Goal: Information Seeking & Learning: Learn about a topic

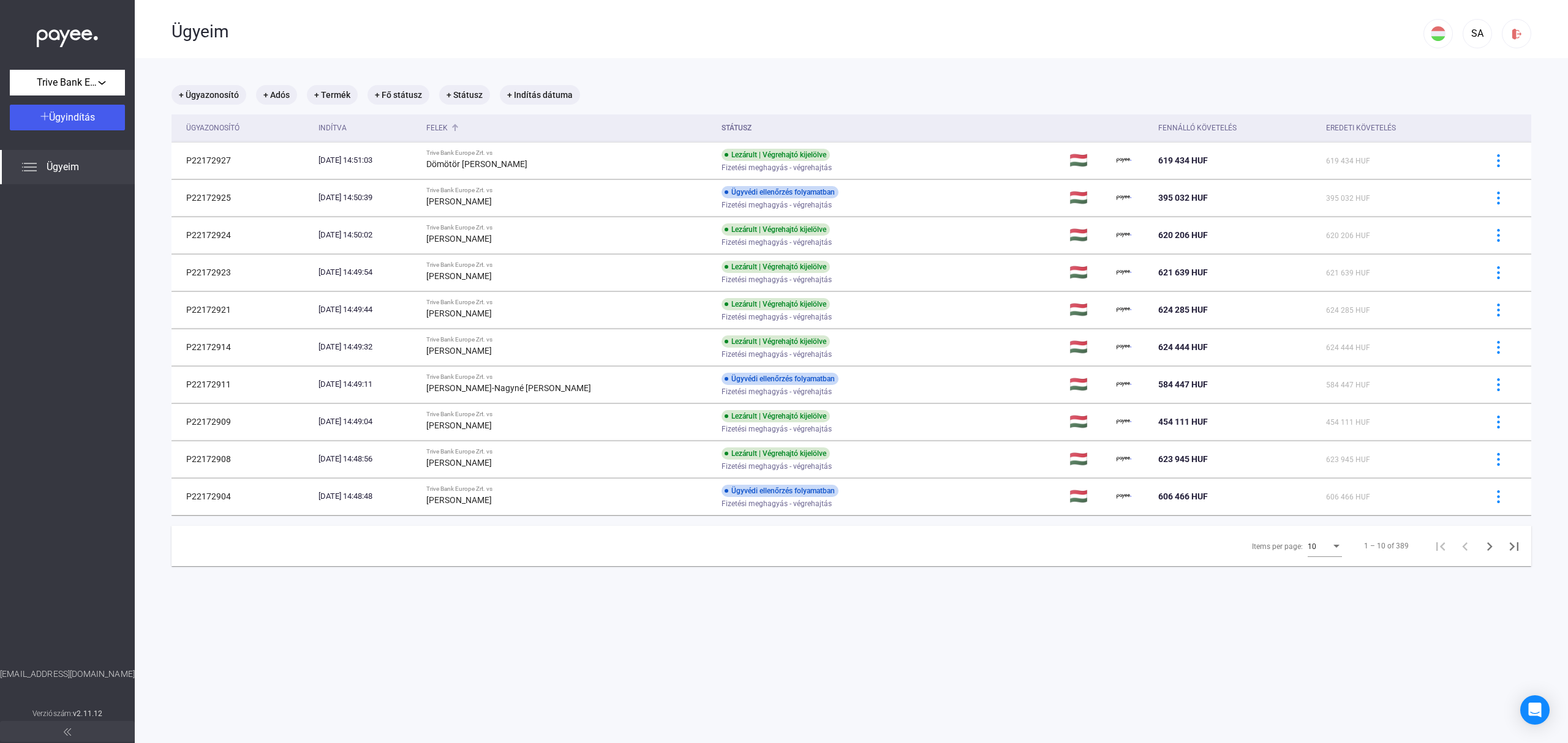
click at [447, 126] on div "Felek" at bounding box center [437, 127] width 22 height 15
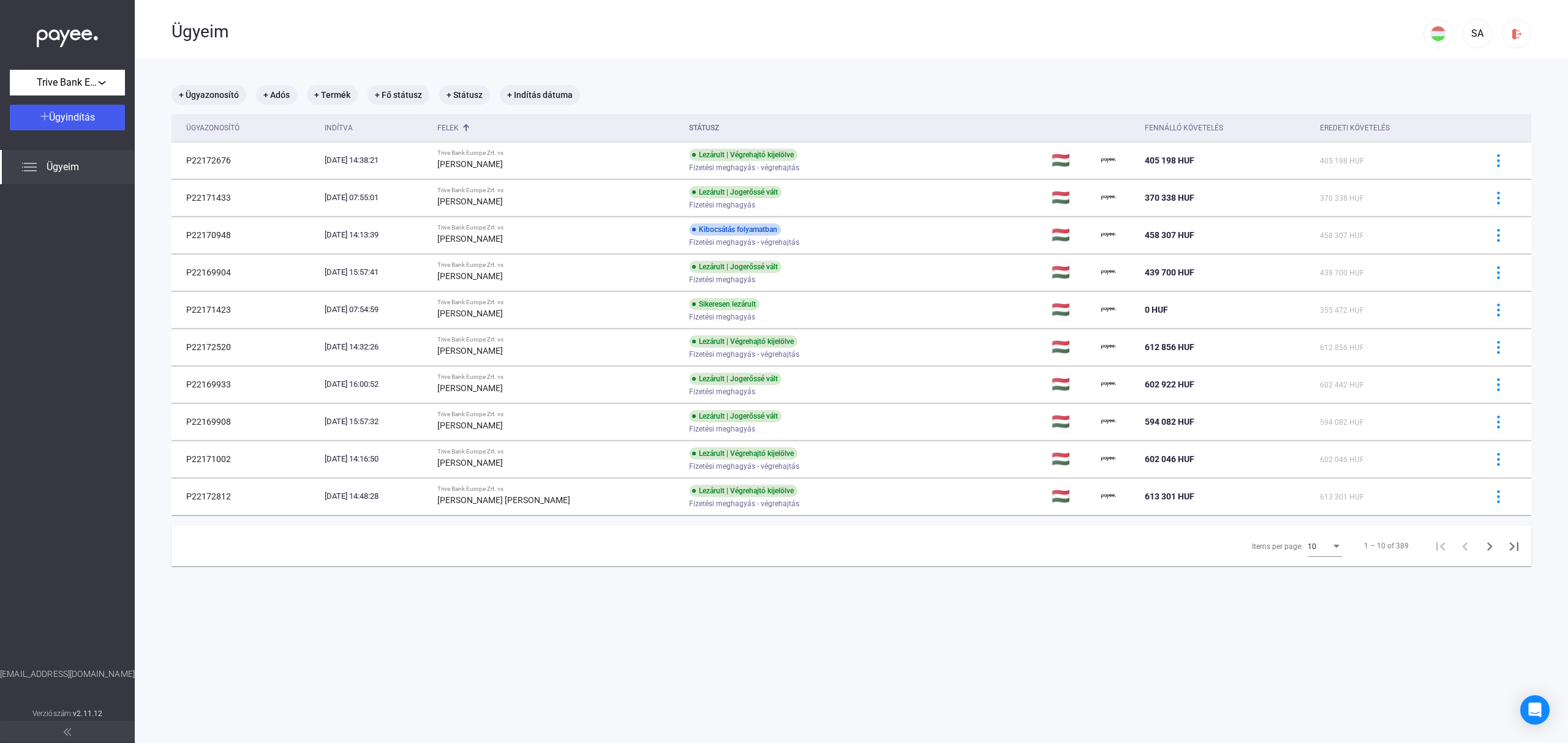
click at [1308, 541] on div "10" at bounding box center [1319, 547] width 23 height 15
click at [1311, 568] on span "25" at bounding box center [1314, 570] width 35 height 15
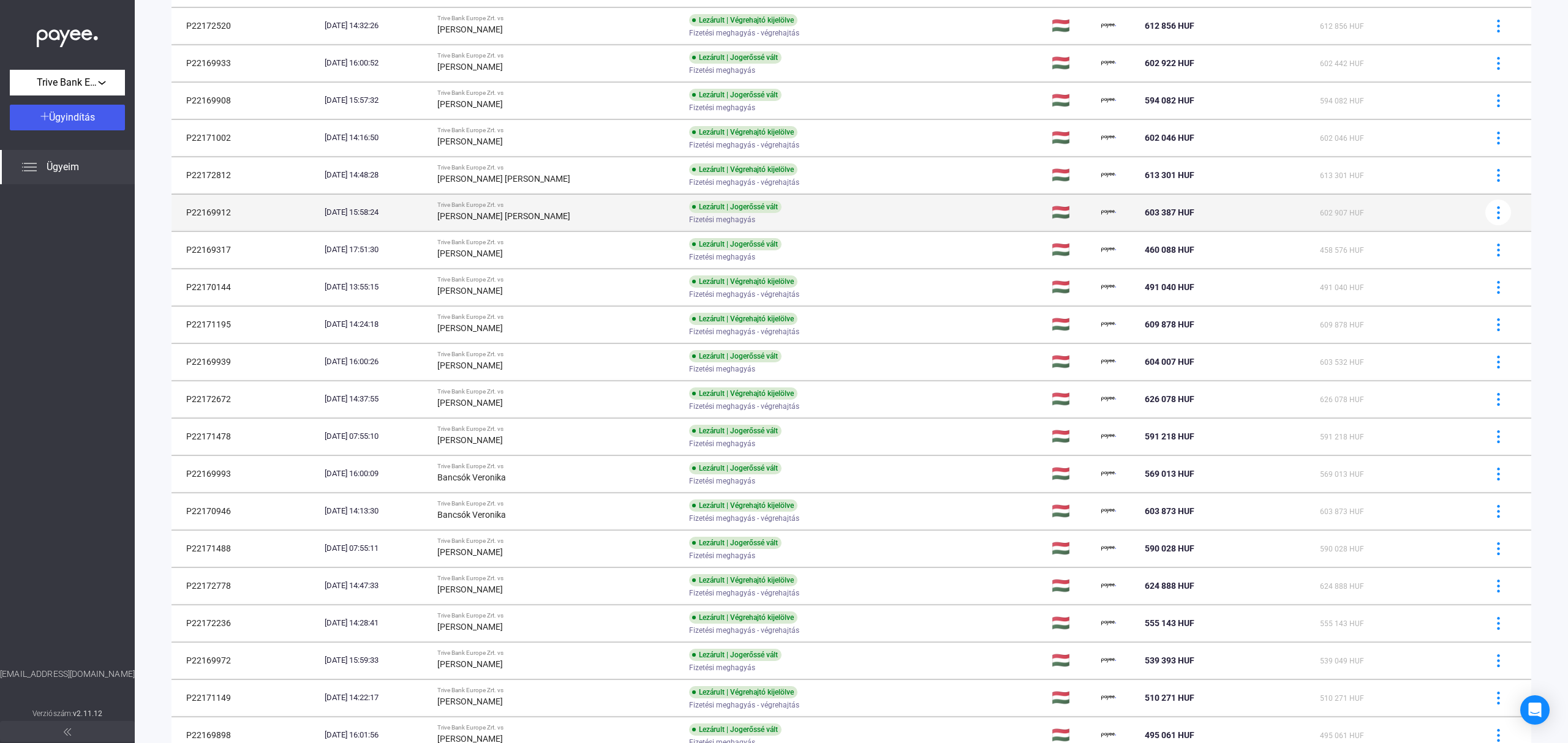
scroll to position [245, 0]
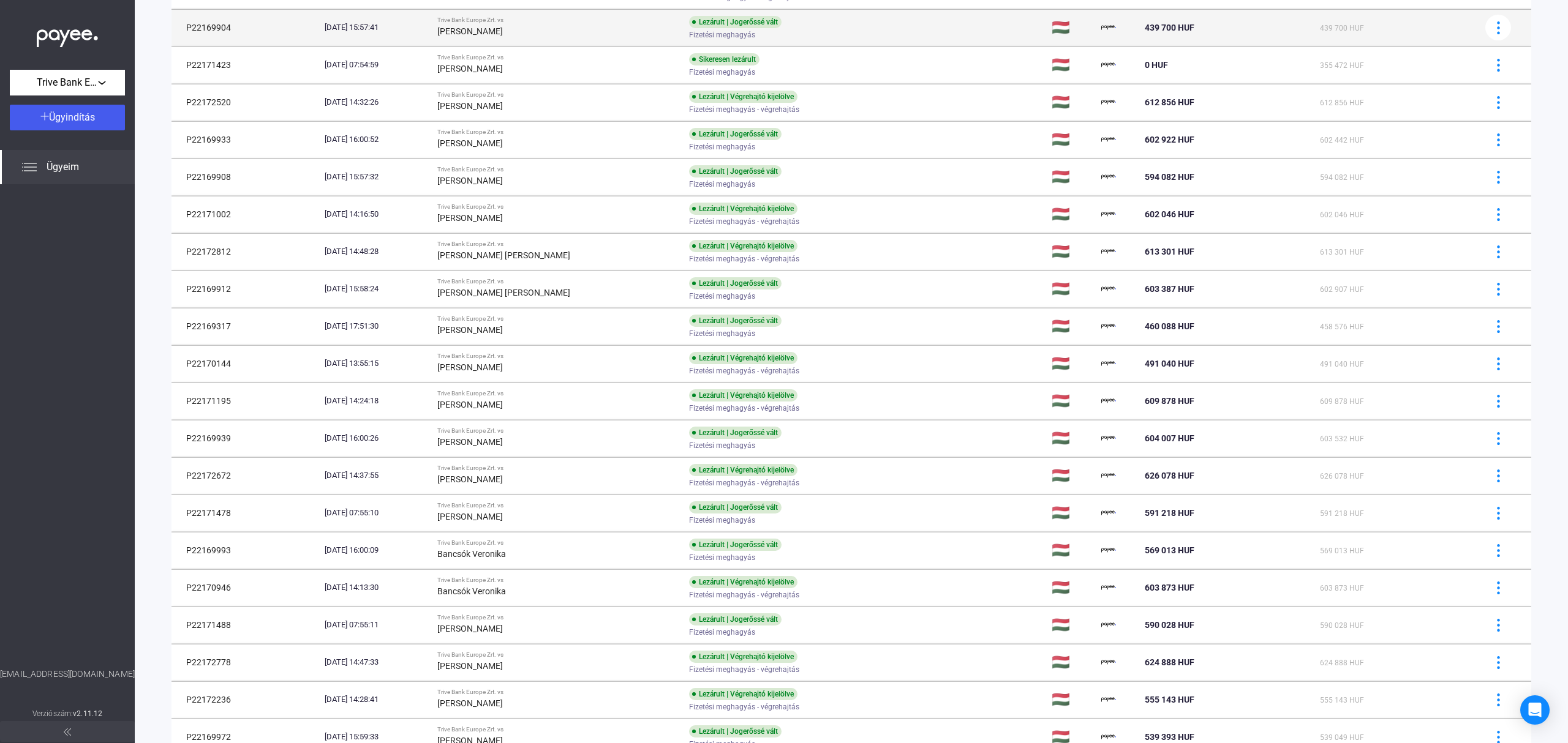
click at [531, 41] on td "Trive Bank Europe Zrt. vs [PERSON_NAME]" at bounding box center [558, 28] width 252 height 36
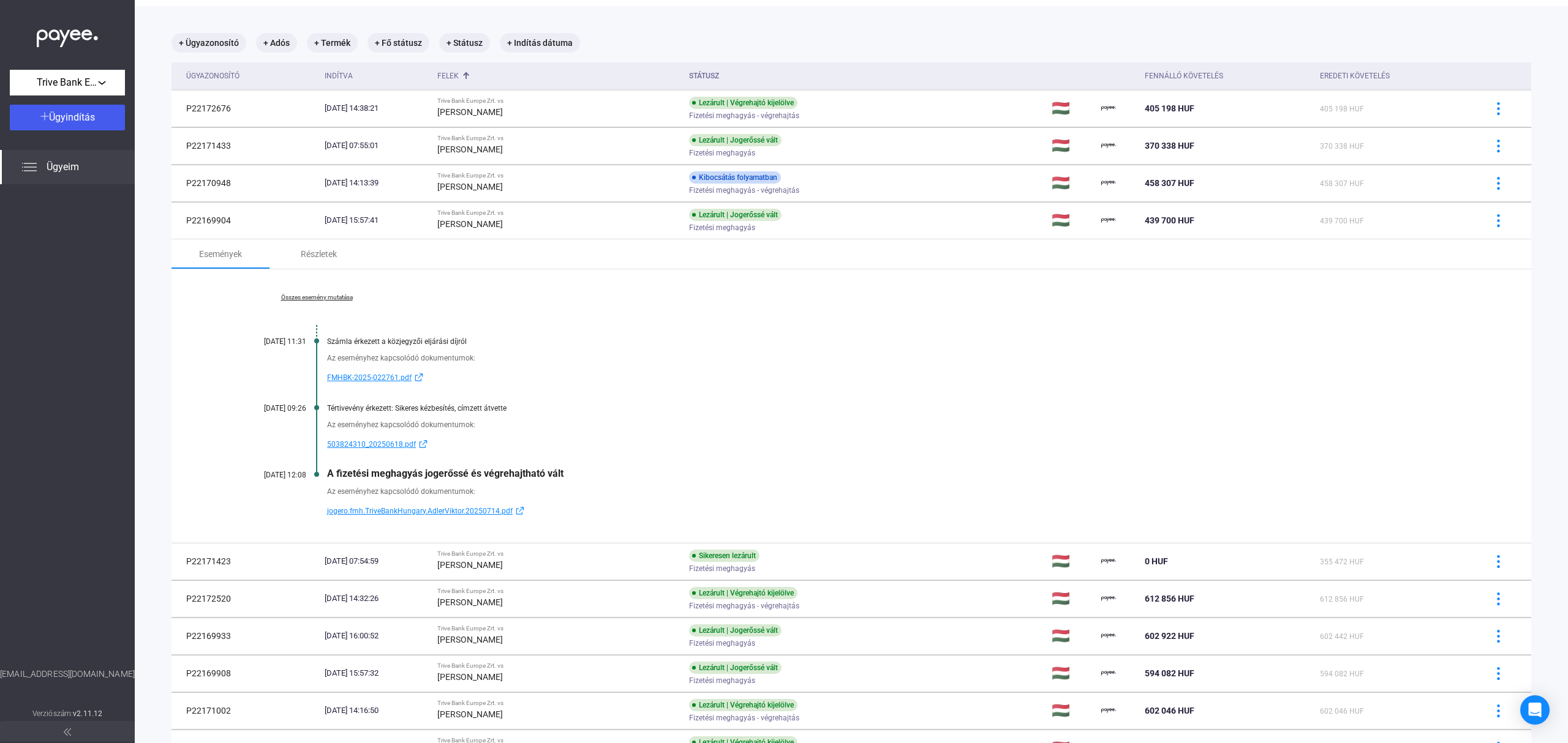
scroll to position [0, 0]
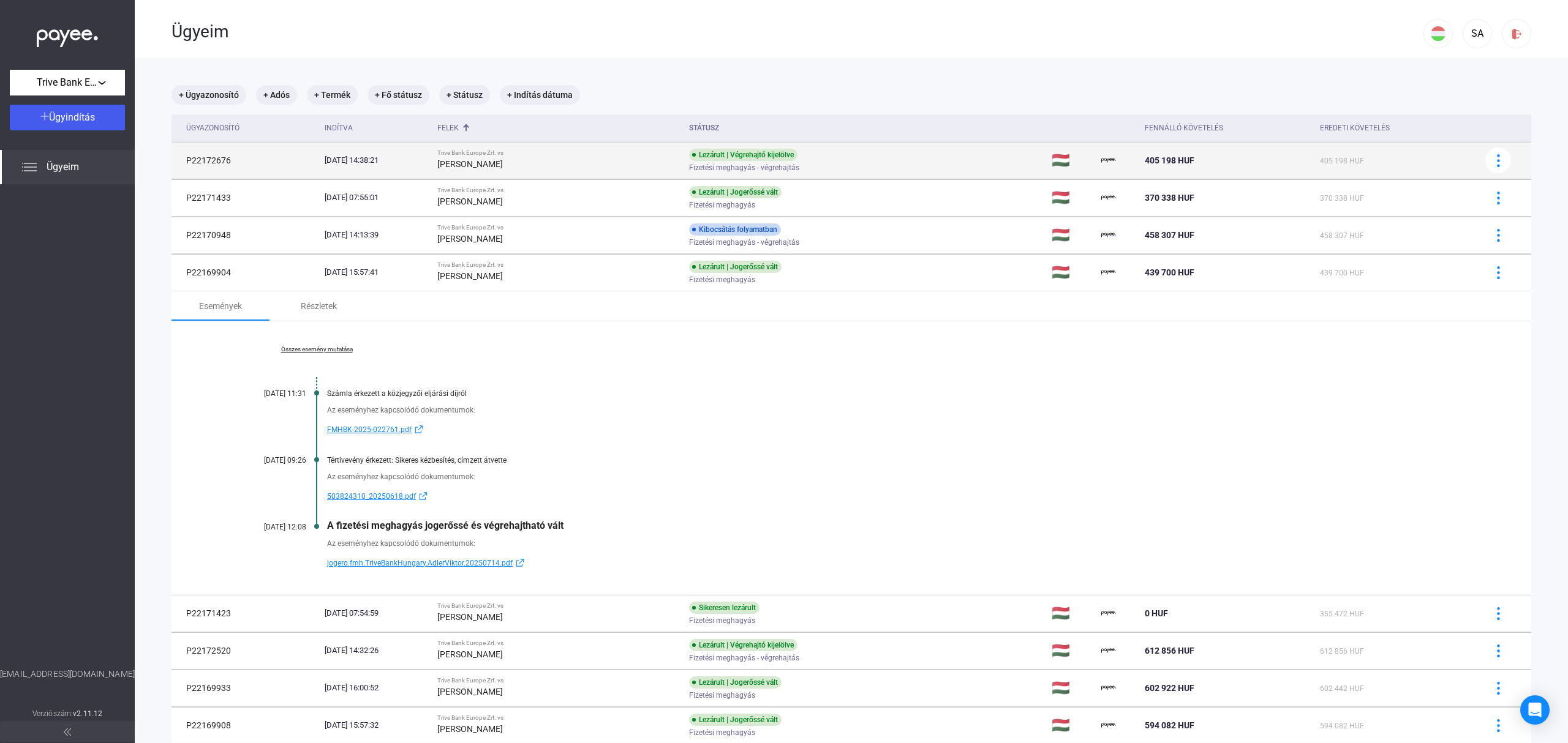
click at [503, 164] on strong "[PERSON_NAME]" at bounding box center [470, 163] width 66 height 10
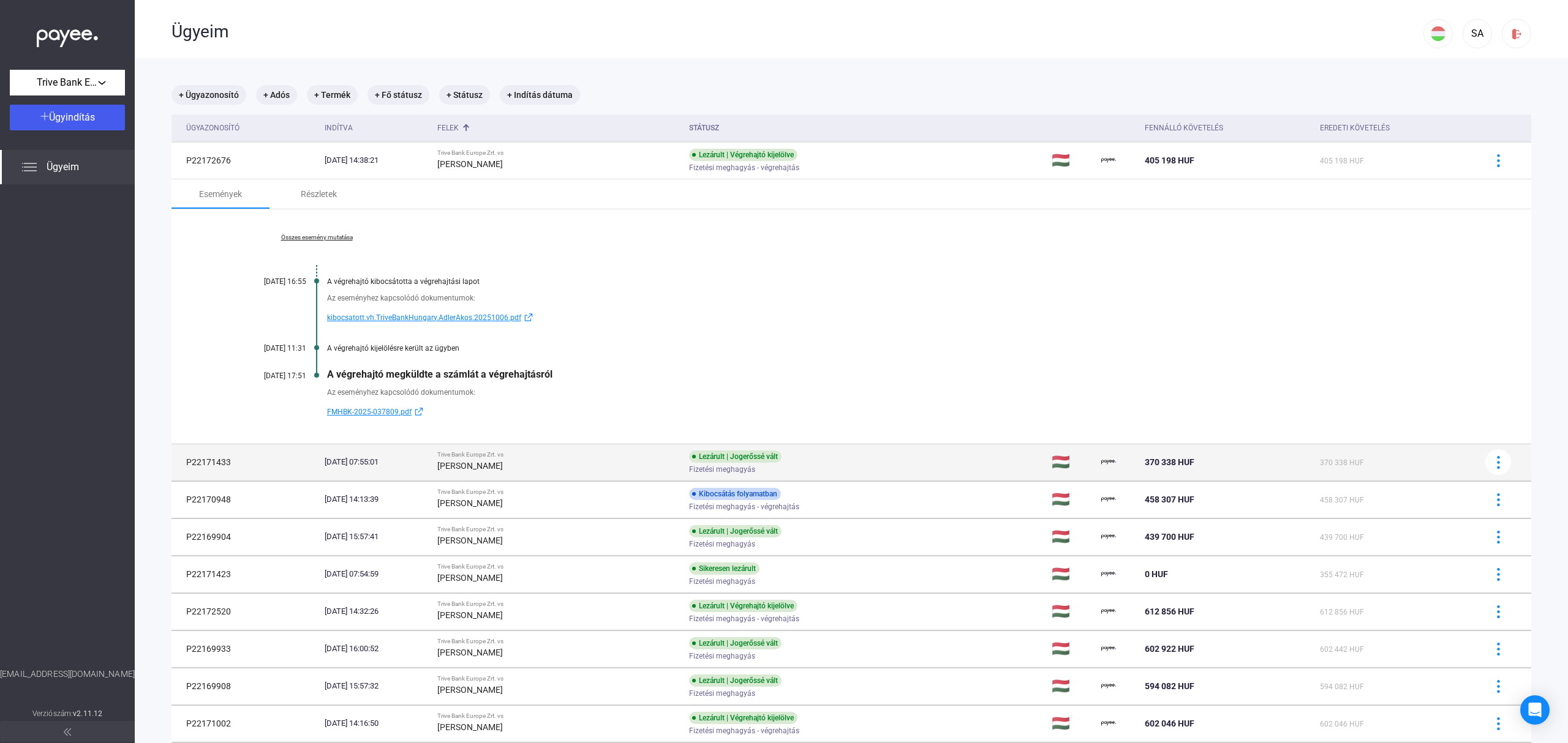
click at [485, 469] on strong "[PERSON_NAME]" at bounding box center [470, 465] width 66 height 10
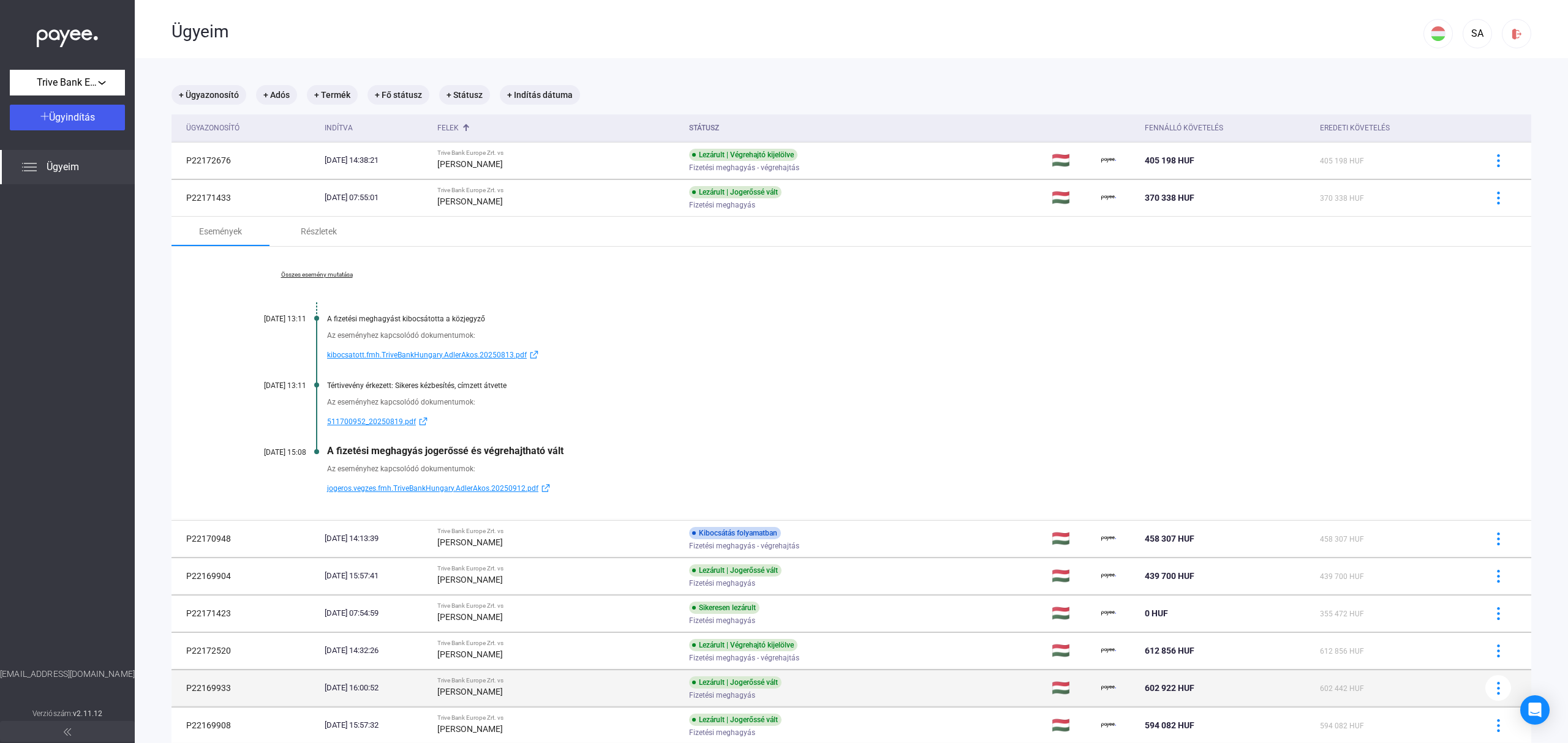
click at [522, 530] on div "Trive Bank Europe Zrt. vs" at bounding box center [558, 531] width 242 height 7
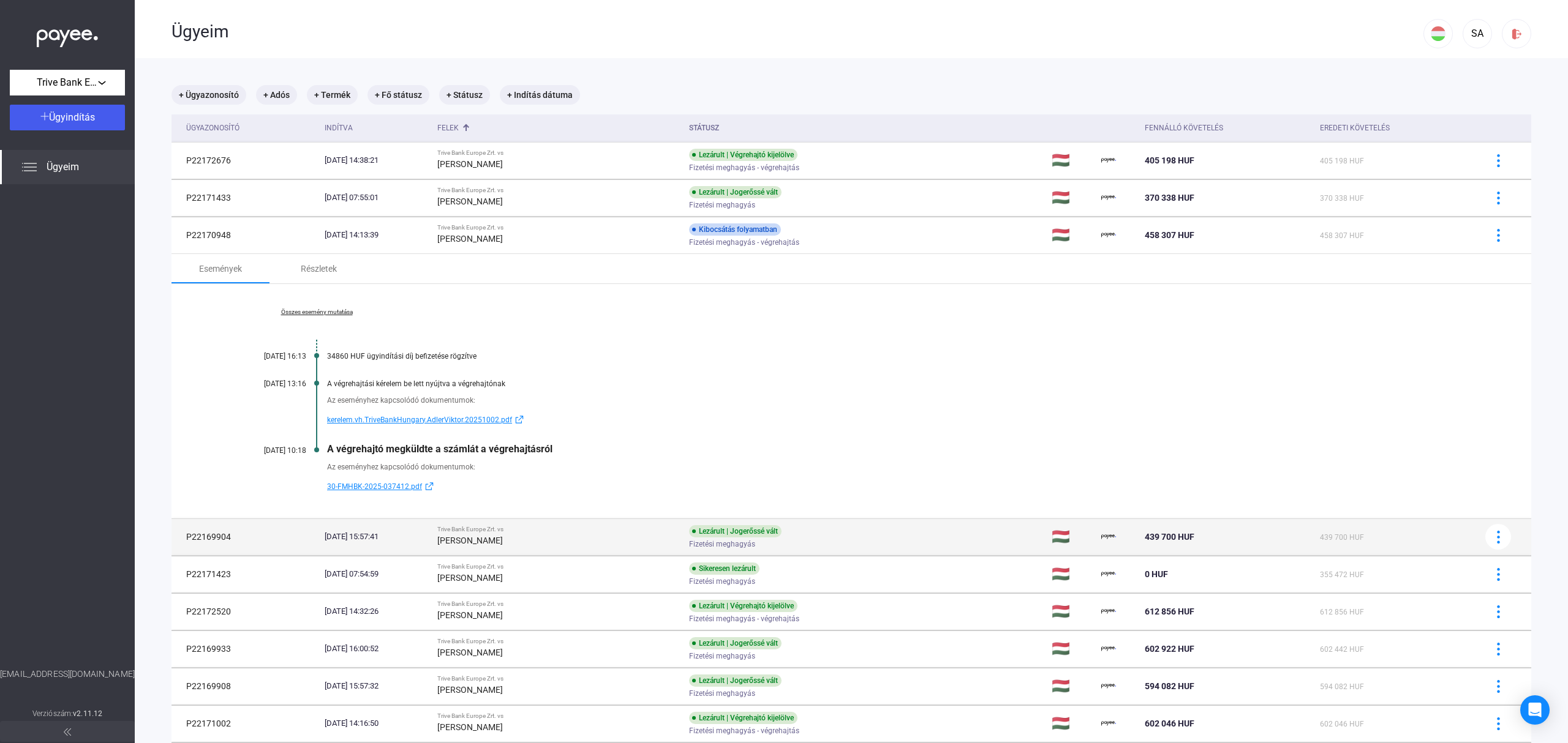
click at [555, 535] on div "[PERSON_NAME]" at bounding box center [558, 541] width 242 height 15
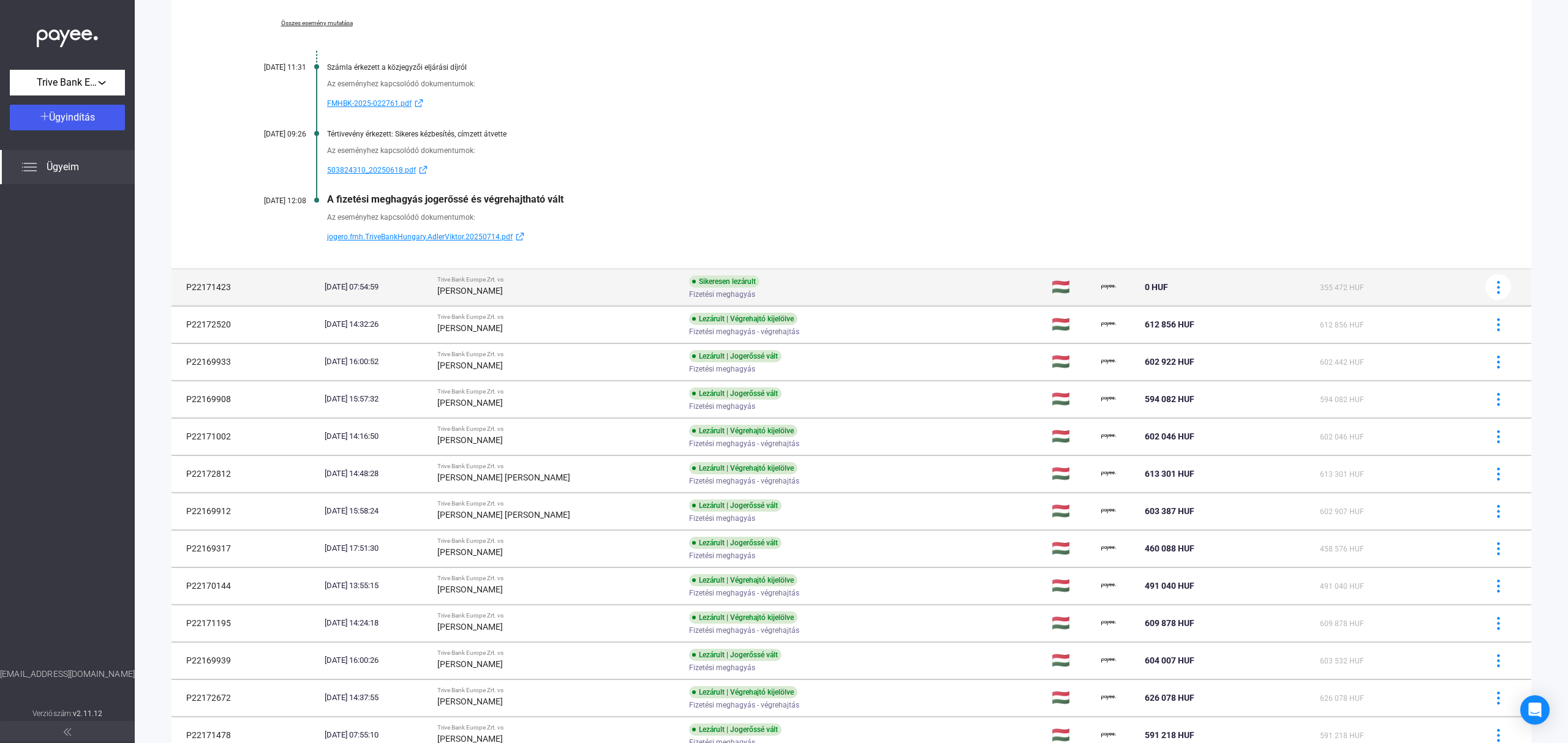
click at [542, 286] on div "[PERSON_NAME]" at bounding box center [558, 291] width 242 height 15
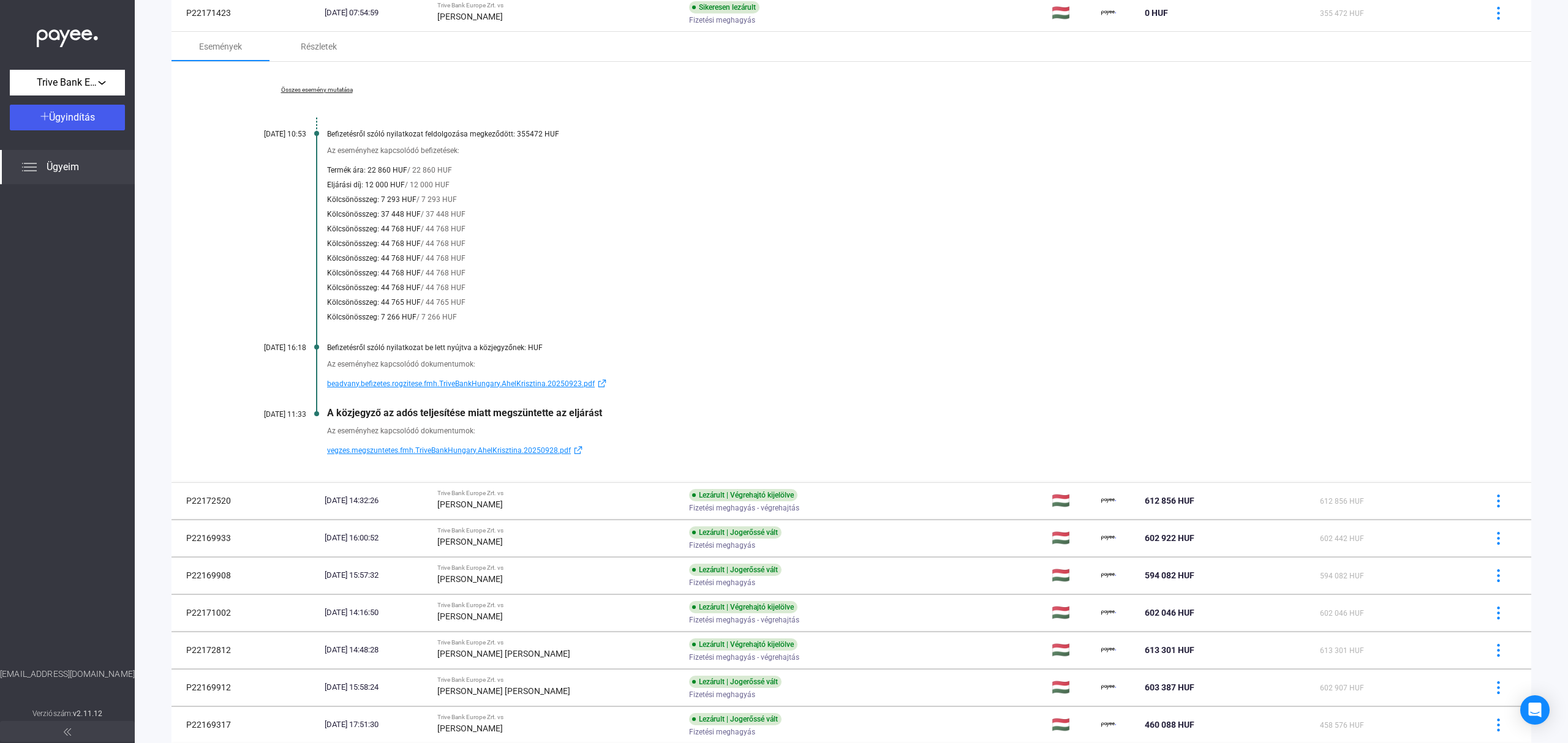
scroll to position [215, 0]
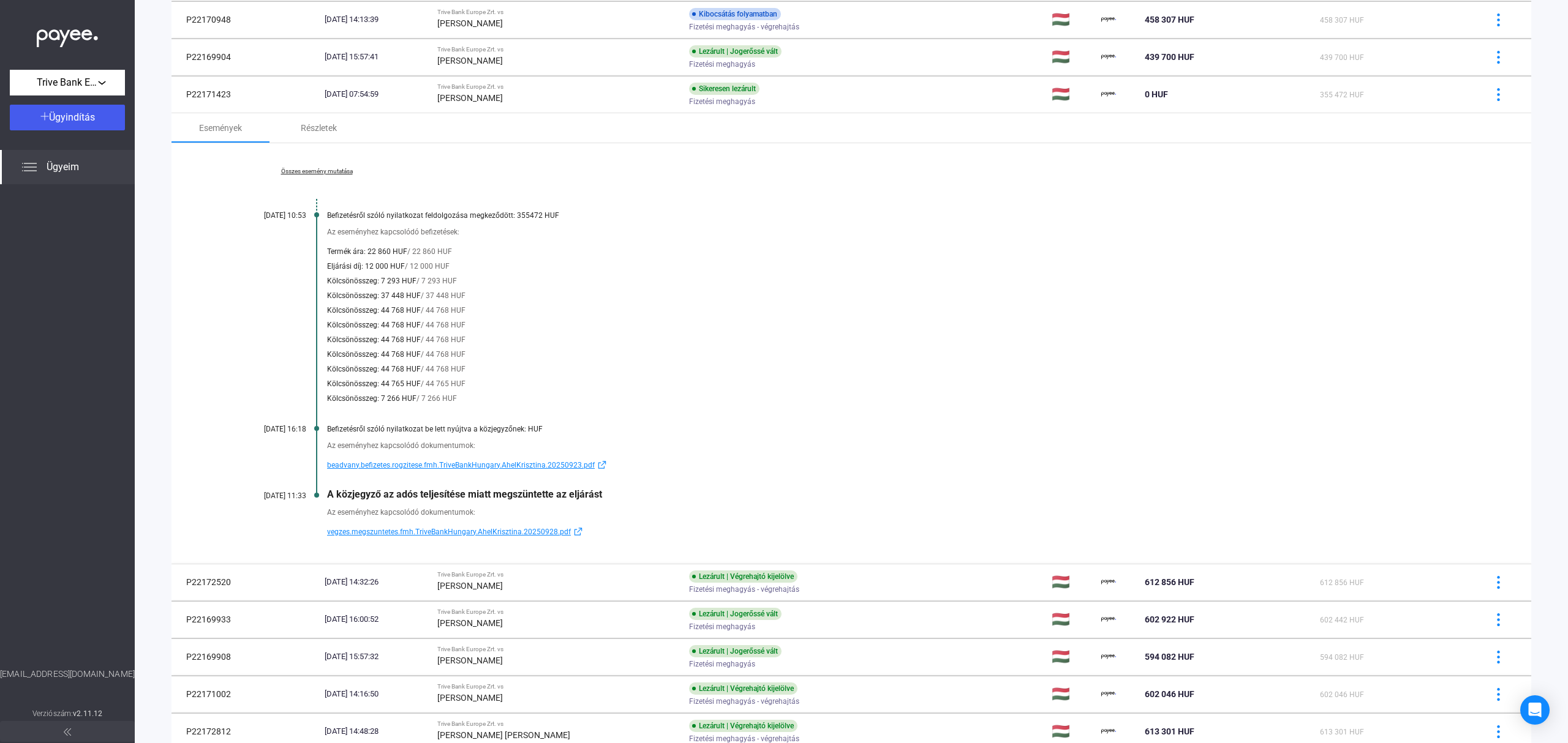
click at [332, 170] on link "Összes esemény mutatása" at bounding box center [317, 171] width 168 height 7
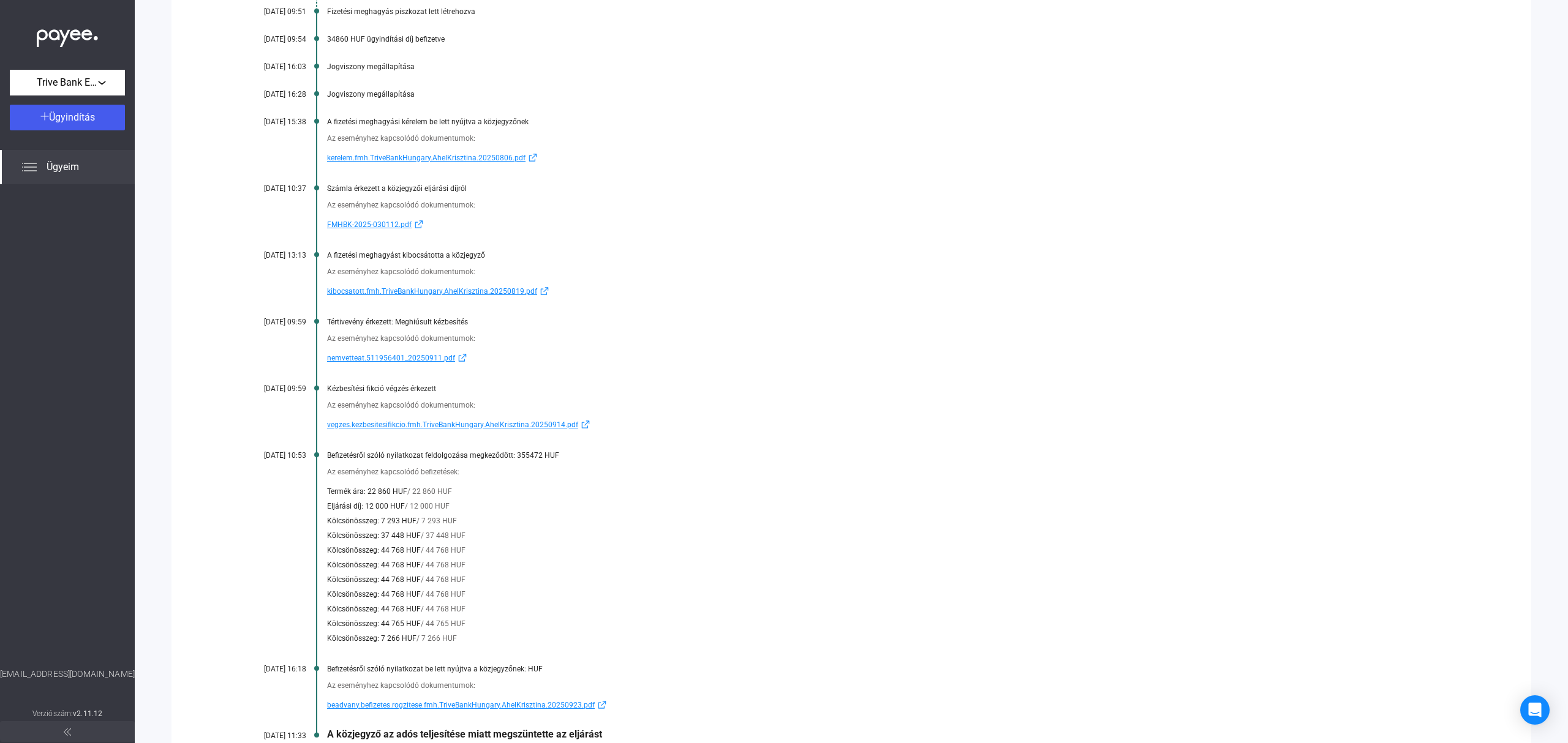
scroll to position [541, 0]
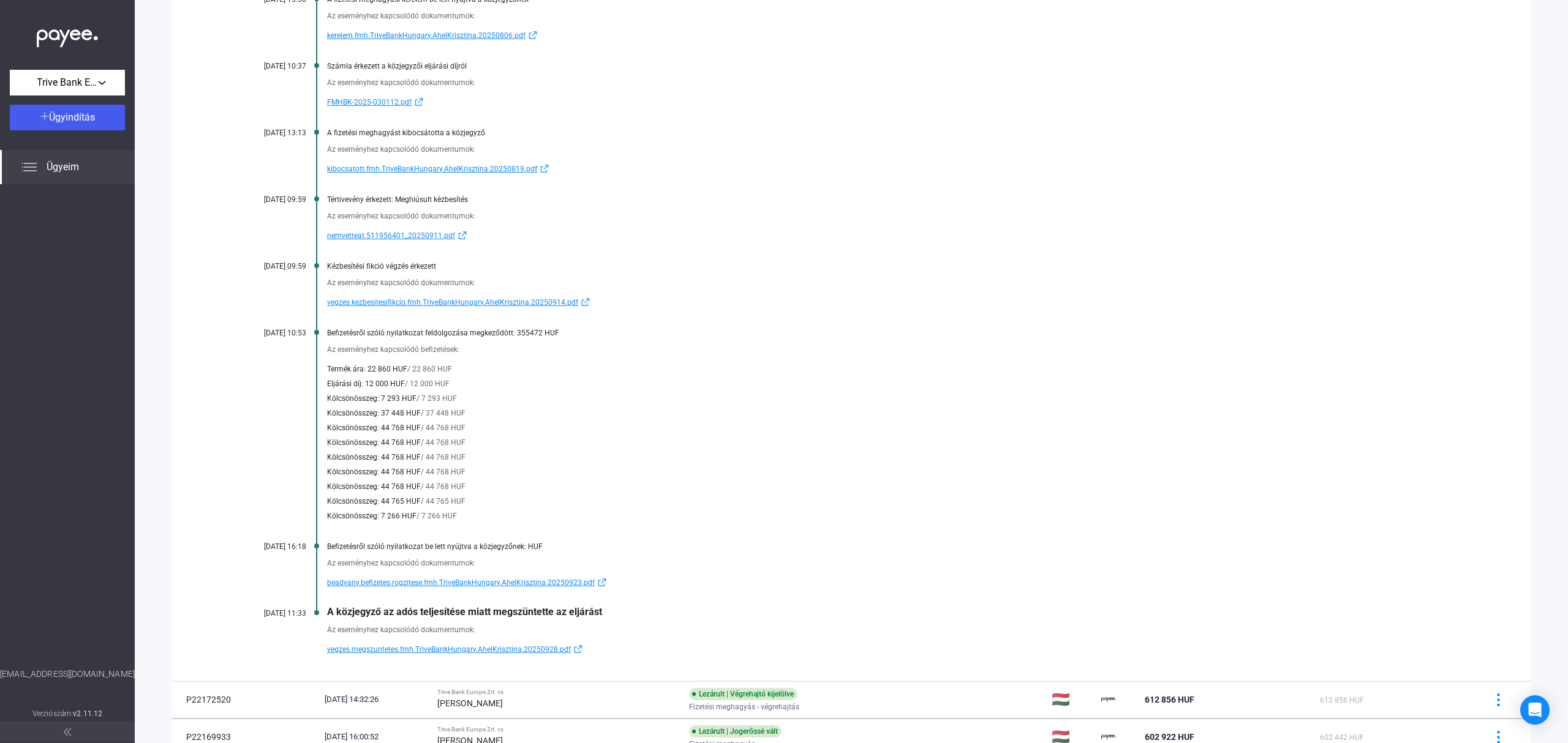
click at [412, 581] on span "beadvany.befizetes.rogzitese.fmh.TriveBankHungary.AhelKrisztina.20250923.pdf" at bounding box center [460, 582] width 267 height 15
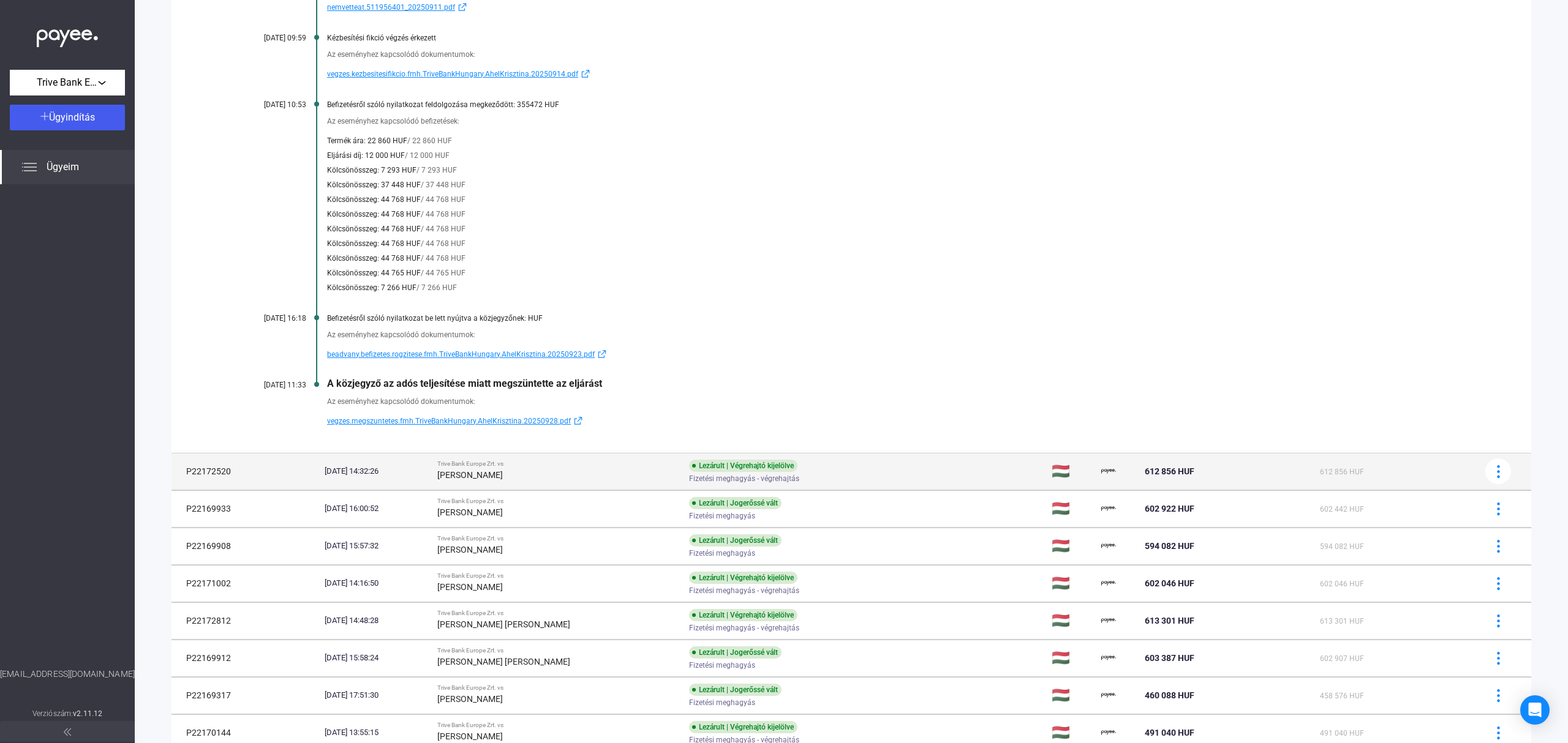
scroll to position [787, 0]
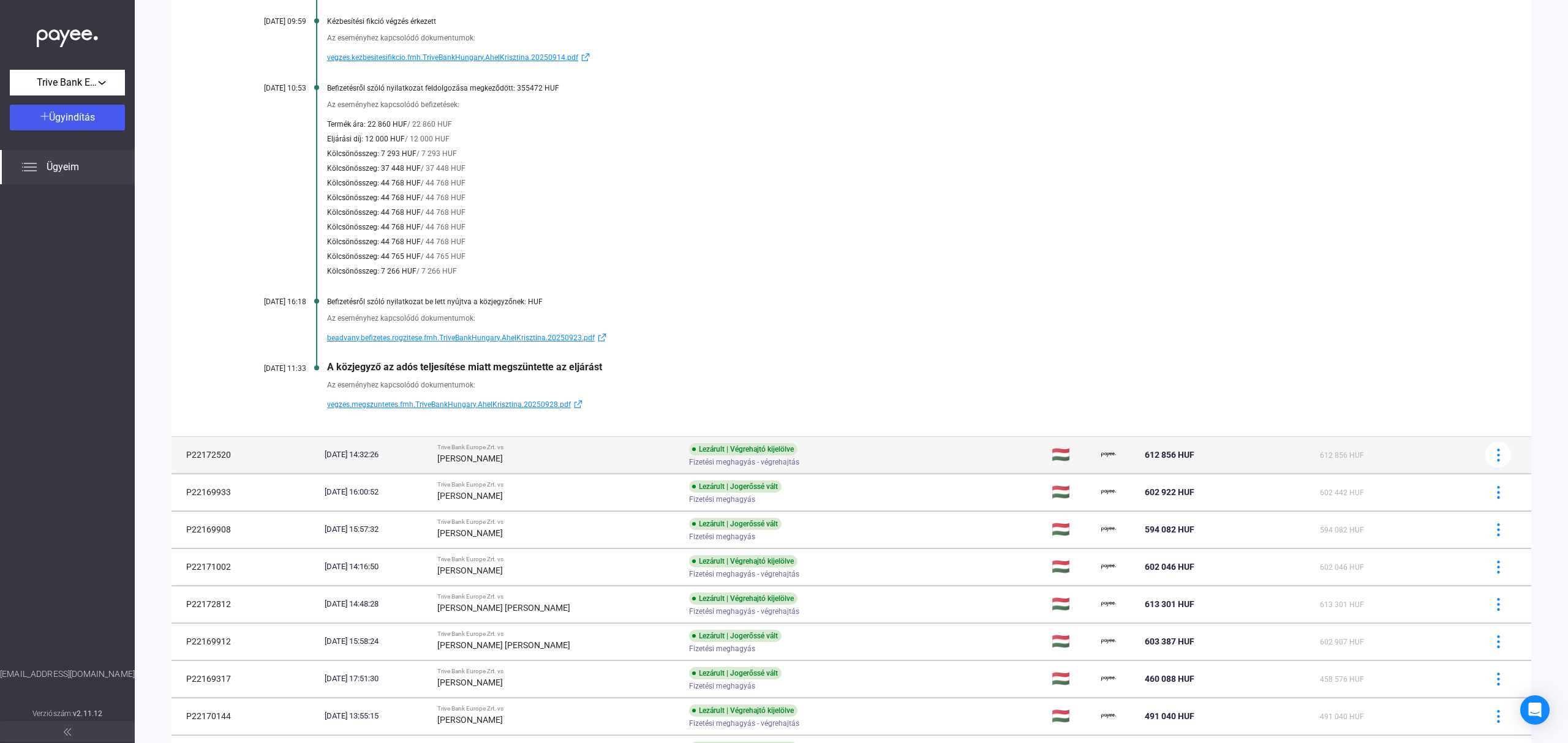
click at [552, 459] on div "[PERSON_NAME]" at bounding box center [558, 458] width 242 height 15
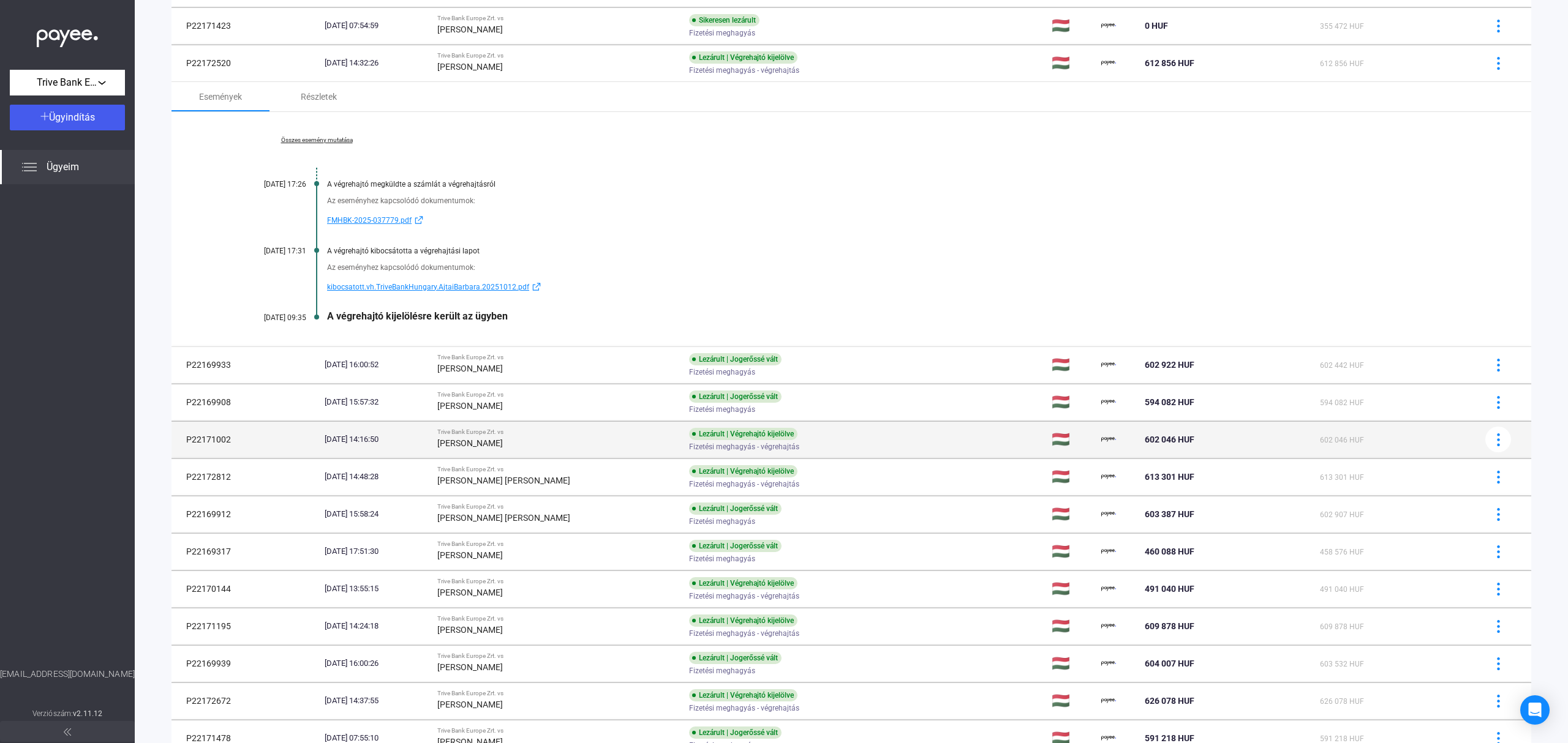
scroll to position [280, 0]
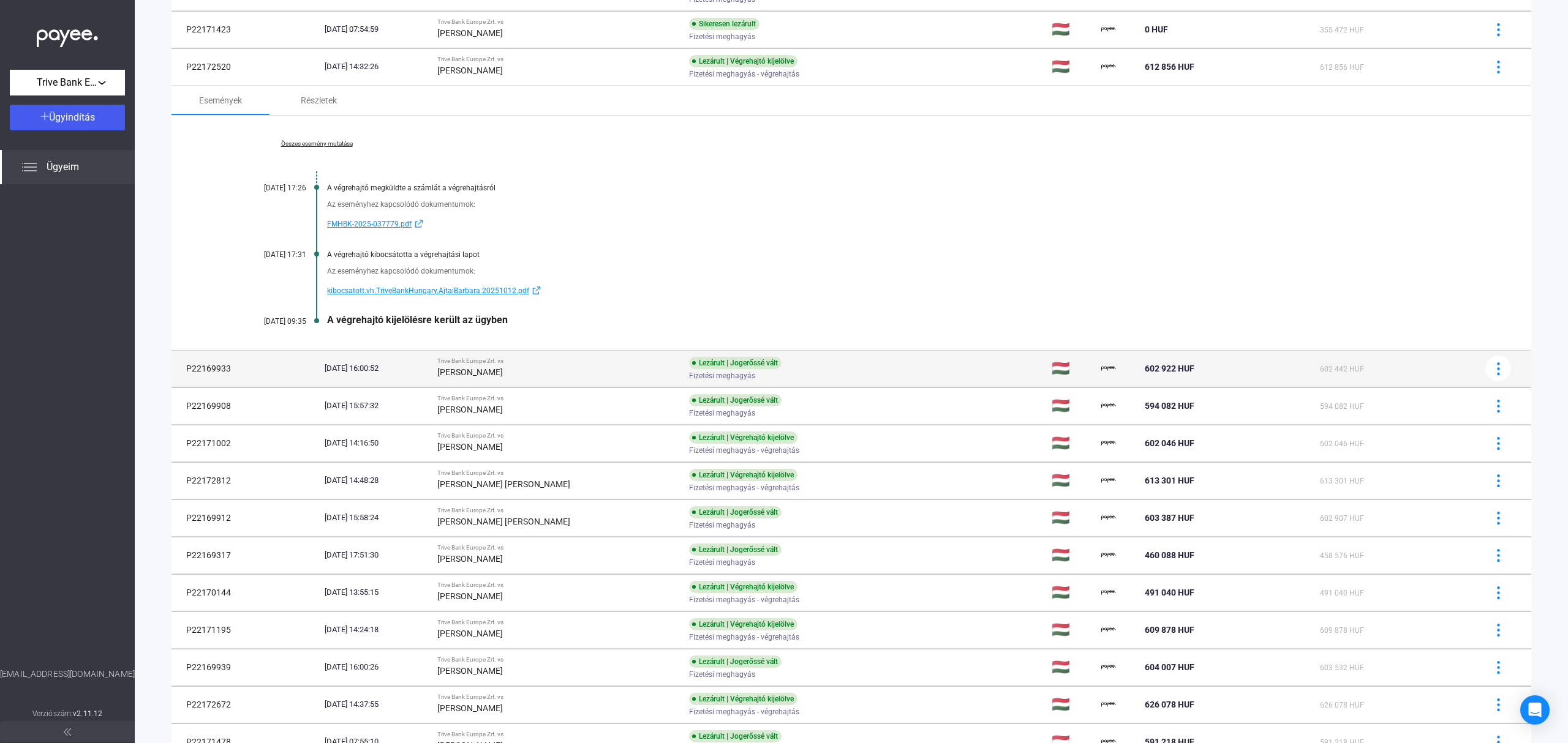
click at [492, 361] on div "Trive Bank Europe Zrt. vs" at bounding box center [558, 361] width 242 height 7
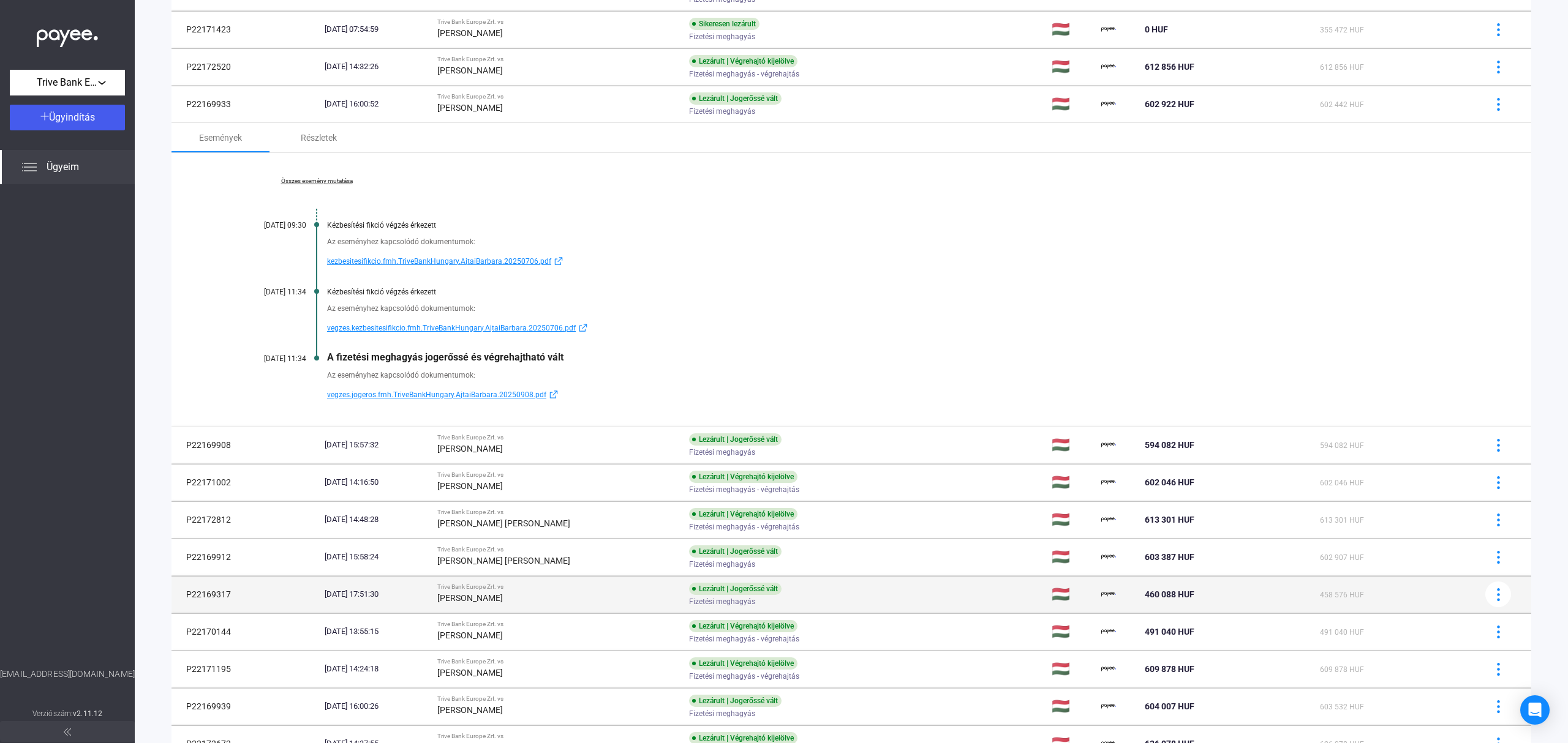
drag, startPoint x: 519, startPoint y: 454, endPoint x: 567, endPoint y: 432, distance: 52.8
click at [519, 454] on div "[PERSON_NAME]" at bounding box center [558, 448] width 242 height 15
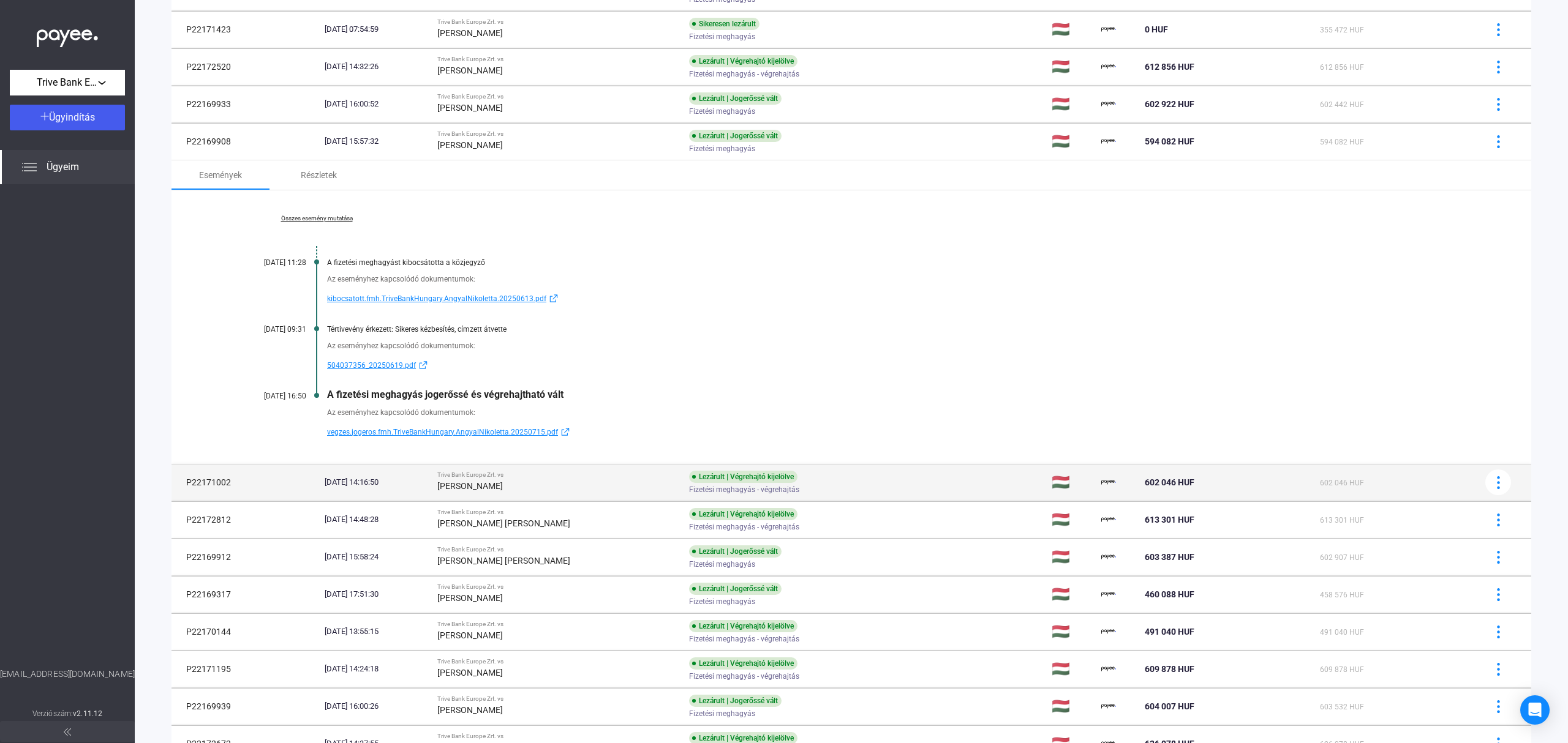
drag, startPoint x: 523, startPoint y: 495, endPoint x: 560, endPoint y: 479, distance: 40.3
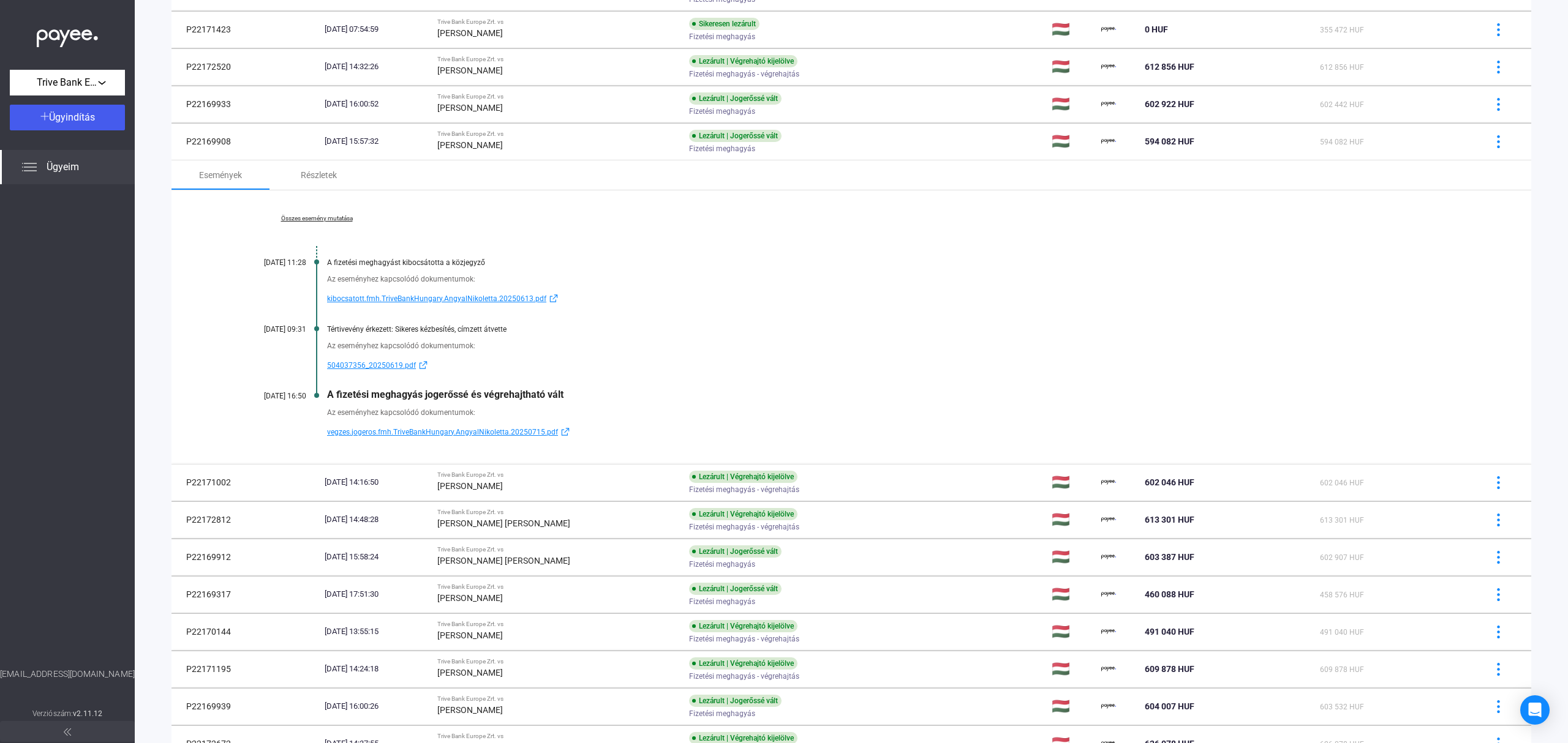
click at [524, 494] on div "[PERSON_NAME]" at bounding box center [558, 486] width 242 height 15
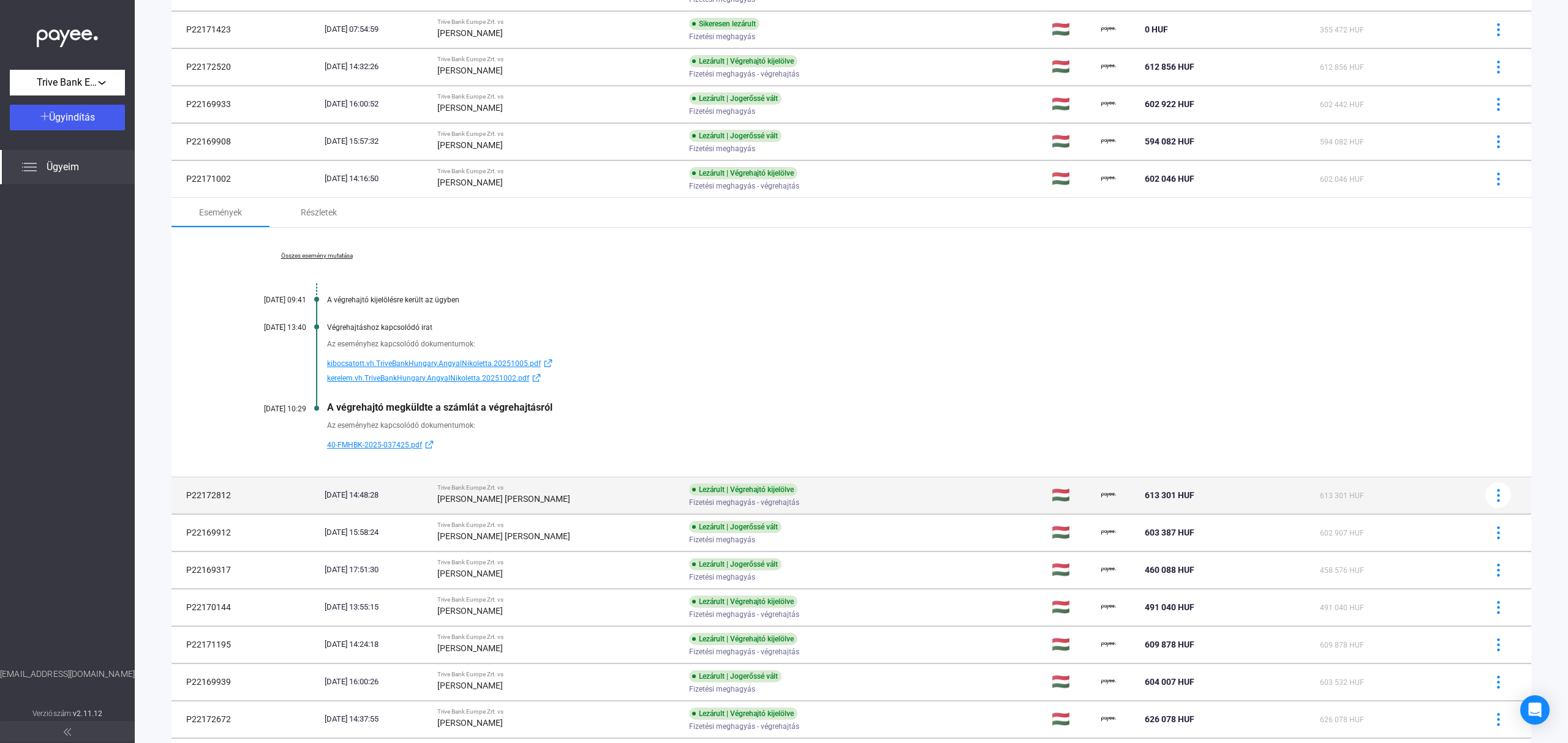
click at [512, 502] on strong "[PERSON_NAME] [PERSON_NAME]" at bounding box center [504, 498] width 133 height 10
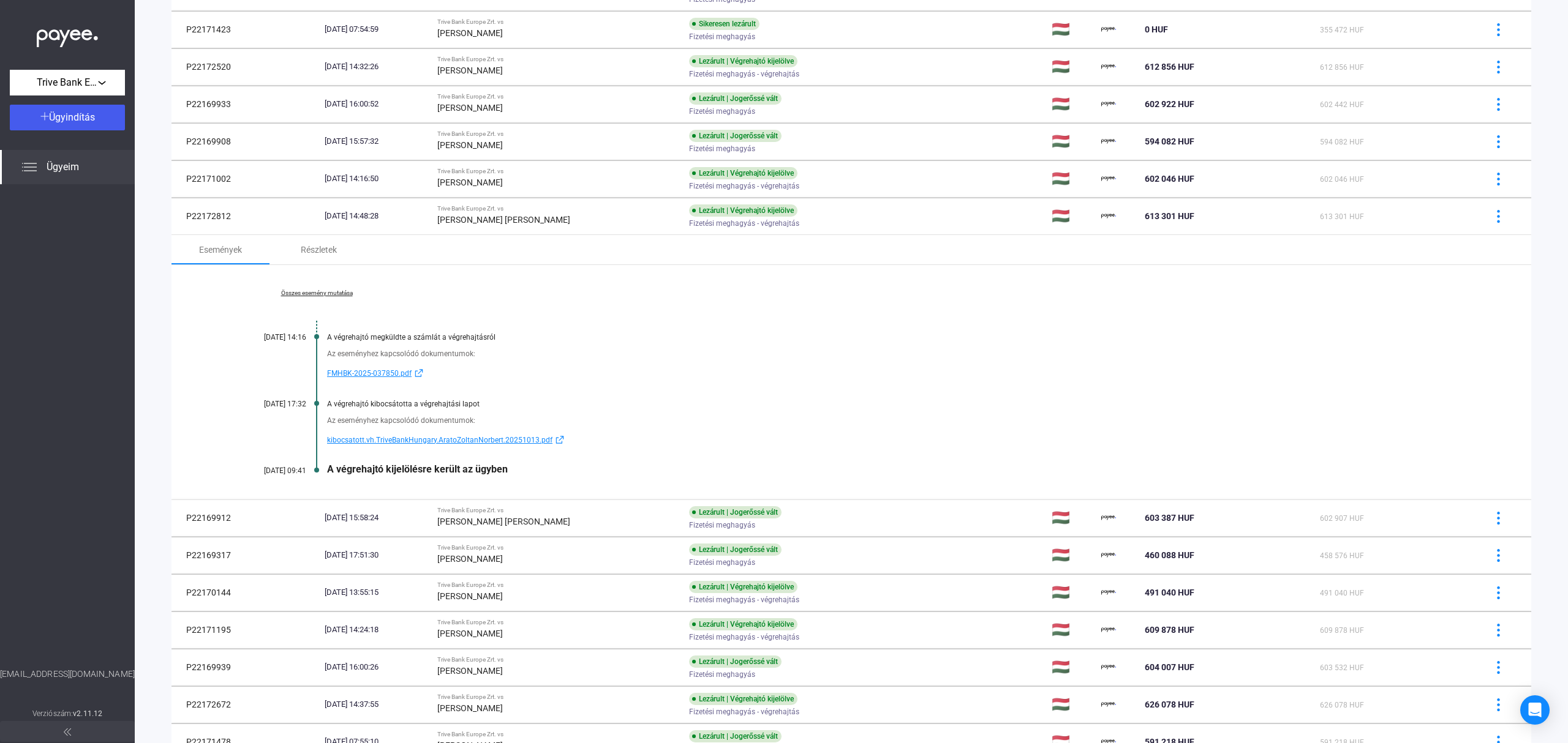
drag, startPoint x: 344, startPoint y: 292, endPoint x: 353, endPoint y: 300, distance: 12.0
click at [344, 292] on link "Összes esemény mutatása" at bounding box center [317, 293] width 168 height 7
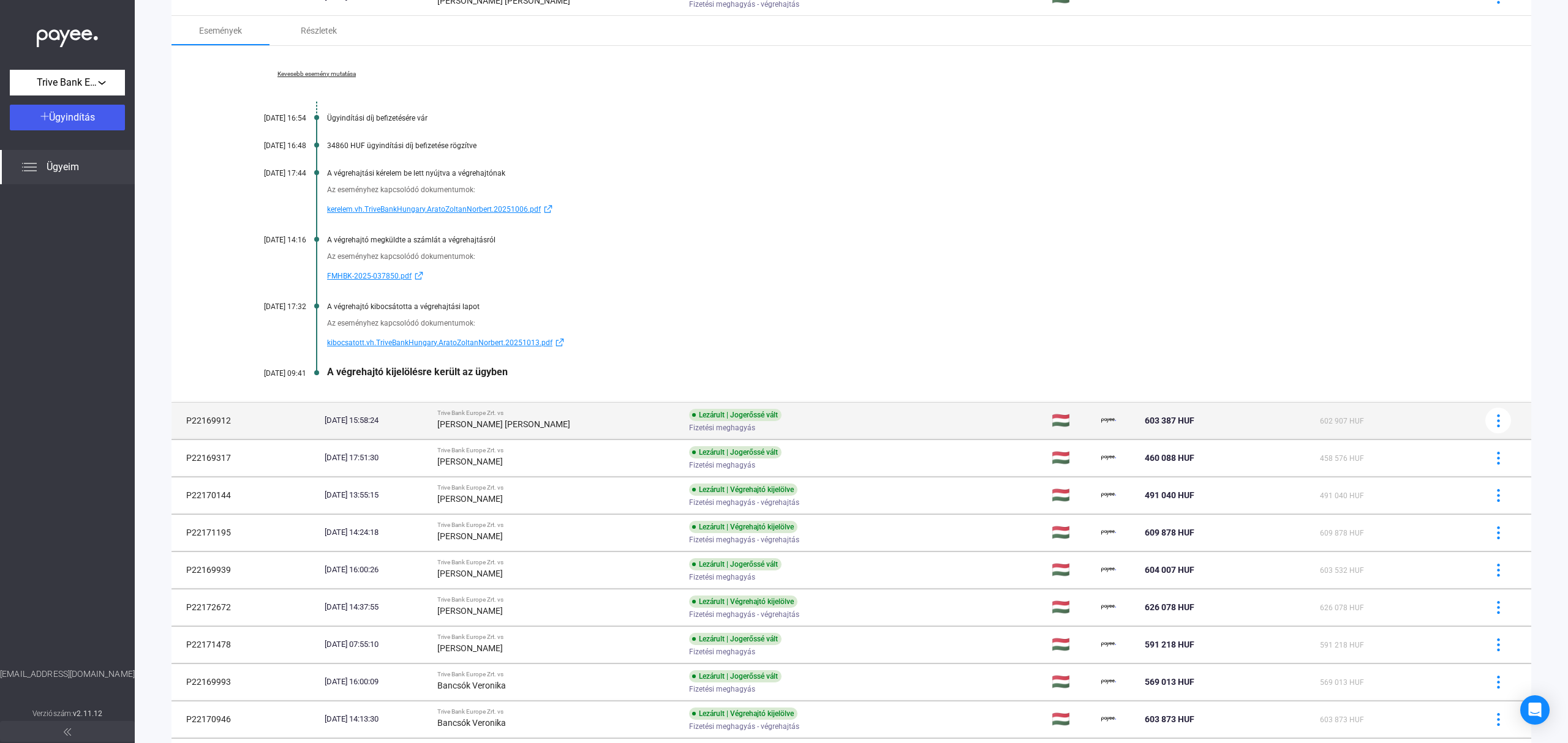
scroll to position [525, 0]
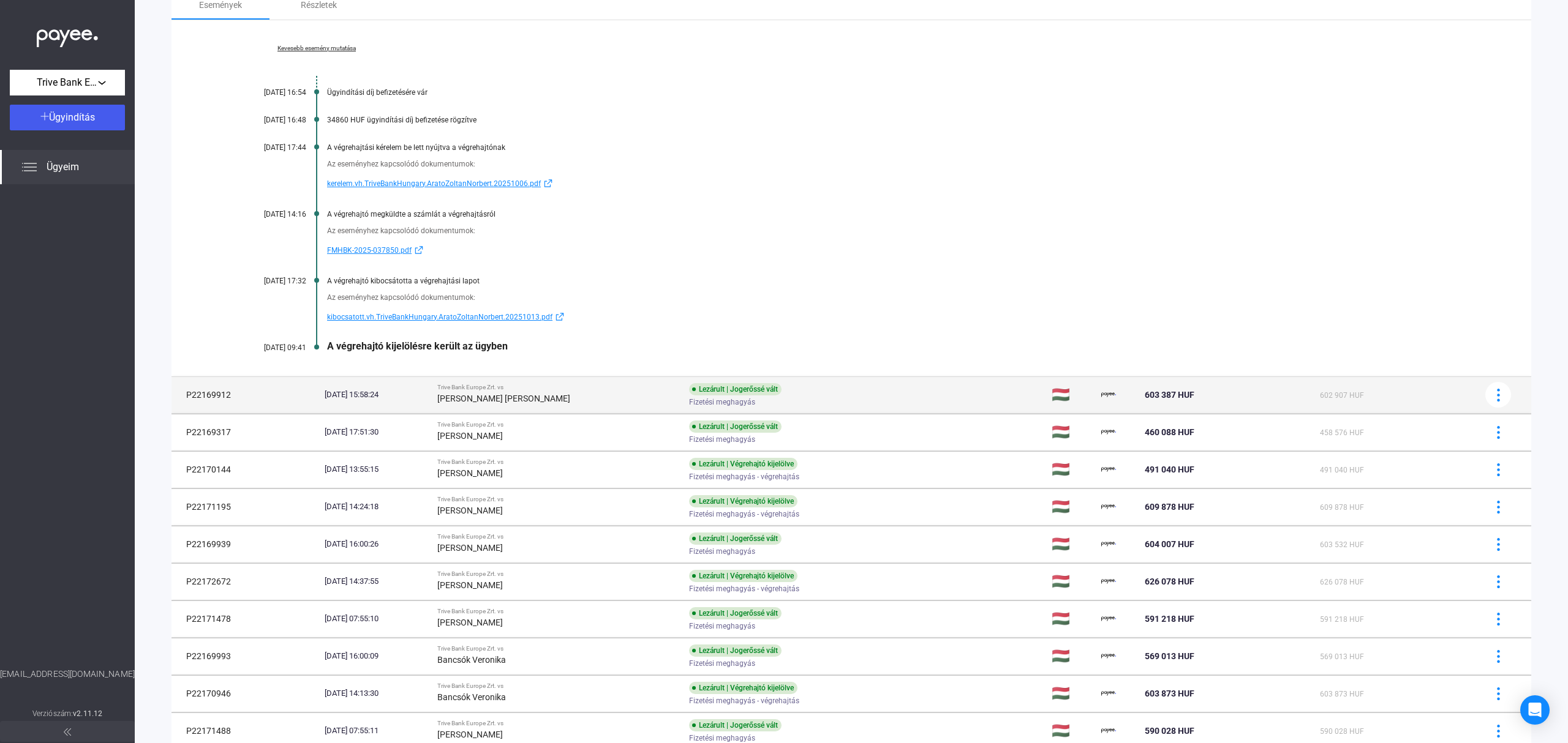
click at [491, 390] on div "Trive Bank Europe Zrt. vs" at bounding box center [558, 388] width 242 height 7
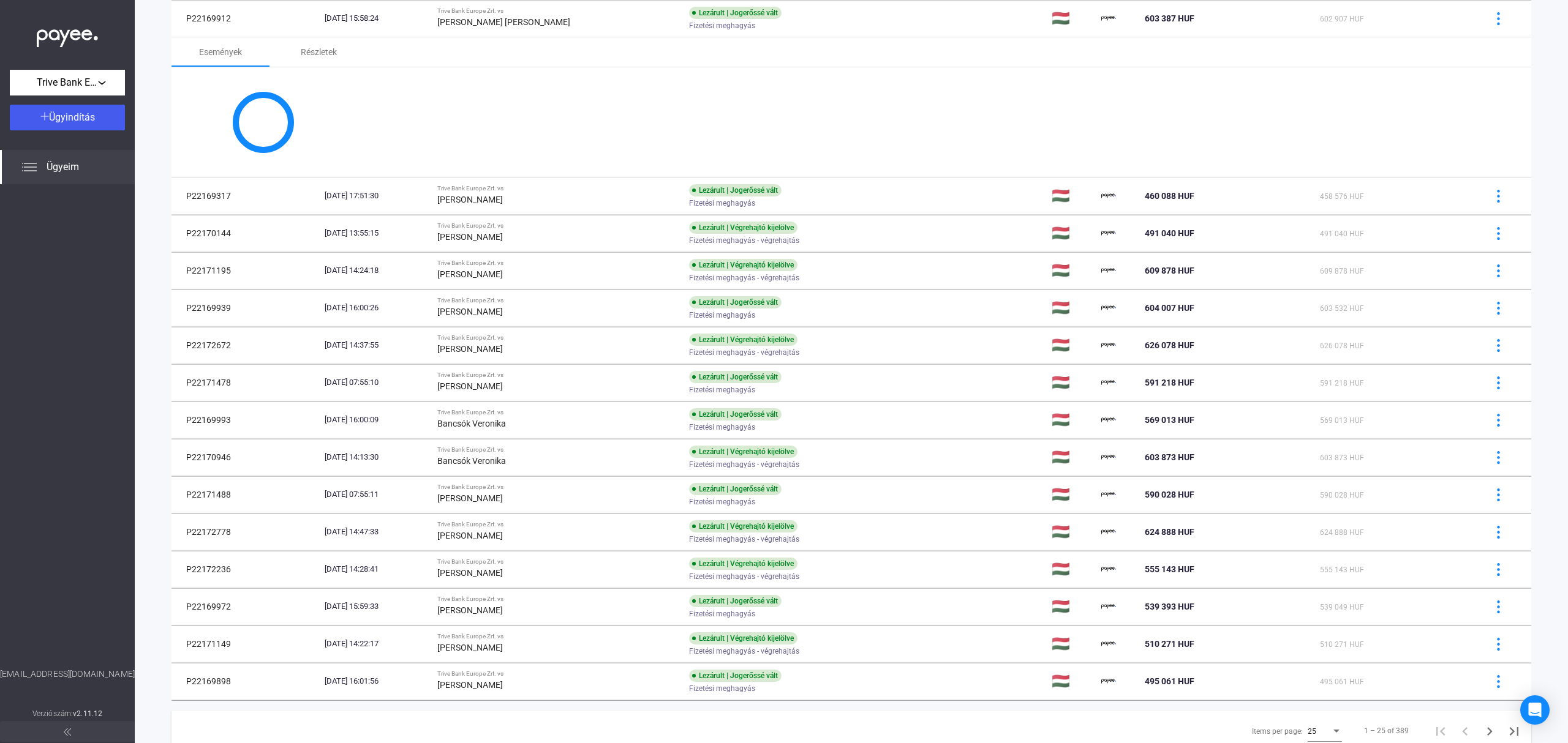
scroll to position [516, 0]
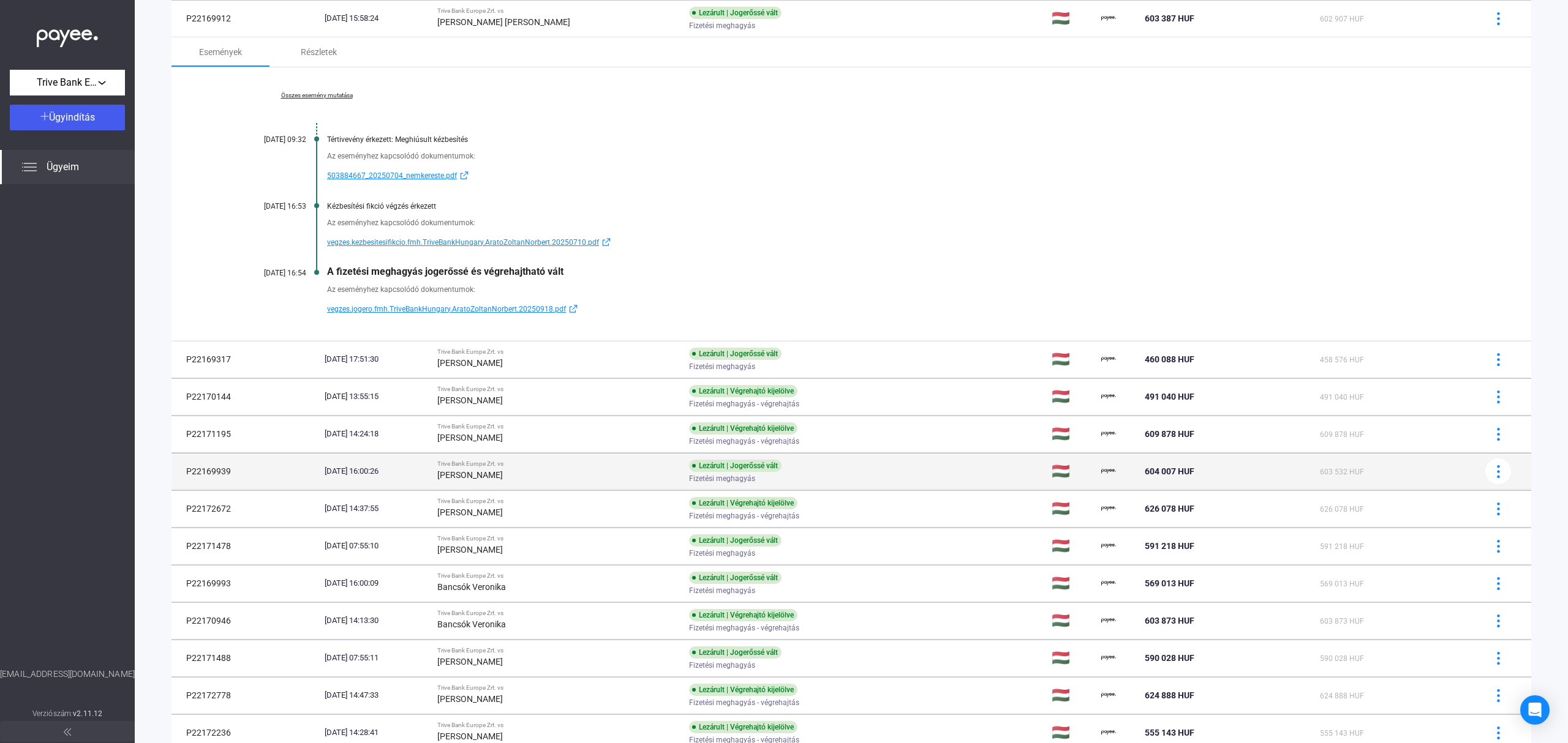
click at [528, 353] on div "Trive Bank Europe Zrt. vs" at bounding box center [558, 352] width 242 height 7
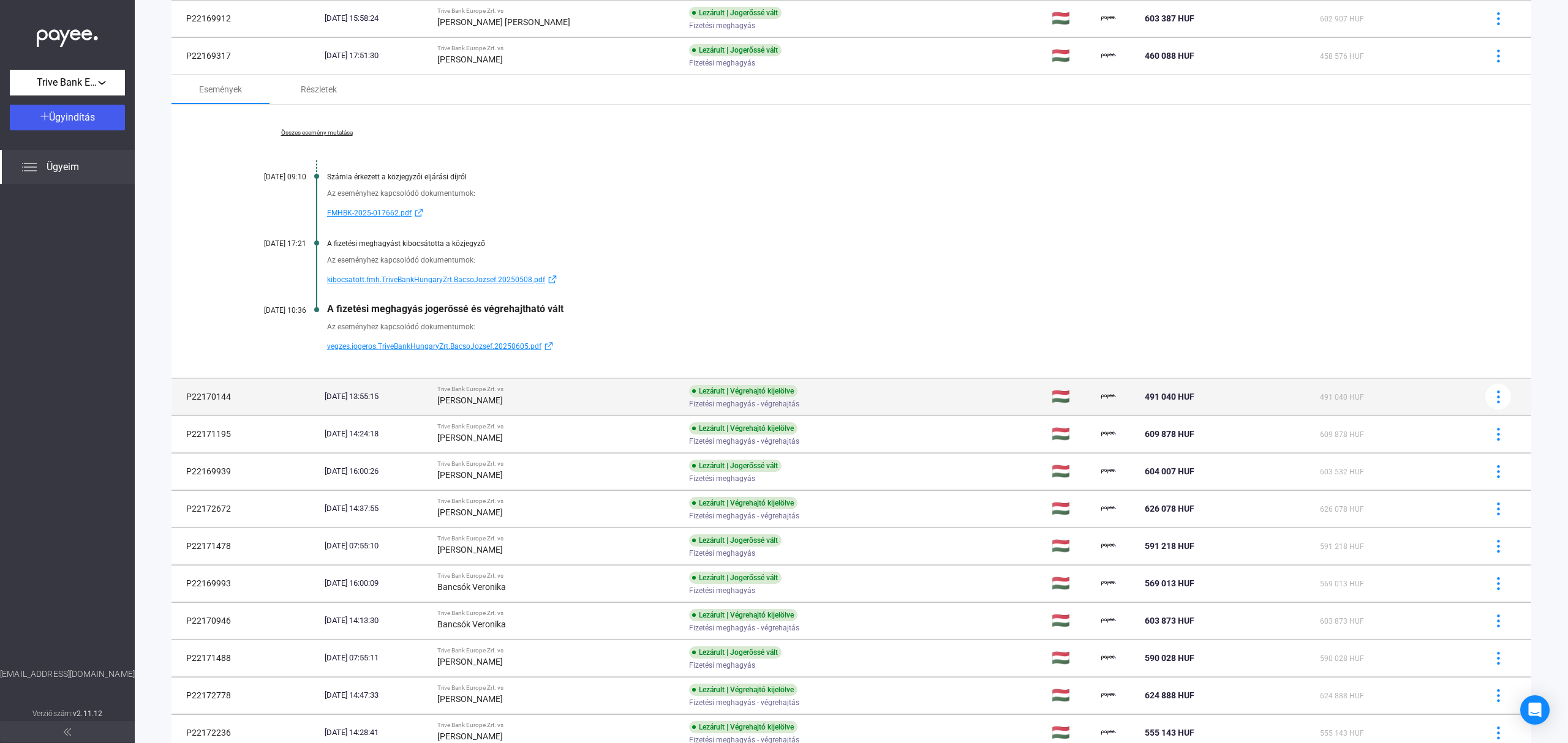
click at [684, 397] on td "Lezárult | Végrehajtó kijelölve Fizetési meghagyás - végrehajtás" at bounding box center [865, 396] width 363 height 36
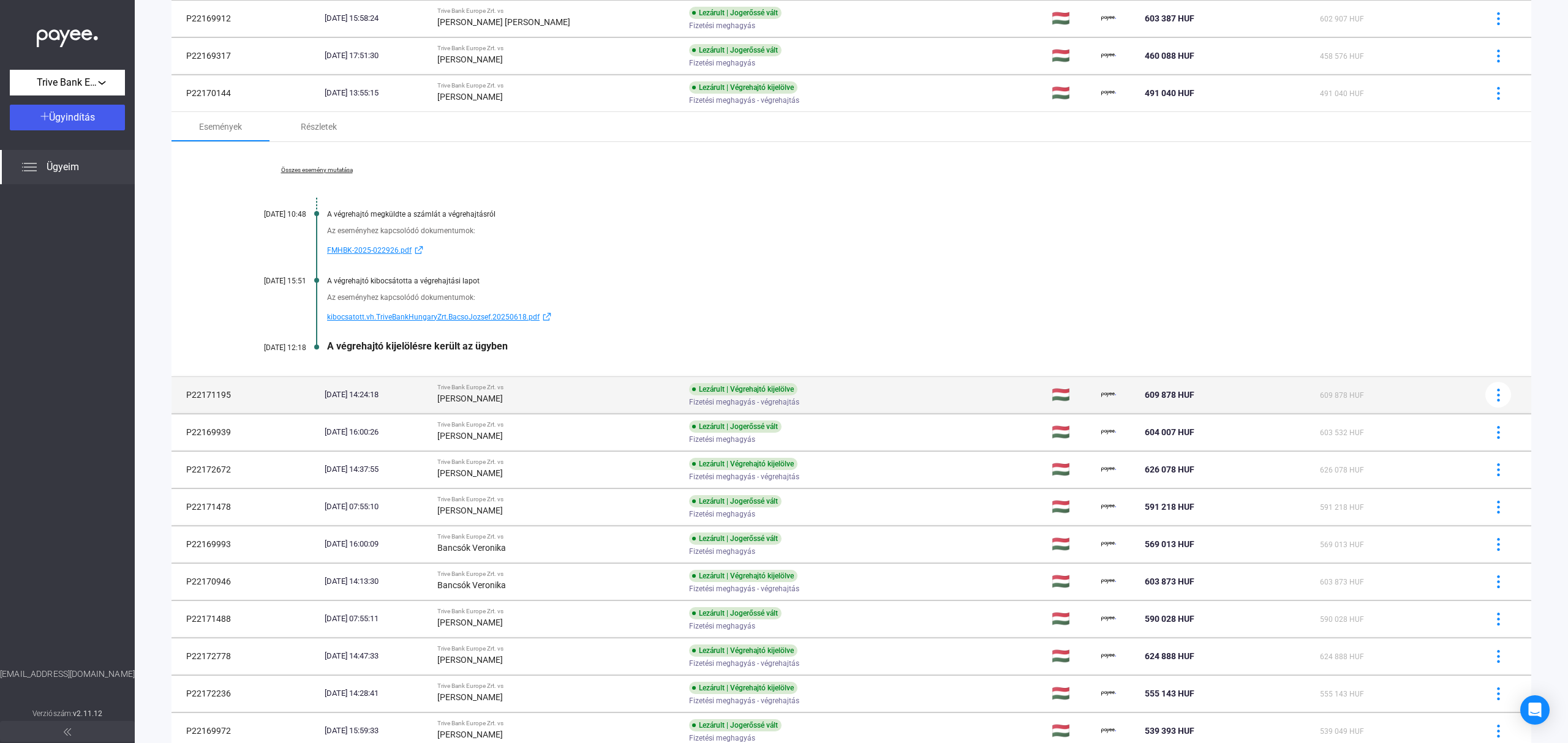
click at [565, 400] on div "[PERSON_NAME]" at bounding box center [558, 398] width 242 height 15
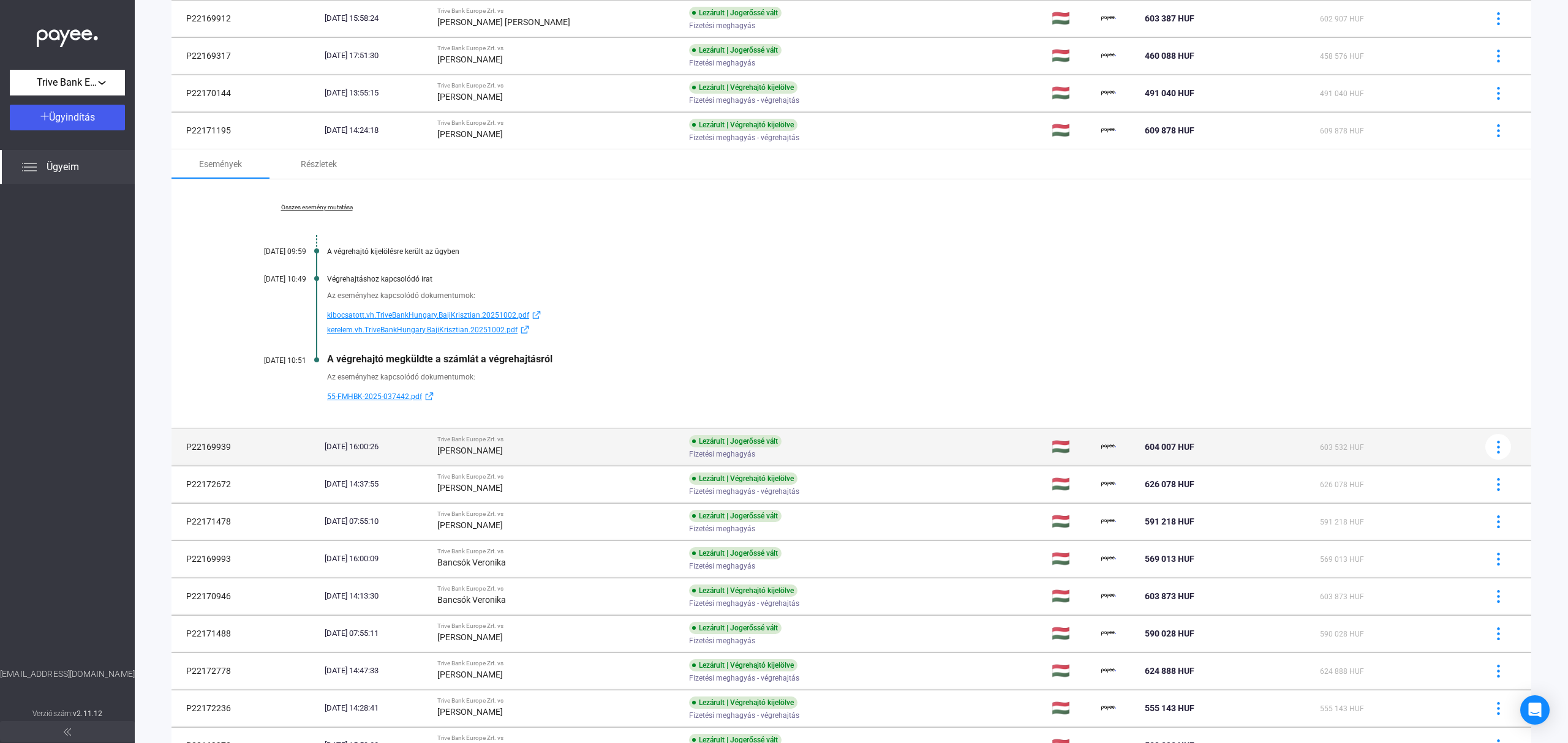
click at [487, 454] on strong "[PERSON_NAME]" at bounding box center [470, 450] width 66 height 10
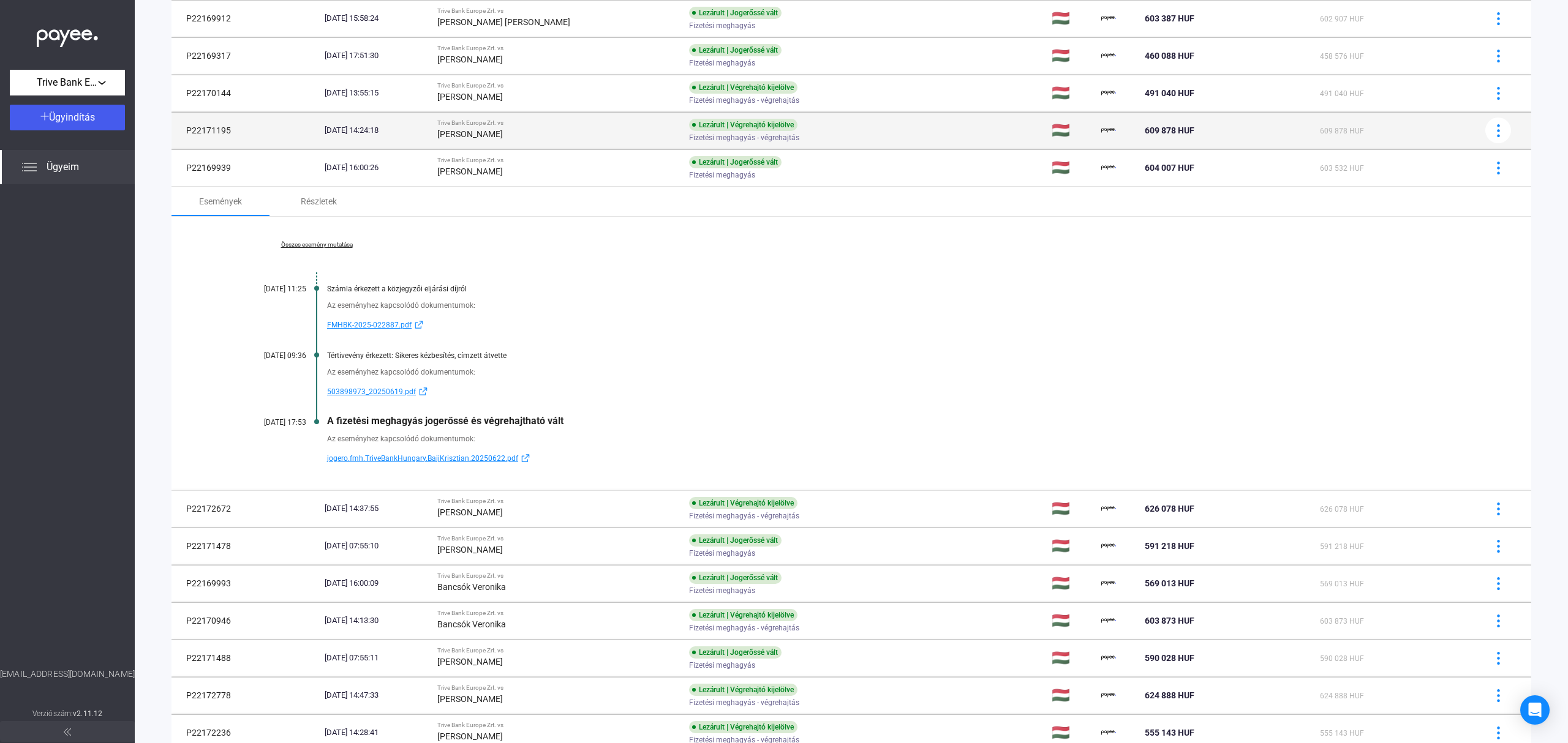
click at [530, 140] on div "[PERSON_NAME]" at bounding box center [558, 134] width 242 height 15
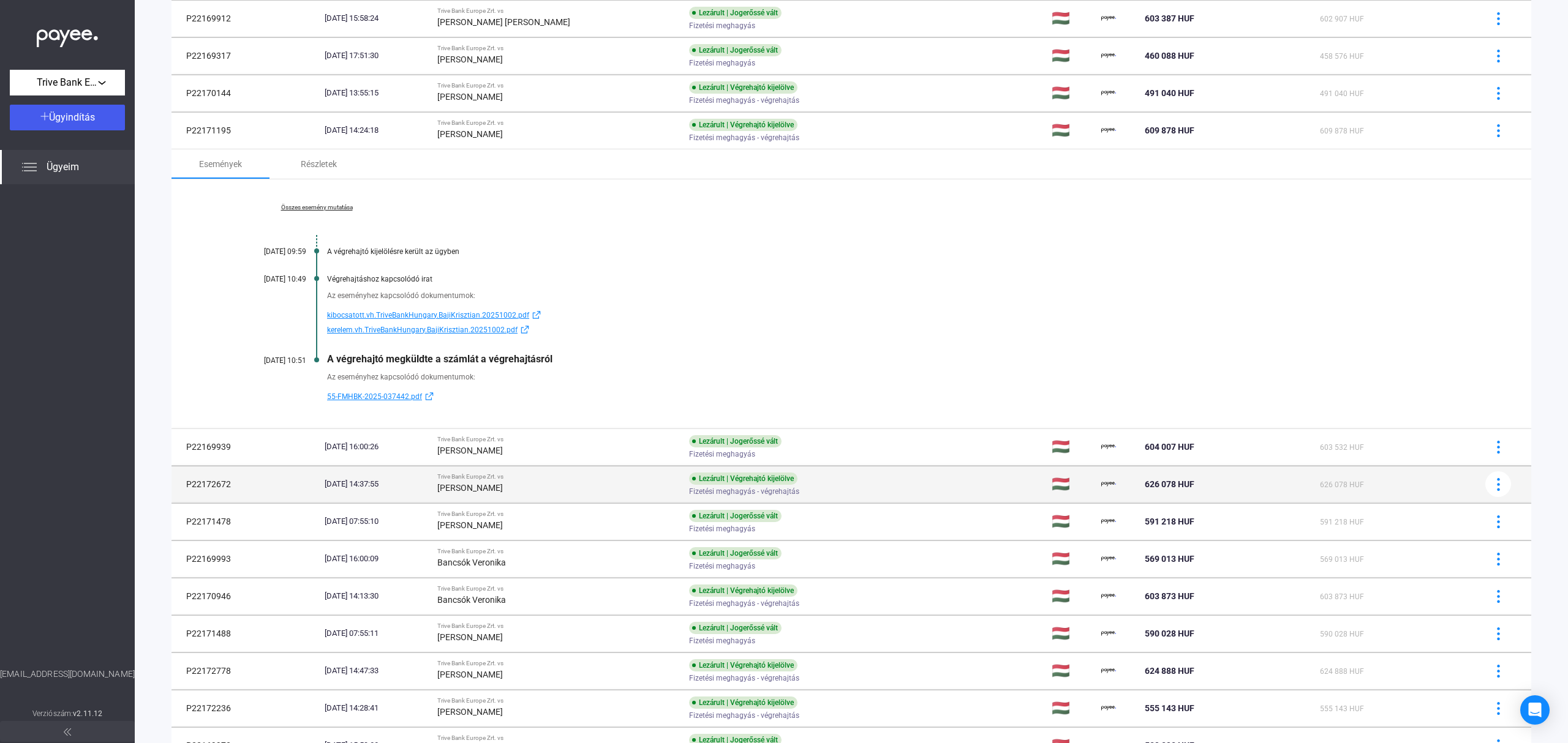
click at [503, 493] on strong "[PERSON_NAME]" at bounding box center [470, 487] width 66 height 10
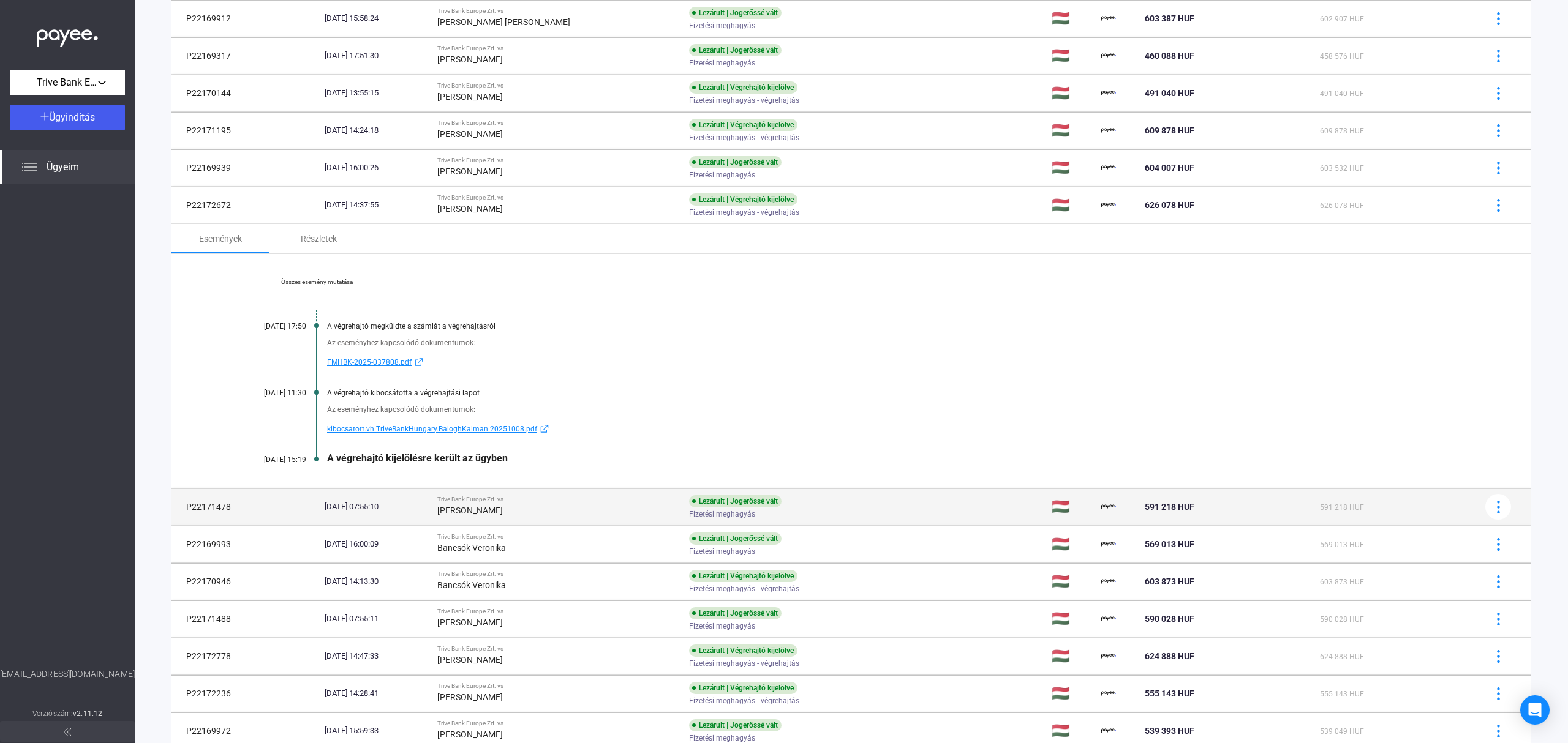
click at [509, 503] on div "Trive Bank Europe Zrt. vs" at bounding box center [558, 499] width 242 height 7
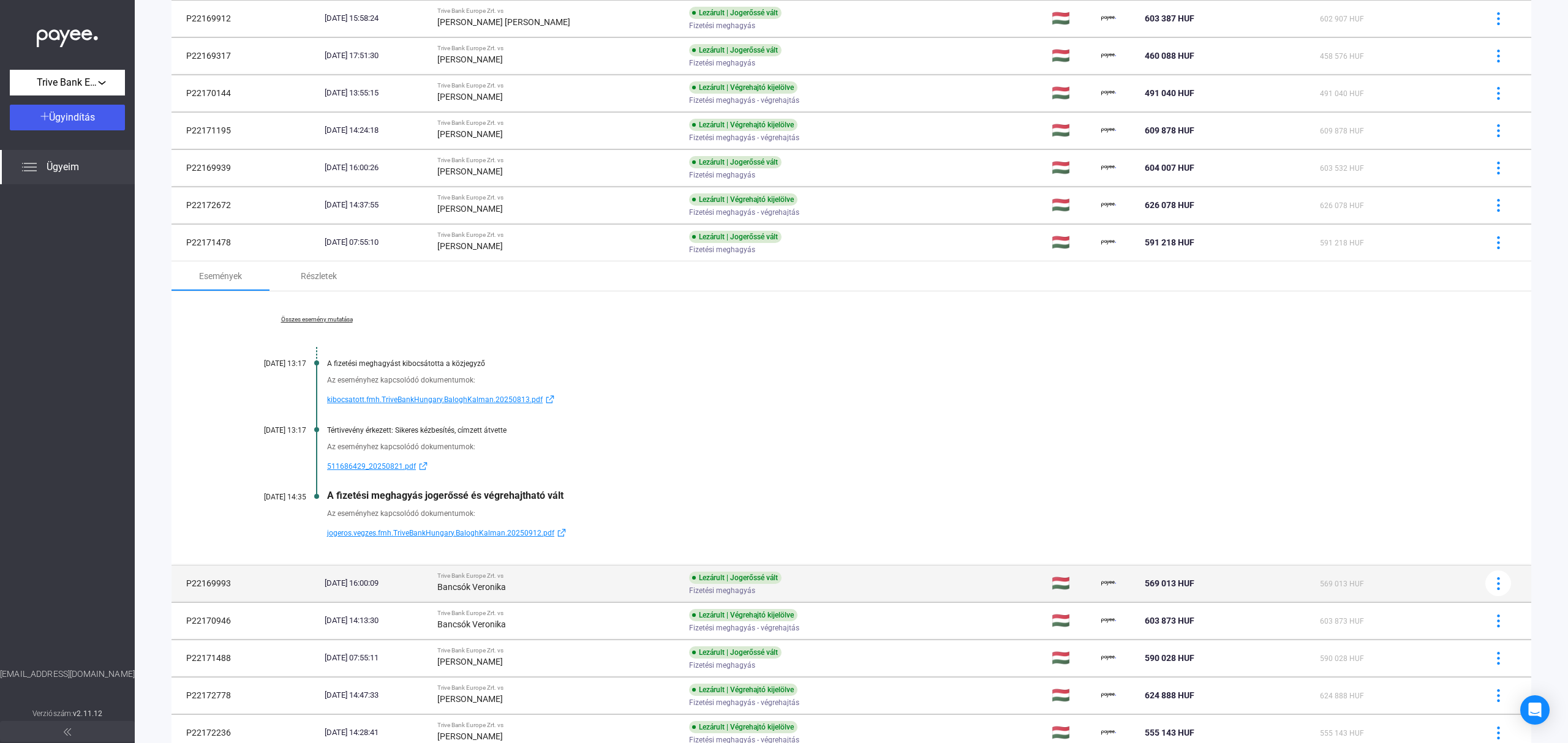
click at [534, 574] on td "Trive Bank Europe Zrt. vs Bancsók Veronika" at bounding box center [558, 583] width 252 height 36
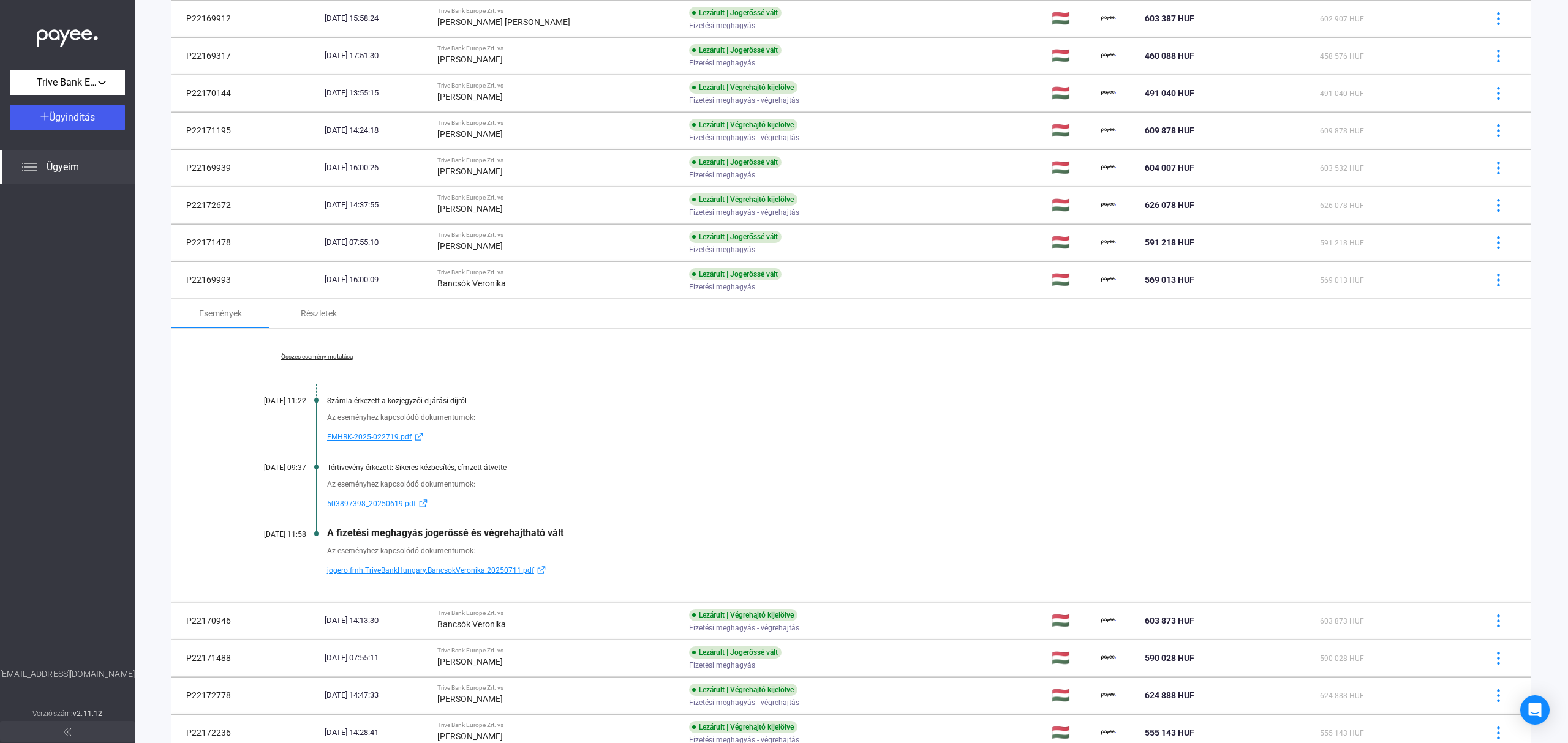
click at [527, 621] on div "Bancsók Veronika" at bounding box center [558, 624] width 242 height 15
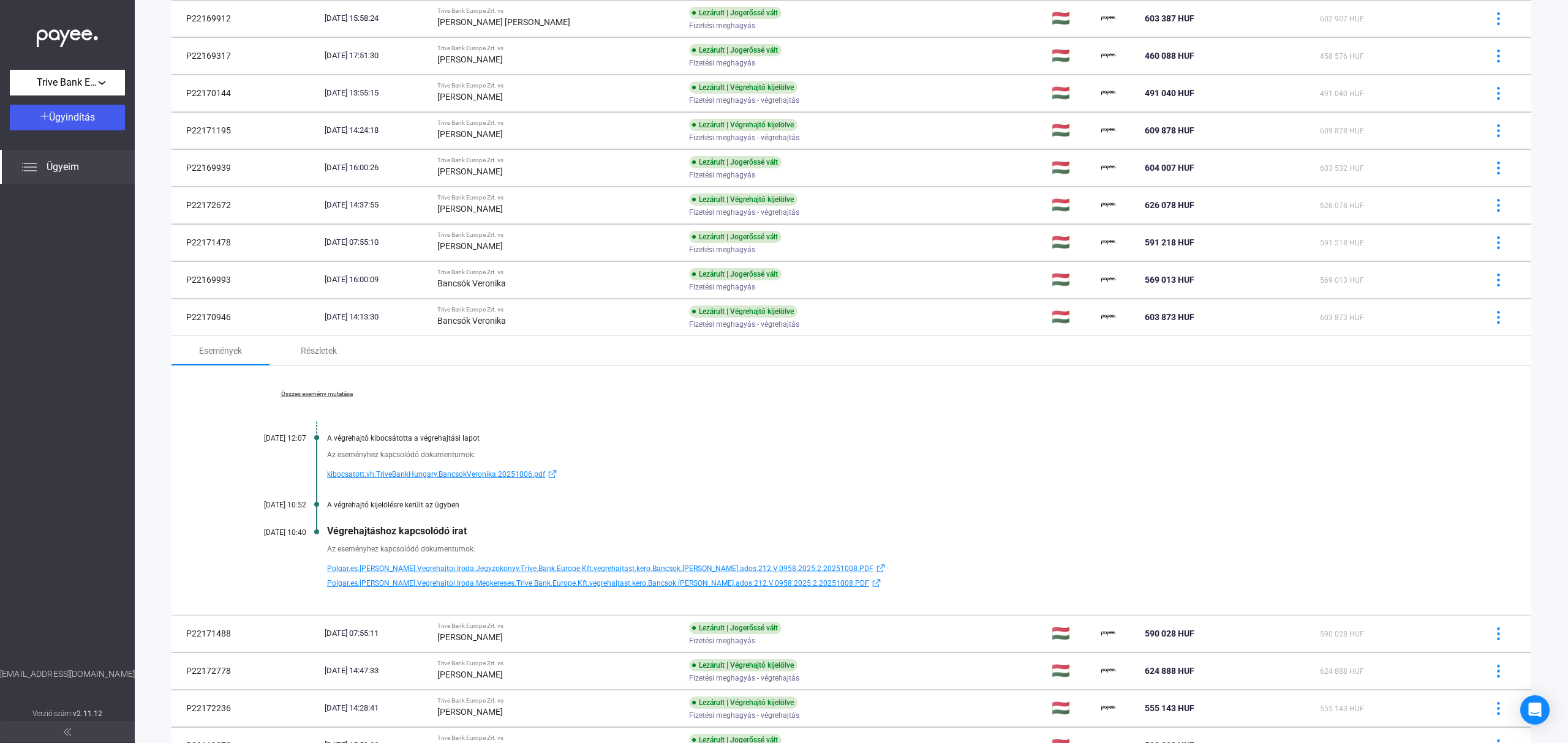
click at [395, 572] on span "Polgar.es.[PERSON_NAME].Vegrehajtoi.Iroda.Jegyzokonyv.Trive.Bank.Europe.Kft.veg…" at bounding box center [600, 568] width 546 height 15
click at [403, 583] on span "Polgar.es.[PERSON_NAME].Vegrehajtoi.Iroda.Megkereses.Trive.Bank.Europe.Kft.vegr…" at bounding box center [598, 583] width 542 height 15
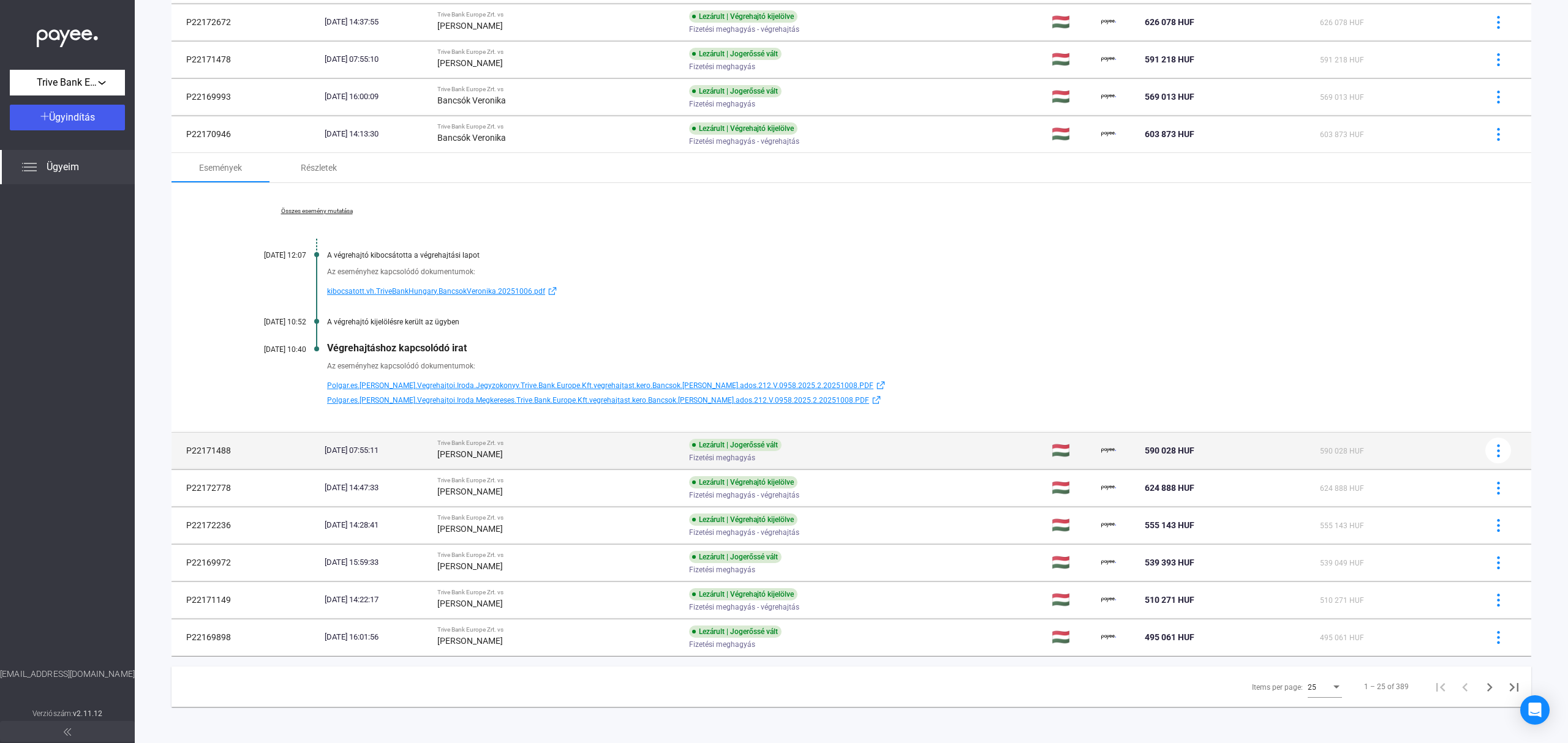
scroll to position [703, 0]
click at [357, 454] on div "[DATE] 07:55:11" at bounding box center [376, 450] width 103 height 12
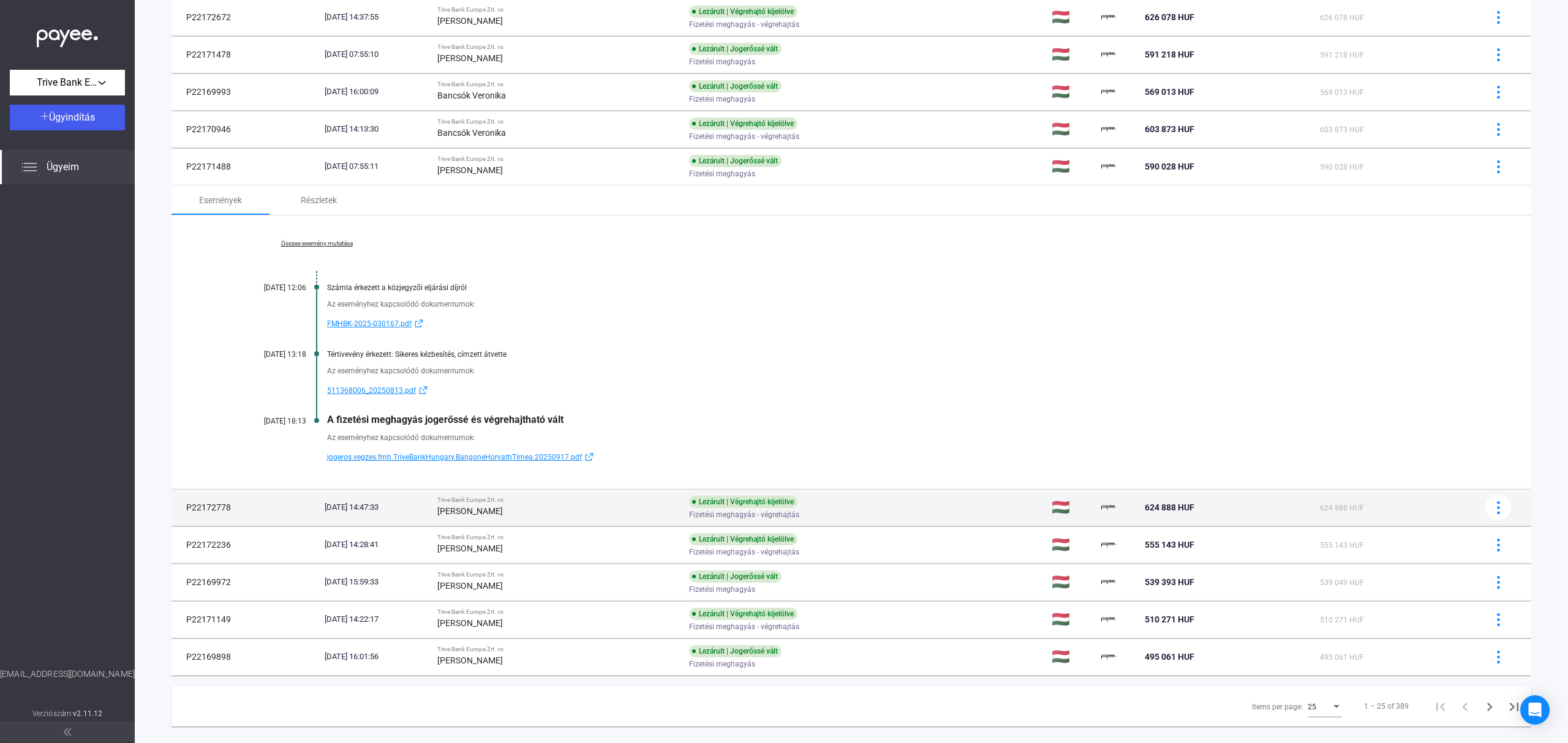
click at [427, 514] on div "[DATE] 14:47:33" at bounding box center [376, 508] width 103 height 12
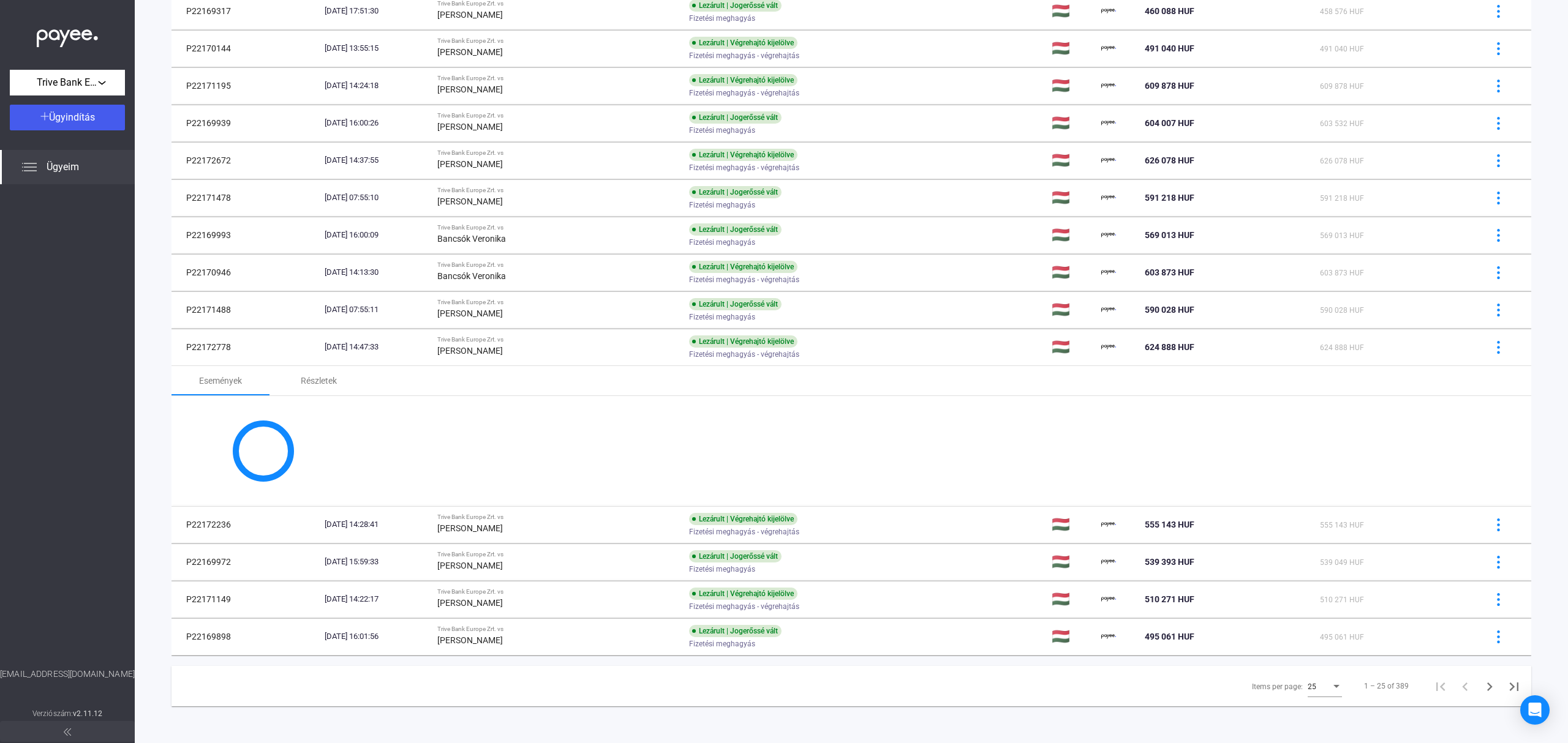
scroll to position [689, 0]
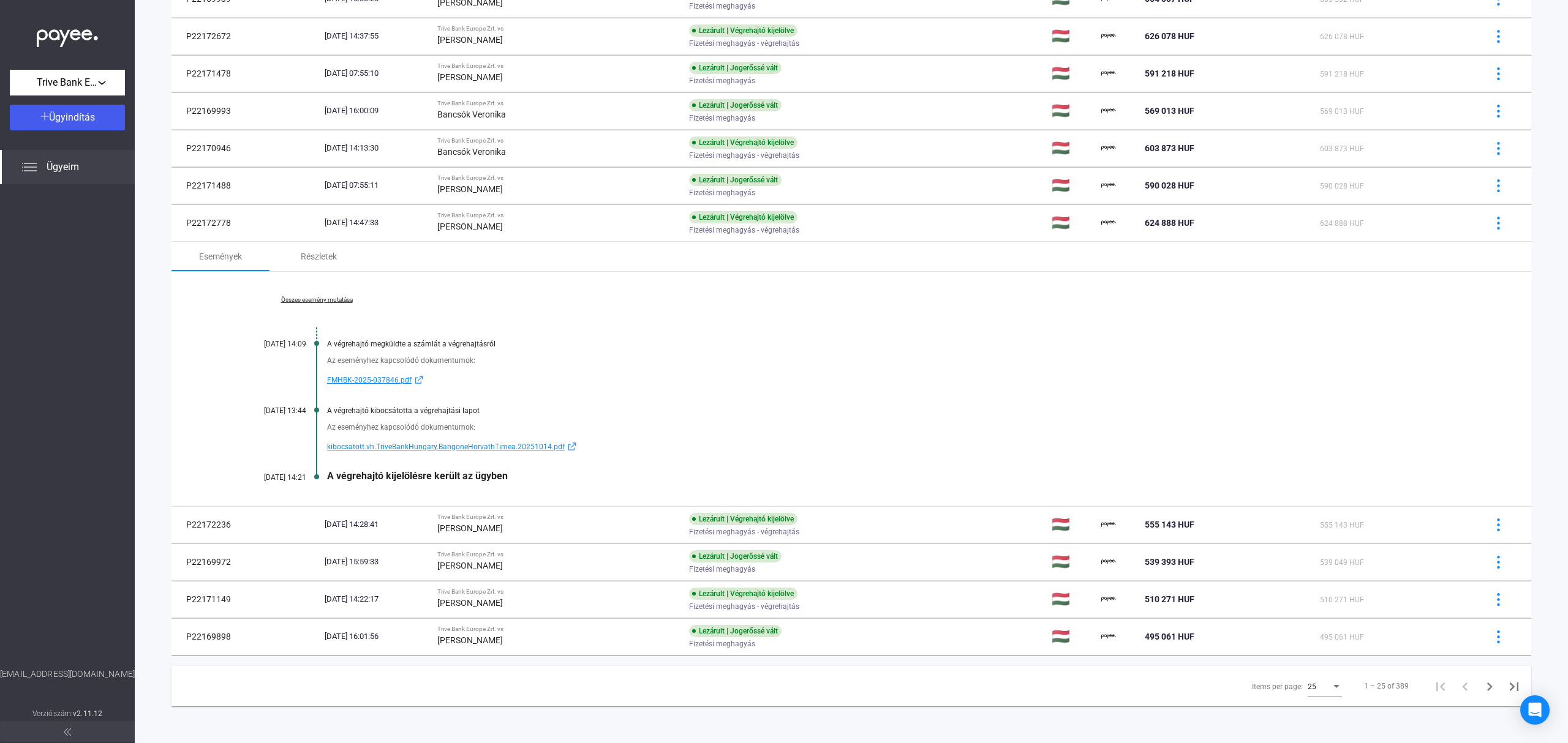
click at [343, 298] on link "Összes esemény mutatása" at bounding box center [317, 300] width 168 height 7
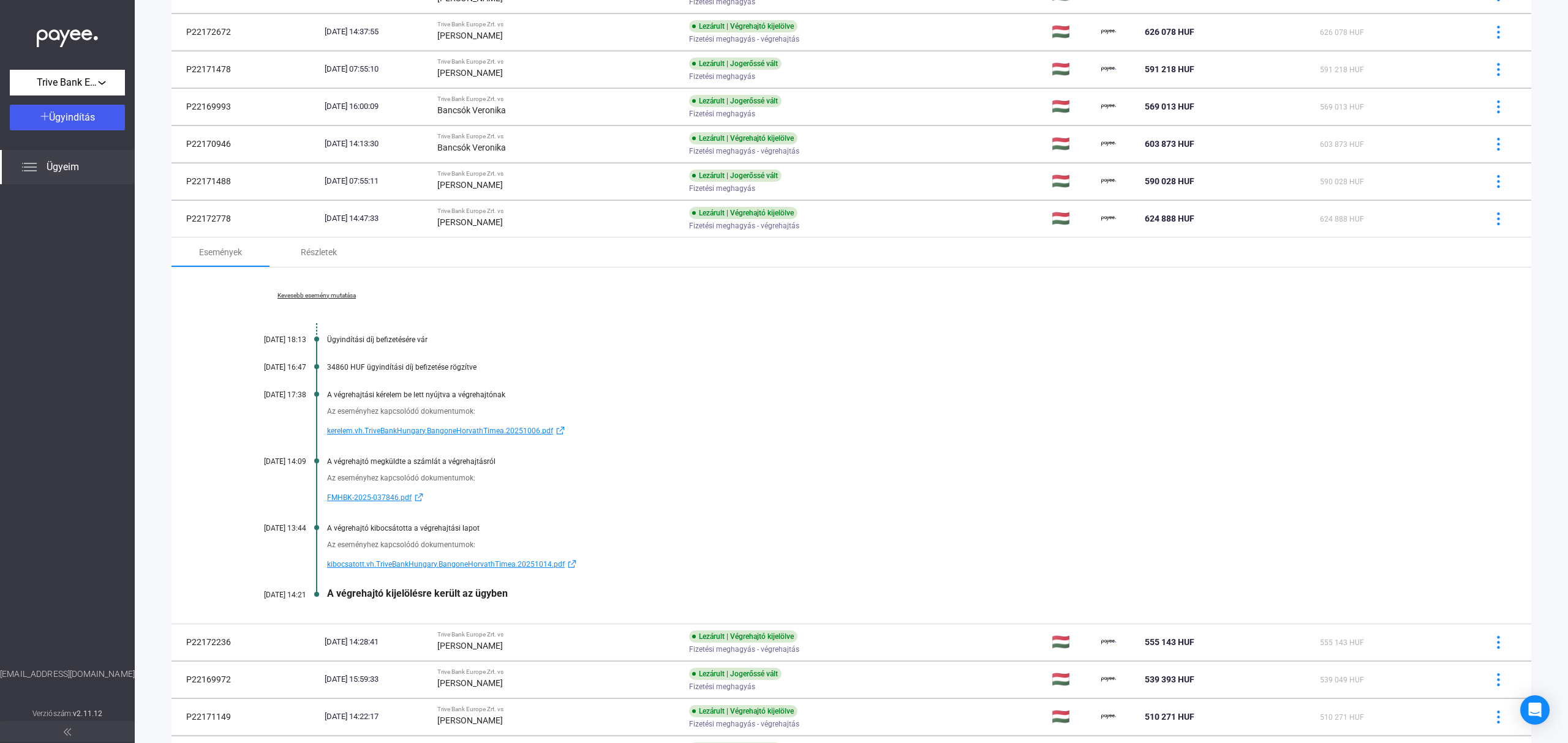
scroll to position [811, 0]
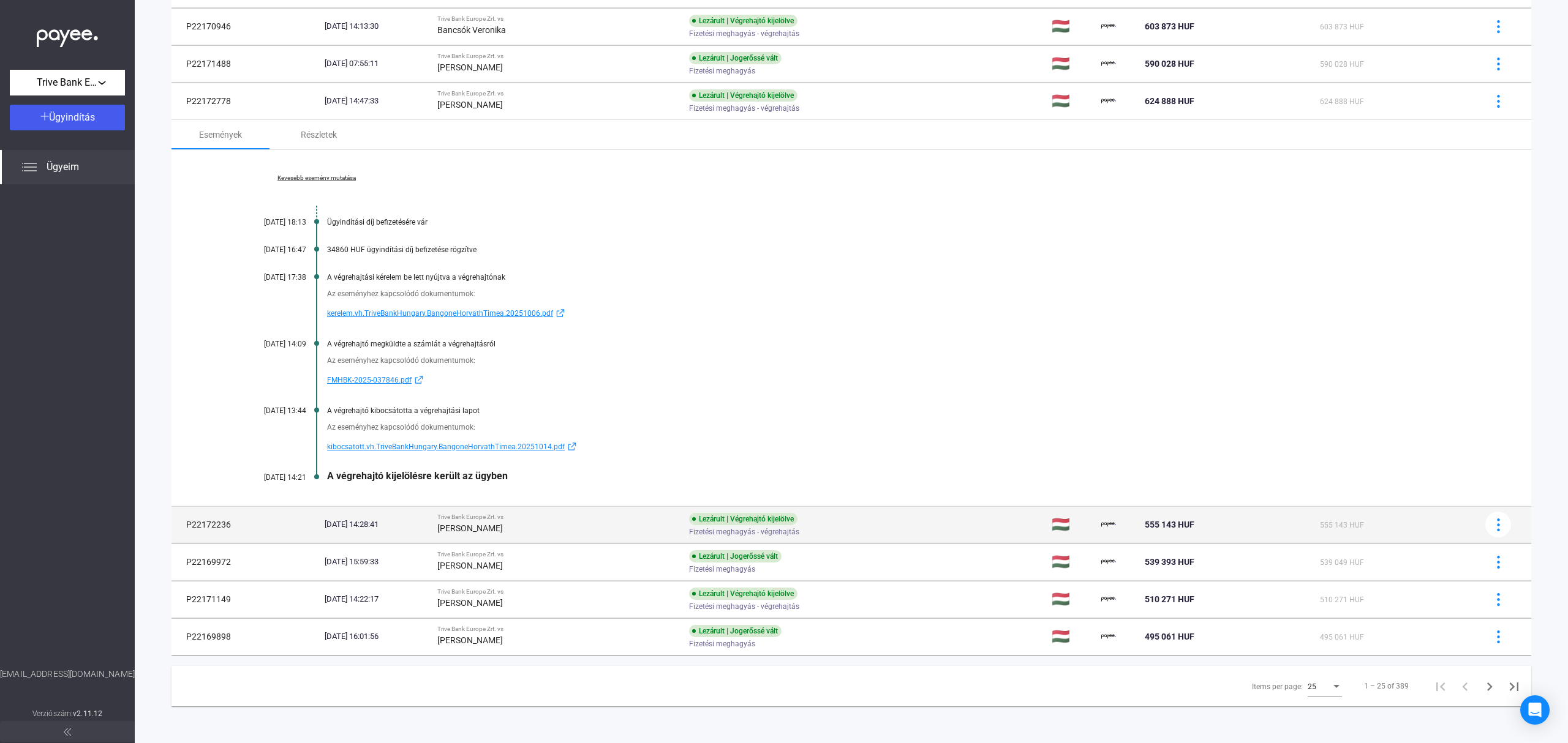
click at [483, 528] on strong "[PERSON_NAME]" at bounding box center [470, 528] width 66 height 10
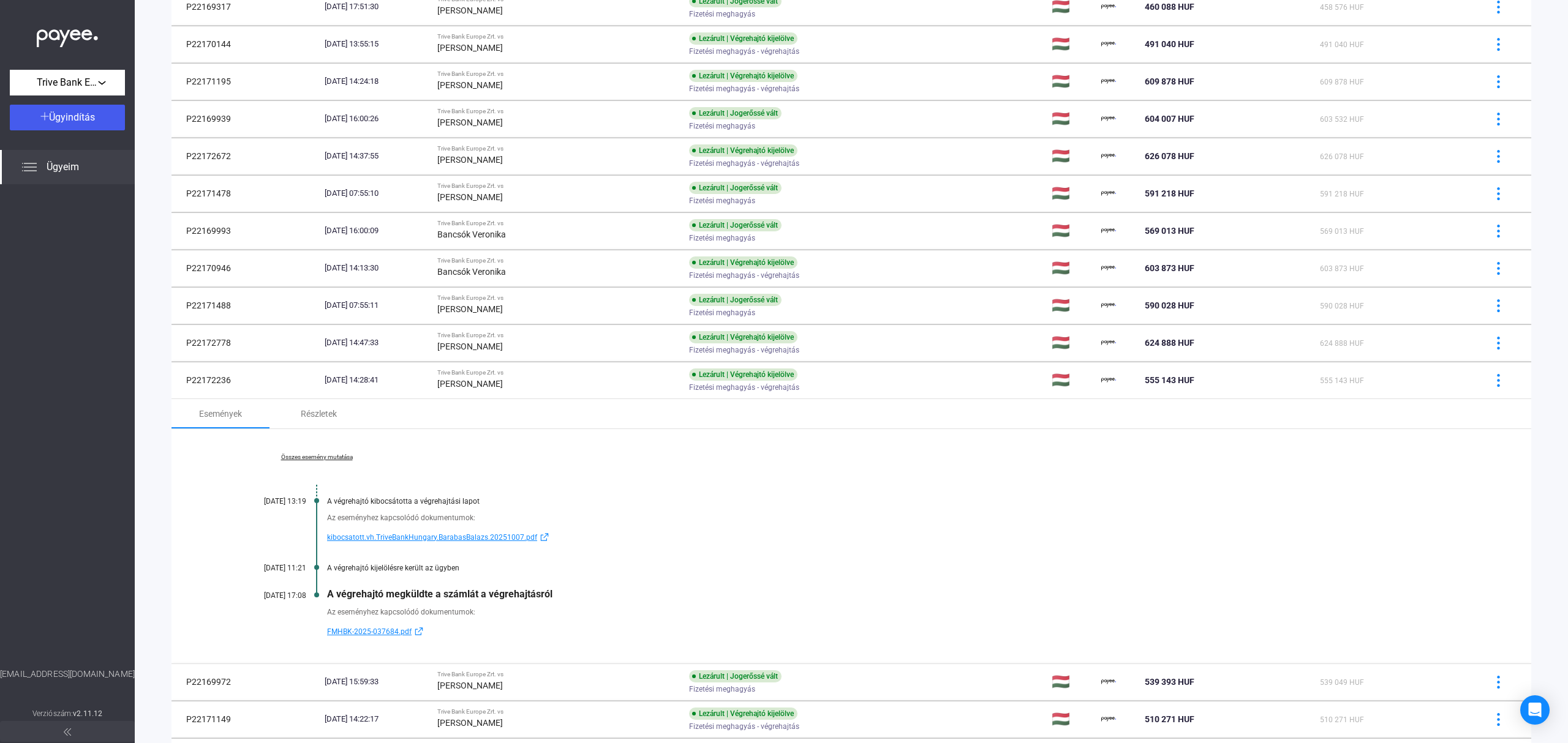
scroll to position [689, 0]
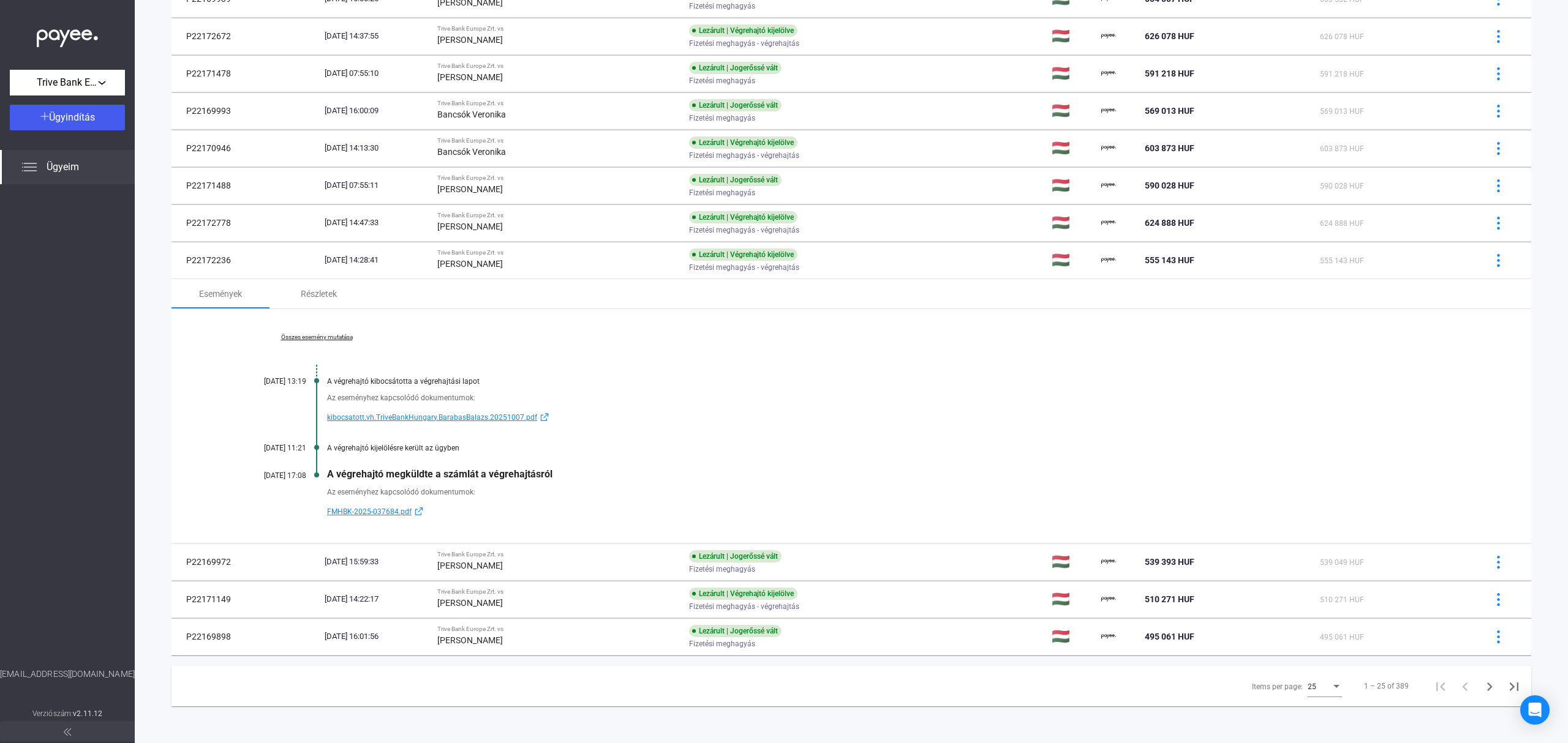
click at [580, 536] on div "Összes esemény mutatása [DATE] 13:19 A végrehajtó kibocsátotta a végrehajtási l…" at bounding box center [851, 426] width 1359 height 234
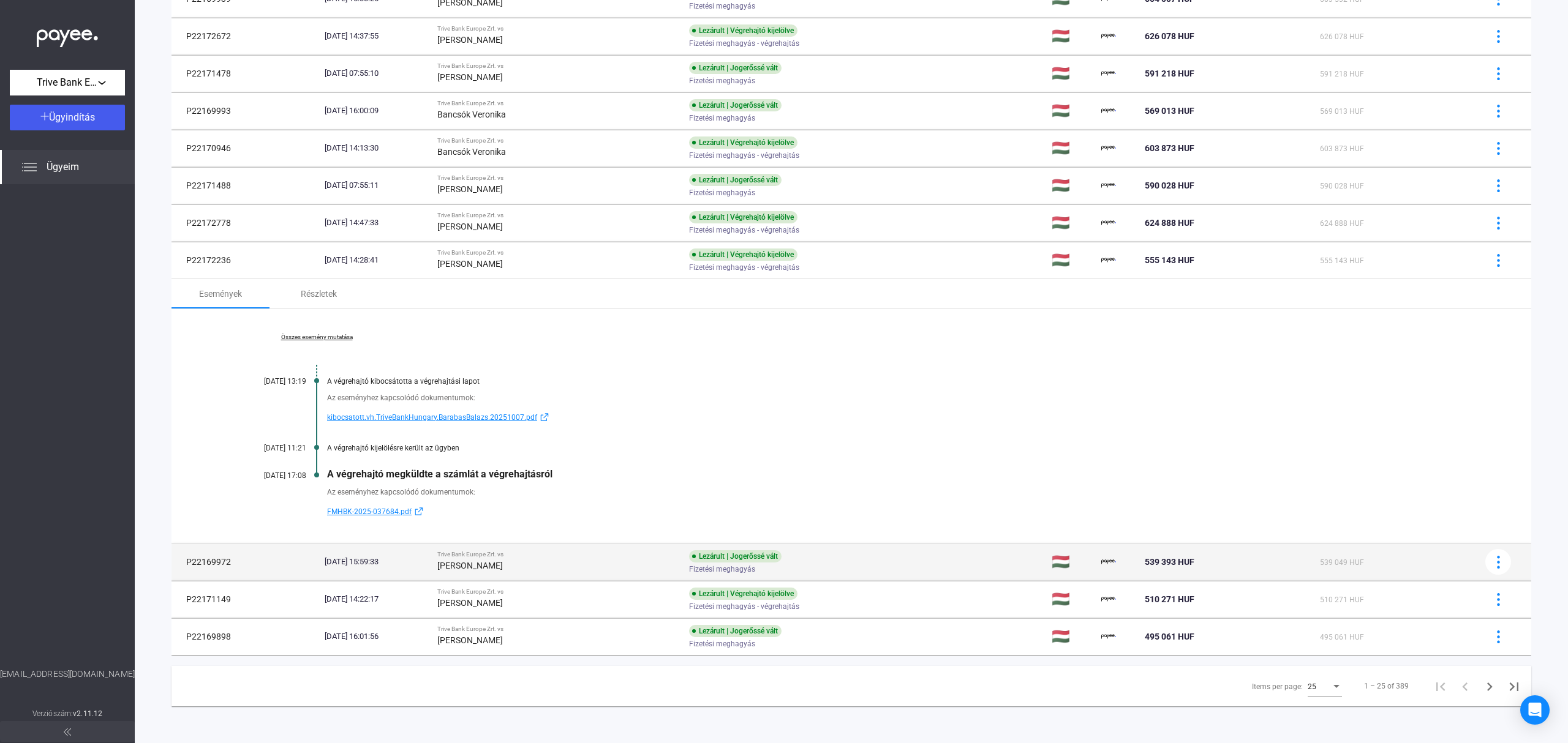
click at [571, 551] on div "Trive Bank Europe Zrt. vs" at bounding box center [558, 554] width 242 height 7
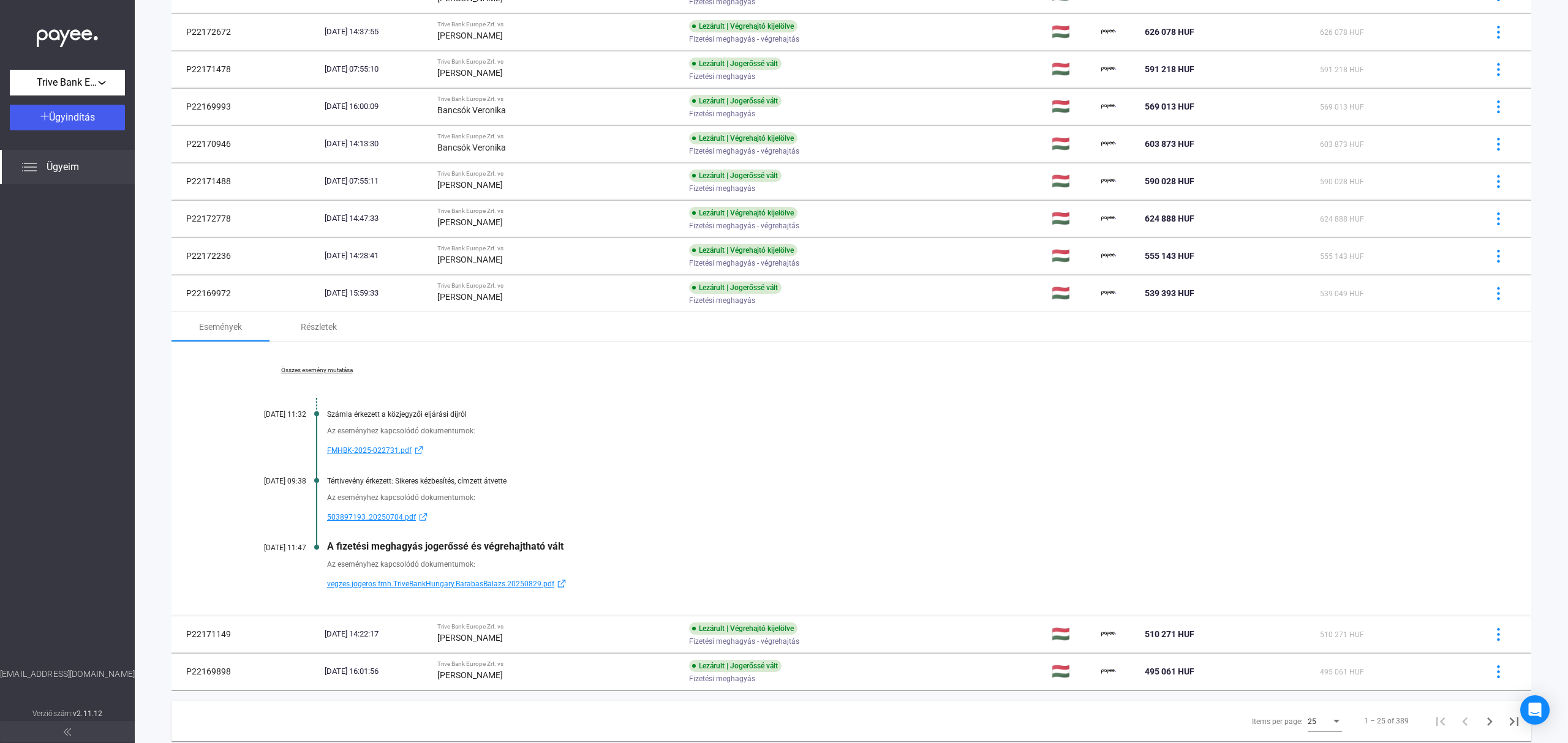
click at [301, 374] on link "Összes esemény mutatása" at bounding box center [317, 370] width 168 height 7
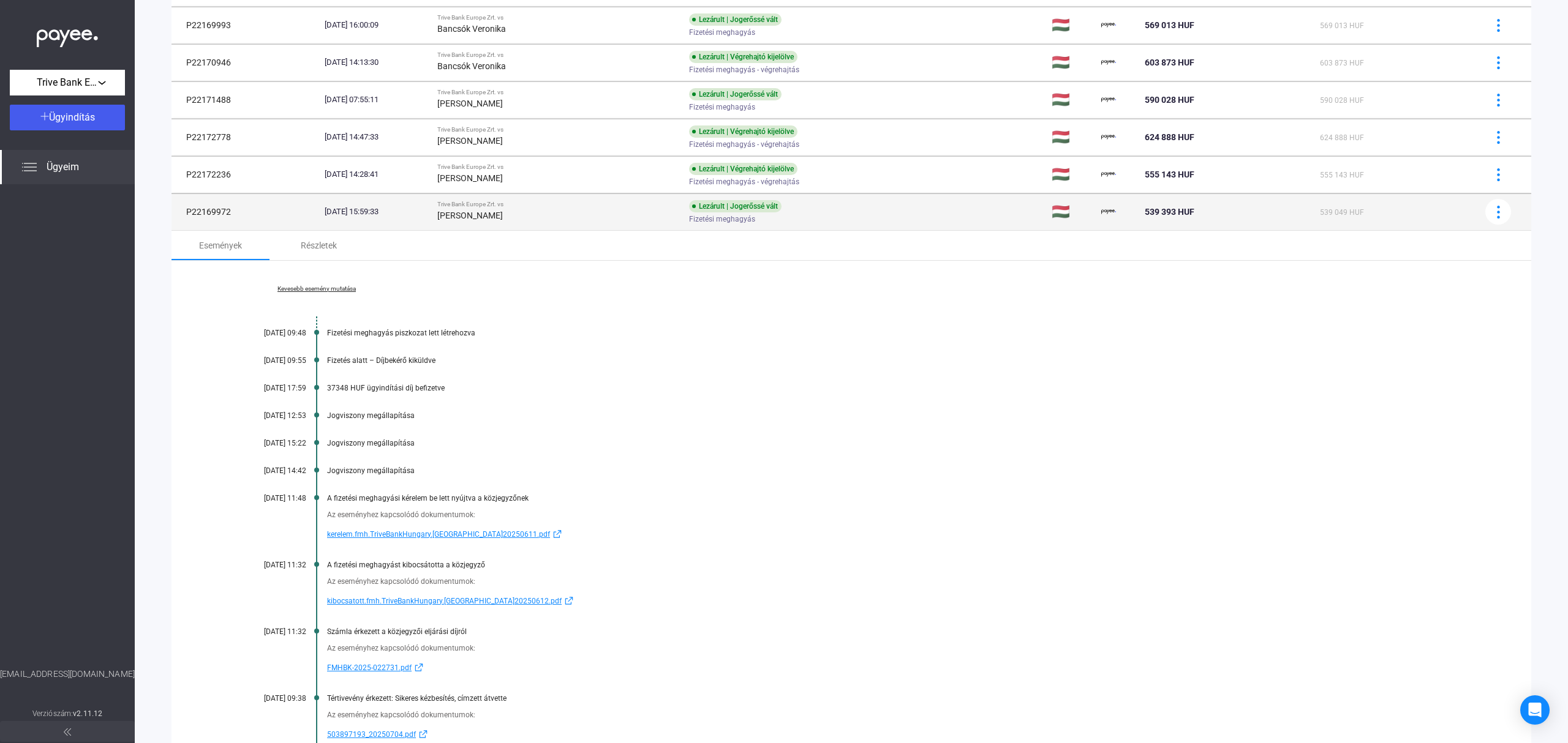
click at [488, 215] on strong "[PERSON_NAME]" at bounding box center [470, 215] width 66 height 10
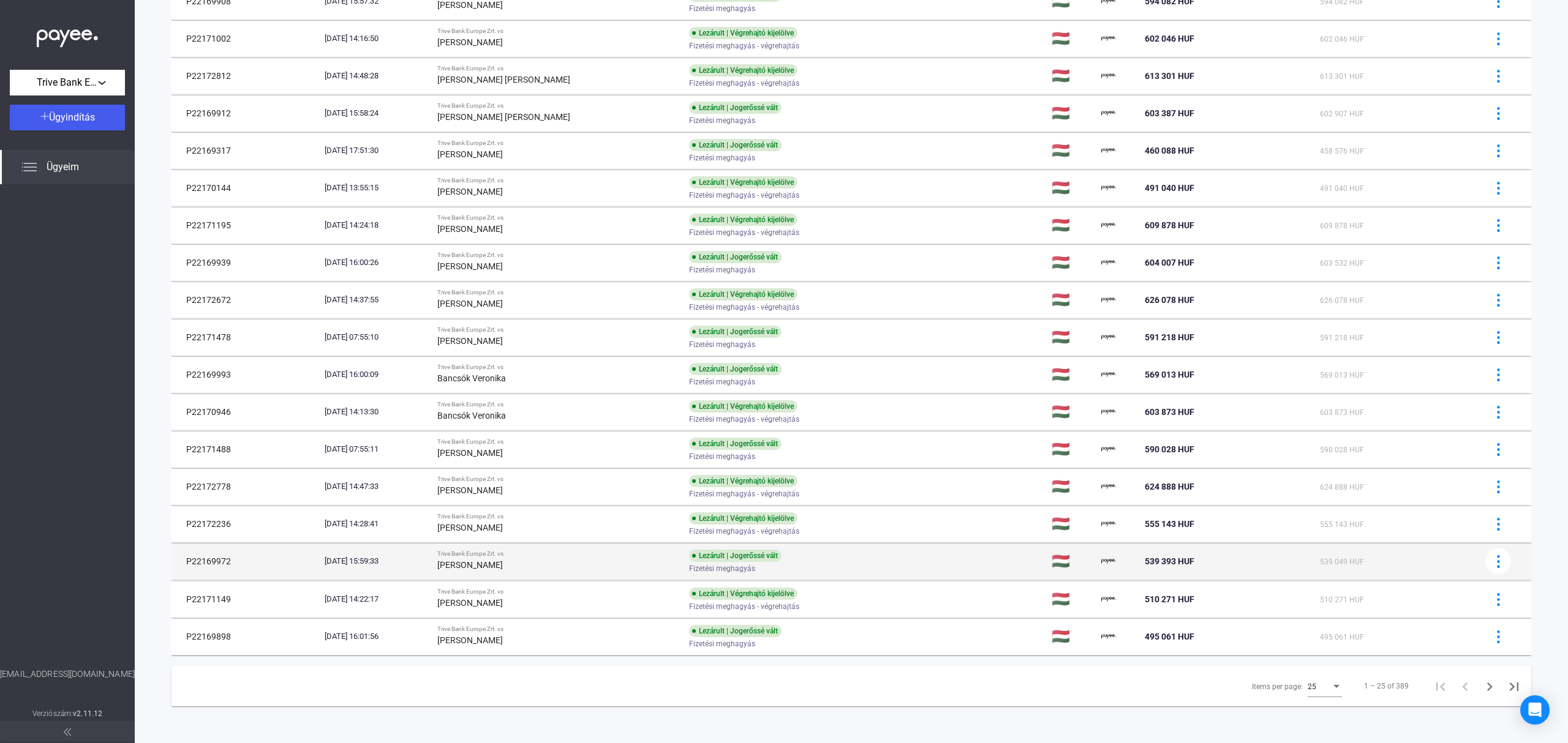
scroll to position [425, 0]
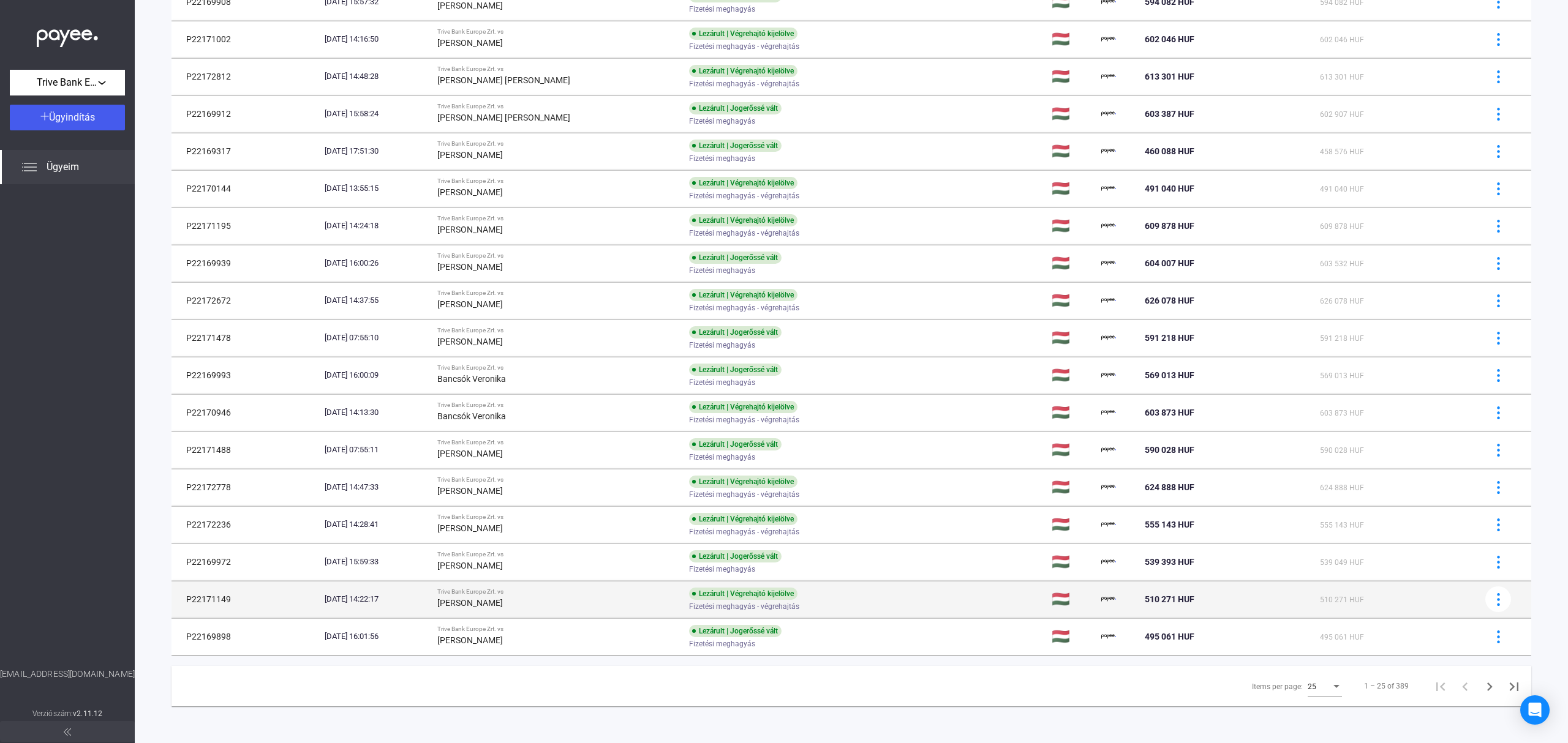
click at [433, 609] on td "[DATE] 14:22:17" at bounding box center [376, 599] width 112 height 36
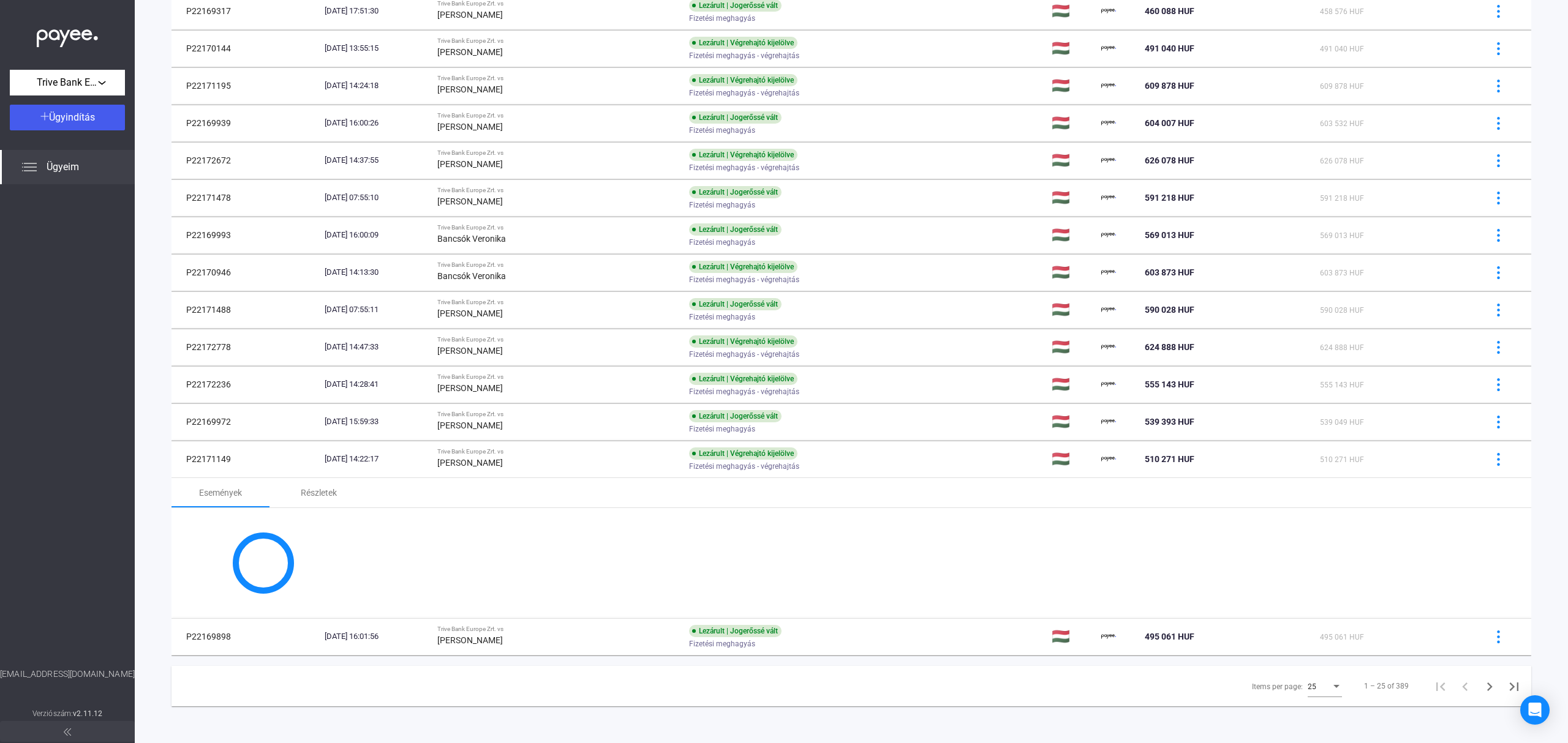
scroll to position [703, 0]
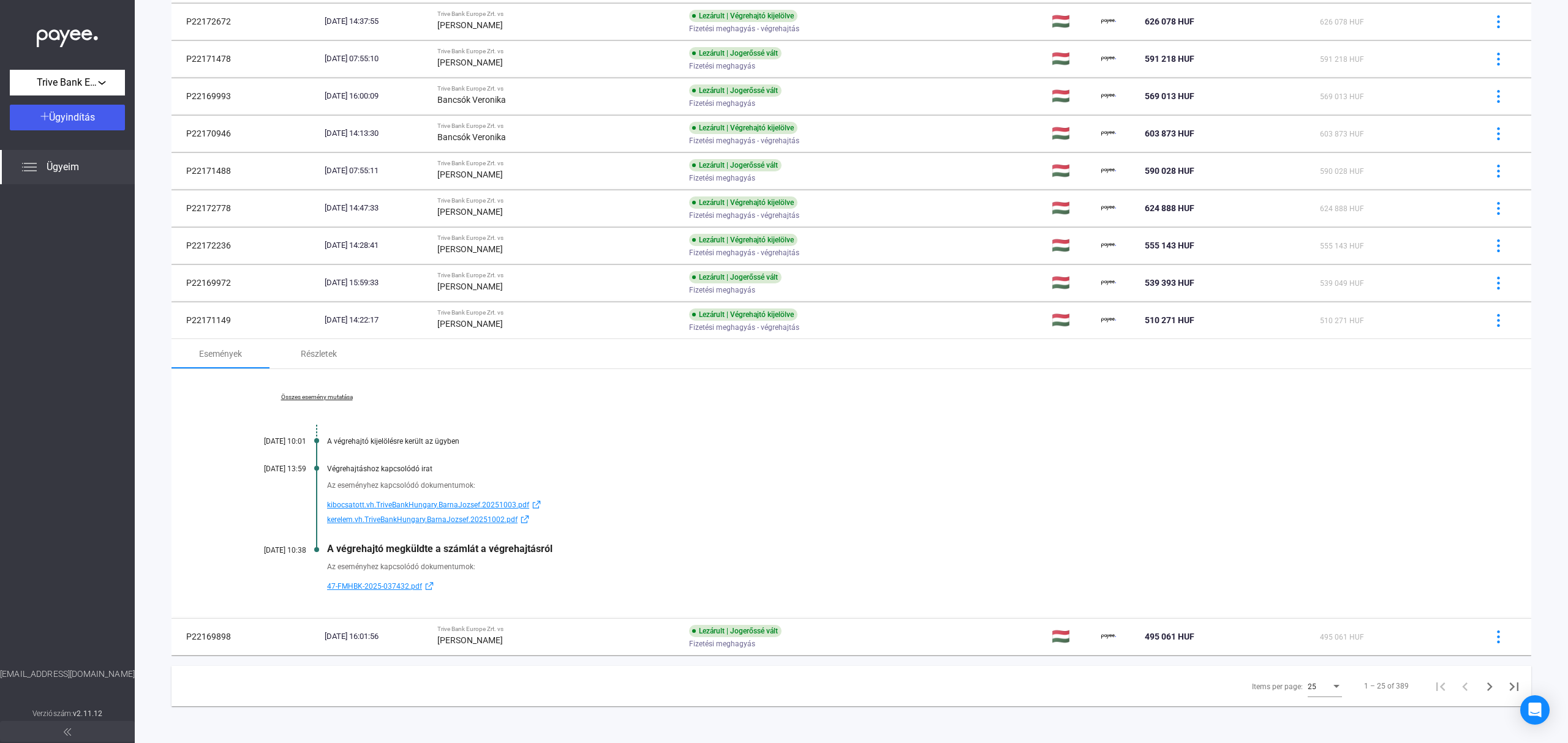
click at [302, 397] on link "Összes esemény mutatása" at bounding box center [317, 397] width 168 height 7
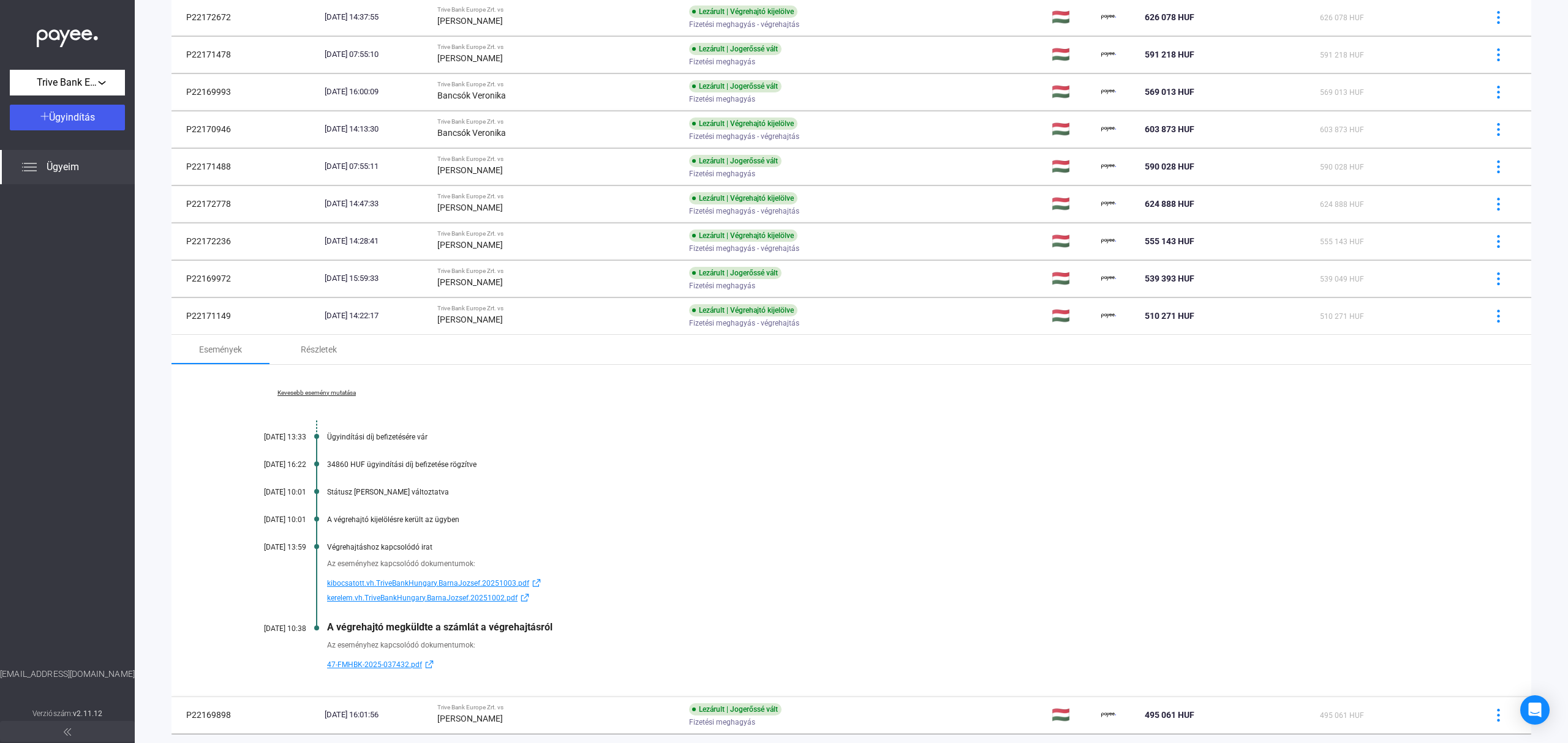
scroll to position [770, 0]
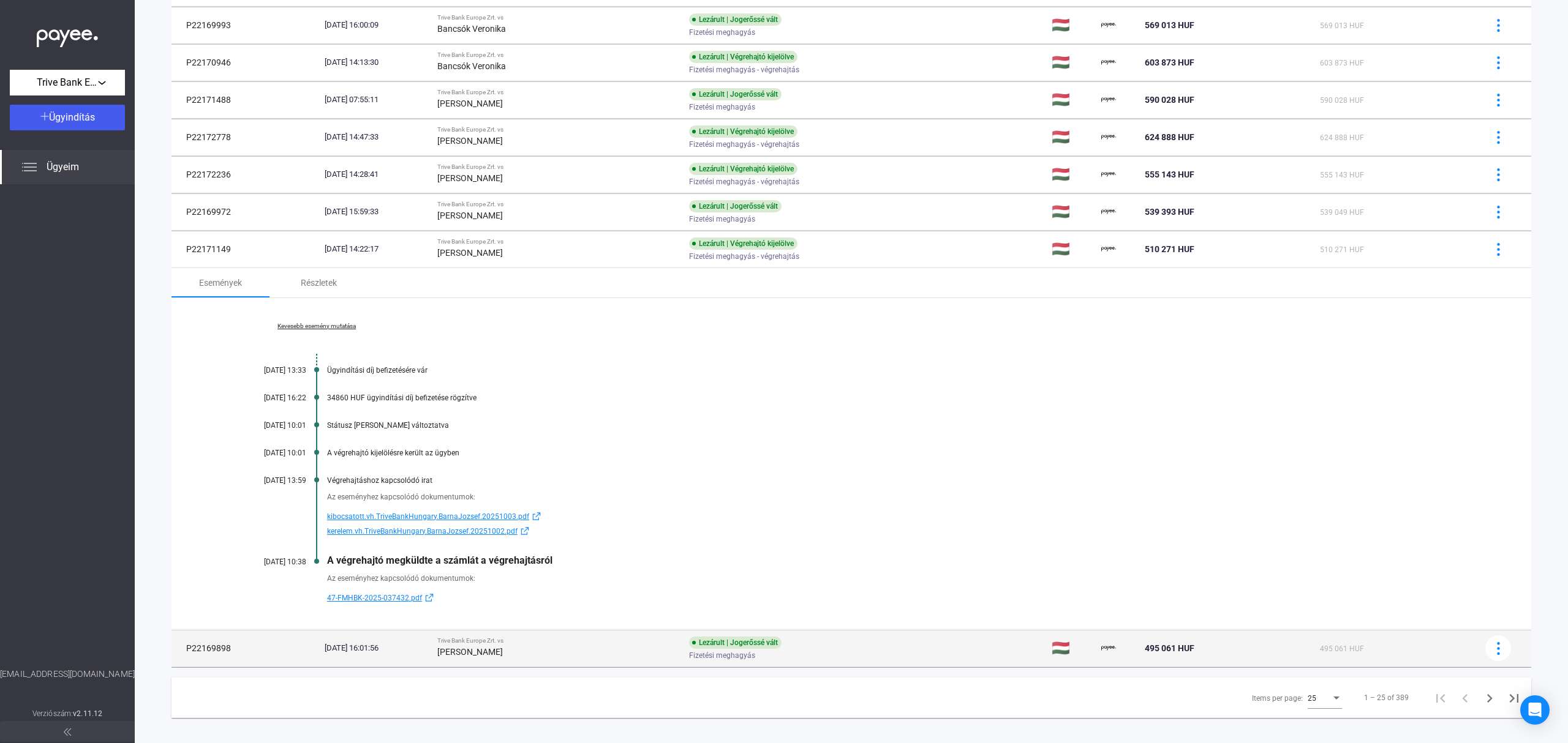
click at [427, 655] on div "[DATE] 16:01:56" at bounding box center [376, 649] width 103 height 12
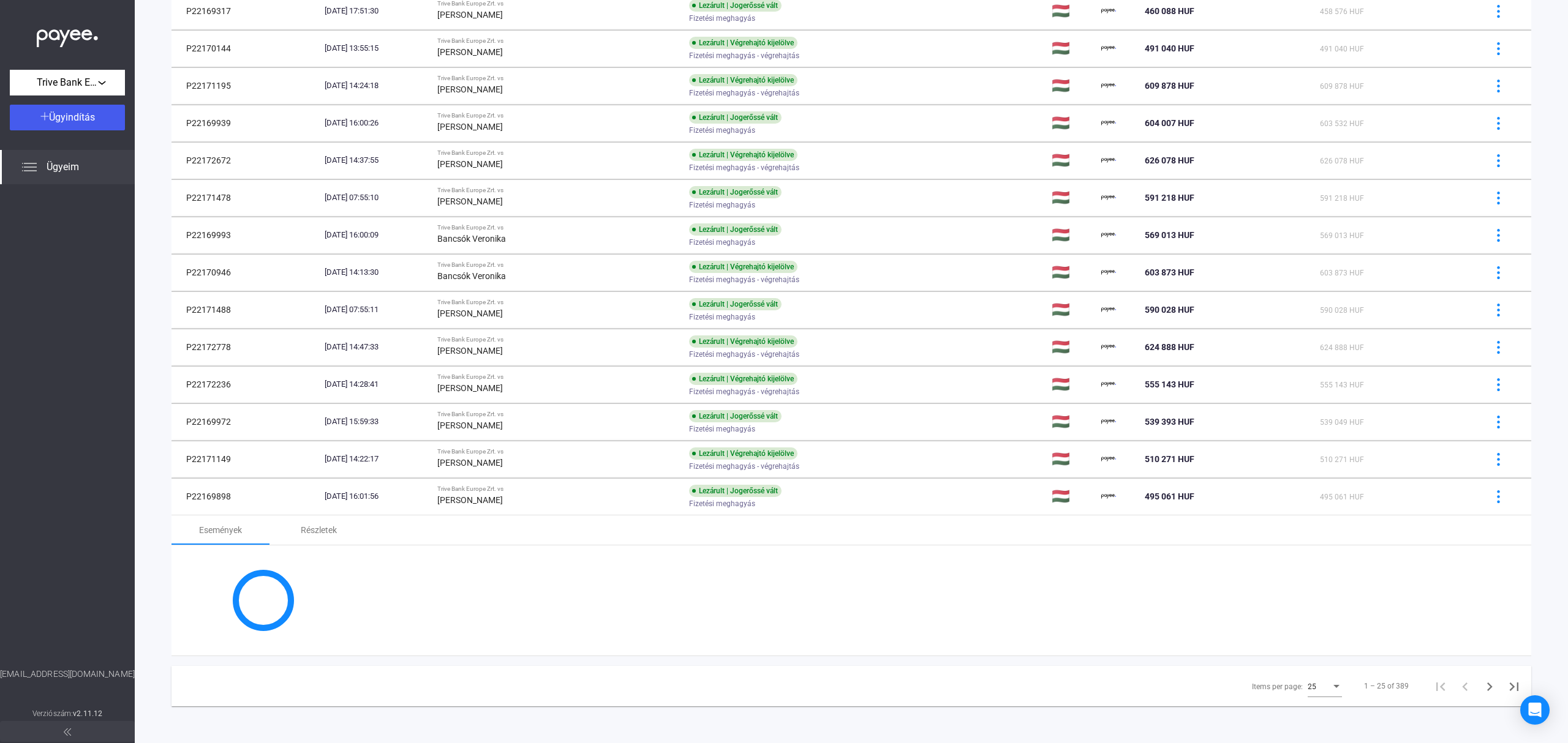
scroll to position [728, 0]
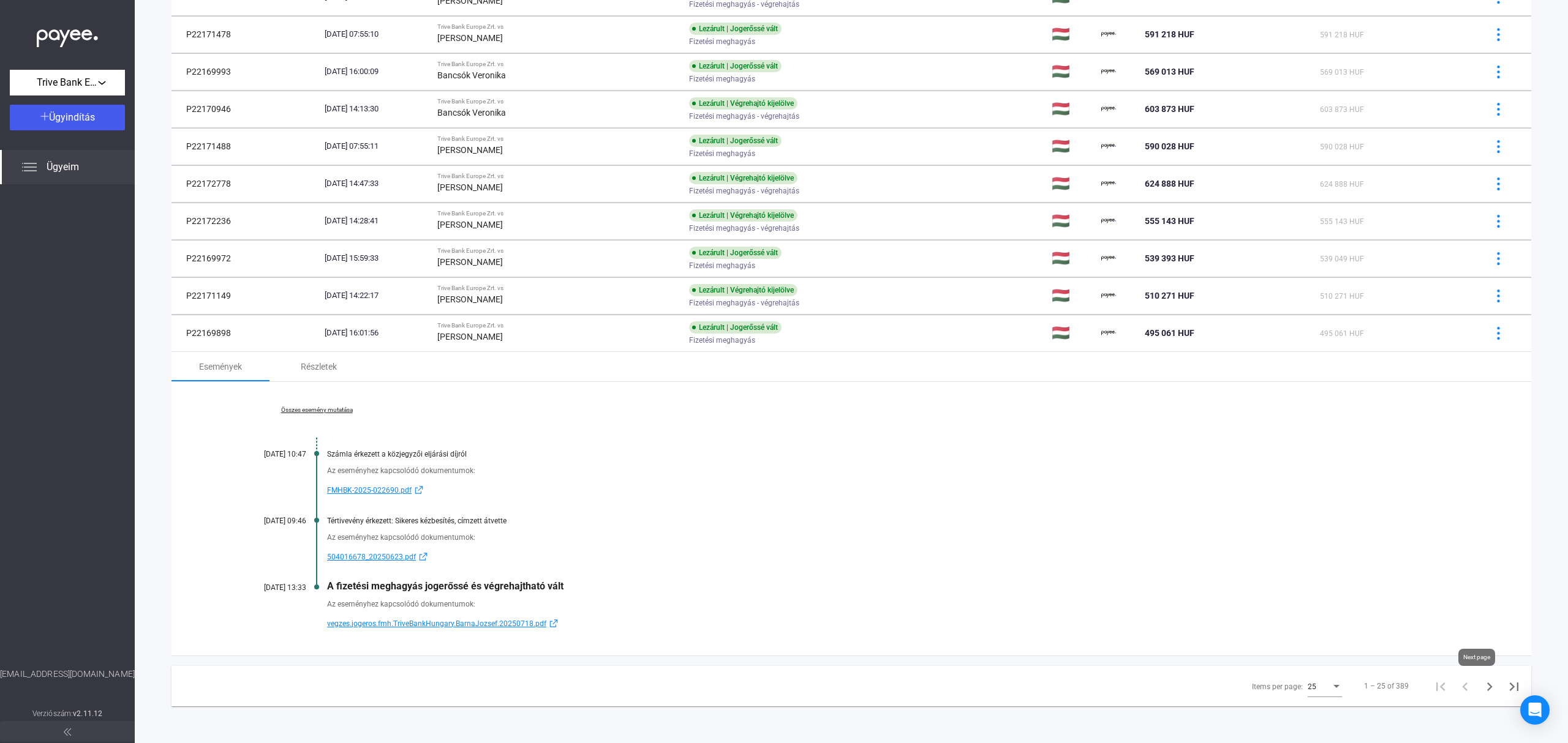
click at [1481, 690] on icon "Next page" at bounding box center [1490, 687] width 17 height 17
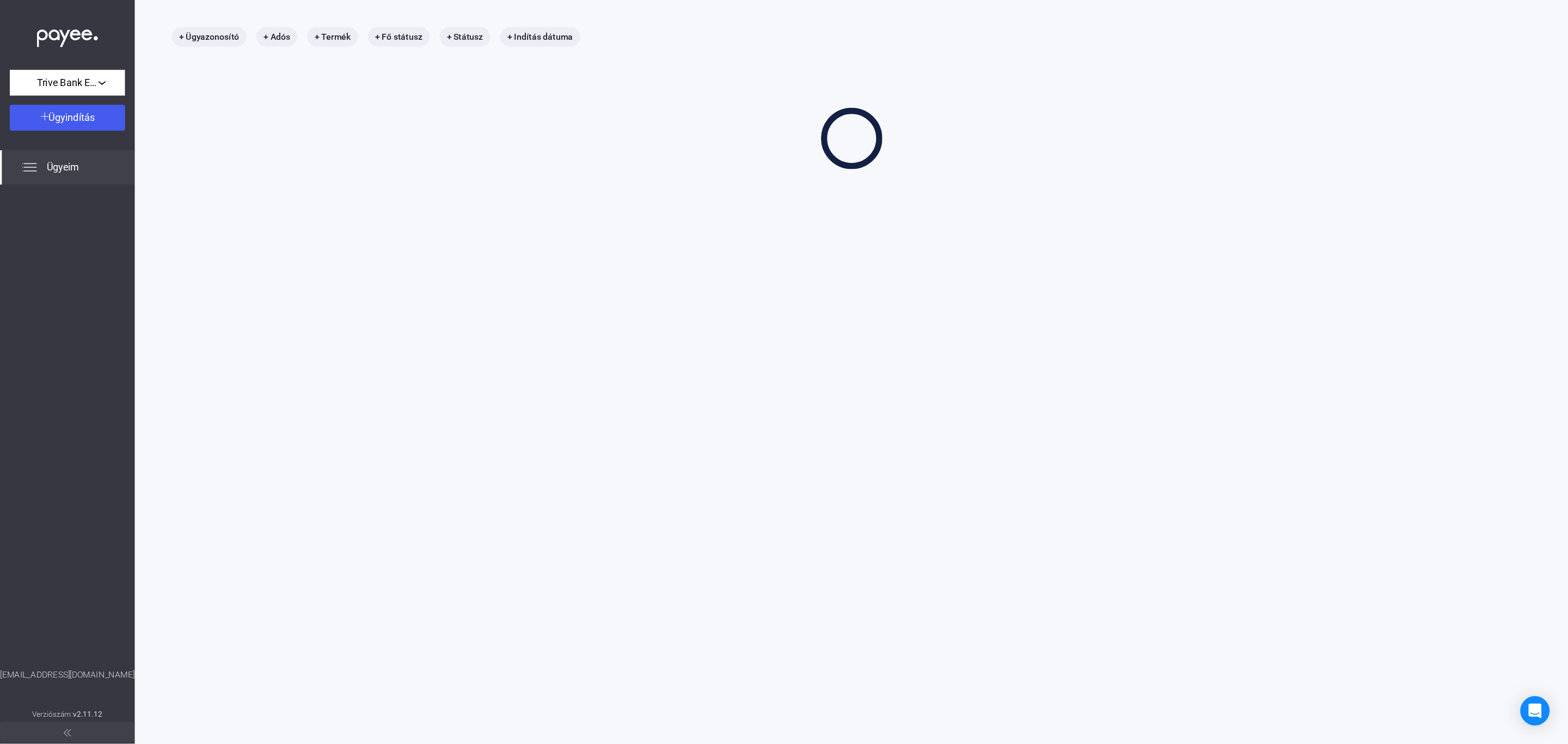
scroll to position [52, 0]
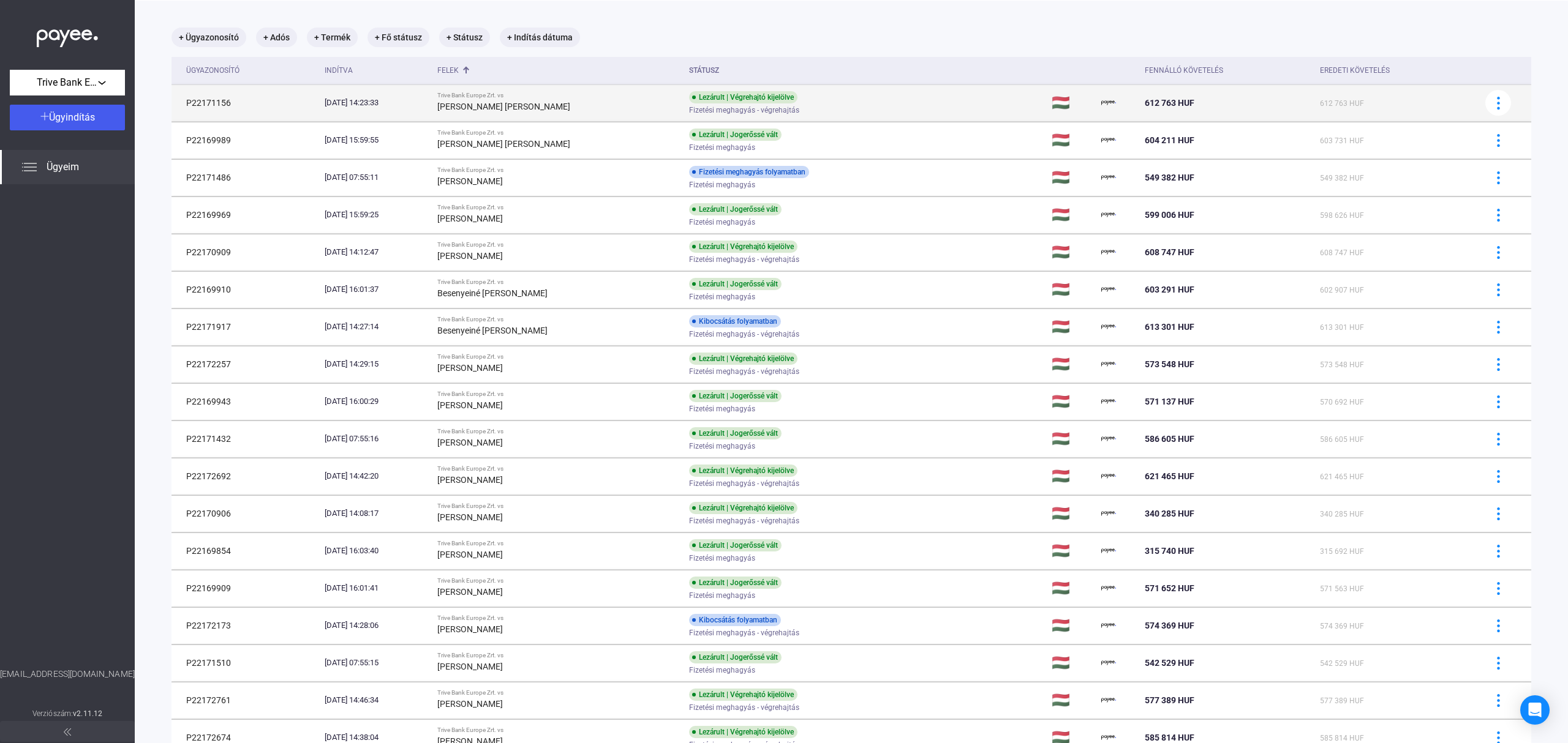
click at [416, 109] on td "[DATE] 14:23:33" at bounding box center [376, 103] width 112 height 36
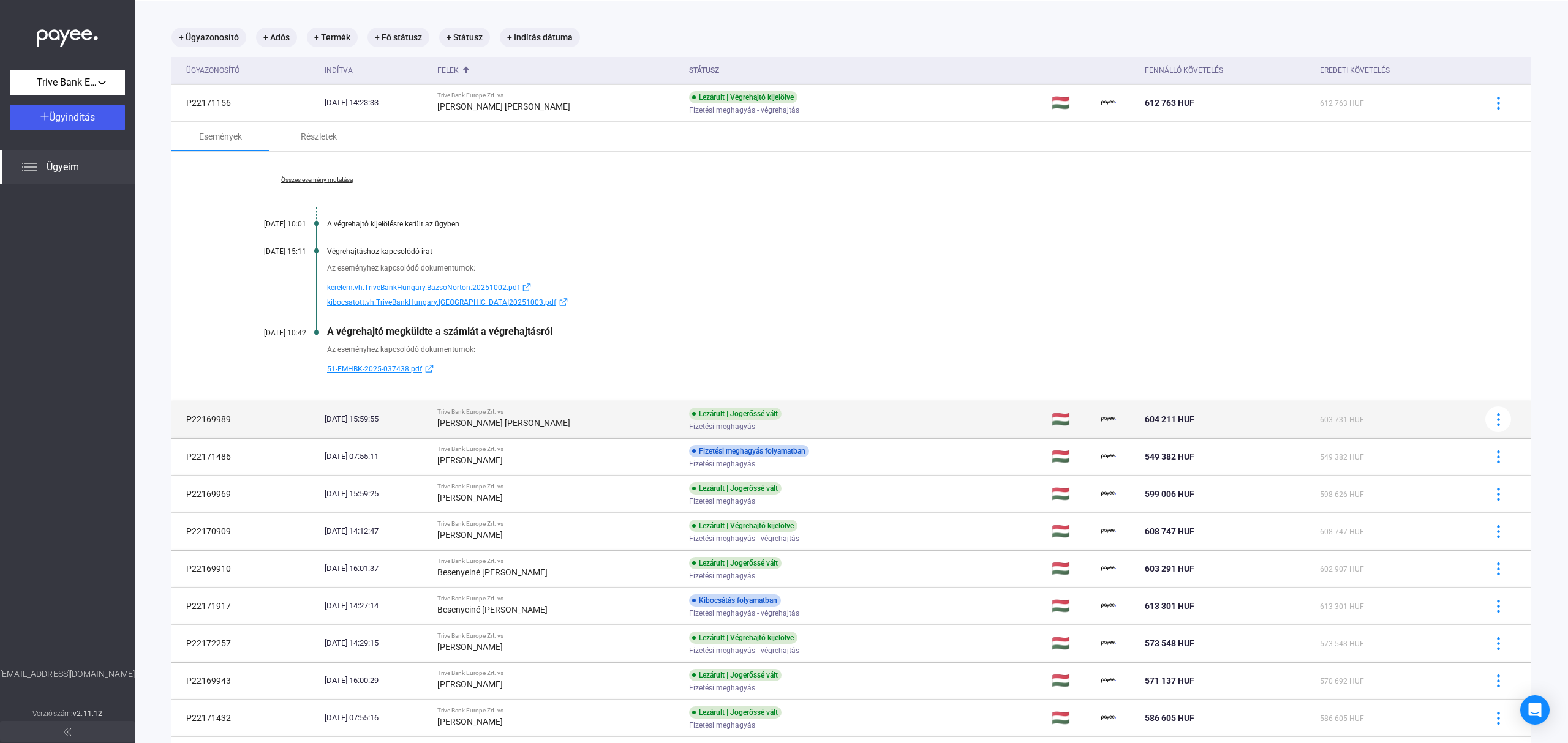
click at [525, 426] on strong "[PERSON_NAME] [PERSON_NAME]" at bounding box center [504, 422] width 133 height 10
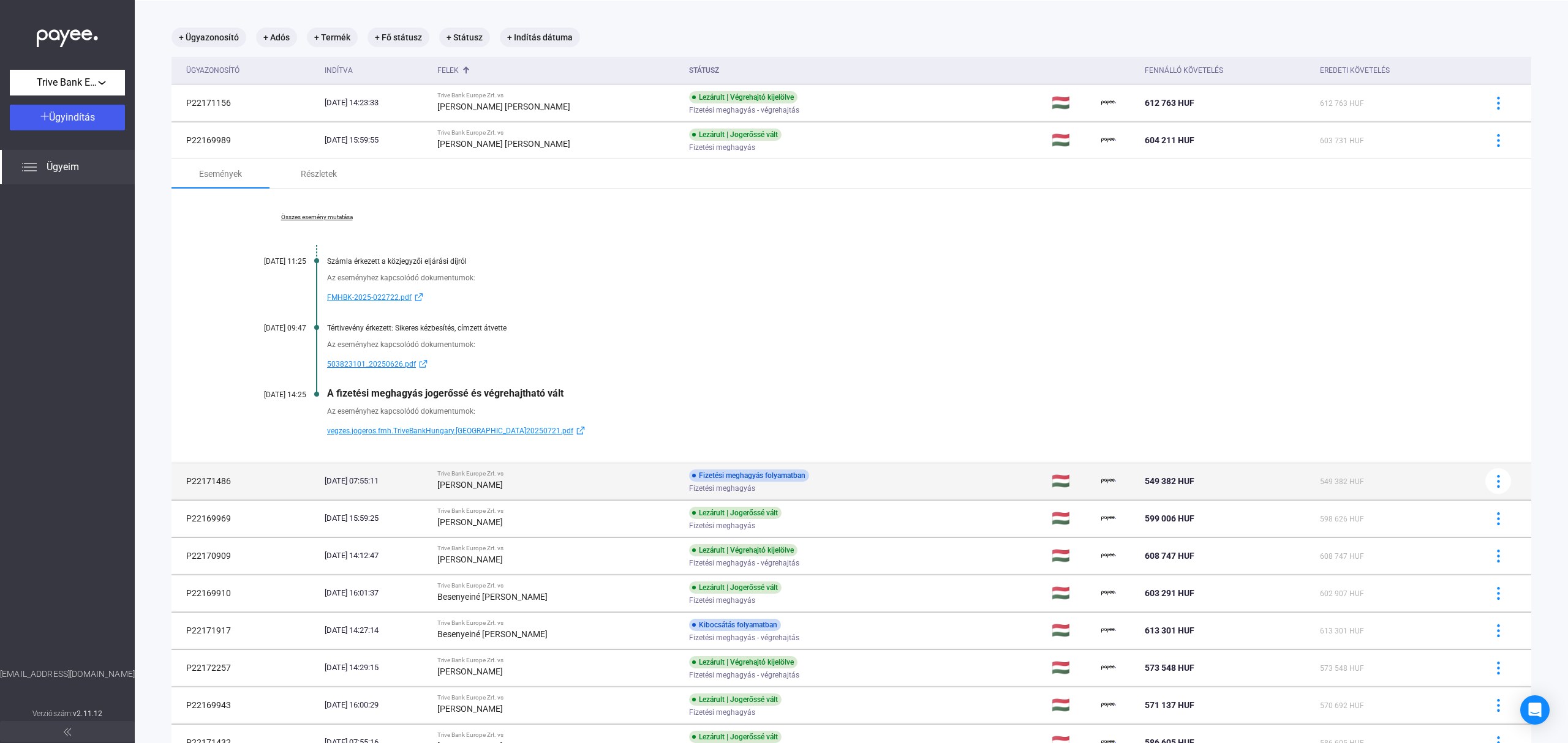
click at [549, 488] on div "[PERSON_NAME]" at bounding box center [558, 484] width 242 height 15
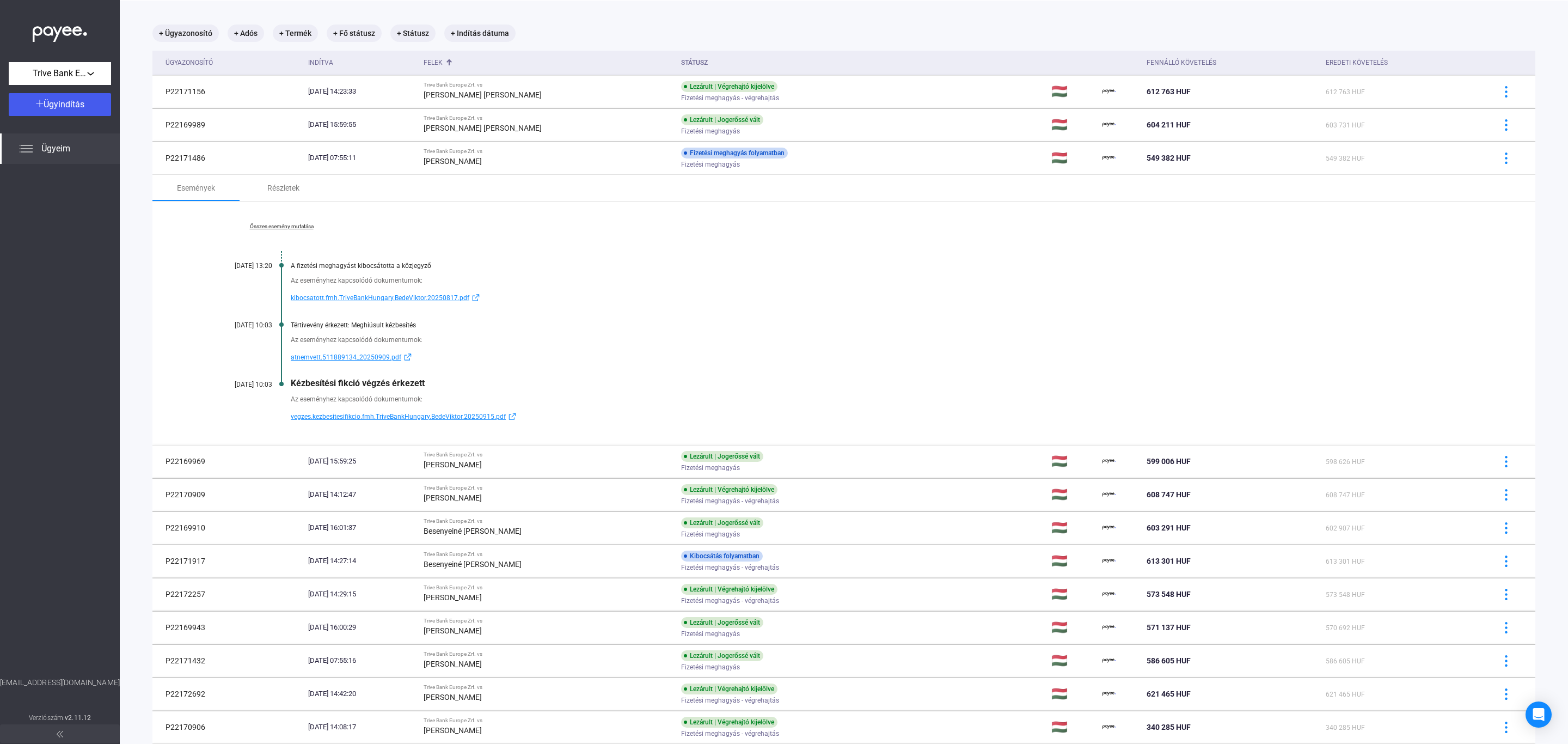
drag, startPoint x: 1197, startPoint y: 1, endPoint x: 1006, endPoint y: 331, distance: 381.3
click at [1007, 330] on div "Az eseményhez kapcsolódó dokumentumok: atnemvett.511889134_20250909.pdf" at bounding box center [844, 346] width 1273 height 35
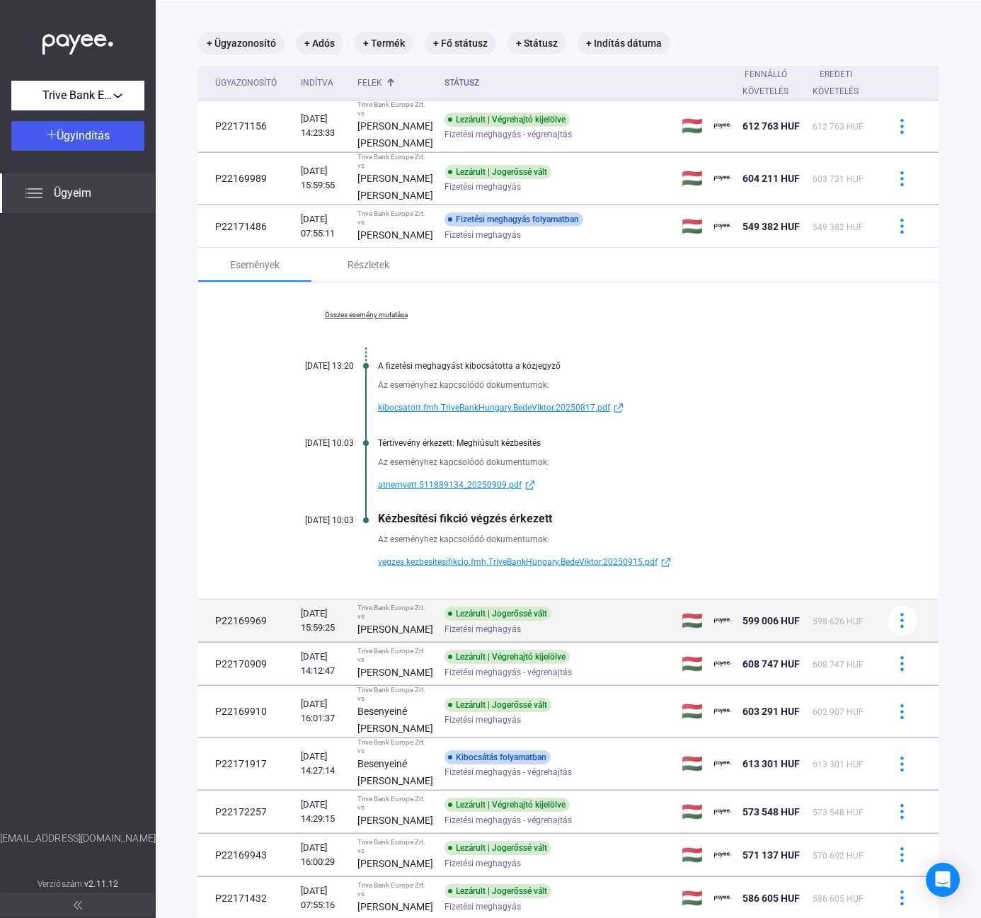
click at [446, 635] on span "Fizetési meghagyás" at bounding box center [483, 629] width 76 height 17
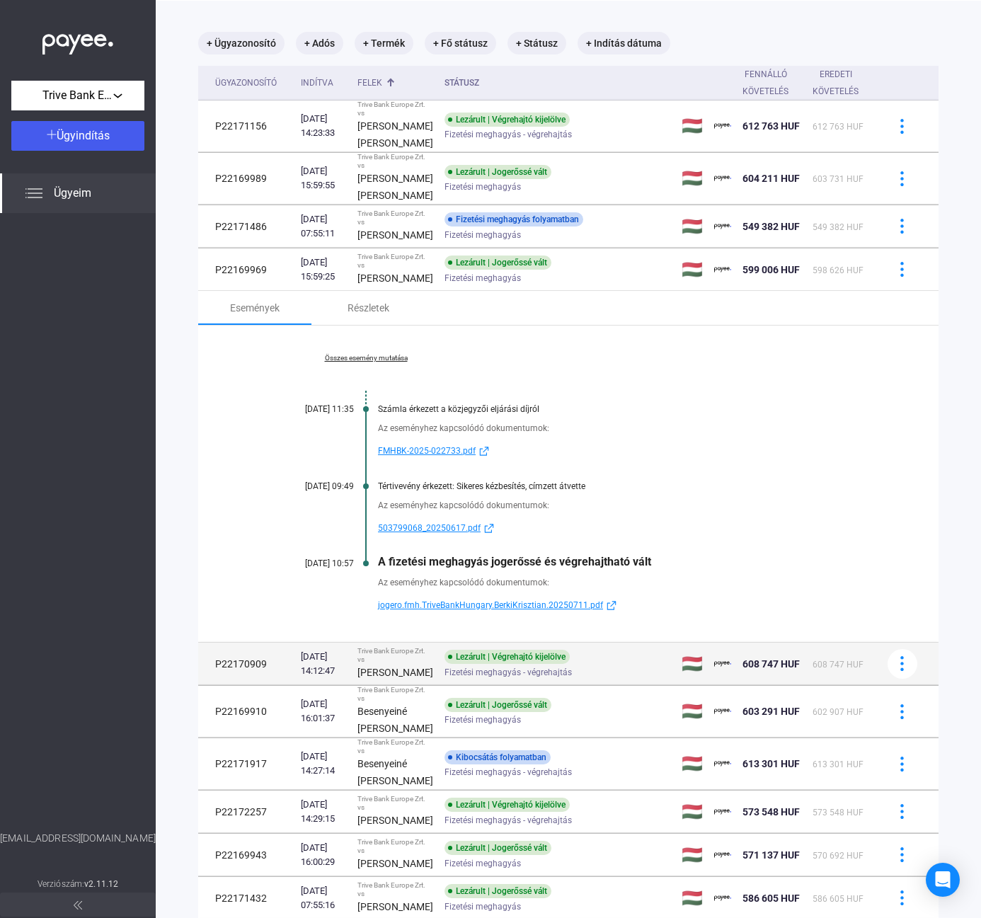
click at [445, 681] on span "Fizetési meghagyás - végrehajtás" at bounding box center [508, 672] width 127 height 17
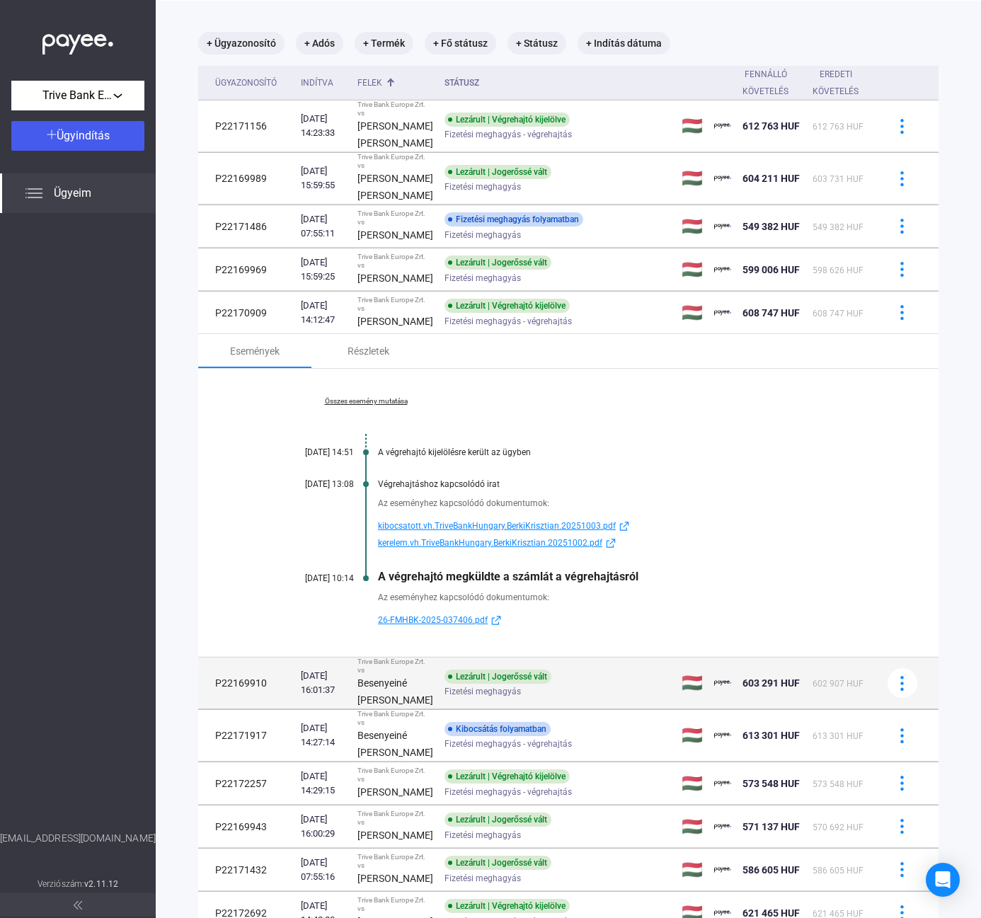
click at [439, 709] on td "Lezárult | Jogerőssé vált Fizetési meghagyás" at bounding box center [557, 684] width 237 height 52
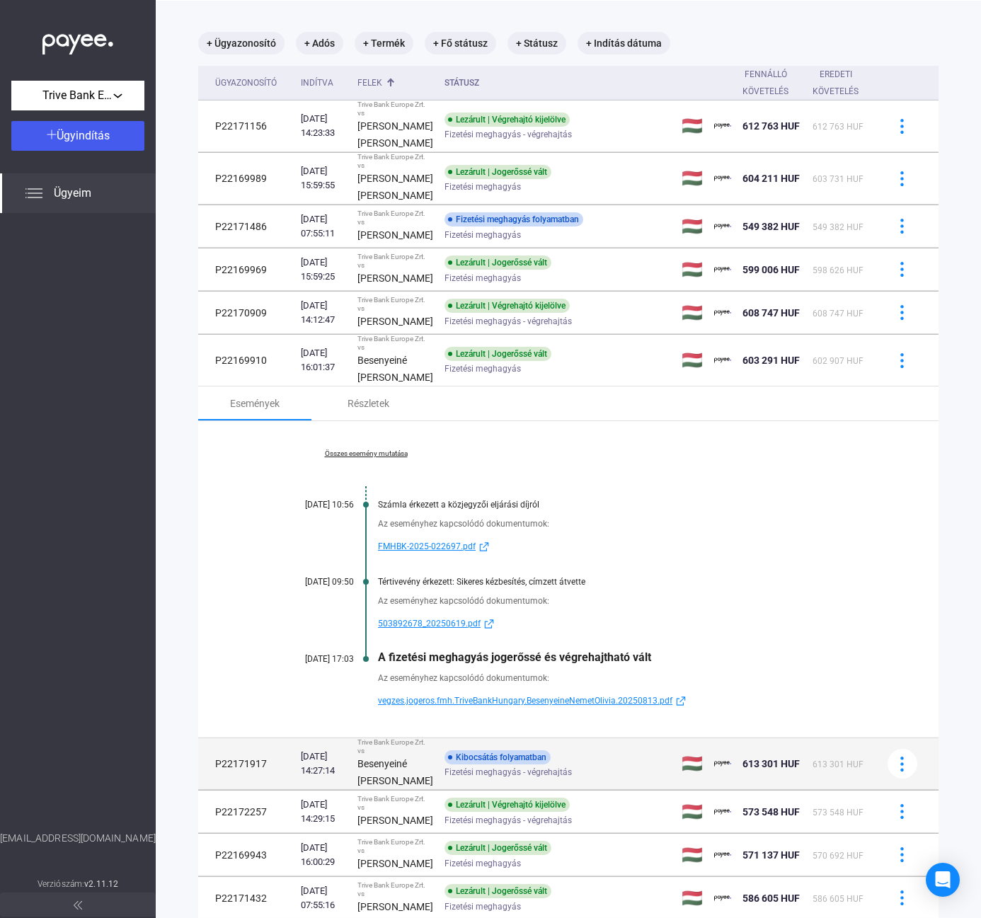
click at [394, 789] on div "Besenyeiné [PERSON_NAME]" at bounding box center [395, 772] width 76 height 34
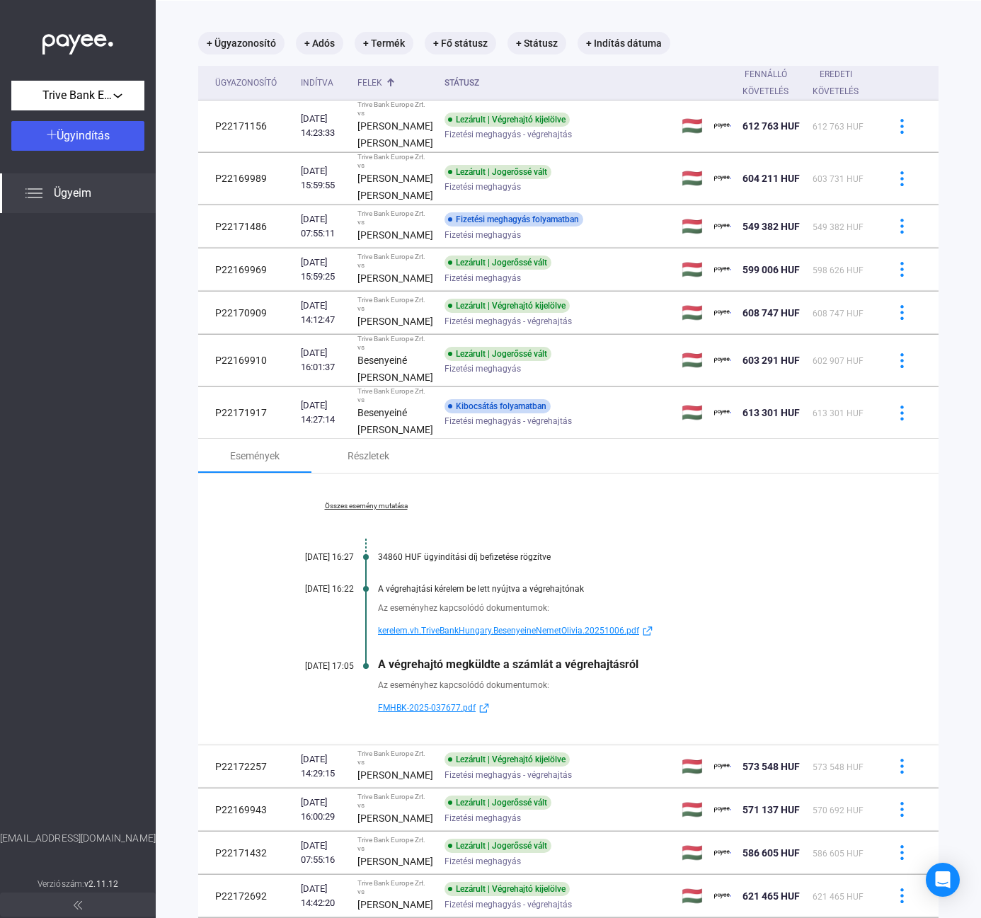
click at [369, 510] on link "Összes esemény mutatása" at bounding box center [366, 506] width 194 height 8
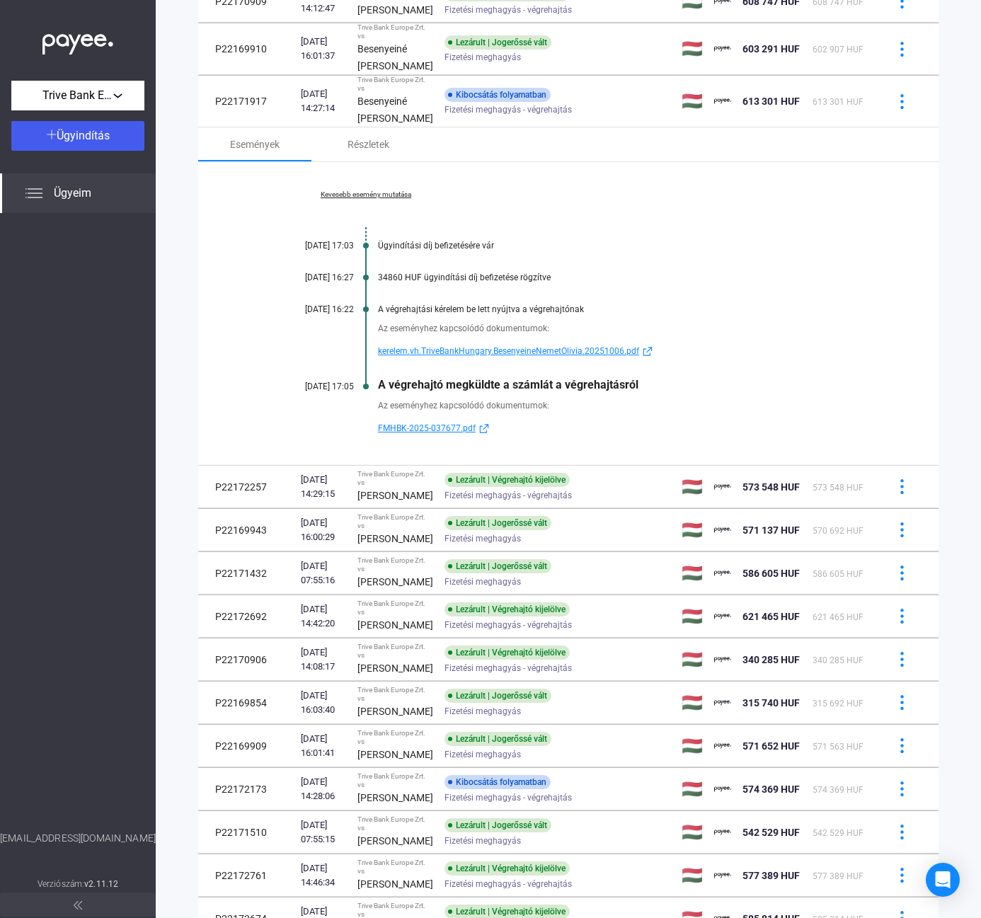
scroll to position [385, 0]
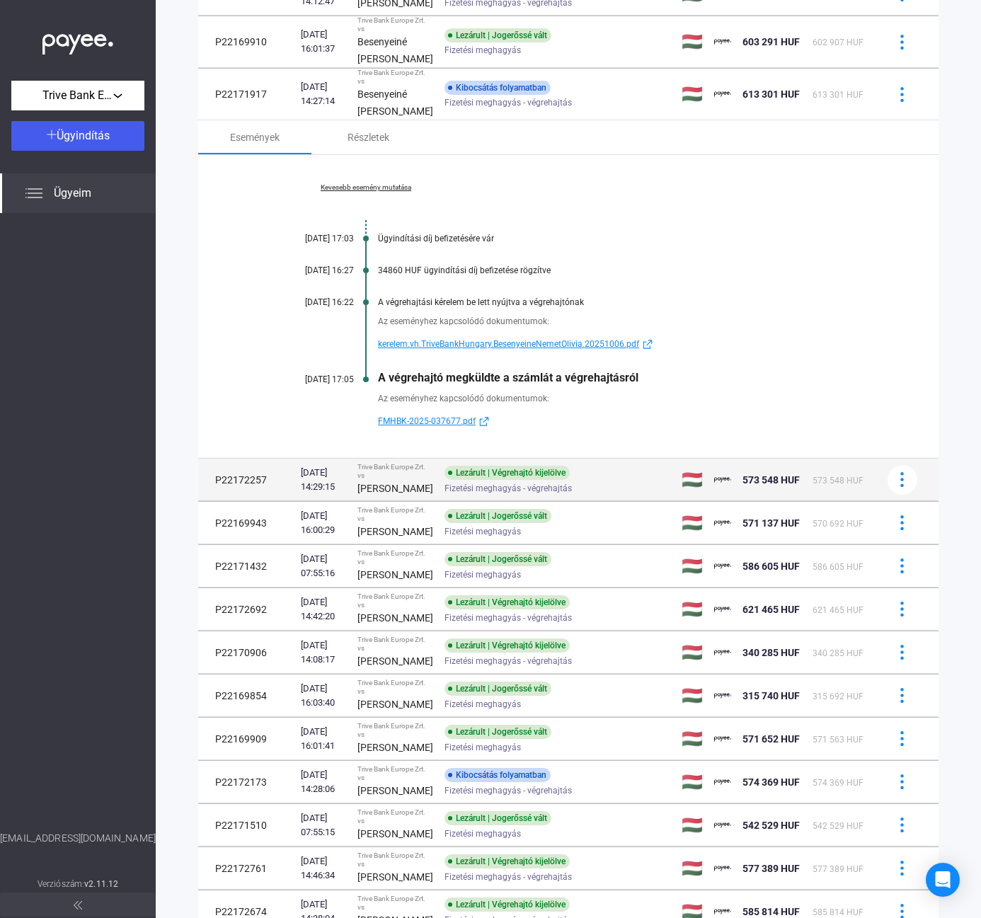
click at [580, 493] on div "Fizetési meghagyás - végrehajtás" at bounding box center [558, 488] width 226 height 11
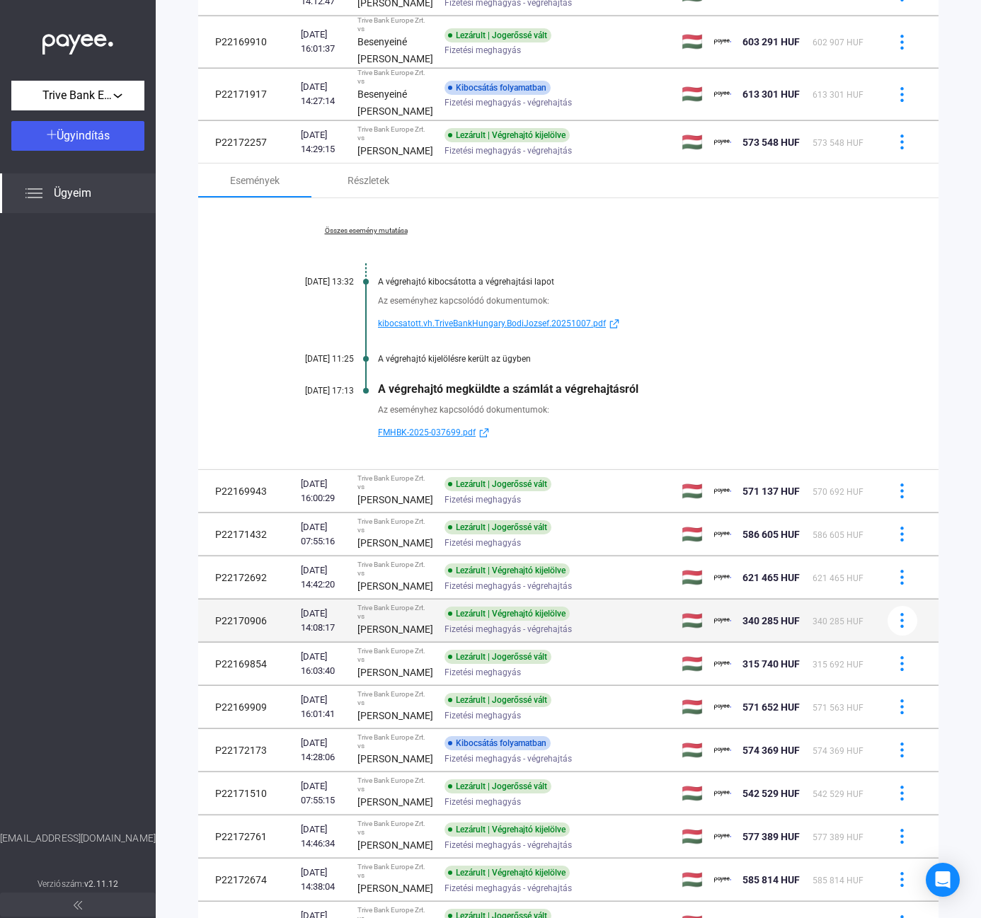
click at [397, 508] on div "[PERSON_NAME]" at bounding box center [395, 499] width 76 height 17
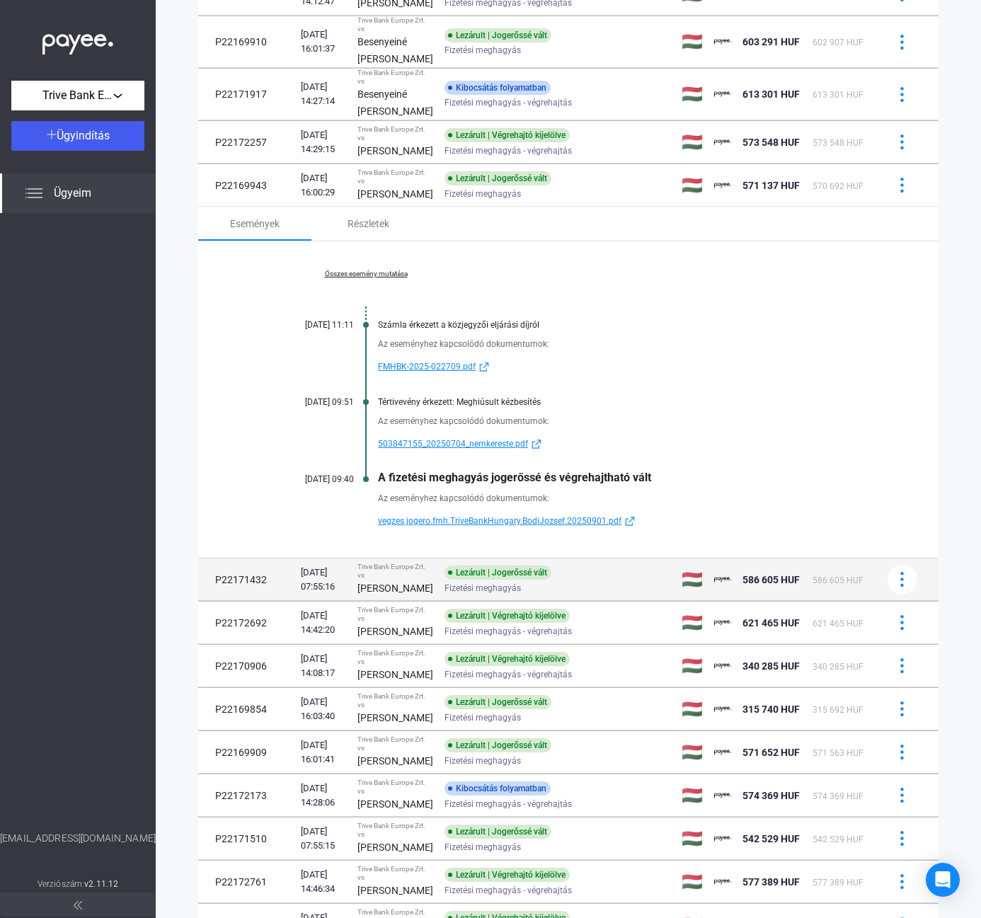
click at [418, 601] on td "Trive Bank Europe Zrt. vs [PERSON_NAME]" at bounding box center [395, 579] width 87 height 42
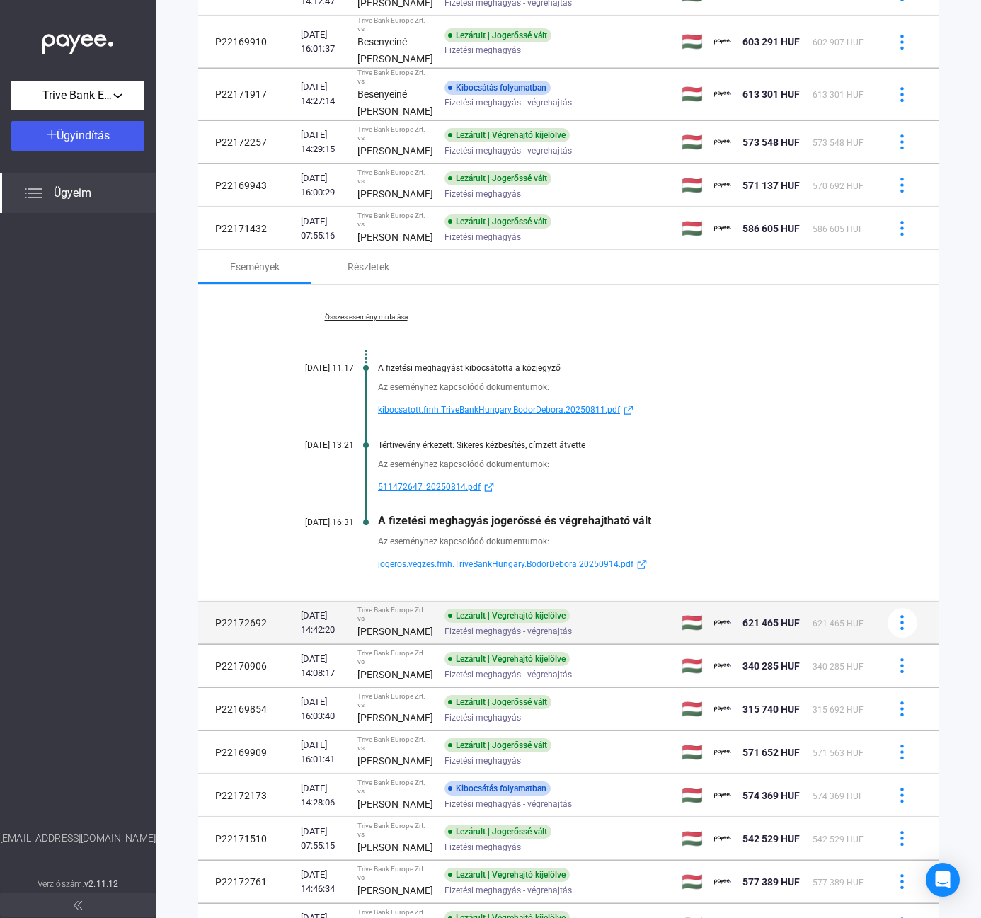
click at [445, 623] on div "Lezárult | Végrehajtó kijelölve" at bounding box center [507, 616] width 125 height 14
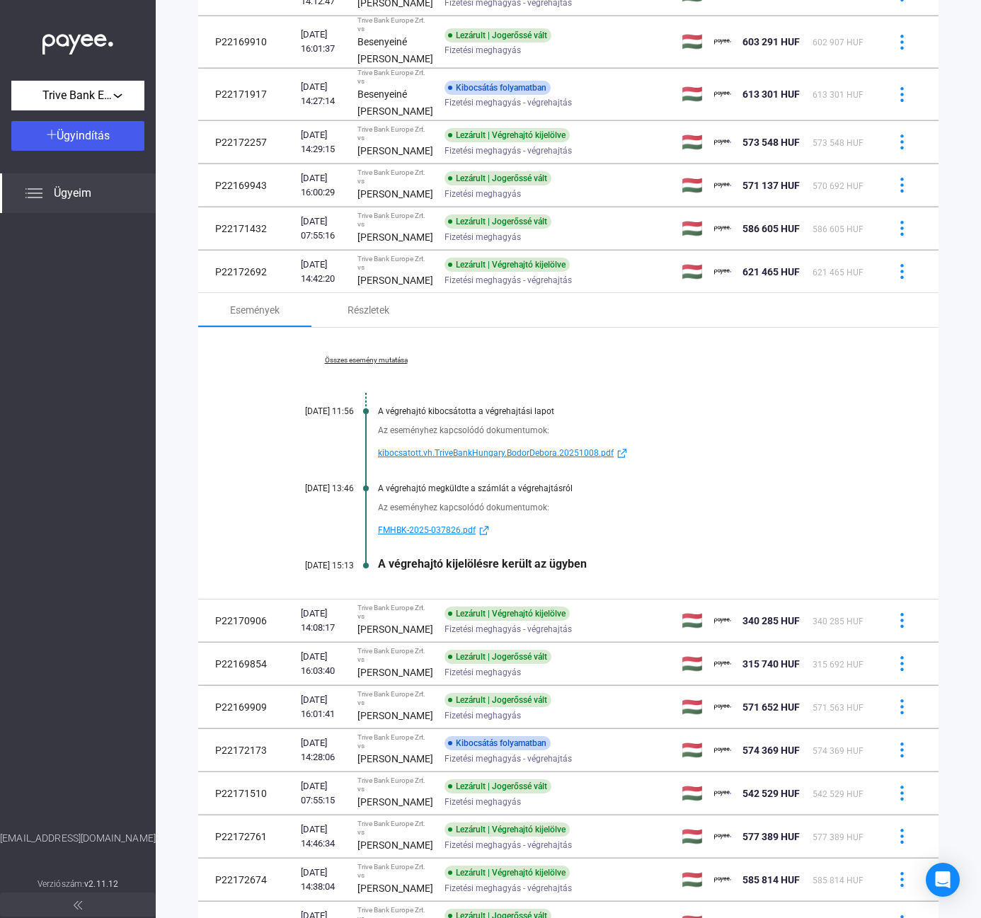
click at [359, 365] on link "Összes esemény mutatása" at bounding box center [366, 360] width 194 height 8
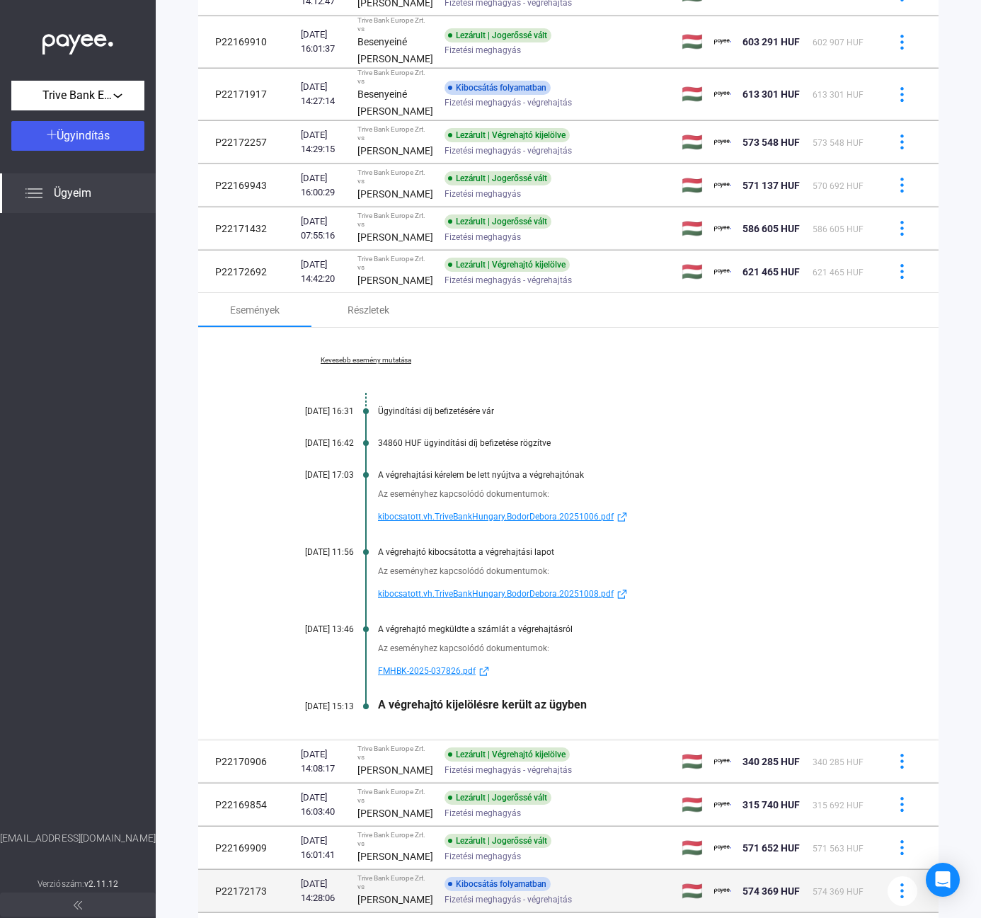
drag, startPoint x: 442, startPoint y: 854, endPoint x: 520, endPoint y: 784, distance: 104.8
click at [445, 779] on span "Fizetési meghagyás - végrehajtás" at bounding box center [508, 770] width 127 height 17
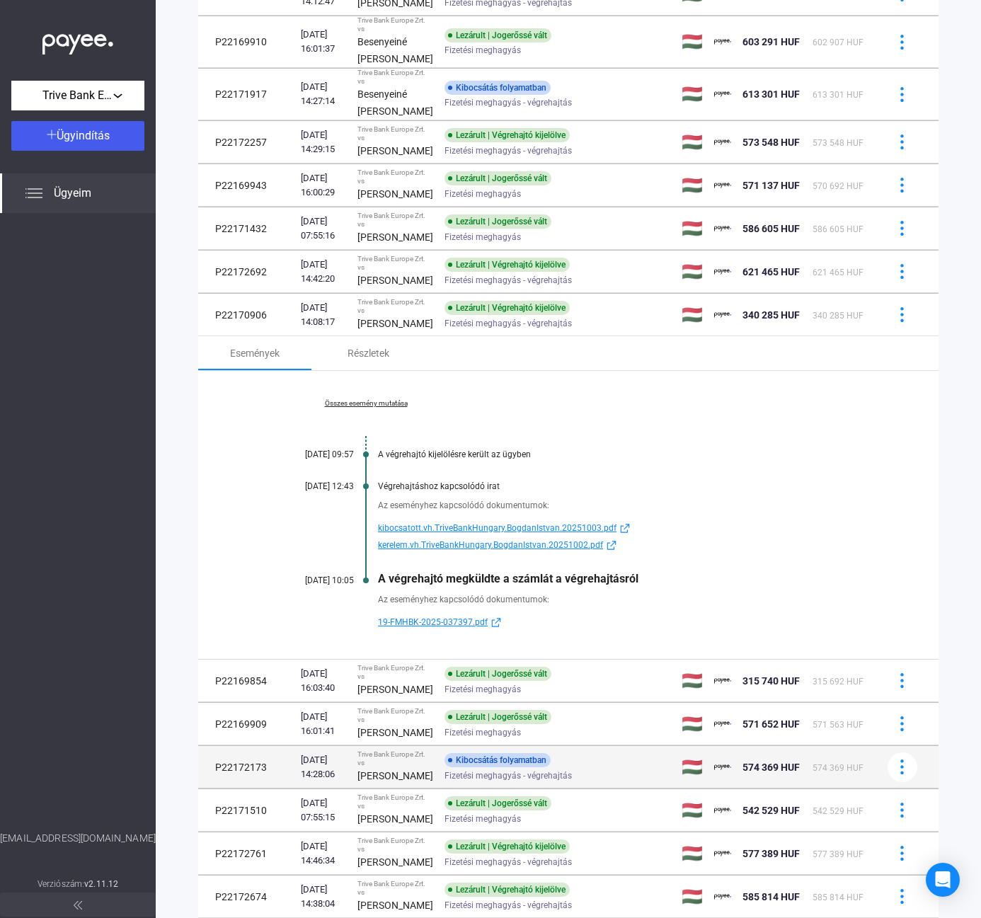
drag, startPoint x: 381, startPoint y: 776, endPoint x: 384, endPoint y: 767, distance: 9.2
click at [381, 695] on strong "[PERSON_NAME]" at bounding box center [395, 689] width 76 height 11
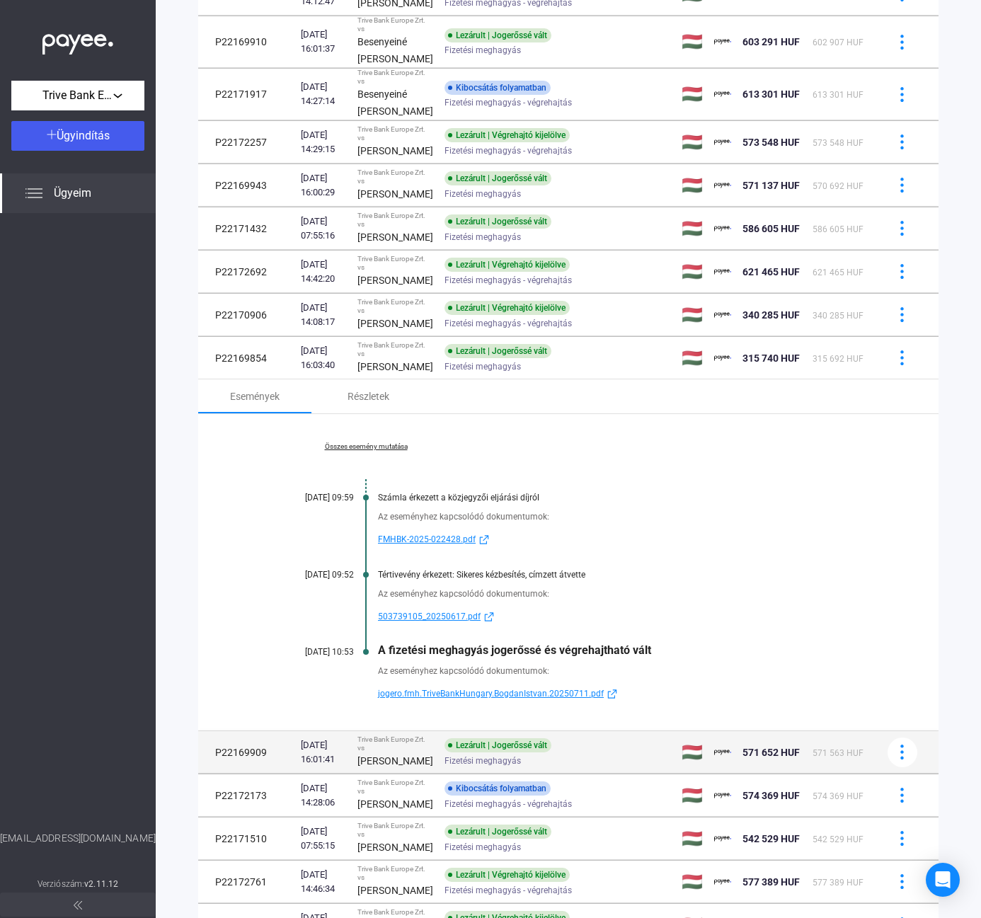
click at [399, 769] on div "[PERSON_NAME]" at bounding box center [395, 760] width 76 height 17
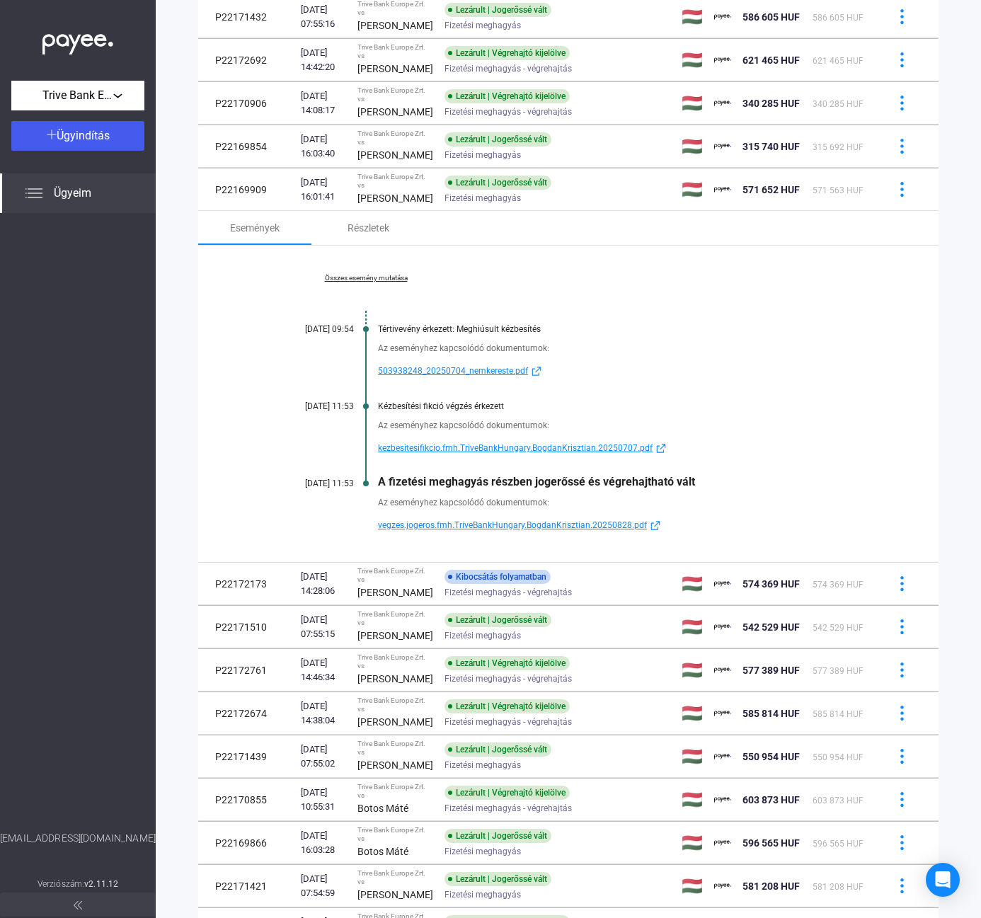
scroll to position [597, 0]
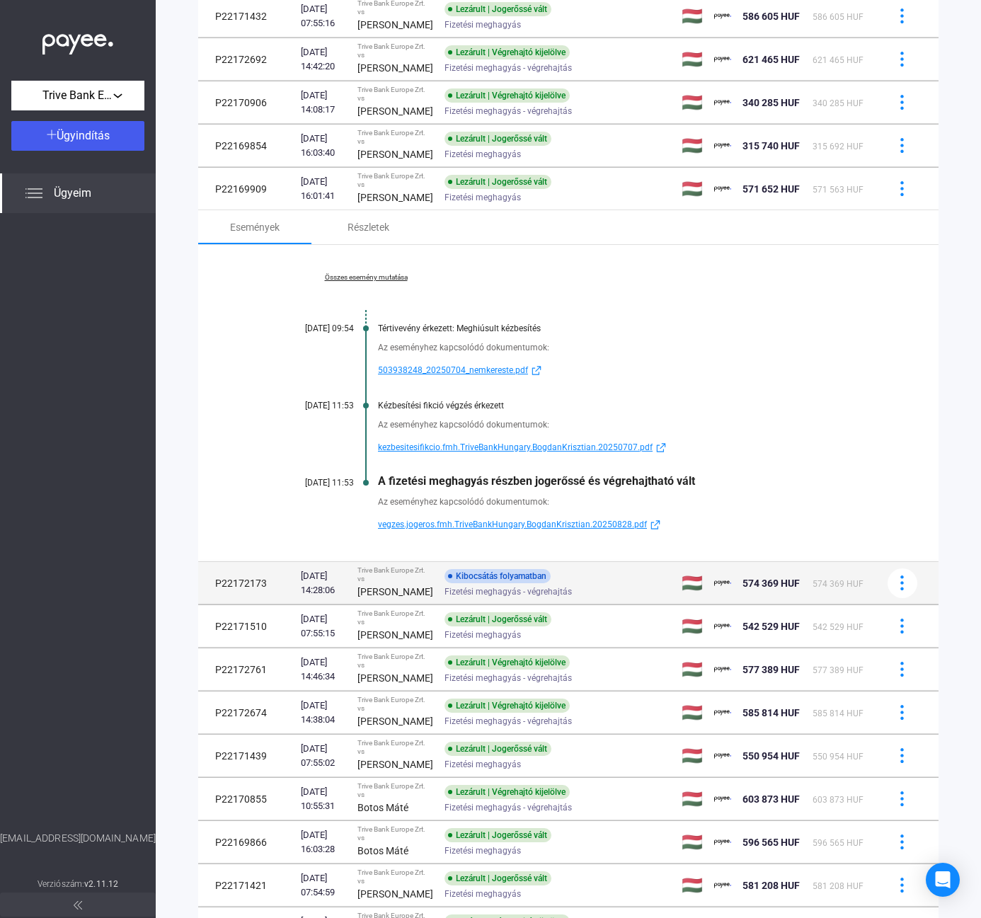
click at [439, 604] on td "Kibocsátás folyamatban Fizetési meghagyás - végrehajtás" at bounding box center [557, 583] width 237 height 42
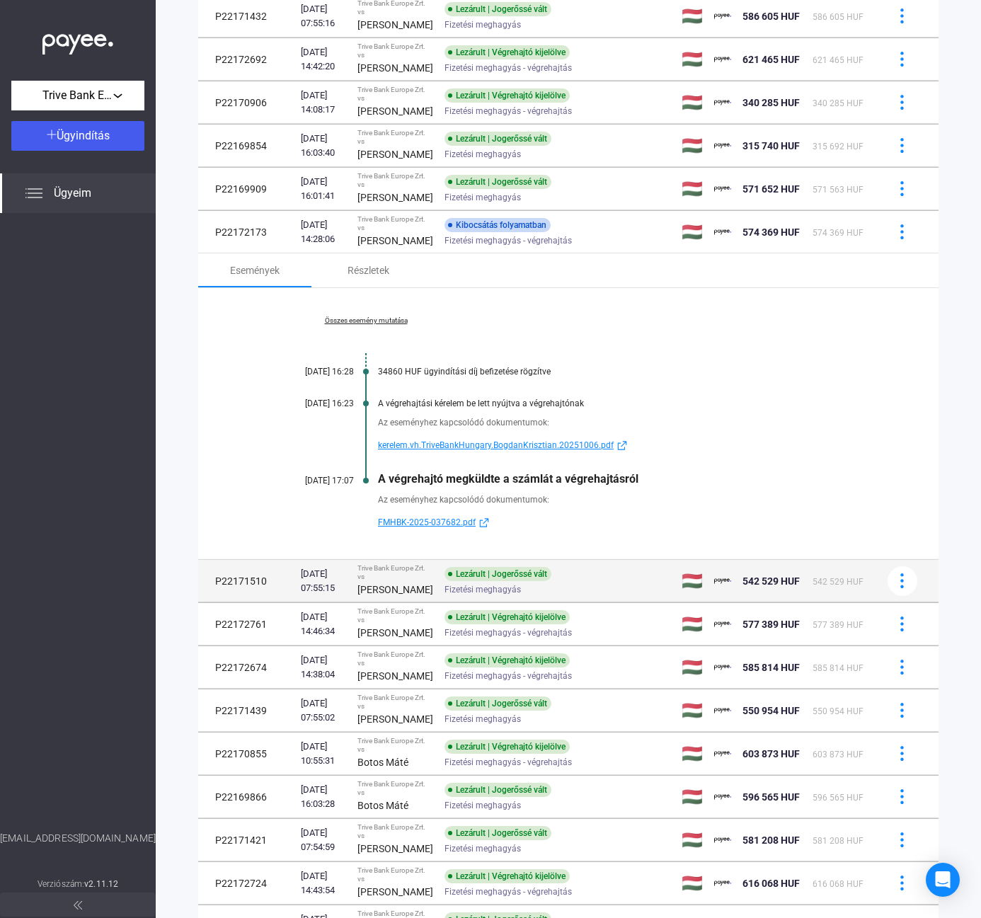
click at [397, 598] on div "[PERSON_NAME]" at bounding box center [395, 589] width 76 height 17
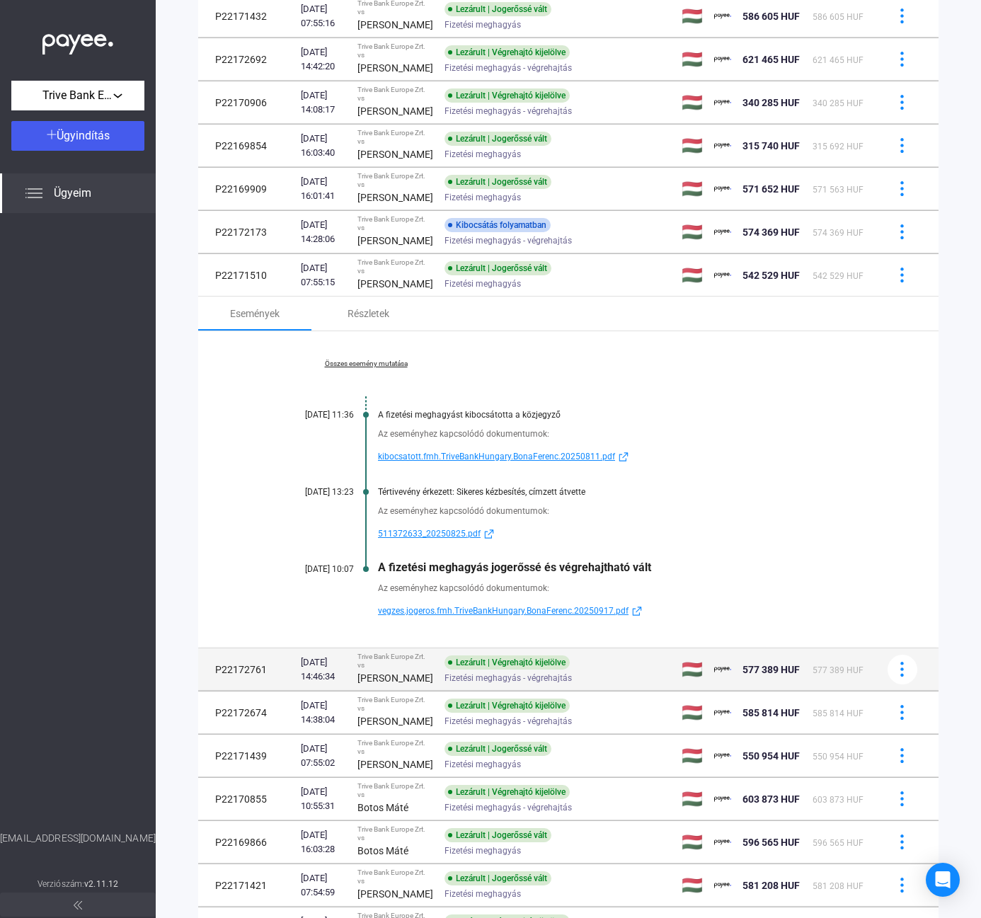
click at [343, 684] on div "[DATE] 14:46:34" at bounding box center [323, 669] width 45 height 28
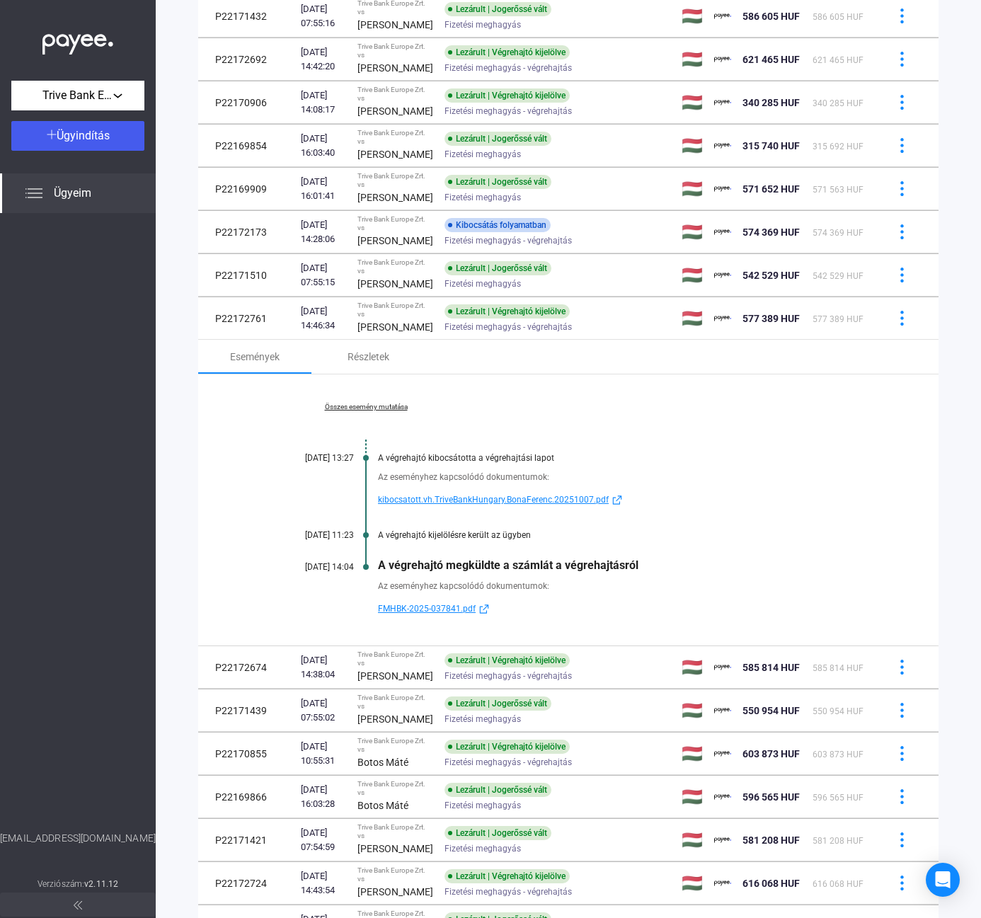
click at [381, 411] on link "Összes esemény mutatása" at bounding box center [366, 407] width 194 height 8
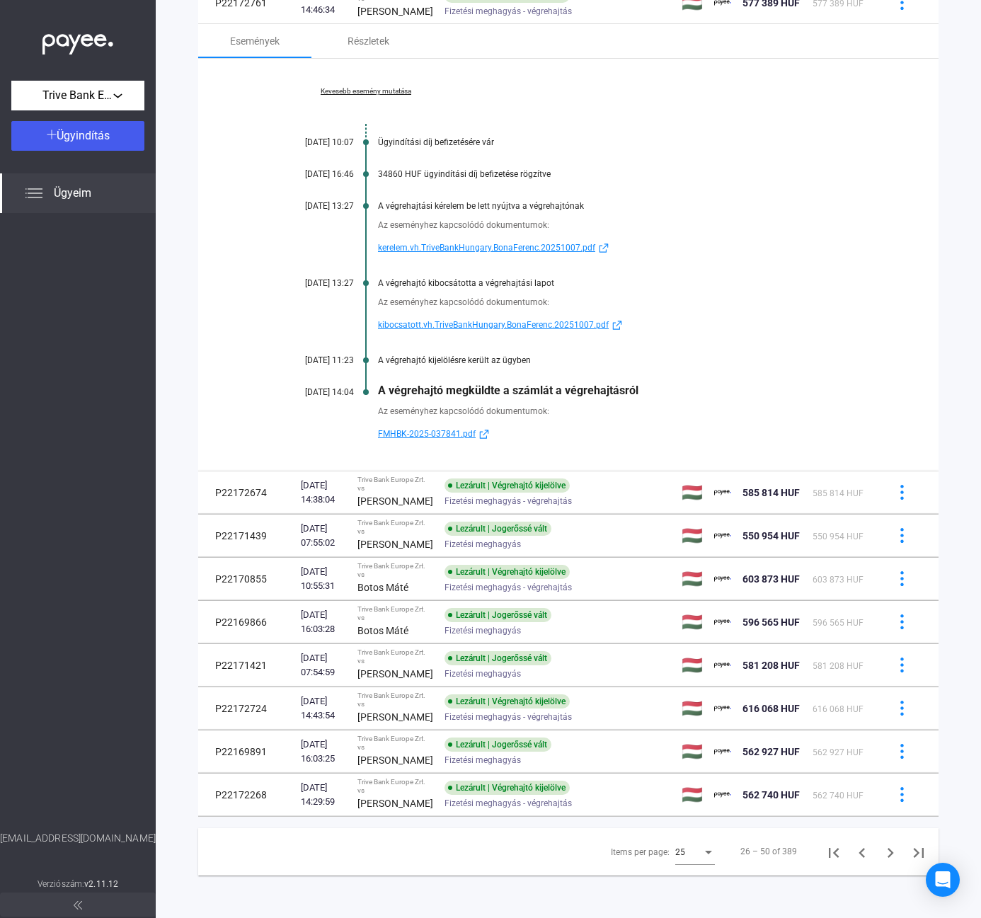
scroll to position [1022, 0]
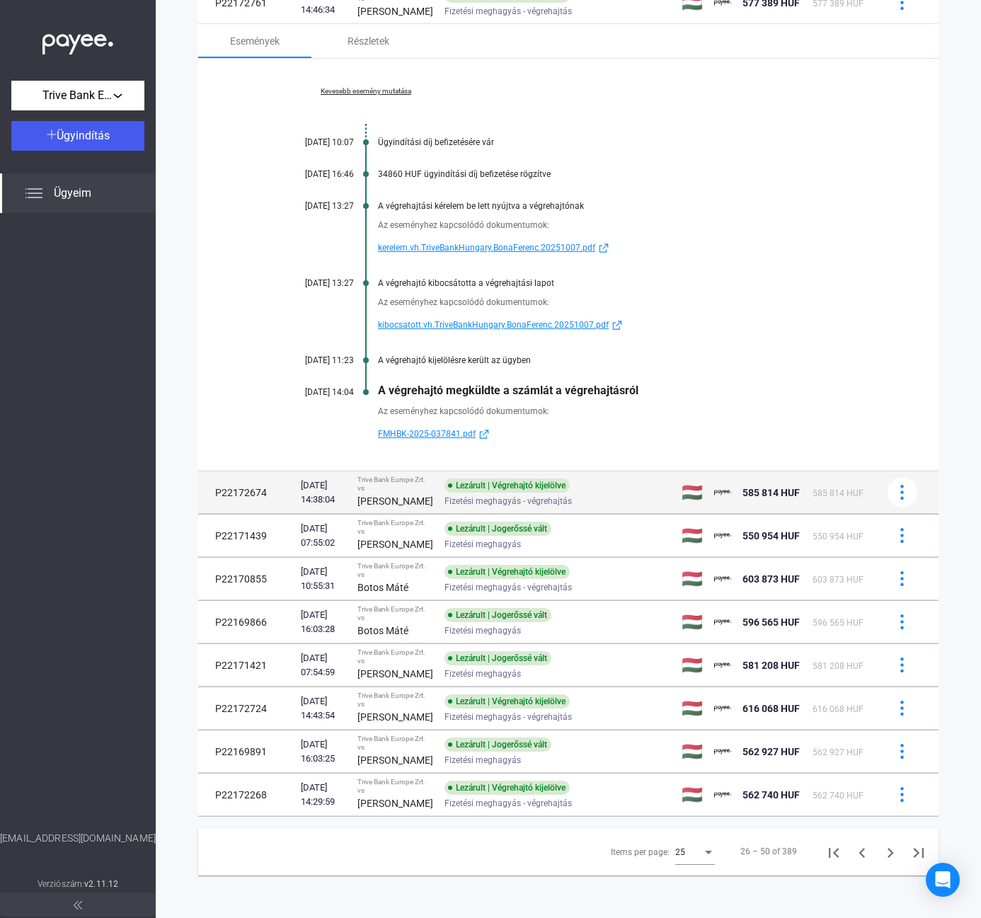
click at [402, 493] on div "Trive Bank Europe Zrt. vs" at bounding box center [395, 484] width 76 height 17
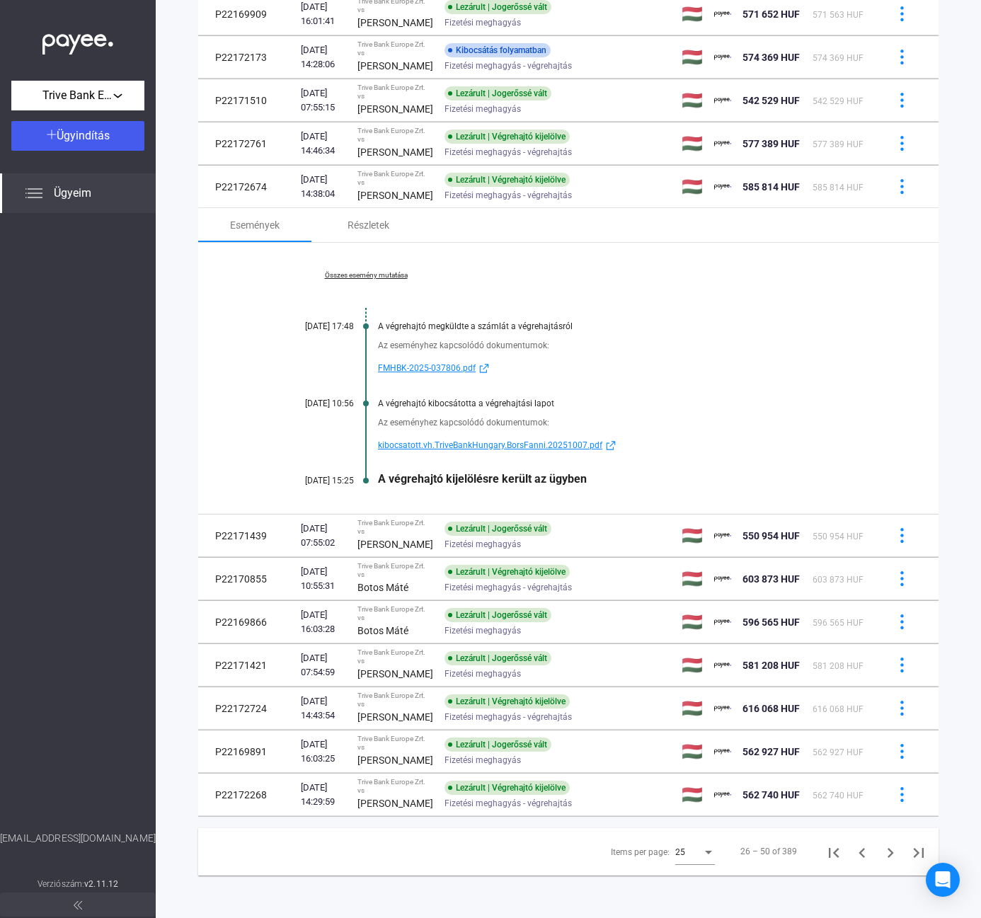
scroll to position [949, 0]
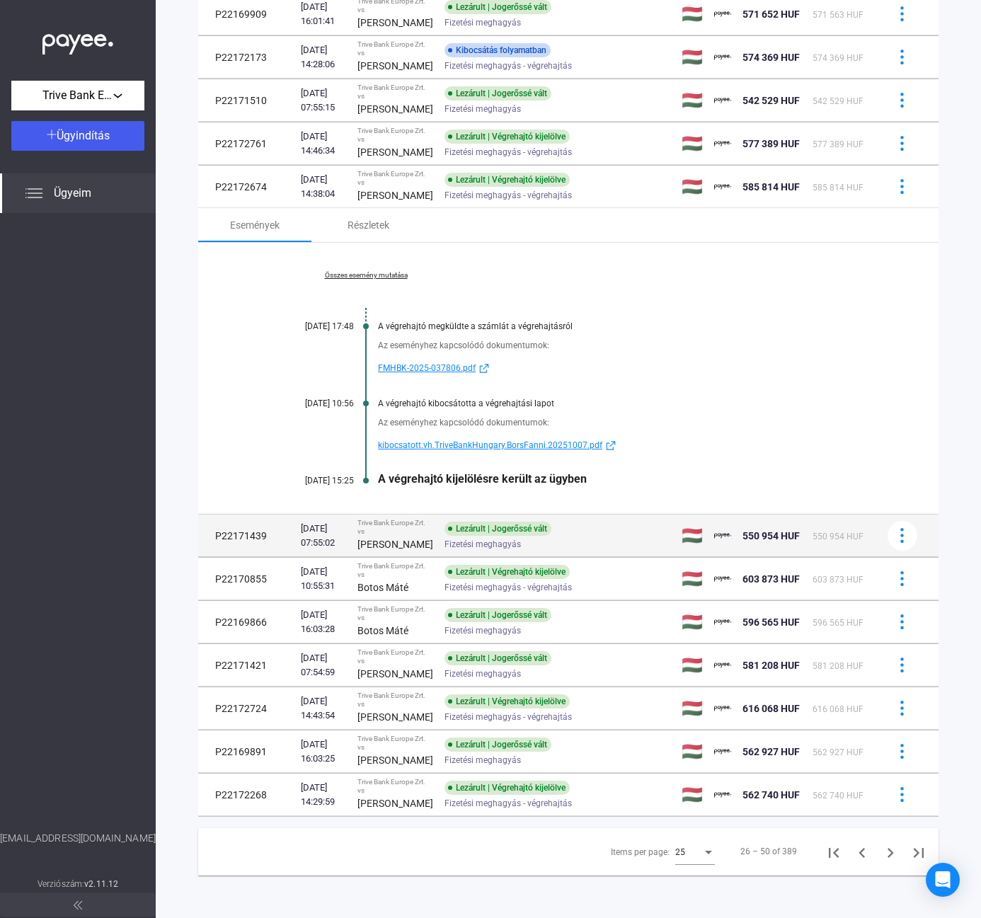
click at [379, 539] on strong "[PERSON_NAME]" at bounding box center [395, 544] width 76 height 11
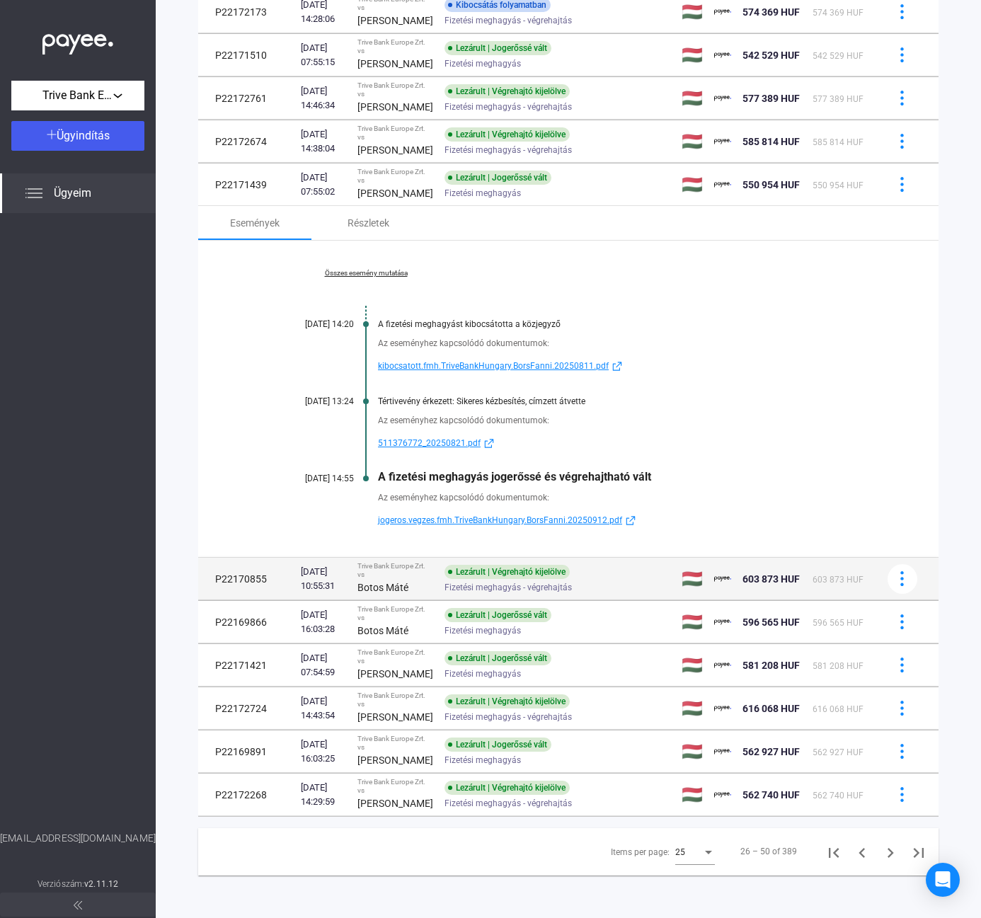
click at [404, 579] on div "Trive Bank Europe Zrt. vs" at bounding box center [395, 570] width 76 height 17
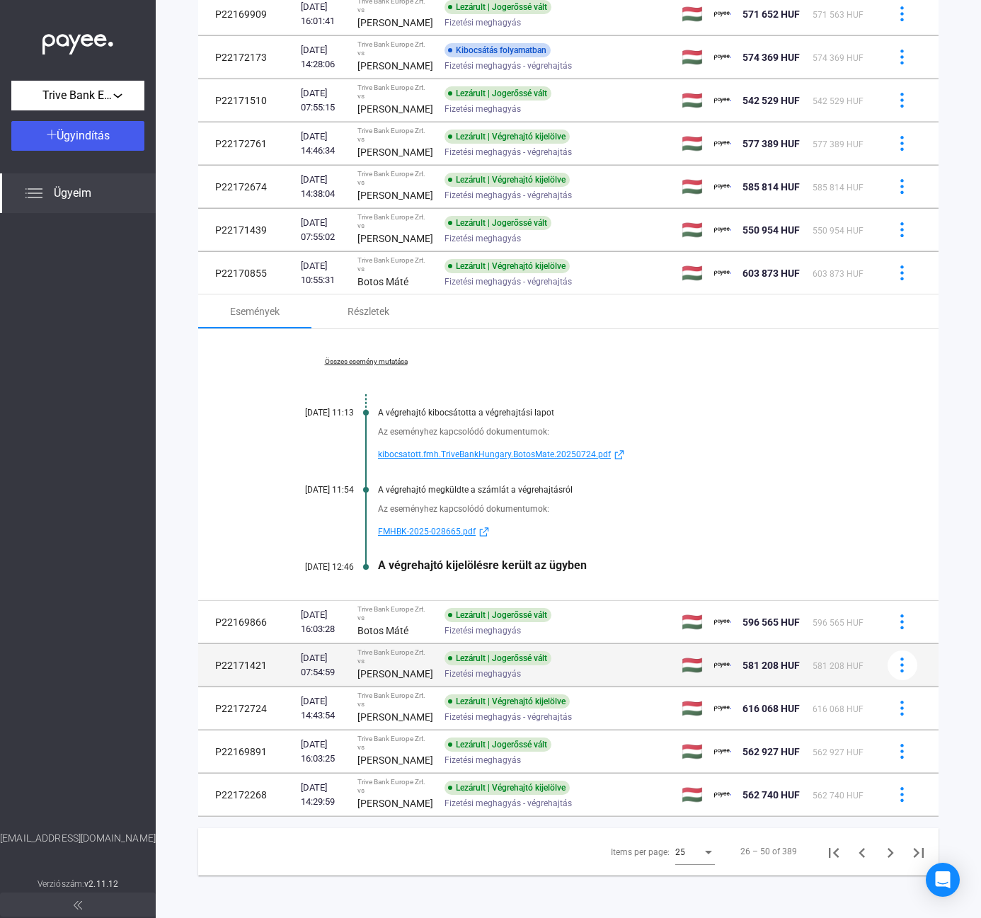
click at [346, 651] on div "[DATE] 07:54:59" at bounding box center [323, 665] width 45 height 28
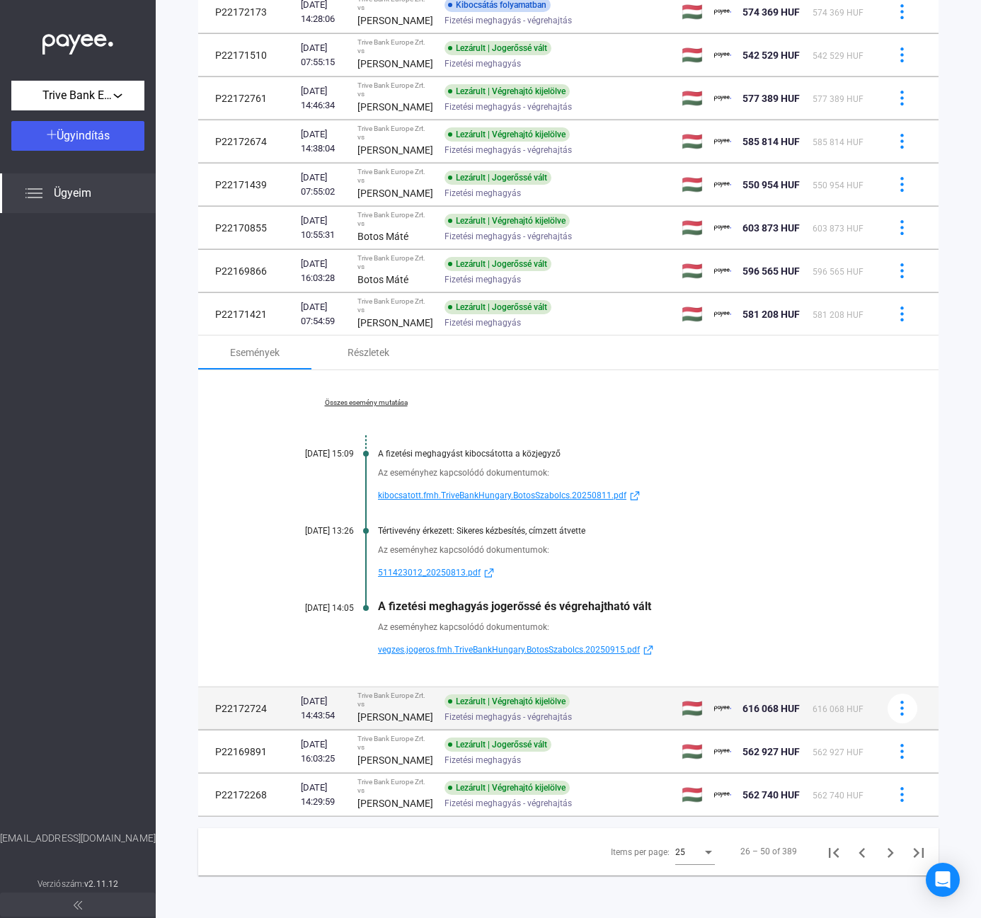
click at [403, 726] on div "[PERSON_NAME]" at bounding box center [395, 717] width 76 height 17
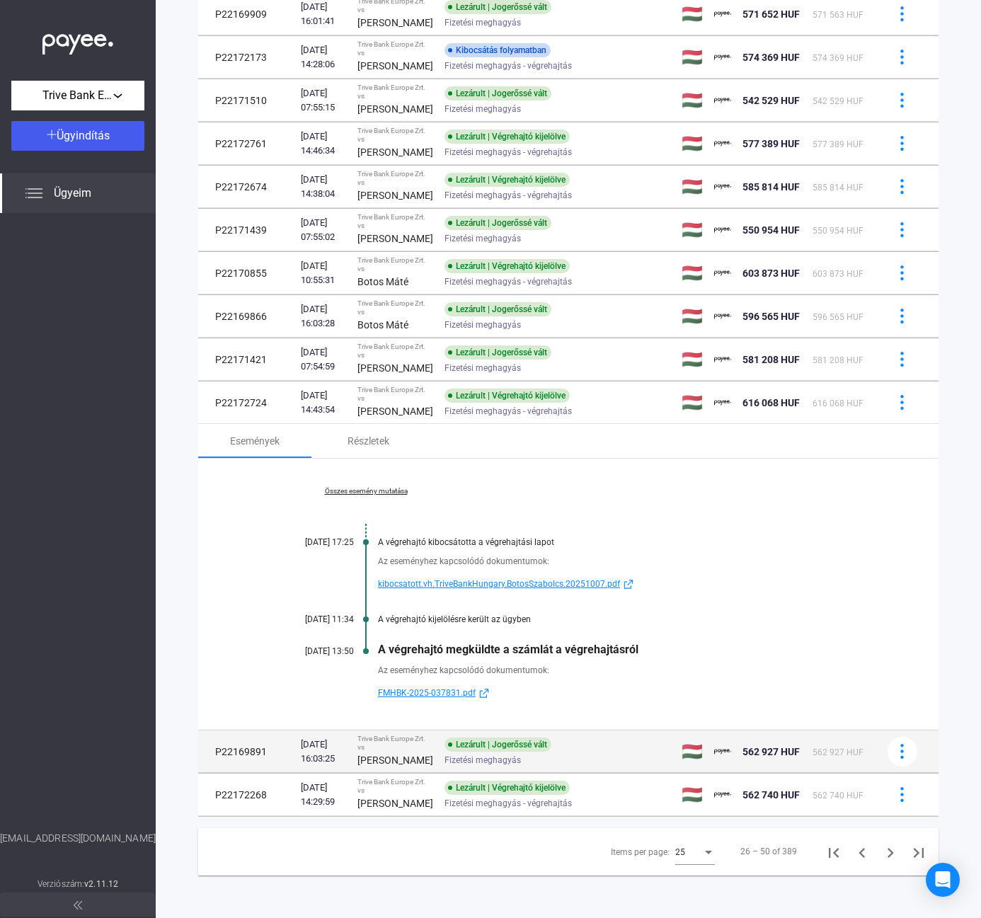
click at [468, 738] on div "Lezárult | Jogerőssé vált" at bounding box center [498, 745] width 107 height 14
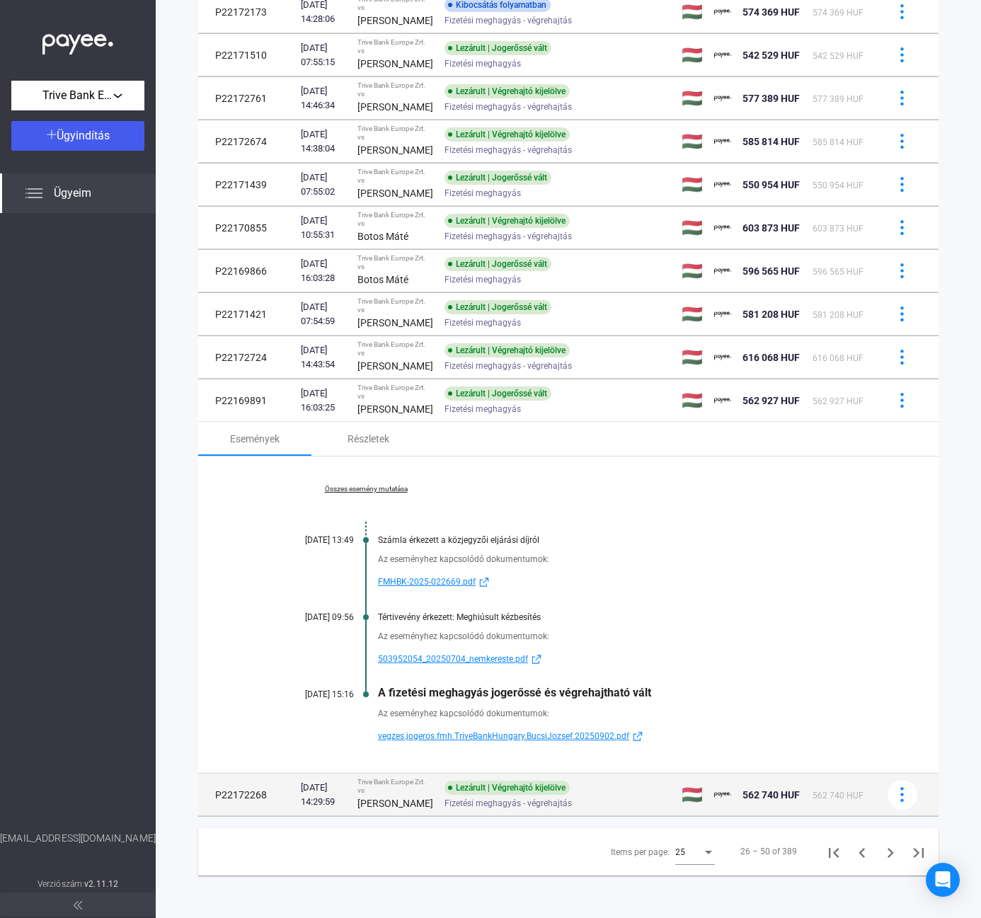
click at [439, 816] on td "Lezárult | Végrehajtó kijelölve Fizetési meghagyás - végrehajtás" at bounding box center [557, 795] width 237 height 42
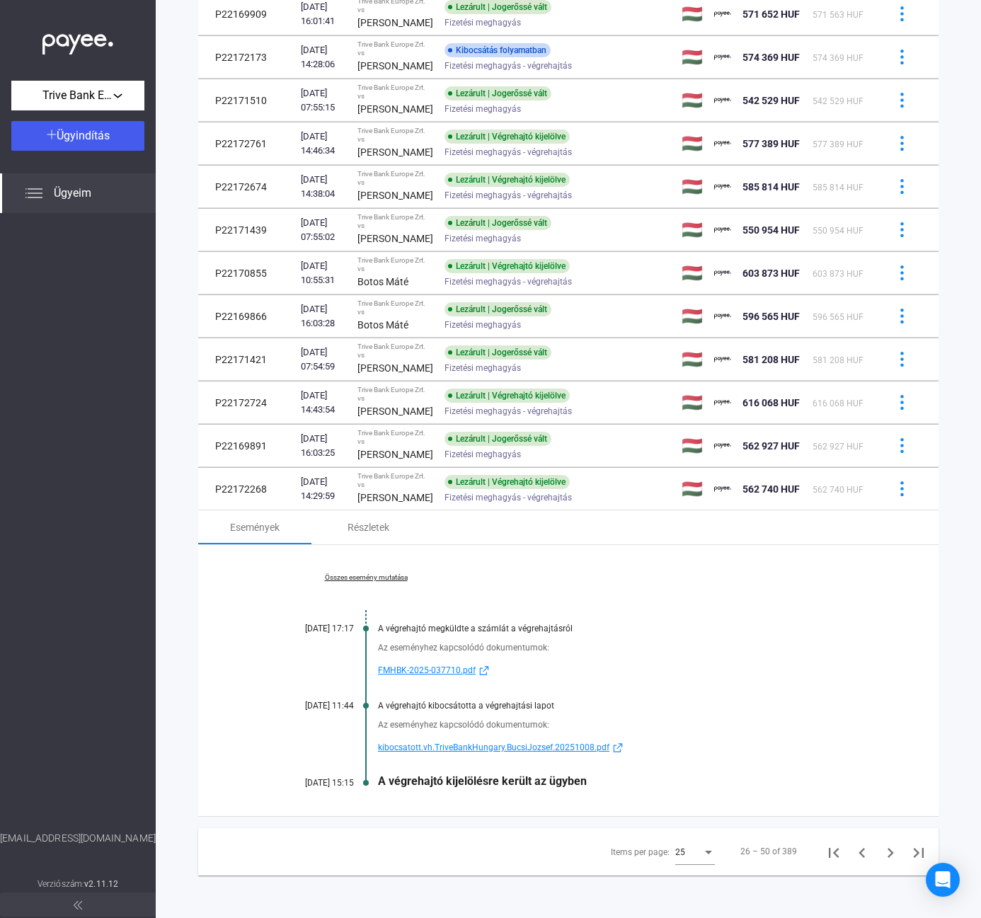
click at [760, 744] on link "kibocsatott.vh.TriveBankHungary.BucsiJozsef.20251008.pdf" at bounding box center [623, 747] width 490 height 17
click at [881, 854] on icon "Next page" at bounding box center [891, 853] width 20 height 20
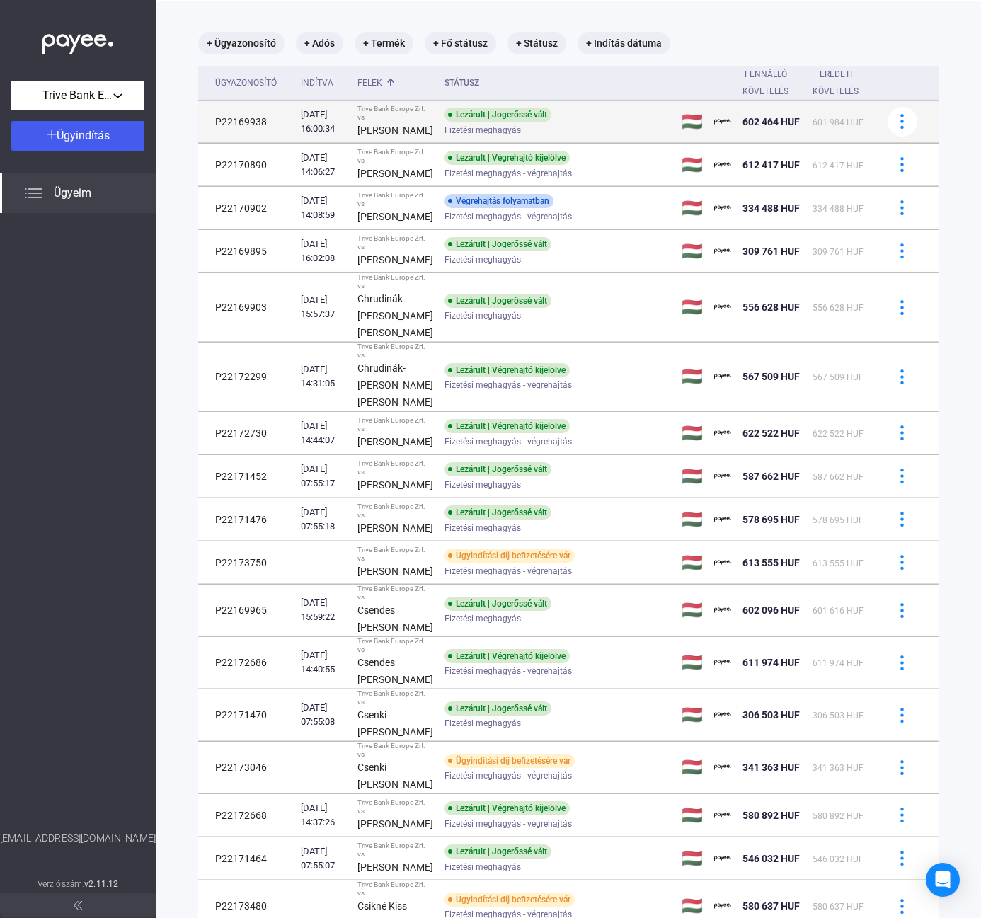
click at [380, 136] on strong "[PERSON_NAME]" at bounding box center [395, 130] width 76 height 11
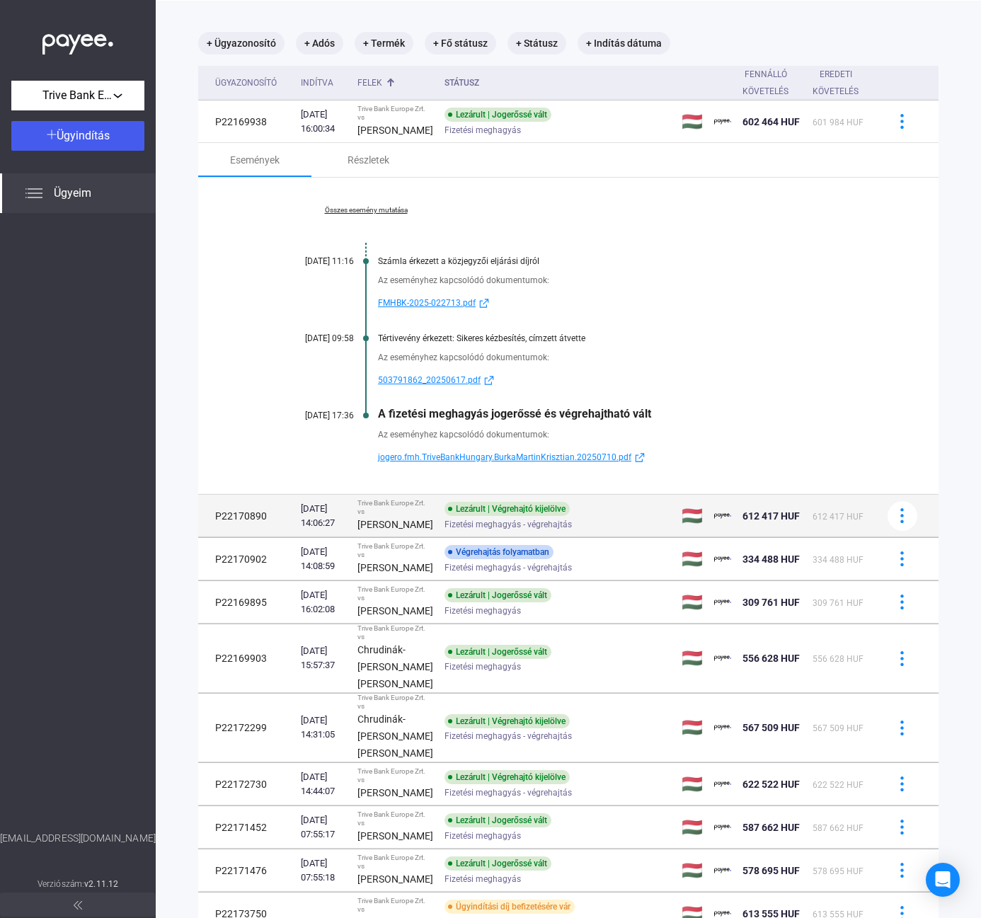
click at [361, 537] on td "Trive Bank Europe Zrt. vs [PERSON_NAME]" at bounding box center [395, 516] width 87 height 42
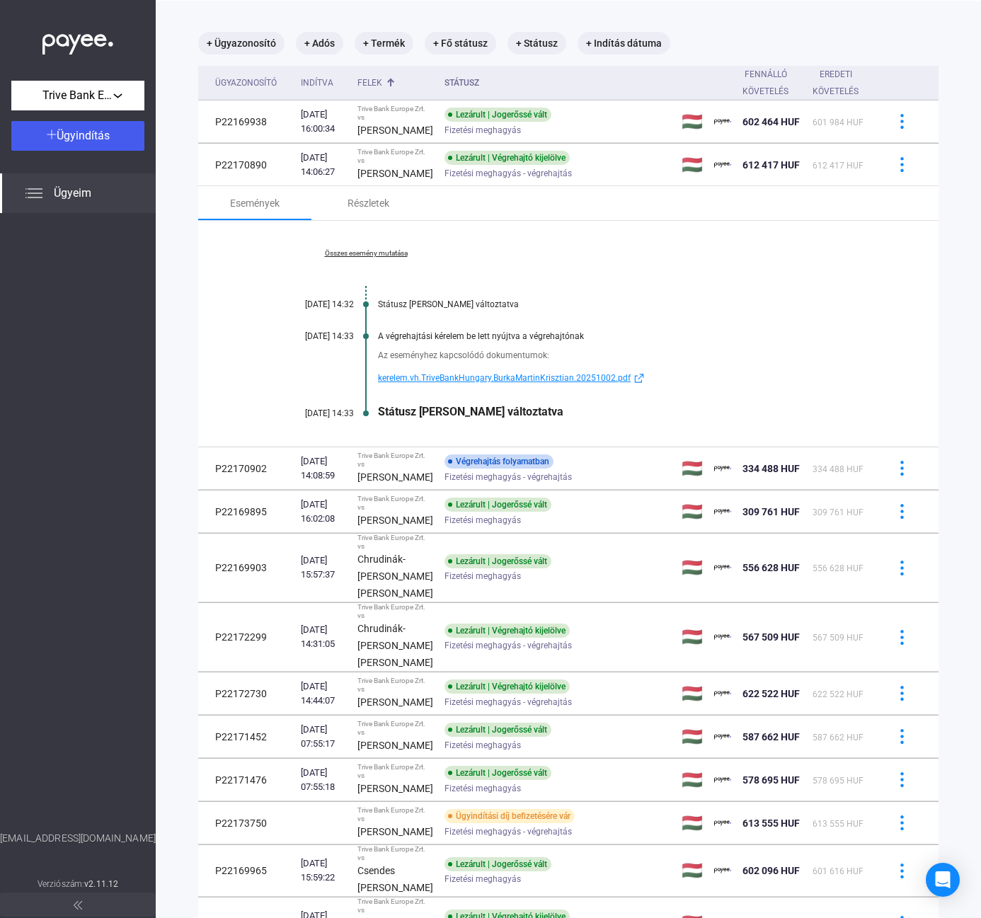
click at [369, 258] on link "Összes esemény mutatása" at bounding box center [366, 253] width 194 height 8
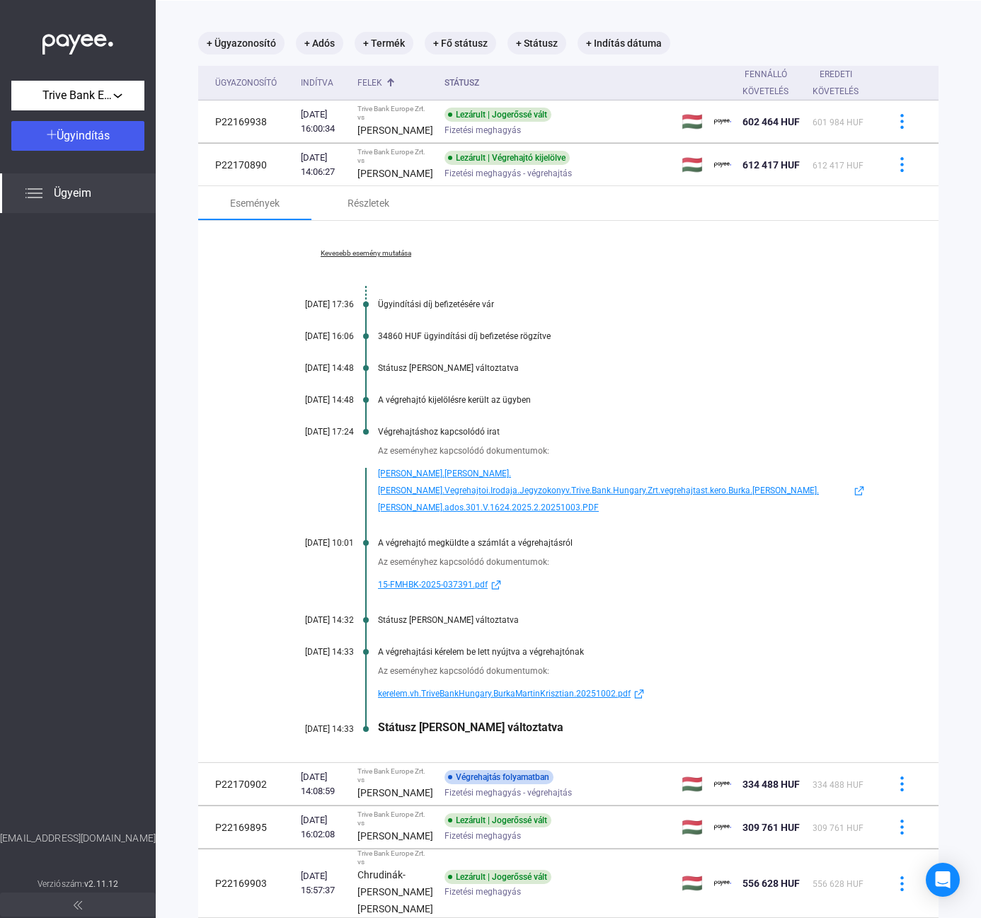
click at [455, 474] on span "[PERSON_NAME].[PERSON_NAME].[PERSON_NAME].Vegrehajtoi.Irodaja.Jegyzokonyv.Trive…" at bounding box center [614, 490] width 473 height 51
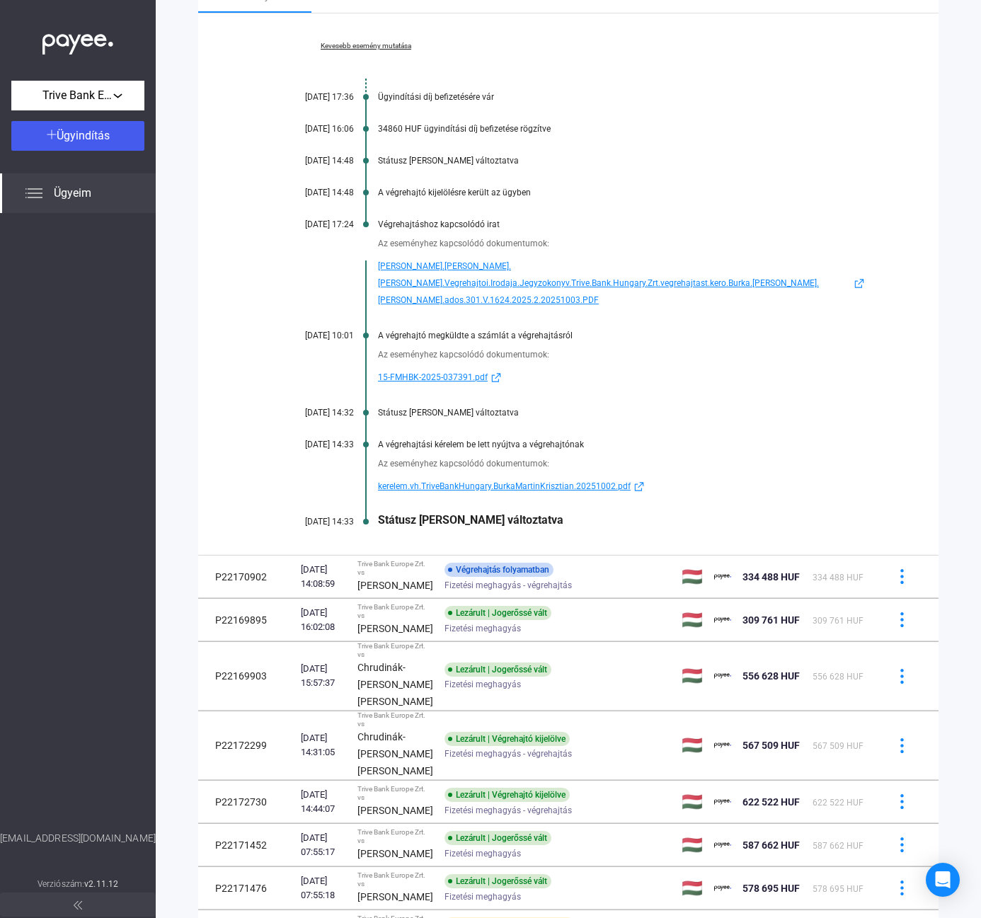
scroll to position [279, 0]
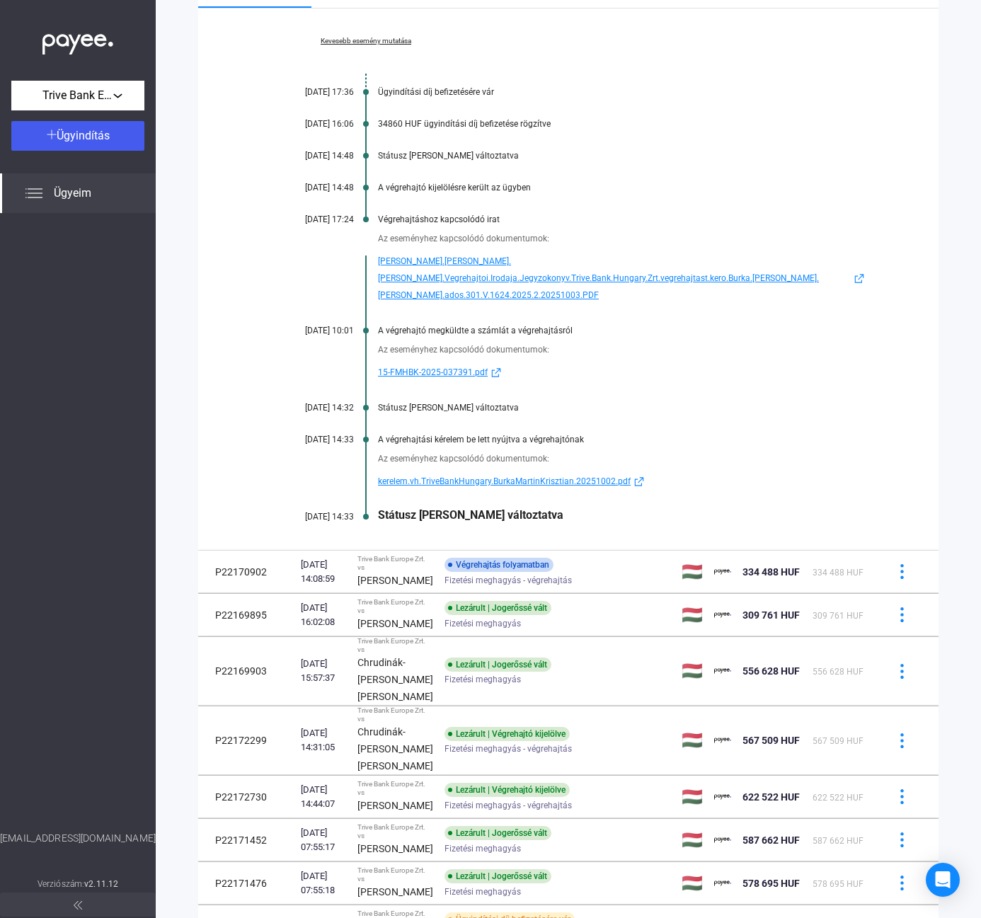
click at [433, 572] on div "[PERSON_NAME]" at bounding box center [395, 580] width 76 height 17
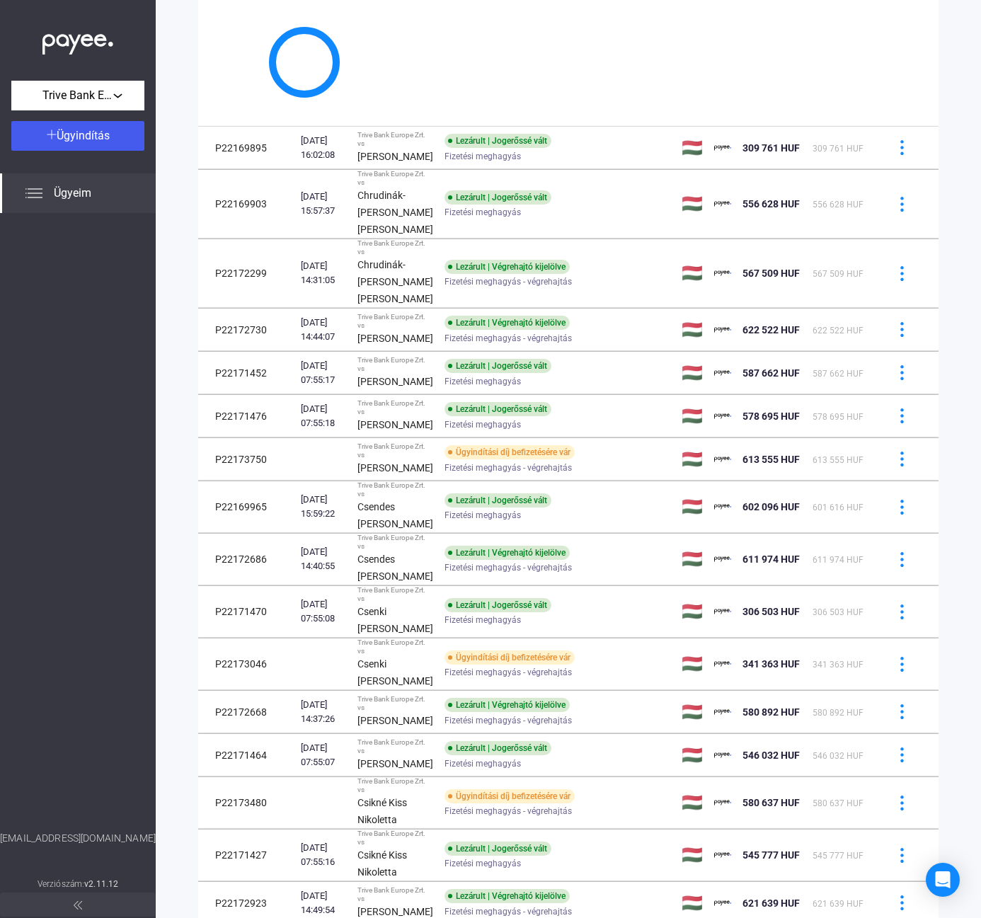
scroll to position [281, 0]
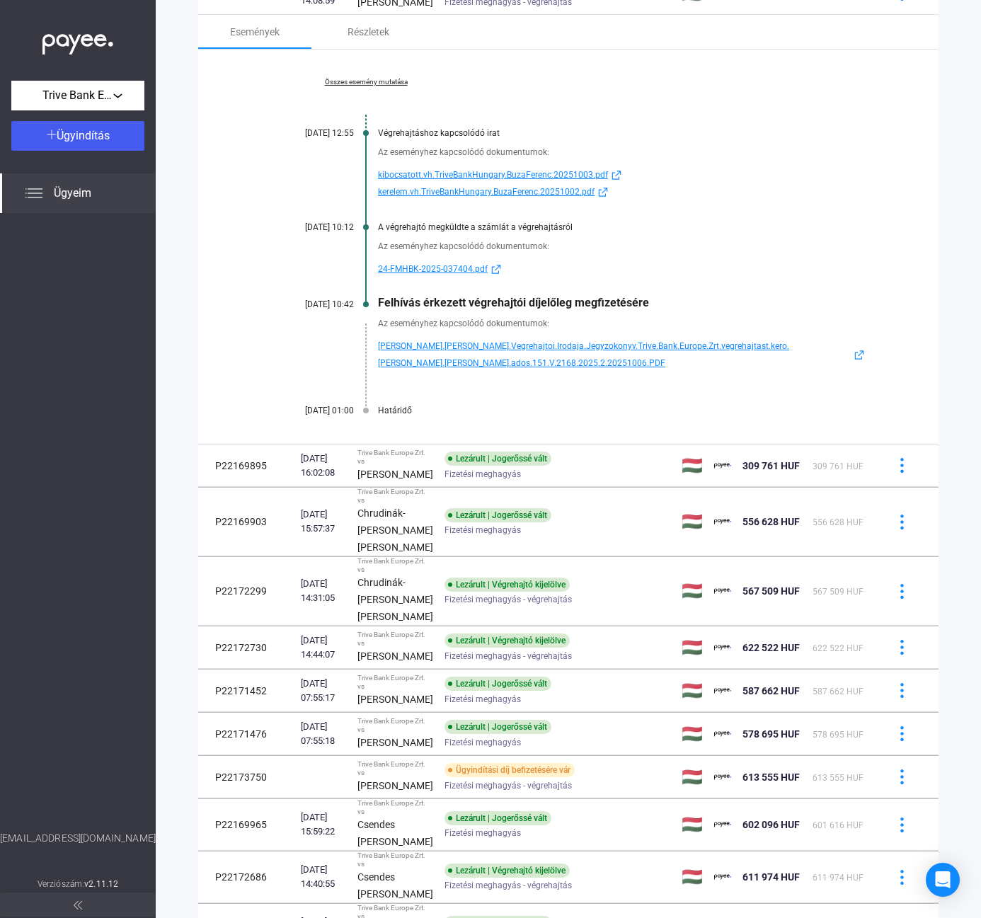
click at [527, 344] on span "[PERSON_NAME].[PERSON_NAME].Vegrehajtoi.Irodaja.Jegyzokonyv.Trive.Bank.Europe.Z…" at bounding box center [614, 355] width 473 height 34
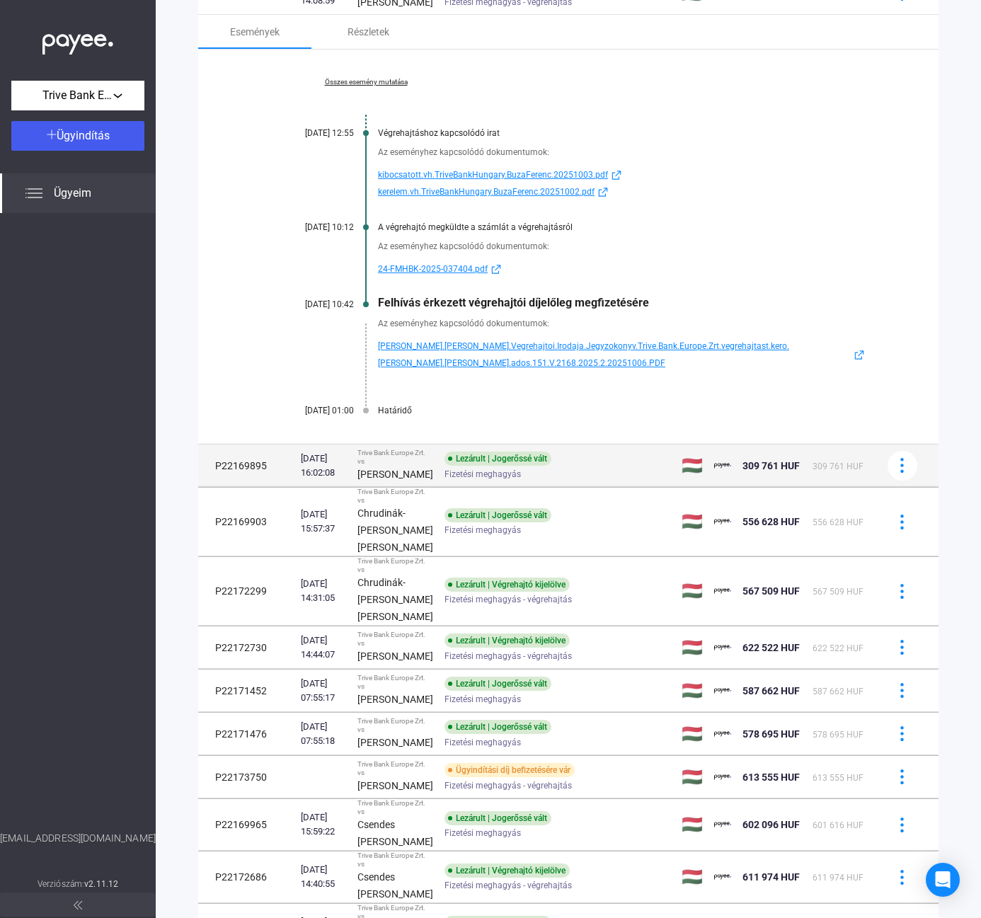
click at [429, 469] on strong "[PERSON_NAME]" at bounding box center [395, 474] width 76 height 11
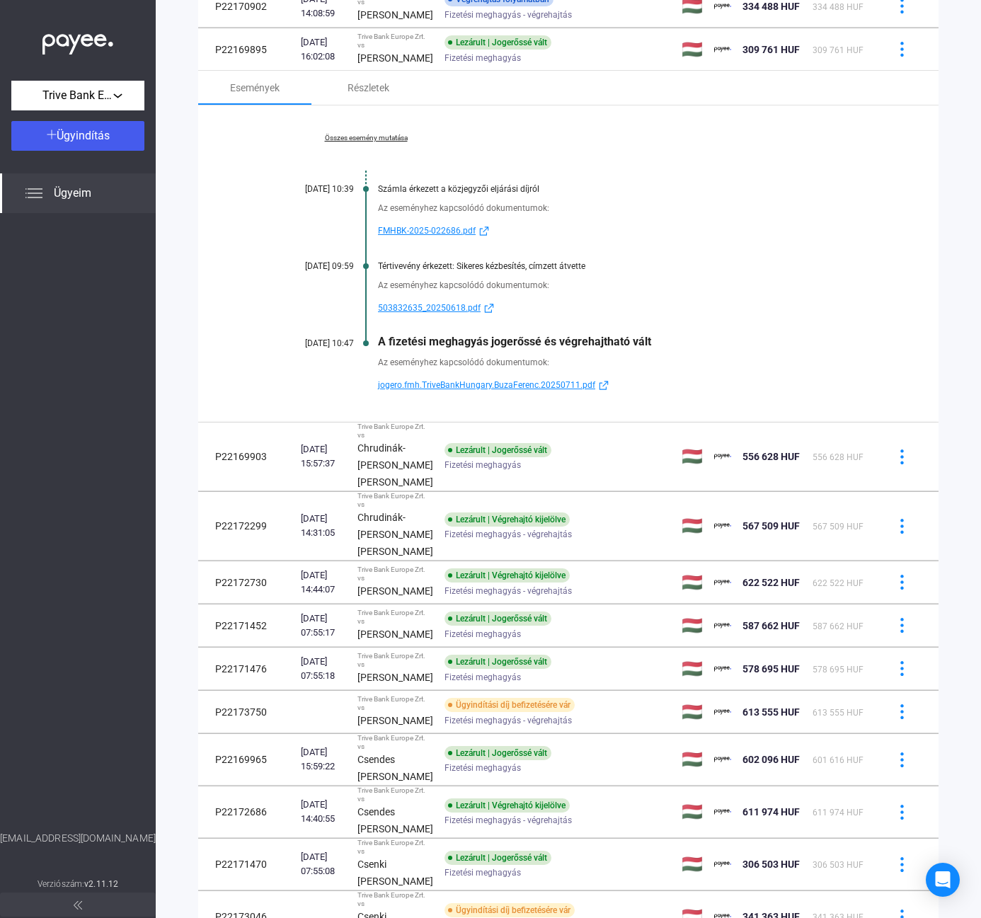
scroll to position [231, 0]
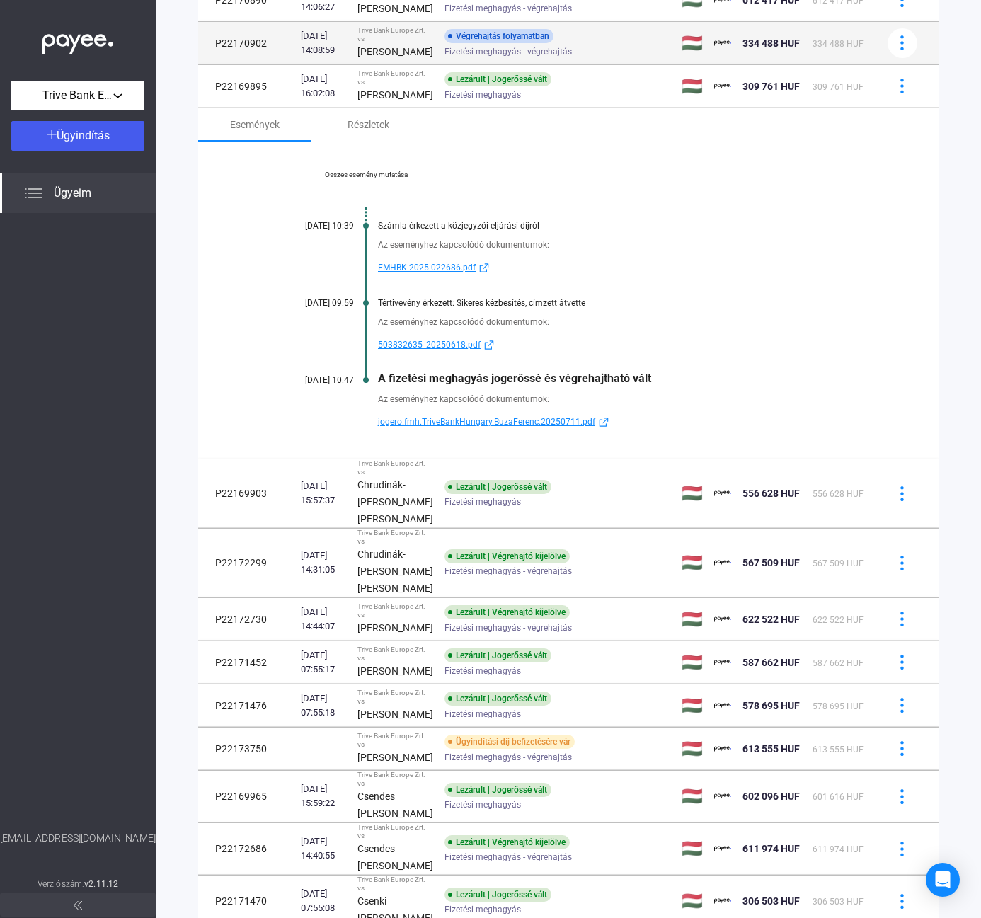
click at [489, 60] on span "Fizetési meghagyás - végrehajtás" at bounding box center [508, 51] width 127 height 17
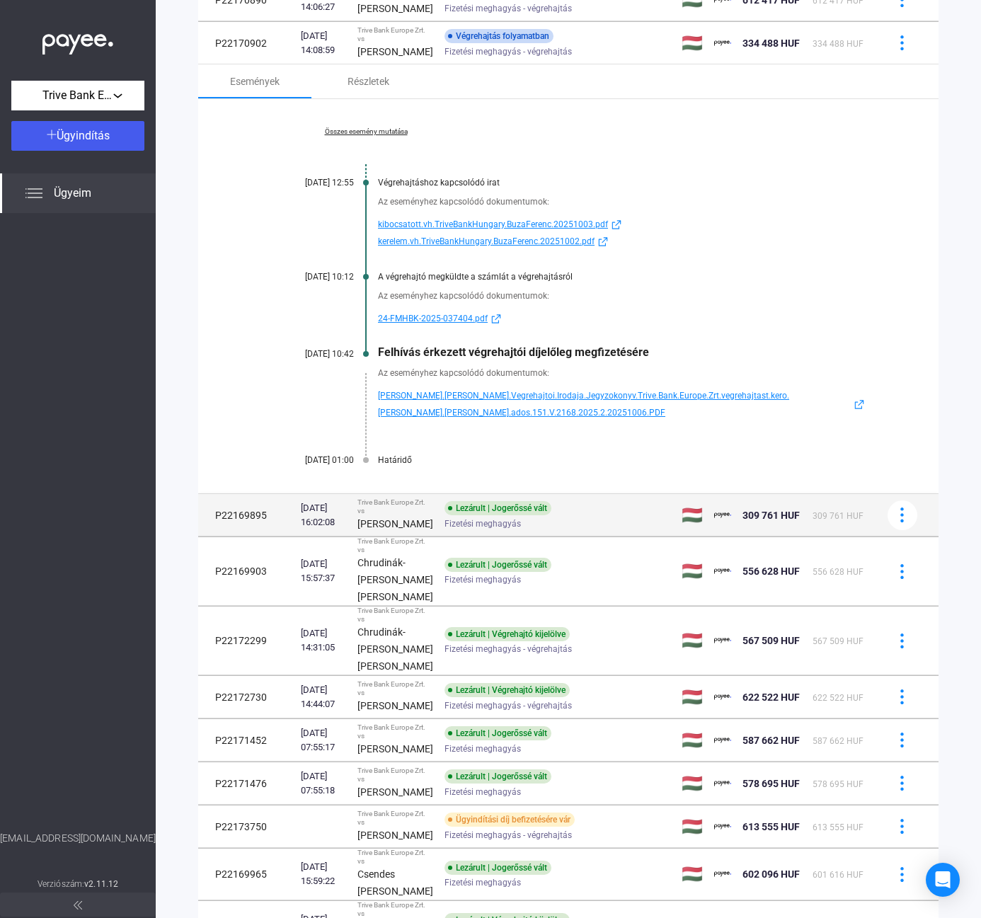
click at [408, 515] on div "[PERSON_NAME]" at bounding box center [395, 523] width 76 height 17
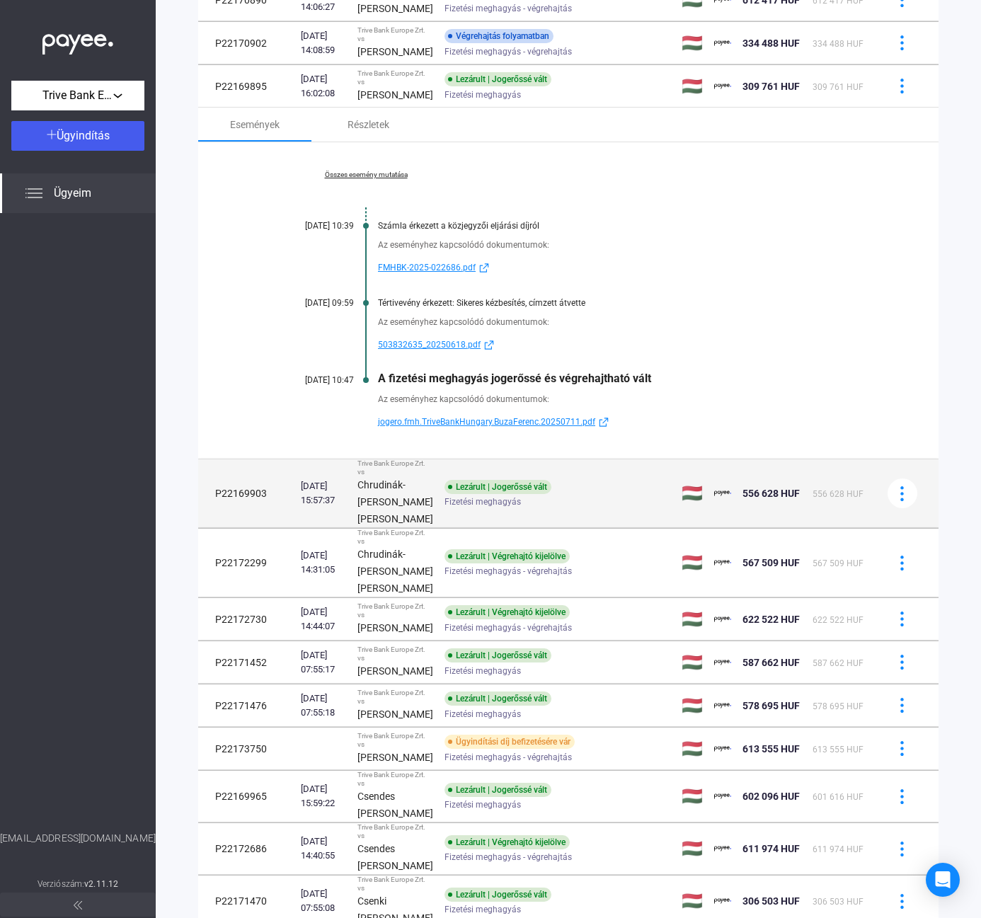
click at [445, 510] on span "Fizetési meghagyás" at bounding box center [483, 501] width 76 height 17
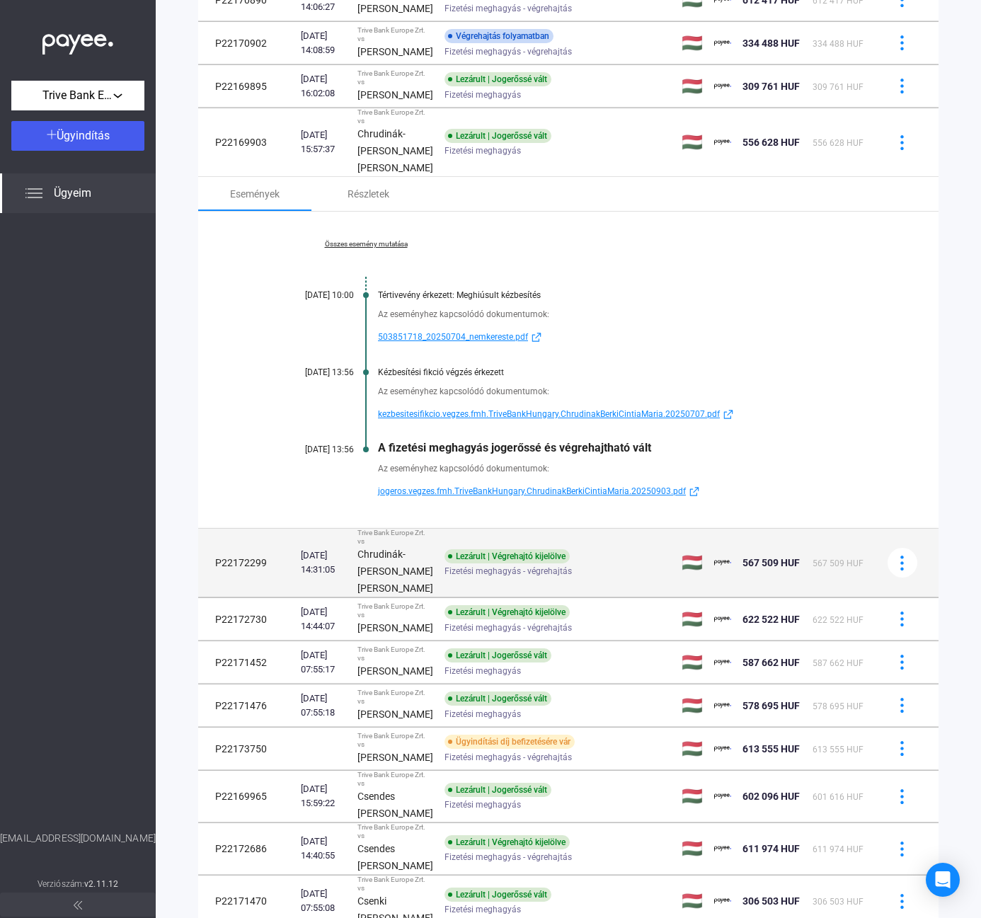
click at [416, 597] on td "Trive Bank Europe Zrt. vs Chrudinák-[PERSON_NAME] [PERSON_NAME]" at bounding box center [395, 563] width 87 height 69
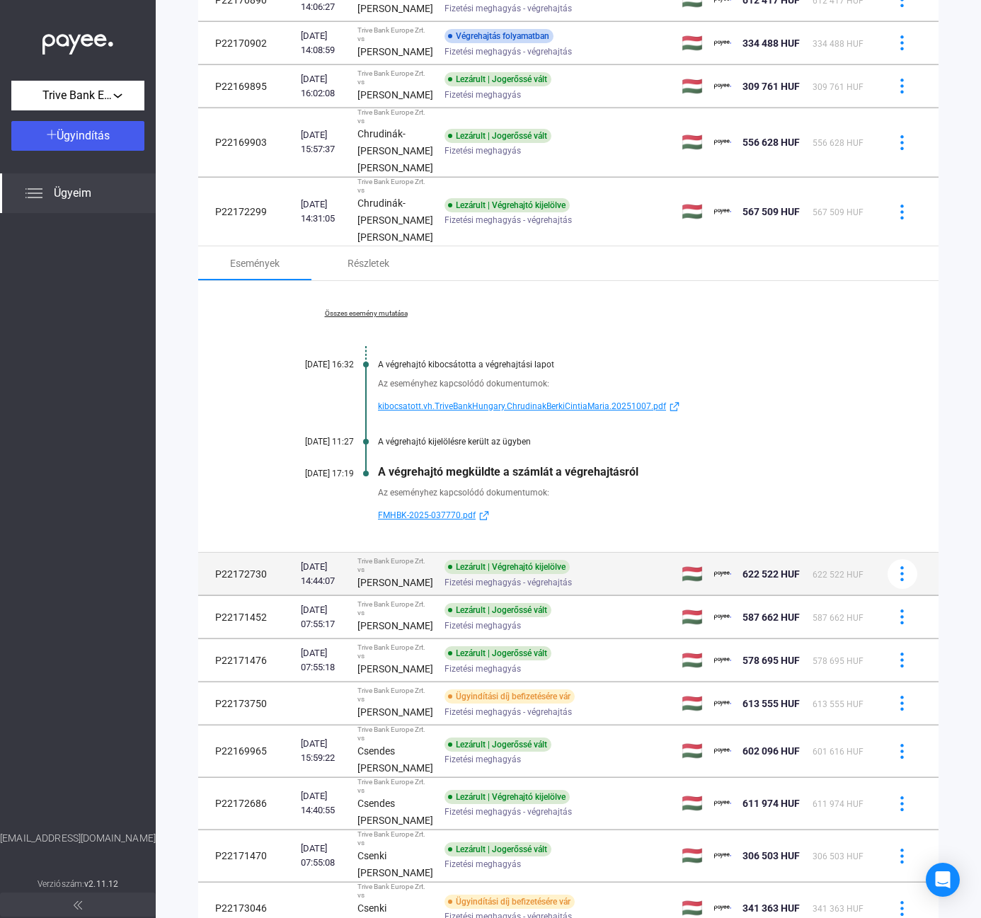
click at [467, 574] on div "Lezárult | Végrehajtó kijelölve" at bounding box center [507, 567] width 125 height 14
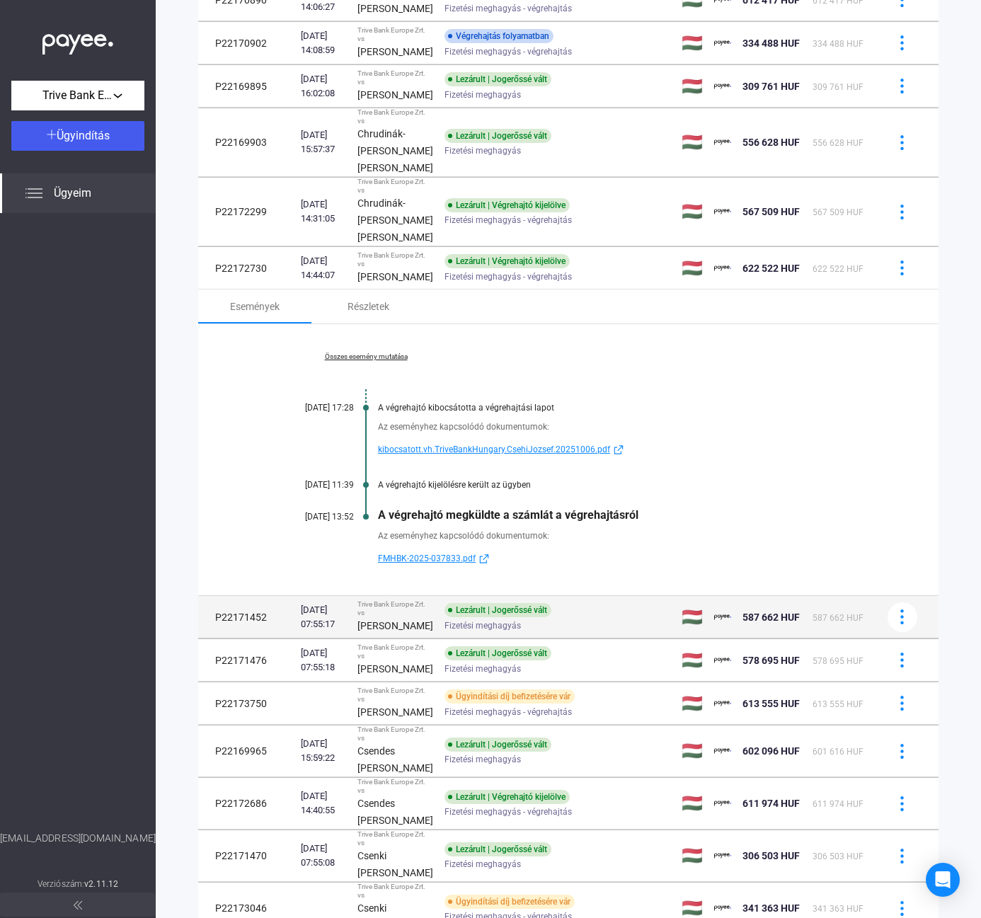
click at [380, 631] on strong "[PERSON_NAME]" at bounding box center [395, 625] width 76 height 11
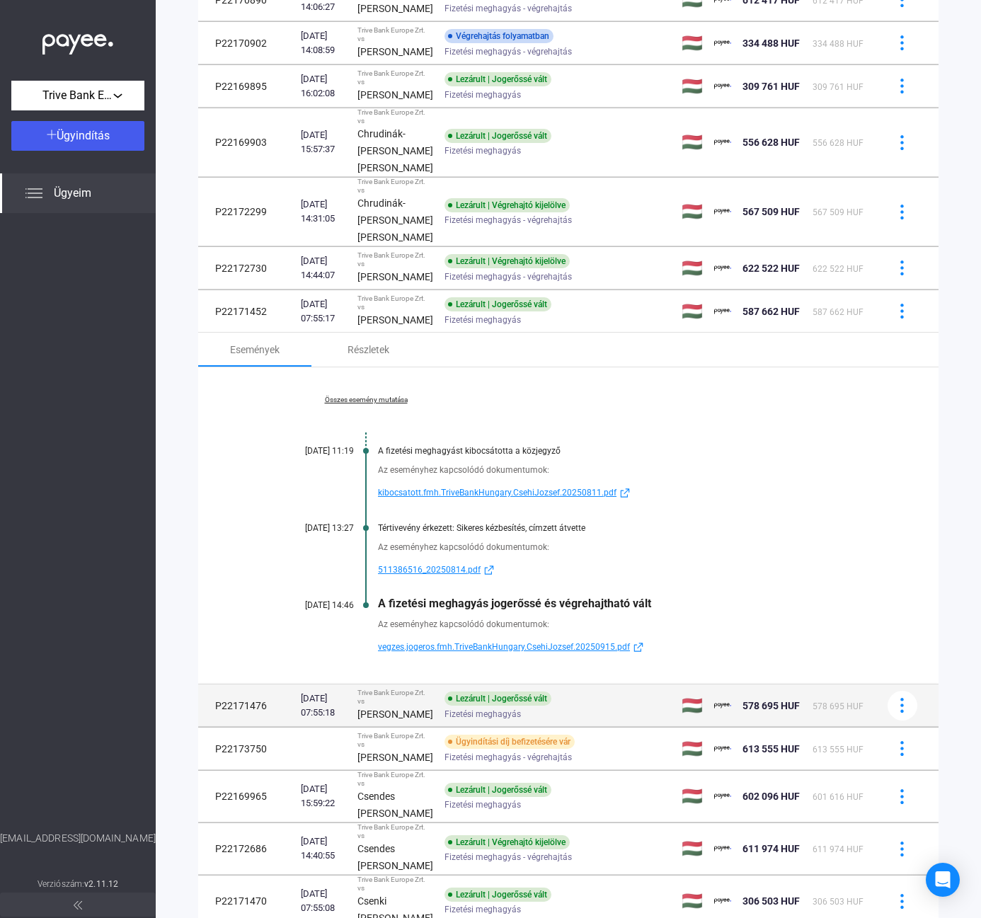
click at [338, 720] on div "[DATE] 07:55:18" at bounding box center [323, 706] width 45 height 28
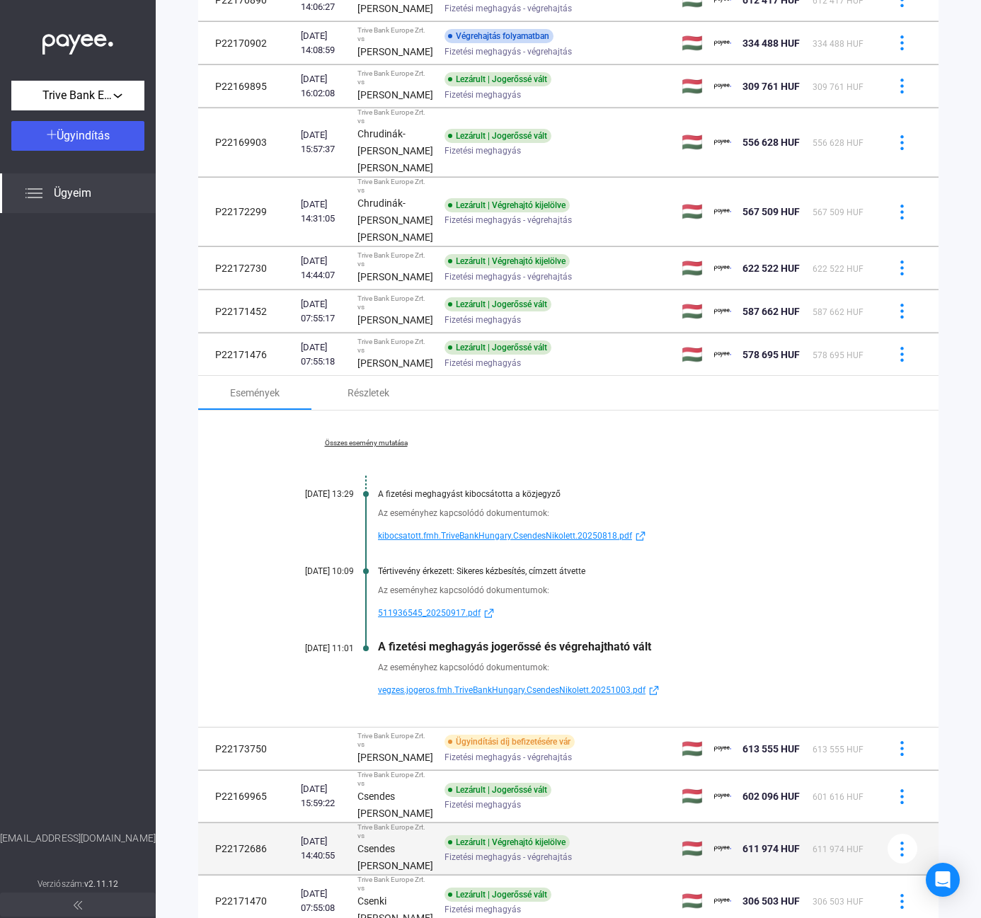
drag, startPoint x: 464, startPoint y: 858, endPoint x: 481, endPoint y: 835, distance: 28.9
click at [464, 749] on div "Ügyindítási díj befizetésére vár" at bounding box center [510, 742] width 130 height 14
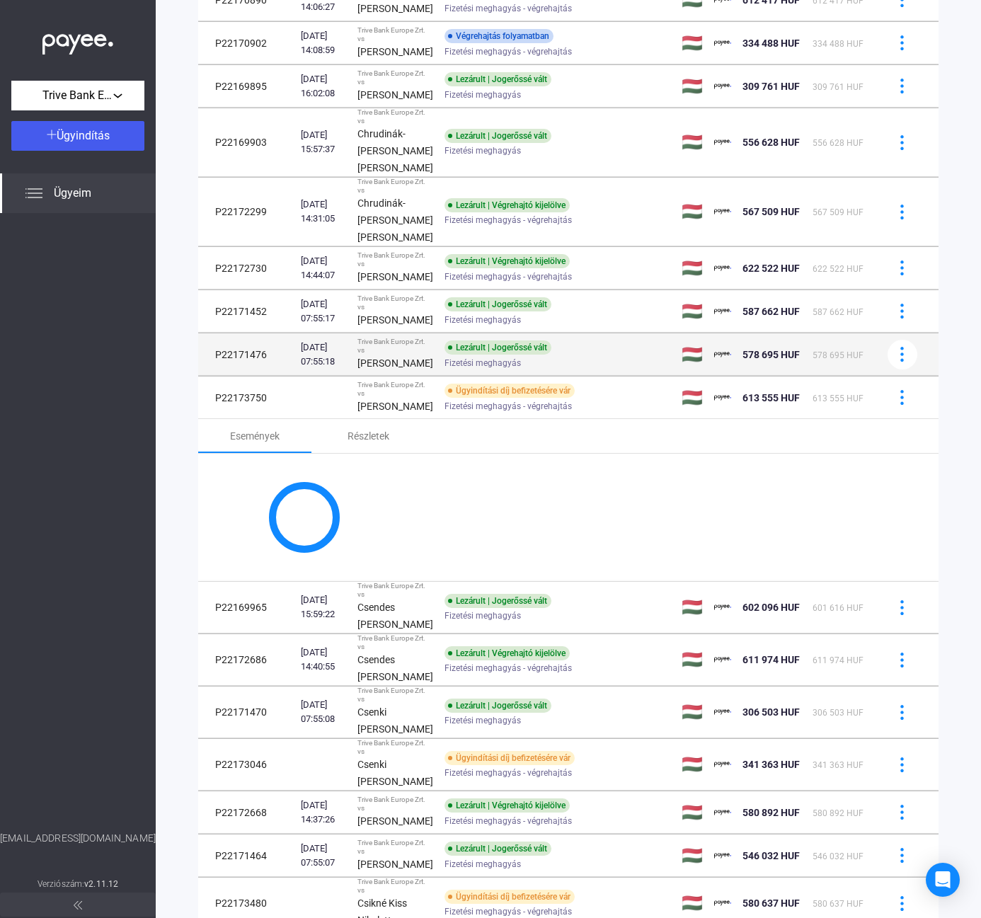
click at [364, 372] on div "[PERSON_NAME]" at bounding box center [395, 363] width 76 height 17
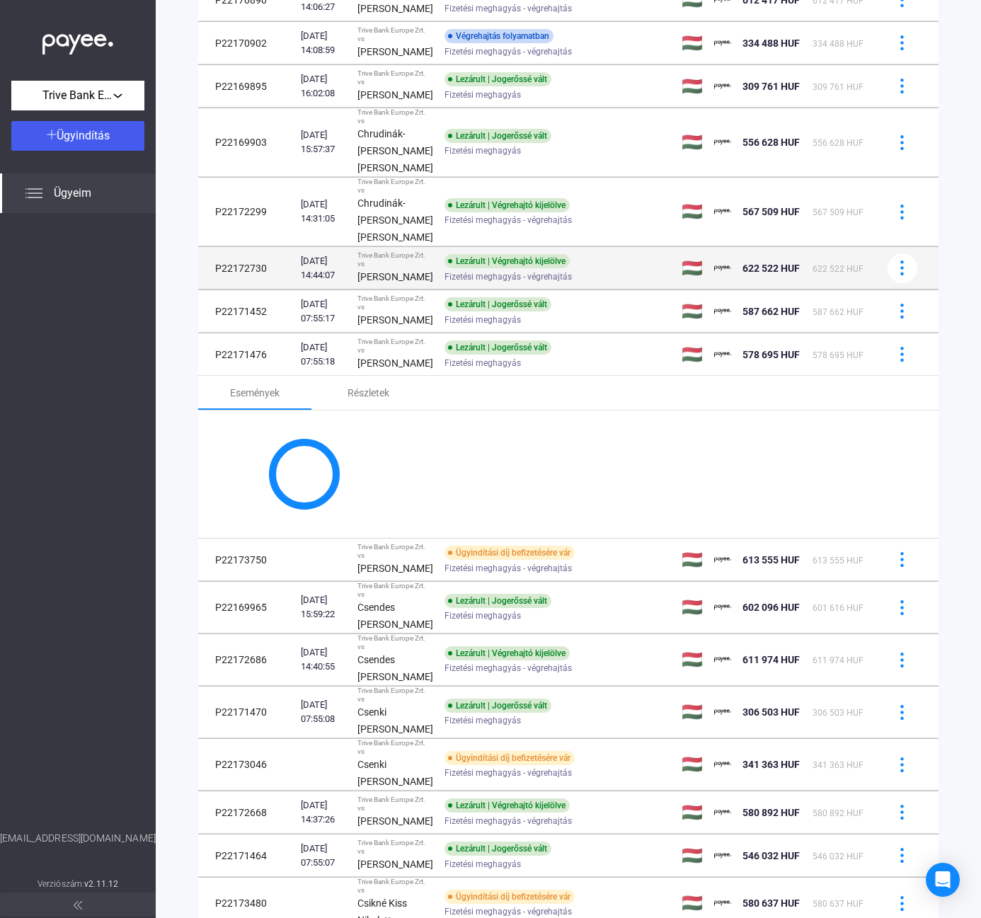
click at [404, 285] on div "[PERSON_NAME]" at bounding box center [395, 276] width 76 height 17
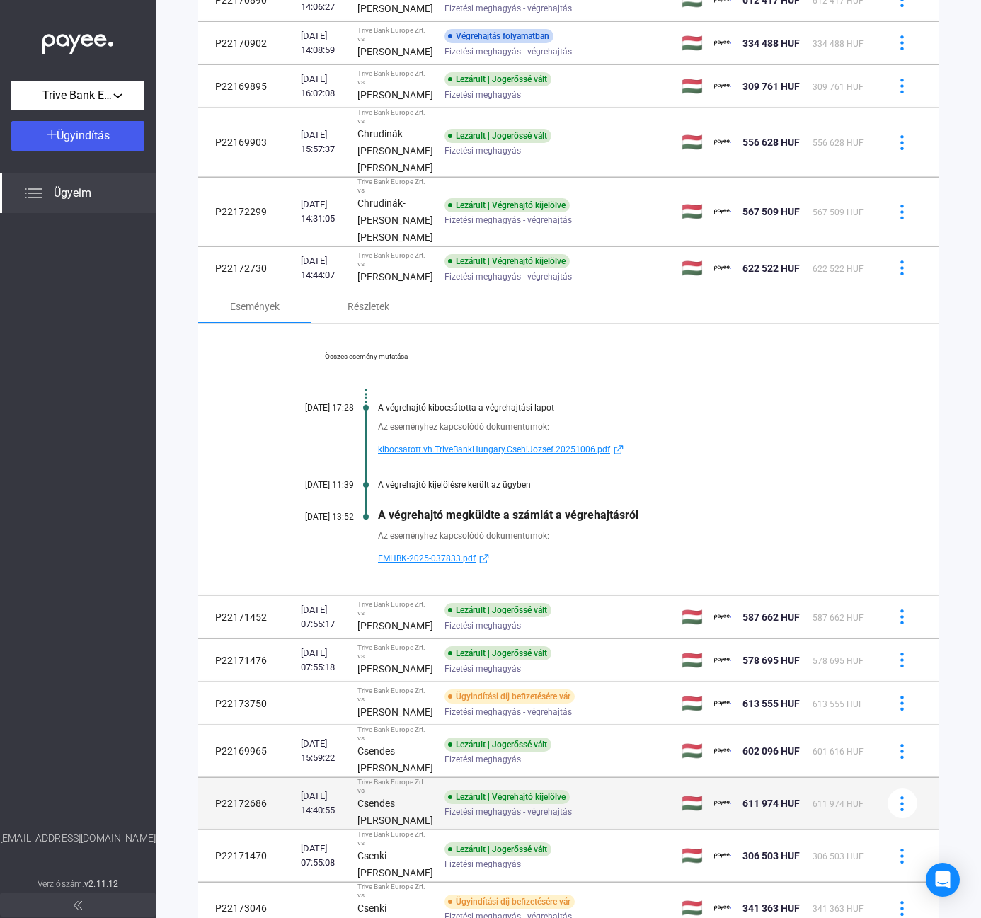
click at [510, 704] on div "Ügyindítási díj befizetésére vár" at bounding box center [510, 696] width 130 height 14
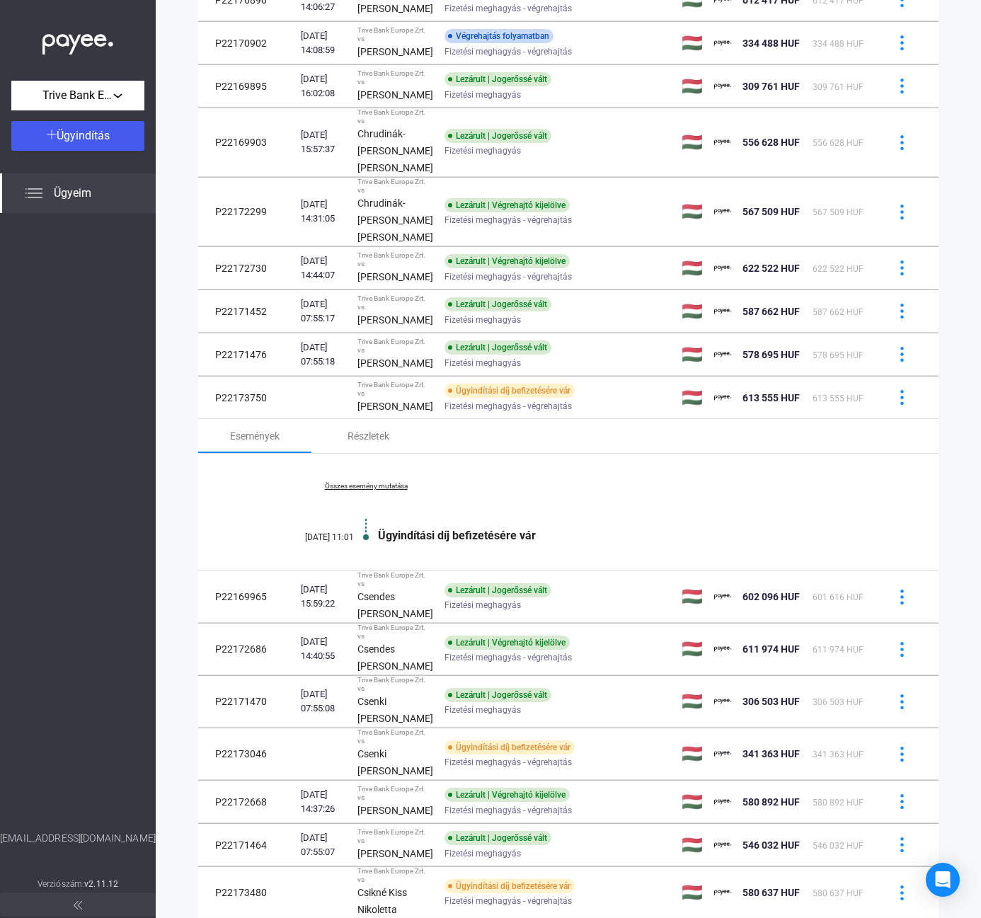
click at [377, 491] on link "Összes esemény mutatása" at bounding box center [366, 486] width 194 height 8
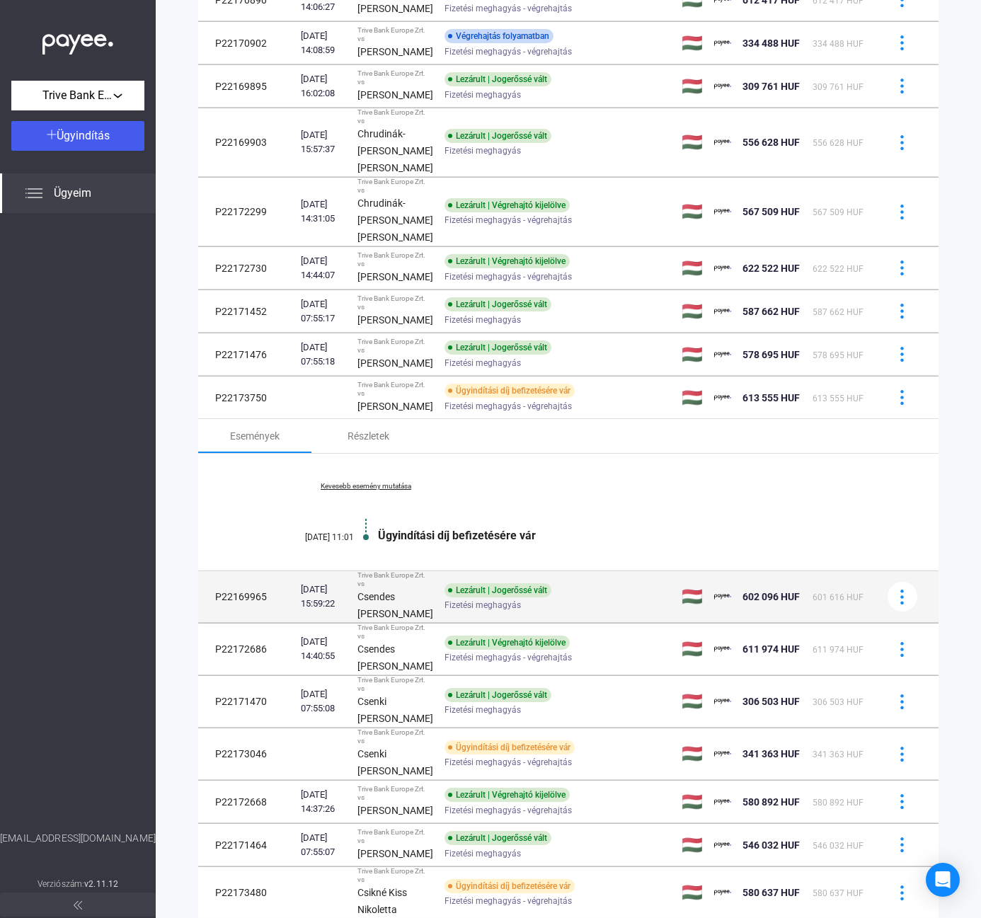
click at [439, 623] on td "Lezárult | Jogerőssé vált Fizetési meghagyás" at bounding box center [557, 597] width 237 height 52
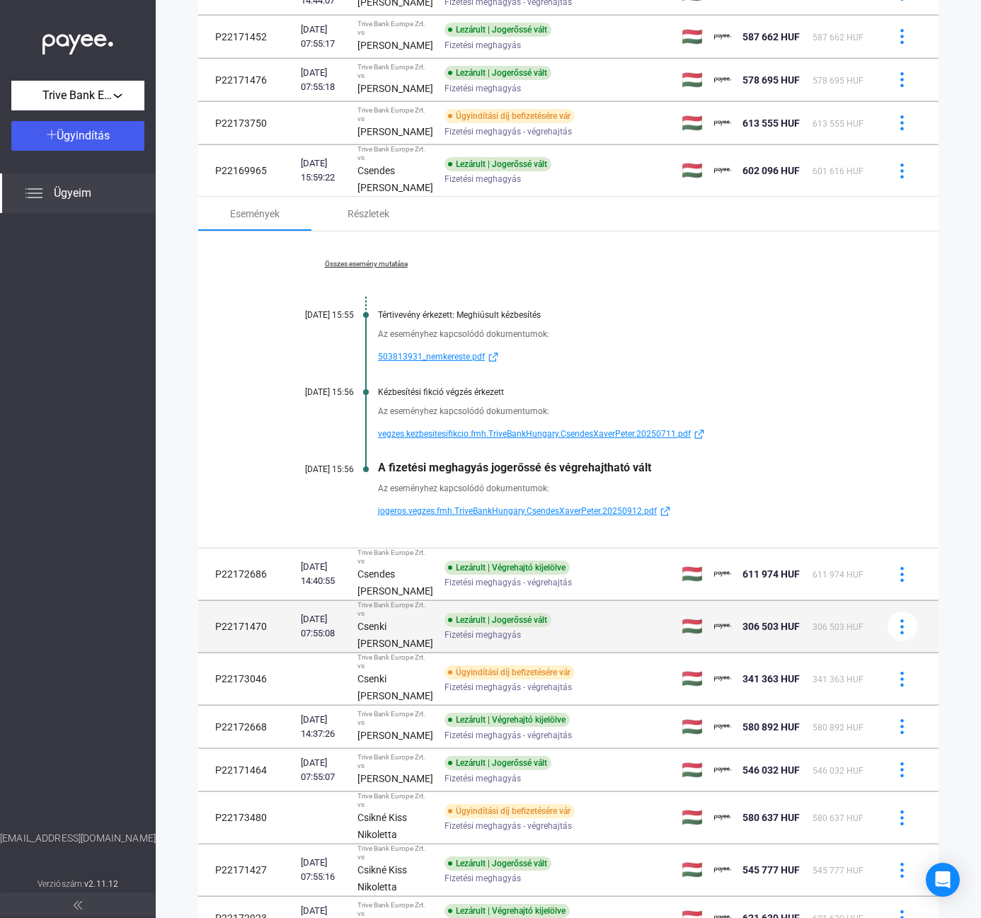
scroll to position [550, 0]
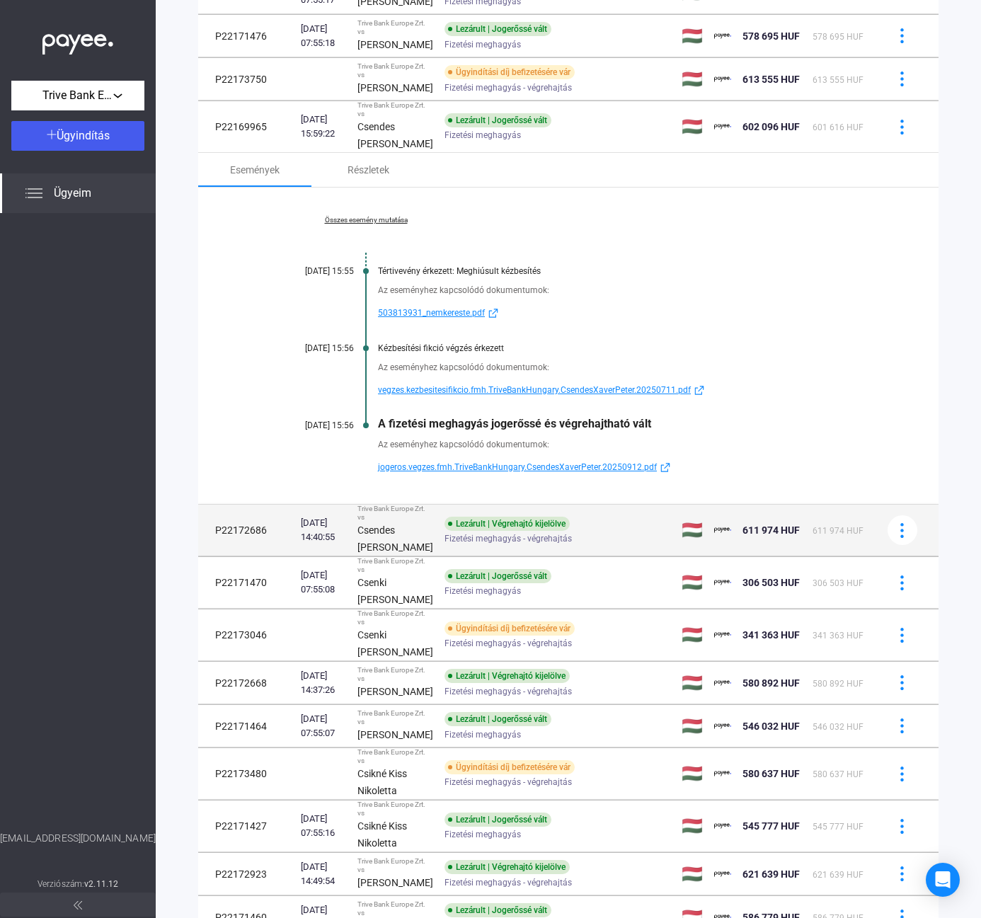
click at [382, 553] on strong "Csendes [PERSON_NAME]" at bounding box center [395, 539] width 76 height 28
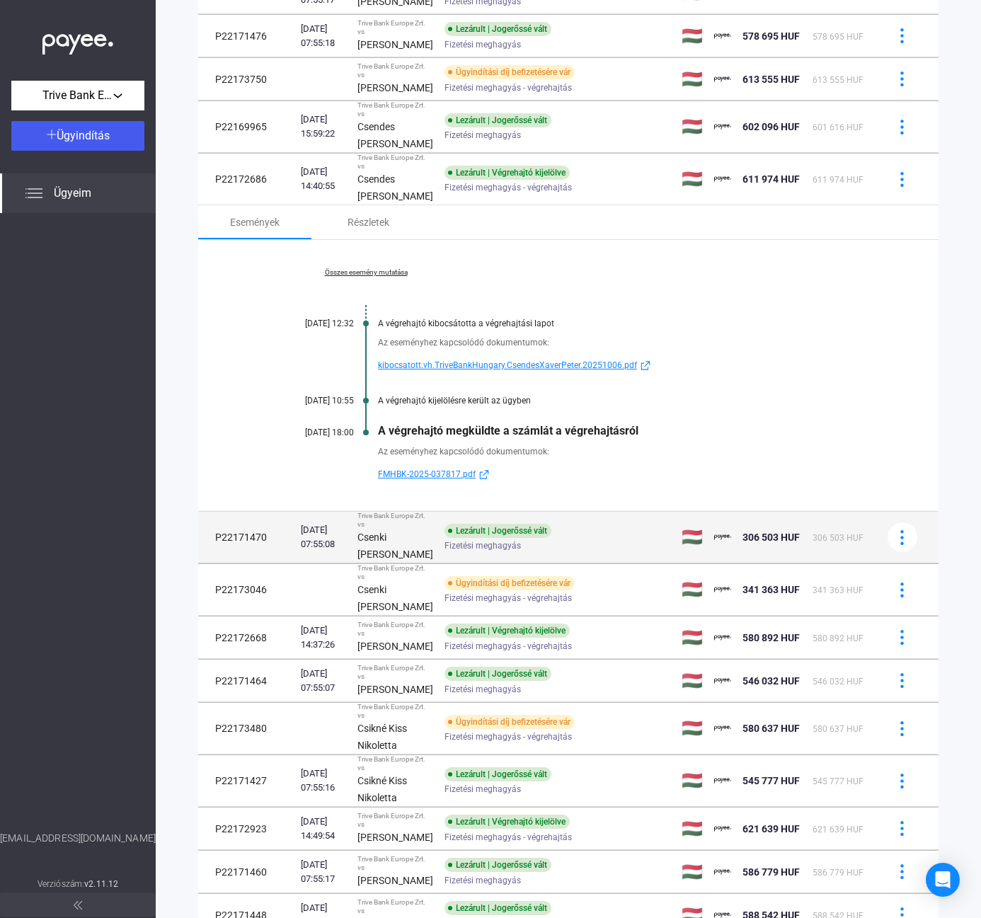
click at [415, 563] on td "Trive Bank Europe Zrt. vs [PERSON_NAME]" at bounding box center [395, 538] width 87 height 52
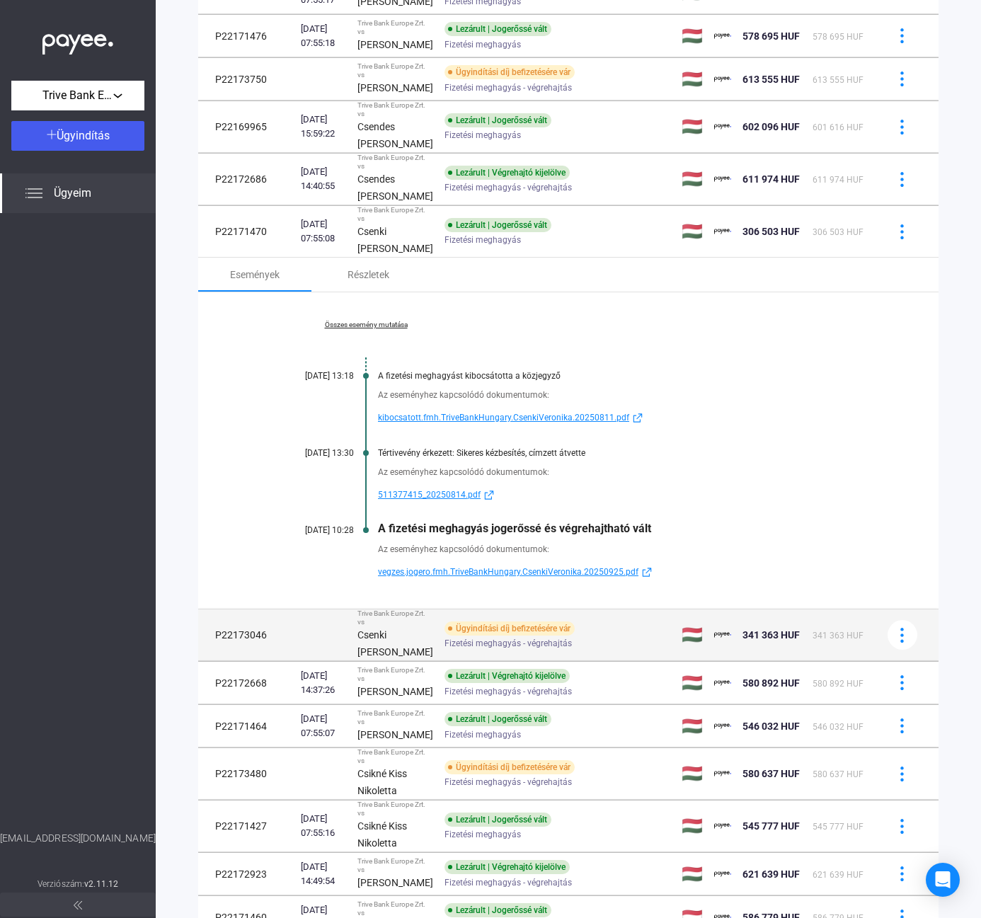
click at [555, 636] on div "Ügyindítási díj befizetésére vár" at bounding box center [510, 628] width 130 height 14
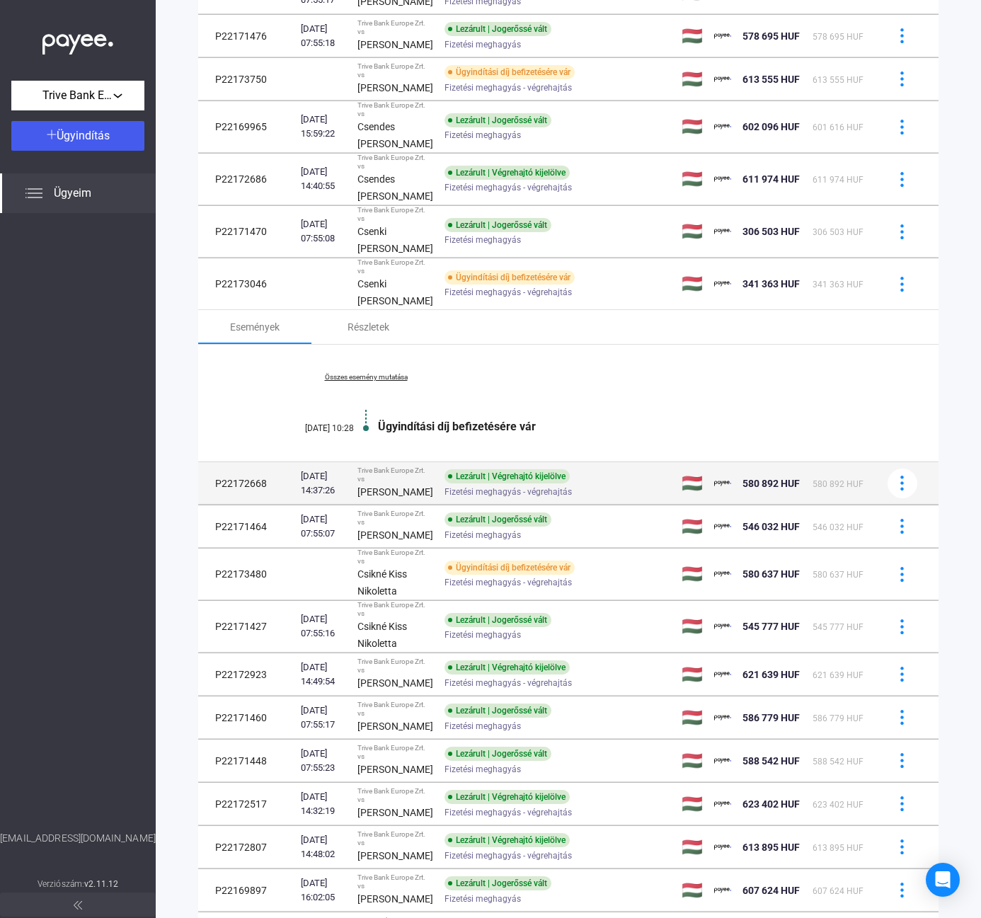
click at [439, 505] on td "Lezárult | Végrehajtó kijelölve Fizetési meghagyás - végrehajtás" at bounding box center [557, 483] width 237 height 42
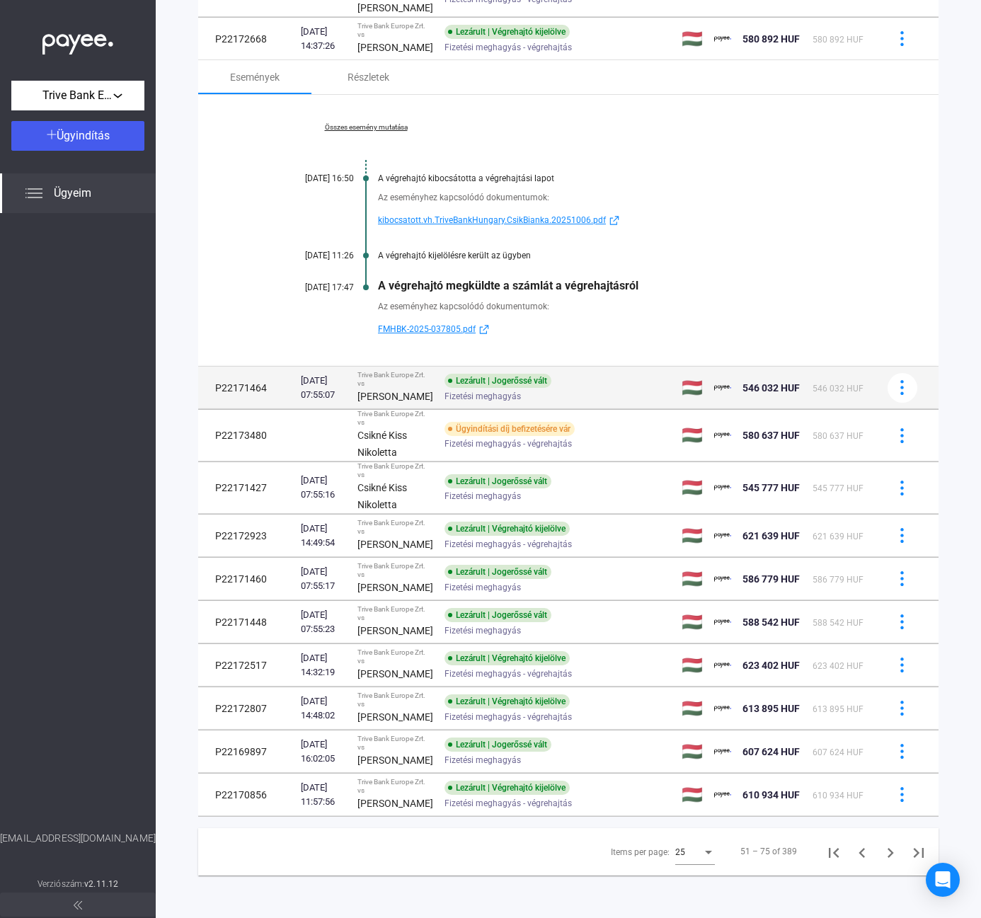
click at [445, 405] on span "Fizetési meghagyás" at bounding box center [483, 396] width 76 height 17
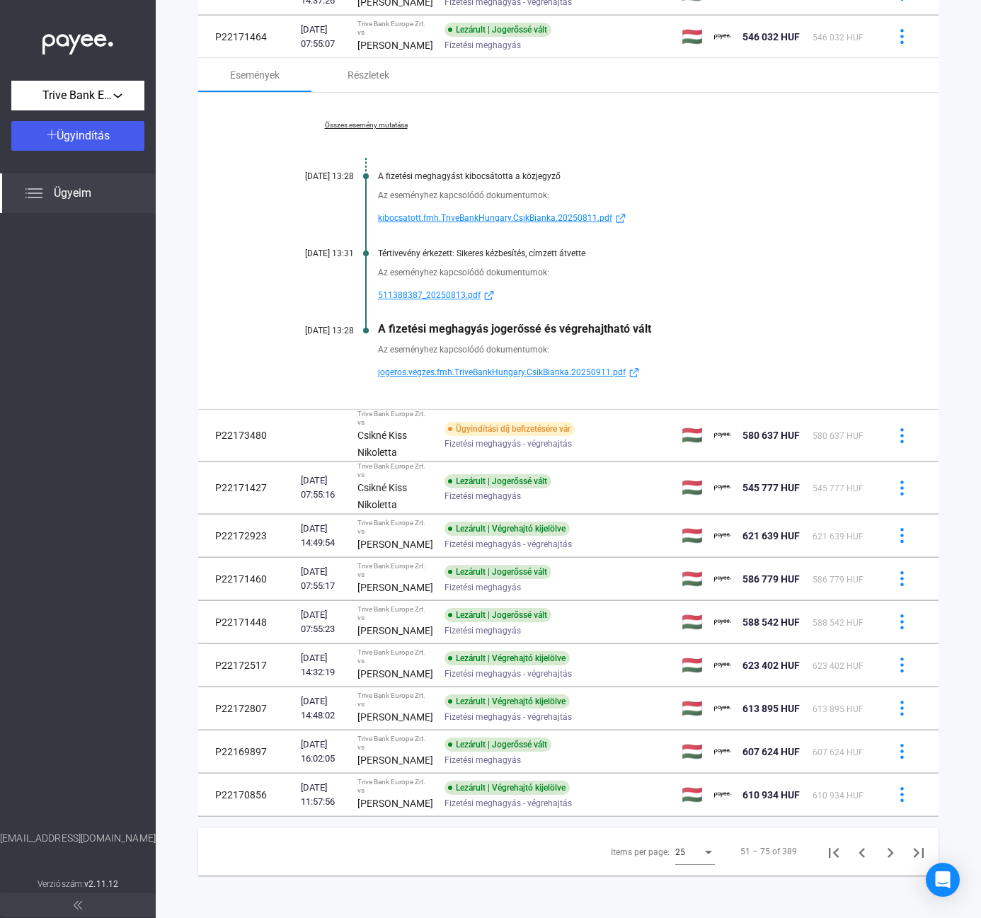
scroll to position [975, 0]
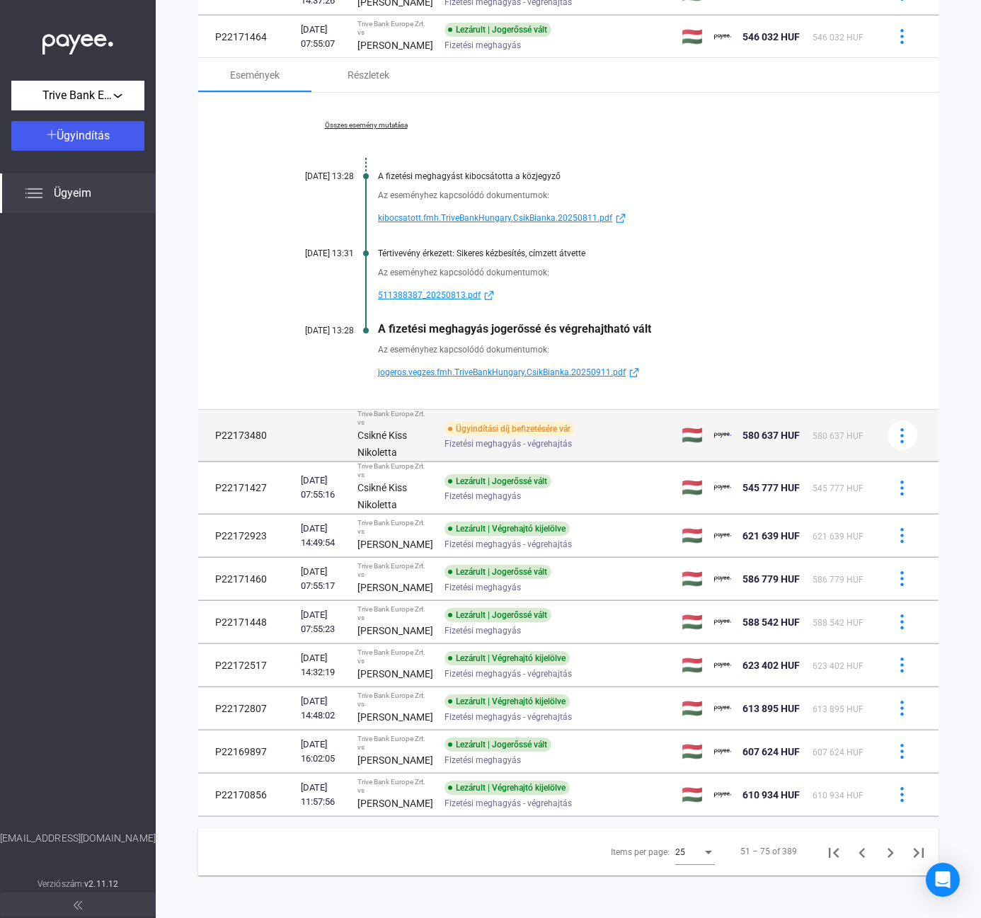
click at [397, 461] on div "Csikné Kiss Nikoletta" at bounding box center [395, 444] width 76 height 34
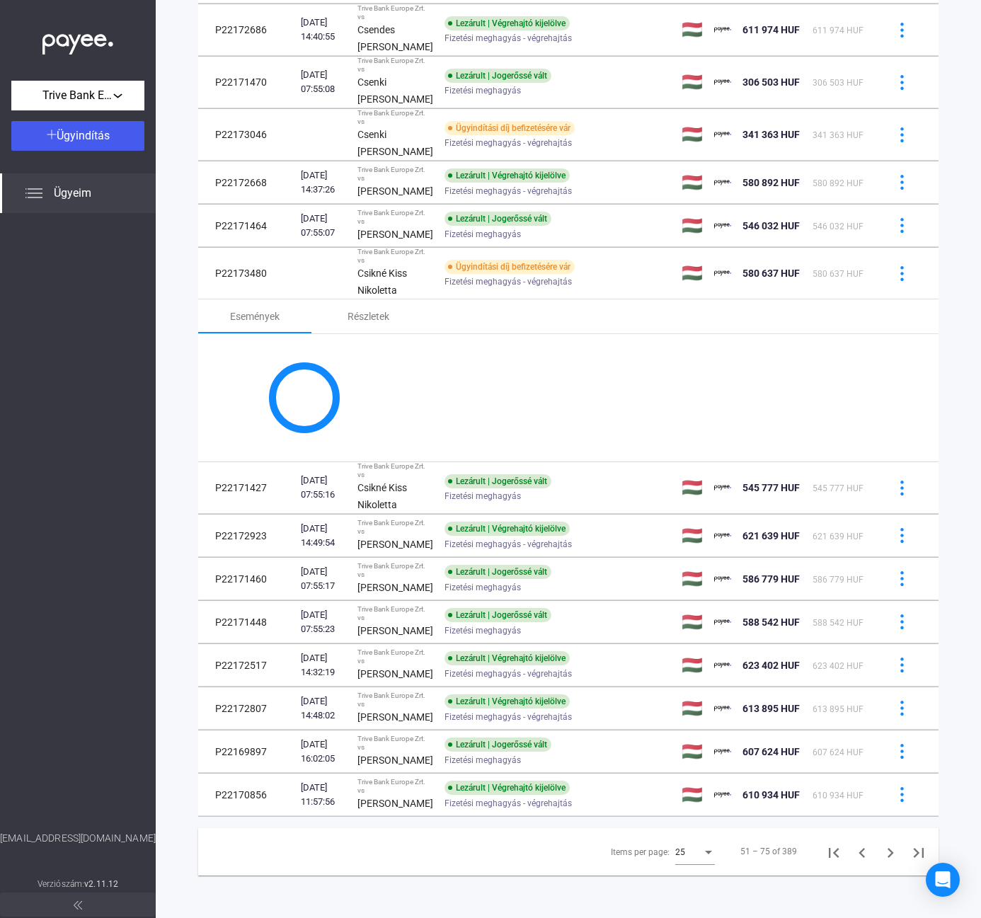
scroll to position [963, 0]
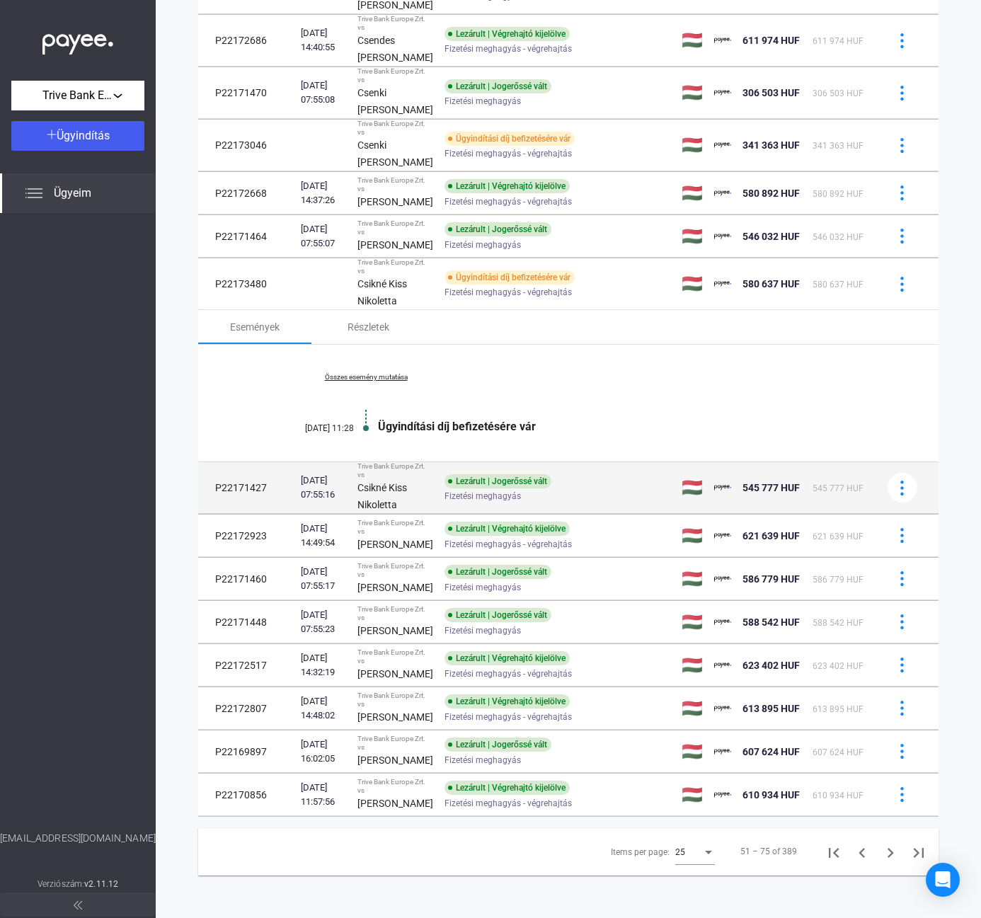
click at [416, 462] on td "Trive Bank Europe Zrt. vs Csikné Kiss Nikoletta" at bounding box center [395, 488] width 87 height 52
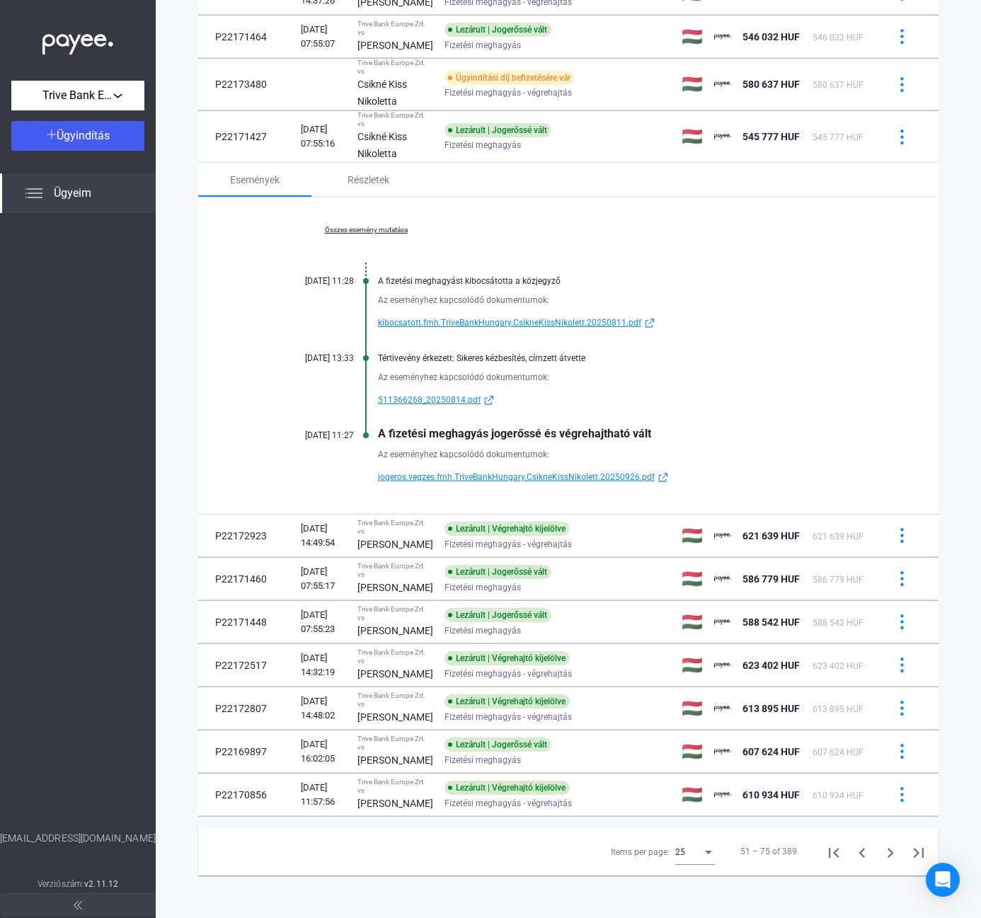
scroll to position [975, 0]
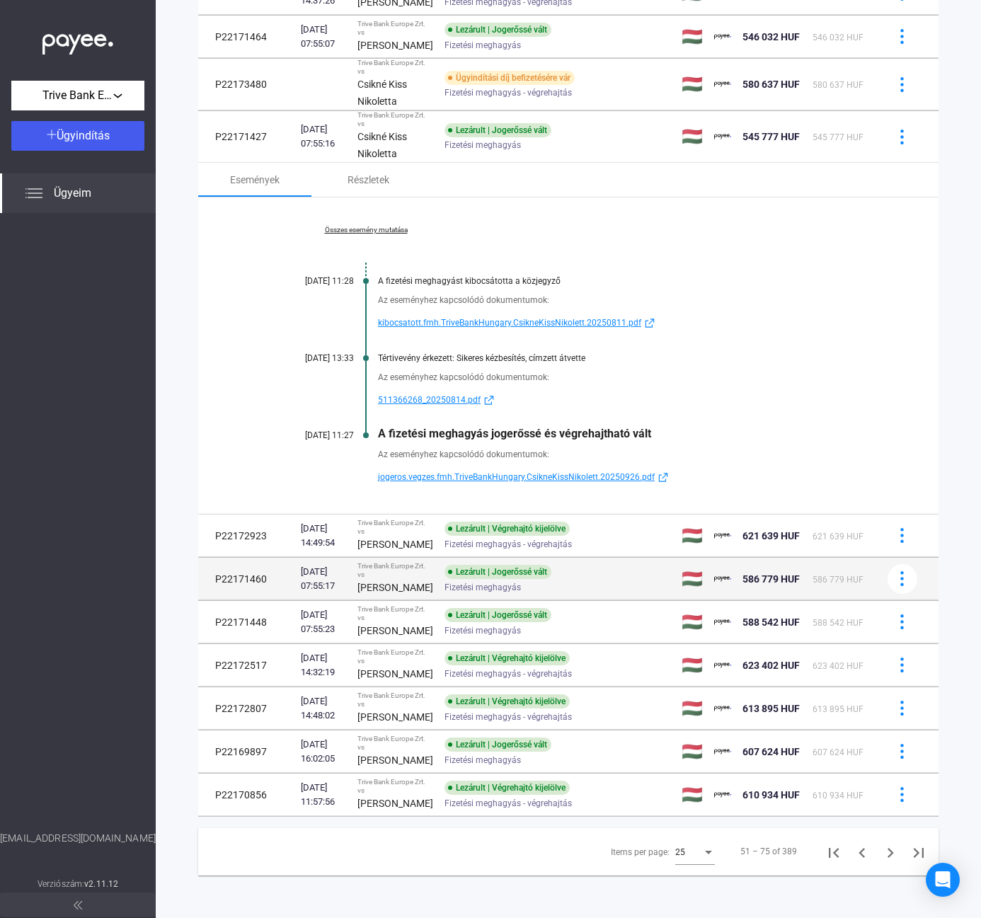
drag, startPoint x: 384, startPoint y: 665, endPoint x: 495, endPoint y: 551, distance: 159.2
click at [384, 550] on strong "[PERSON_NAME]" at bounding box center [395, 544] width 76 height 11
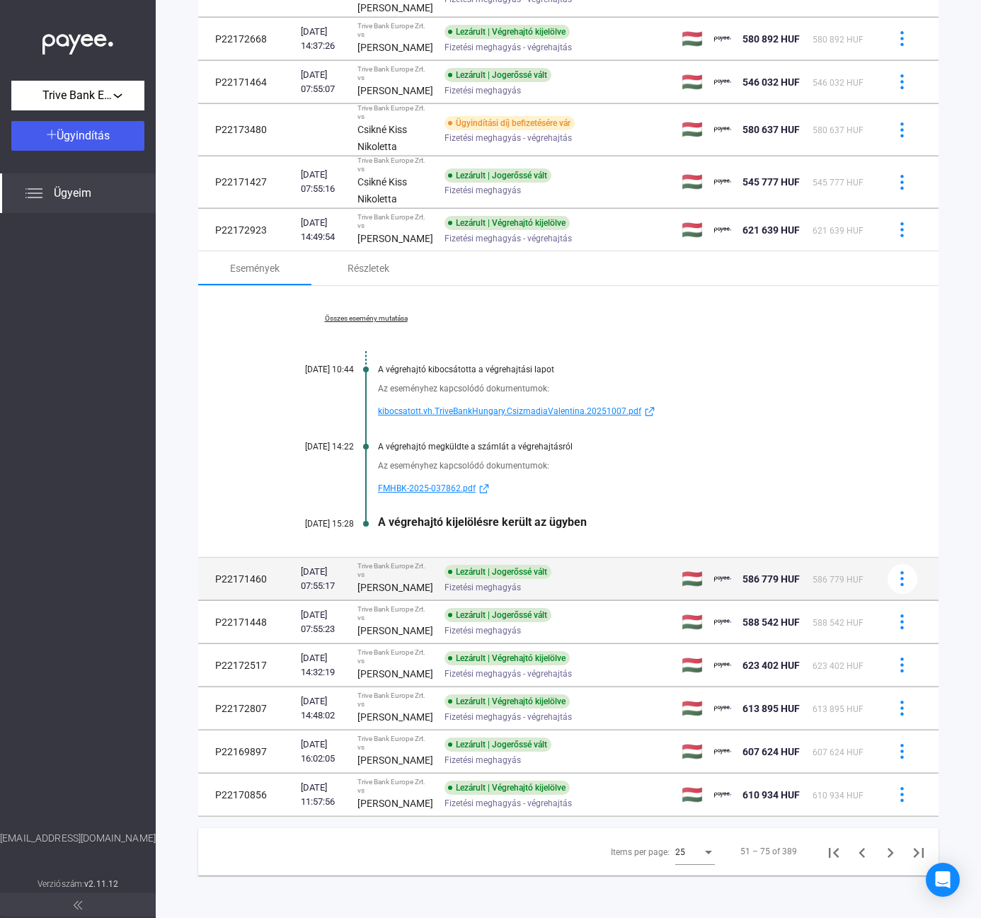
click at [408, 596] on div "[PERSON_NAME]" at bounding box center [395, 587] width 76 height 17
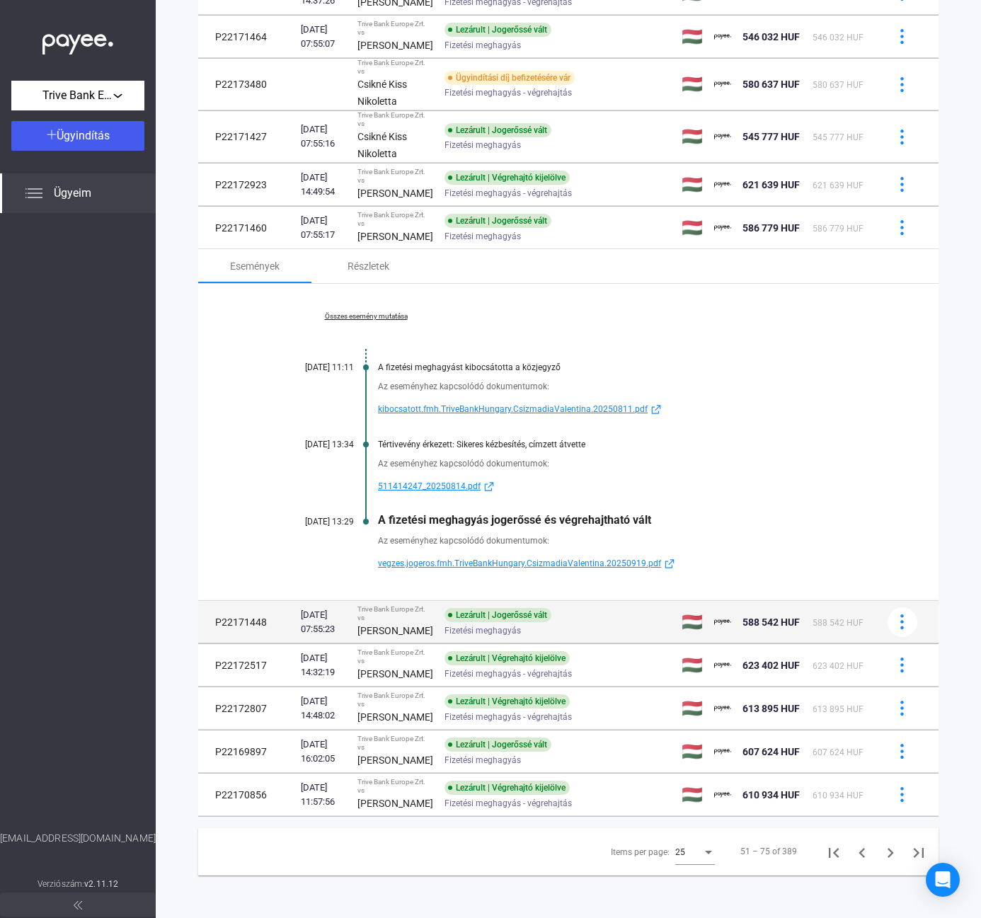
click at [391, 622] on div "Trive Bank Europe Zrt. vs" at bounding box center [395, 613] width 76 height 17
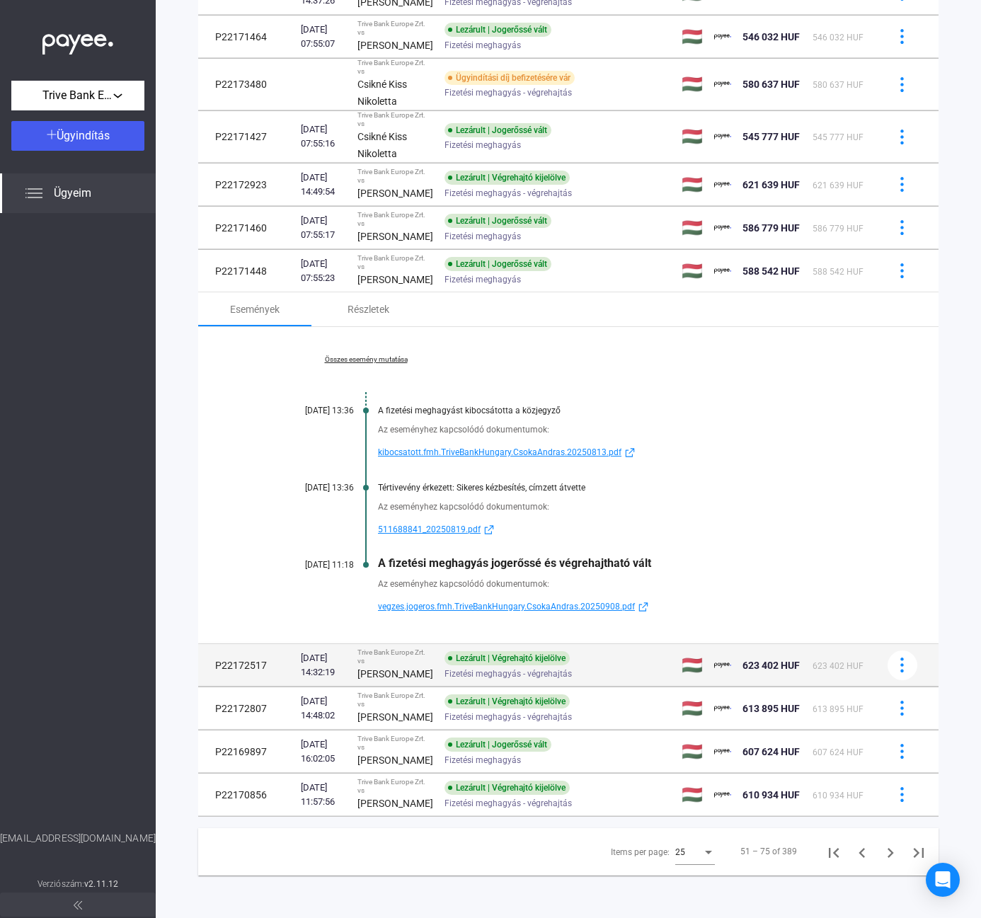
click at [445, 665] on div "Lezárult | Végrehajtó kijelölve" at bounding box center [507, 658] width 125 height 14
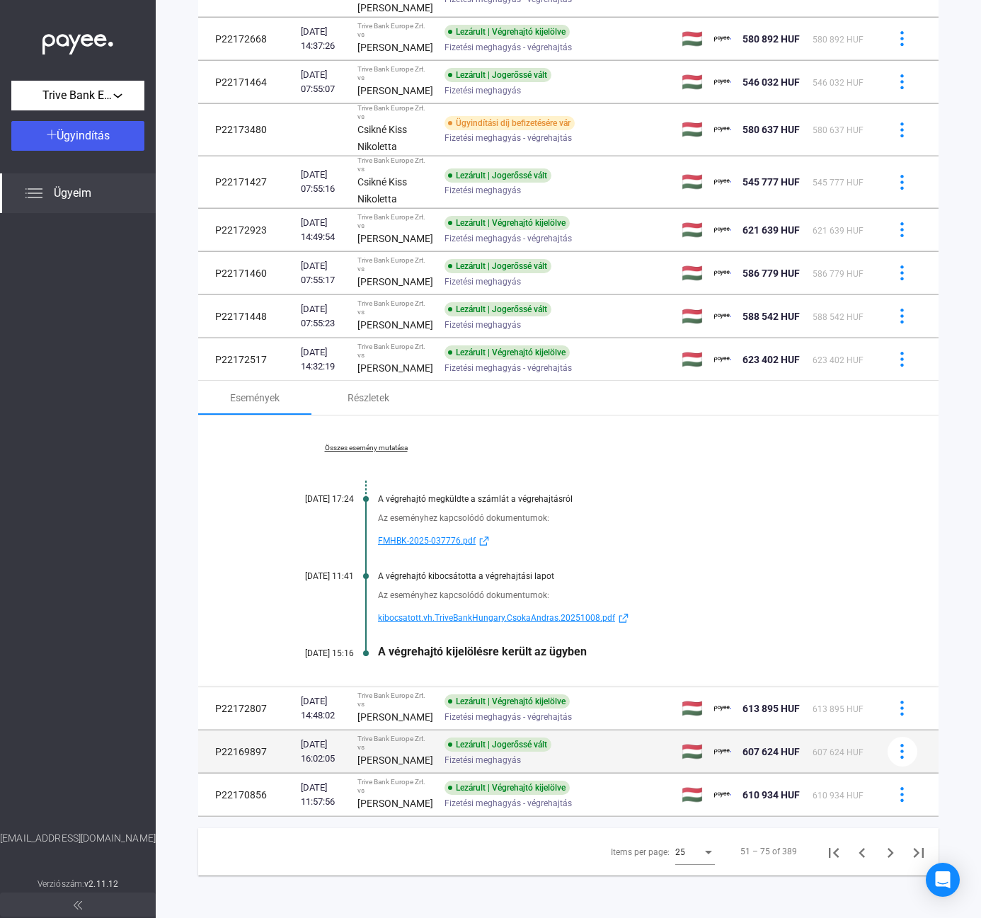
drag, startPoint x: 406, startPoint y: 833, endPoint x: 453, endPoint y: 750, distance: 95.4
click at [406, 726] on div "[PERSON_NAME]" at bounding box center [395, 717] width 76 height 17
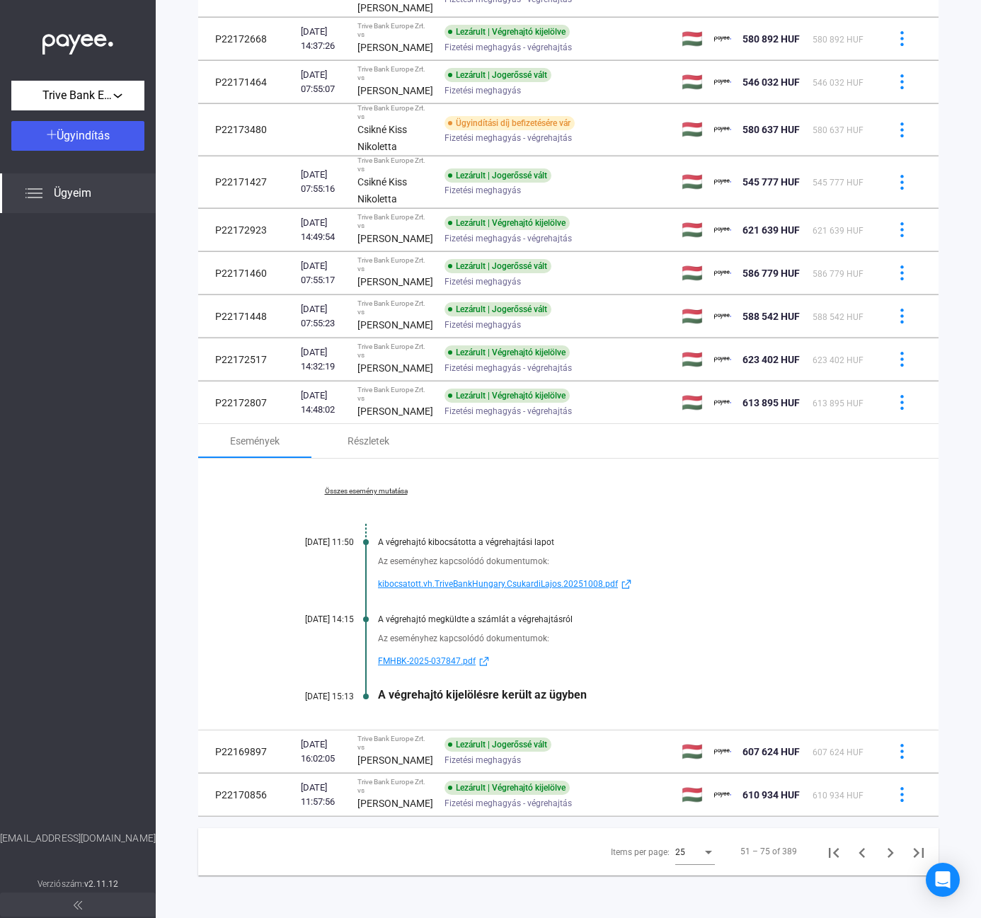
click at [445, 752] on span "Fizetési meghagyás" at bounding box center [483, 760] width 76 height 17
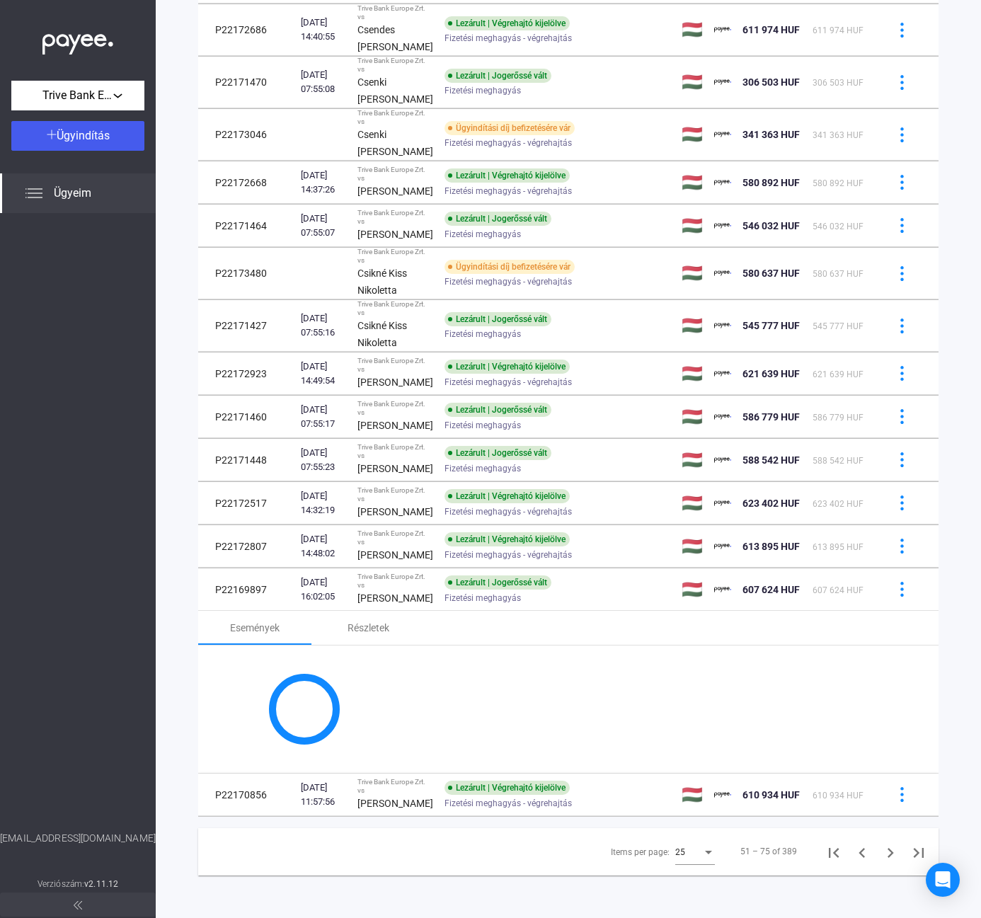
scroll to position [1118, 0]
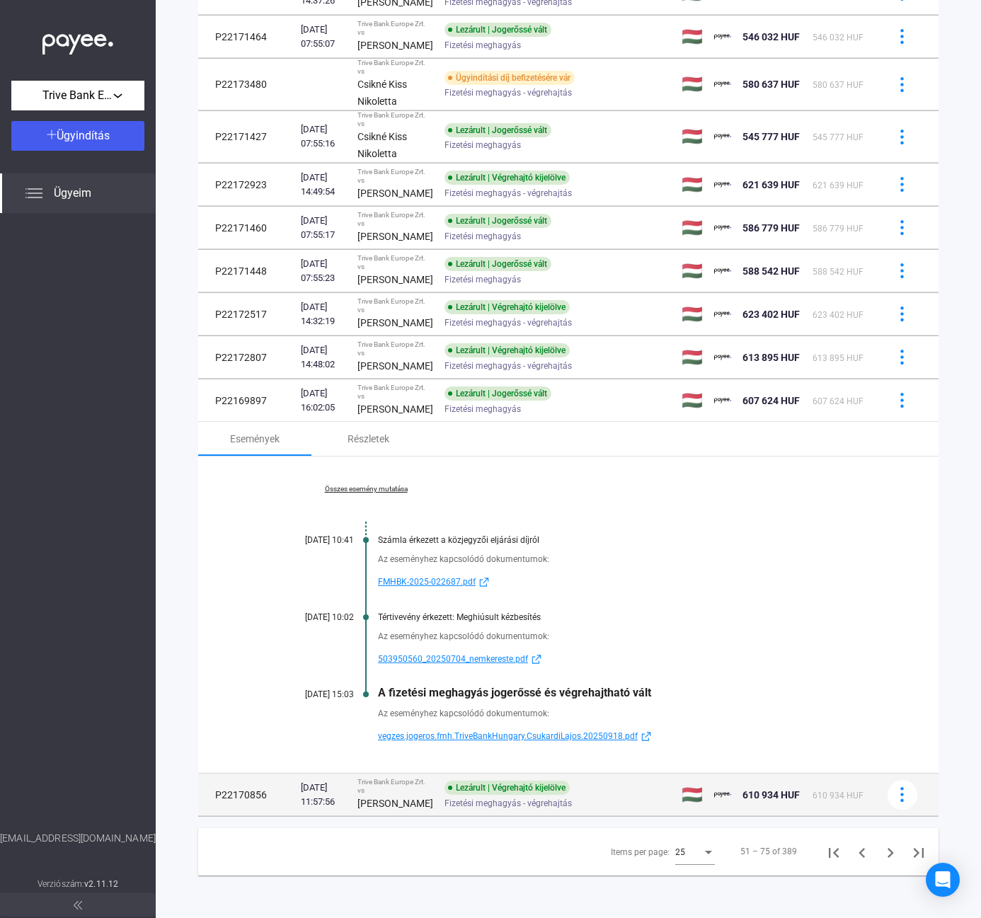
click at [403, 812] on div "[PERSON_NAME]" at bounding box center [395, 803] width 76 height 17
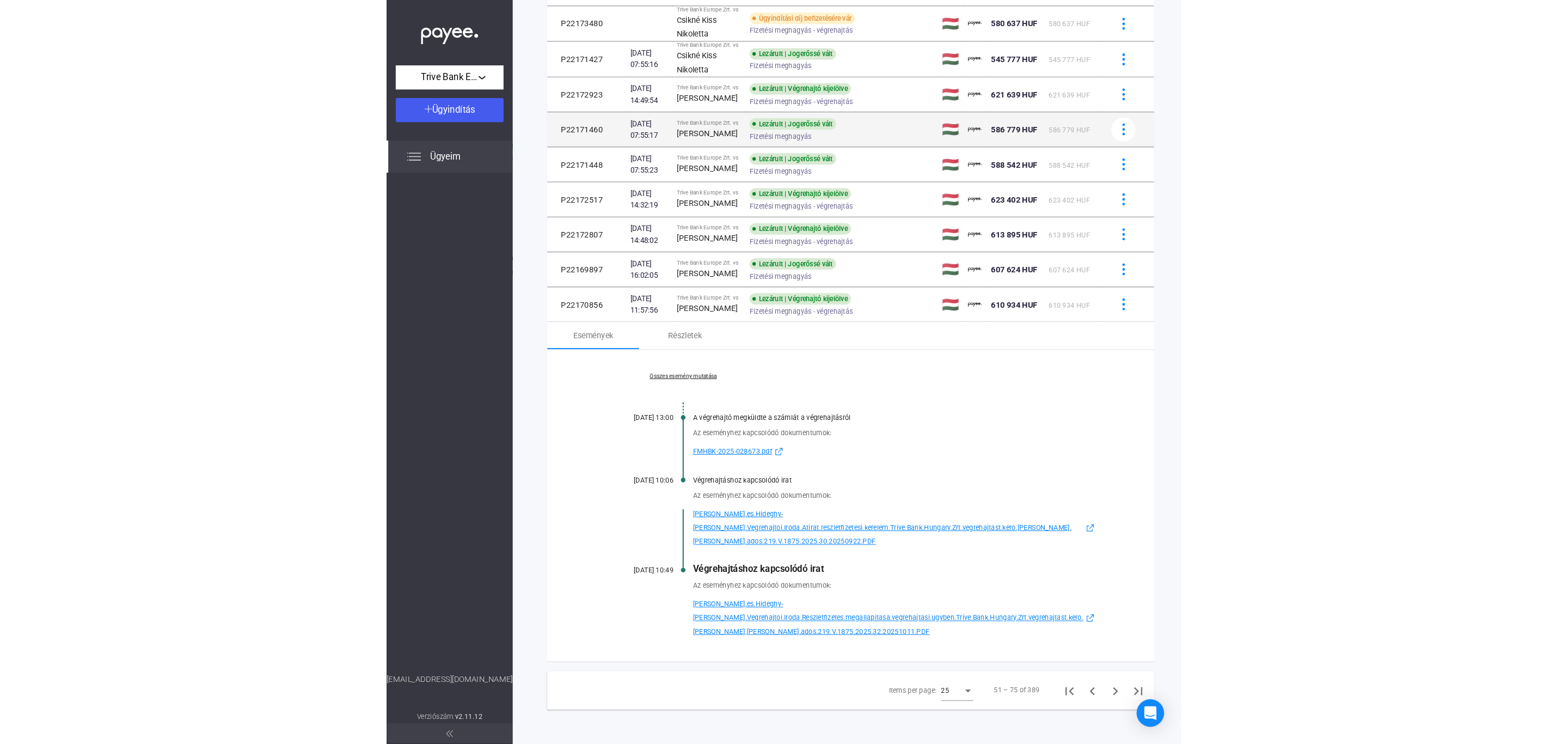
scroll to position [629, 0]
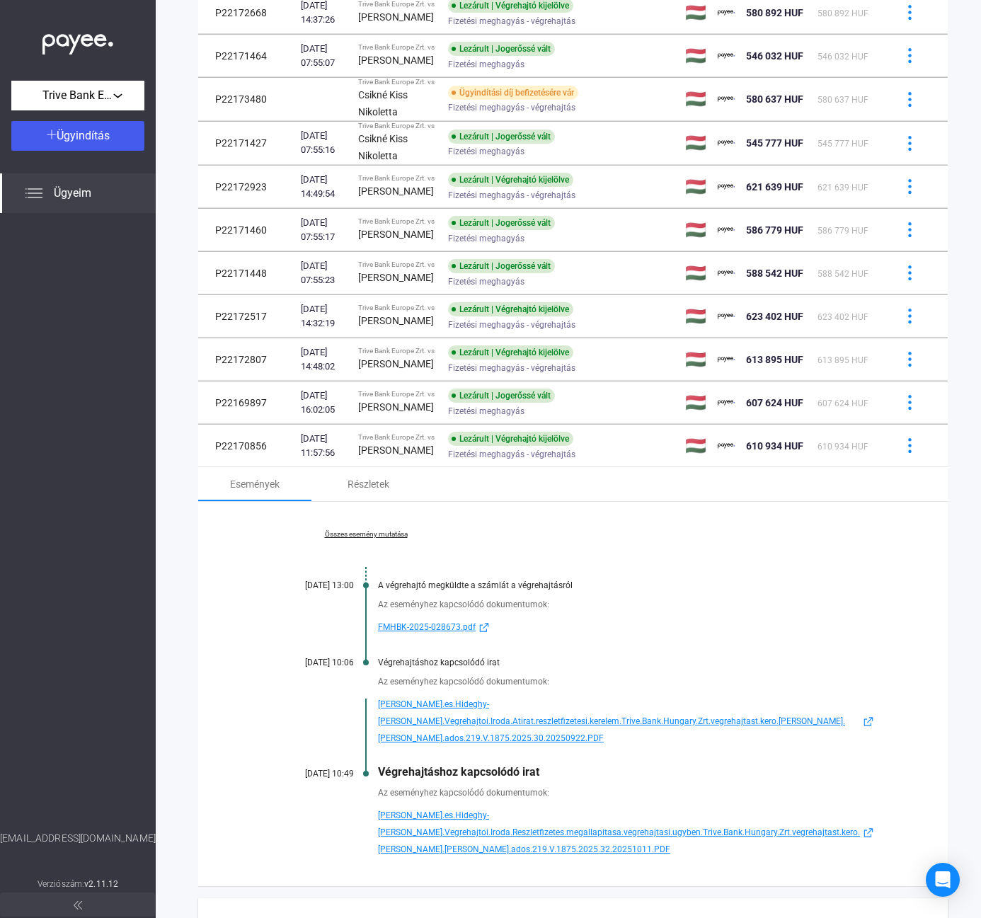
click at [455, 807] on span "[PERSON_NAME].es.Hideghy-[PERSON_NAME].Vegrehajtoi.Iroda.Reszletfizetes.megalla…" at bounding box center [619, 832] width 482 height 51
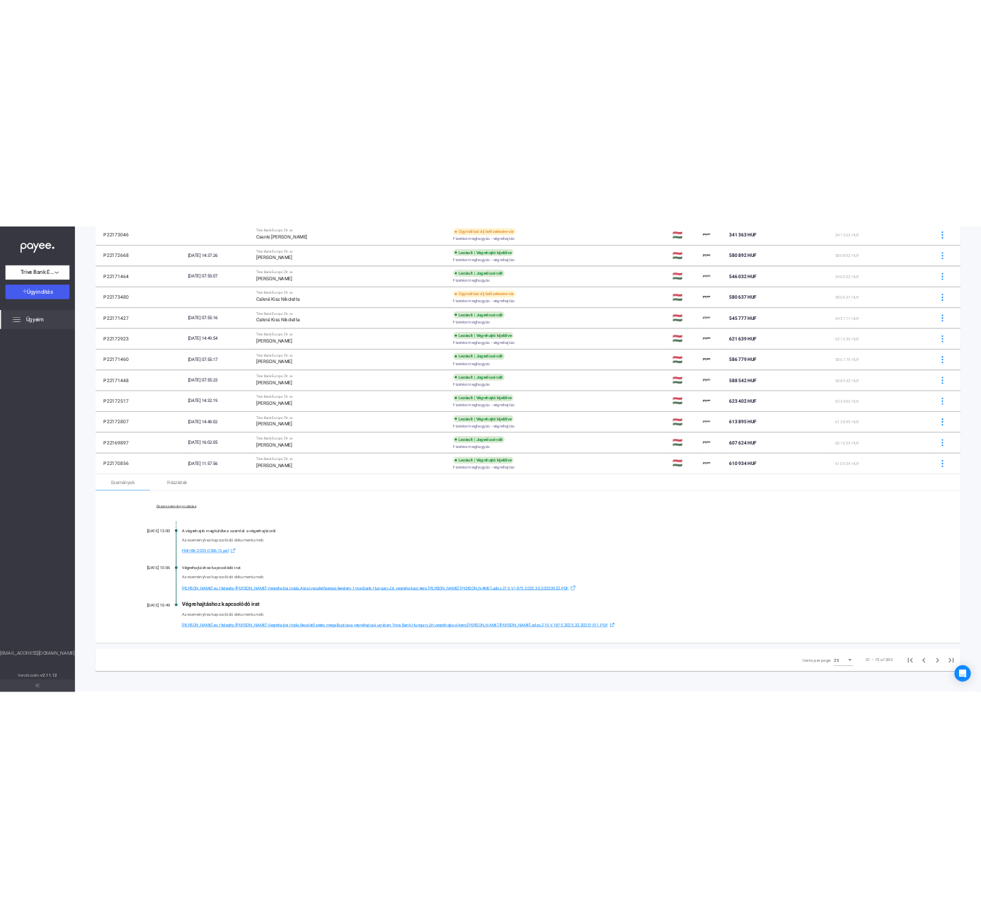
scroll to position [737, 0]
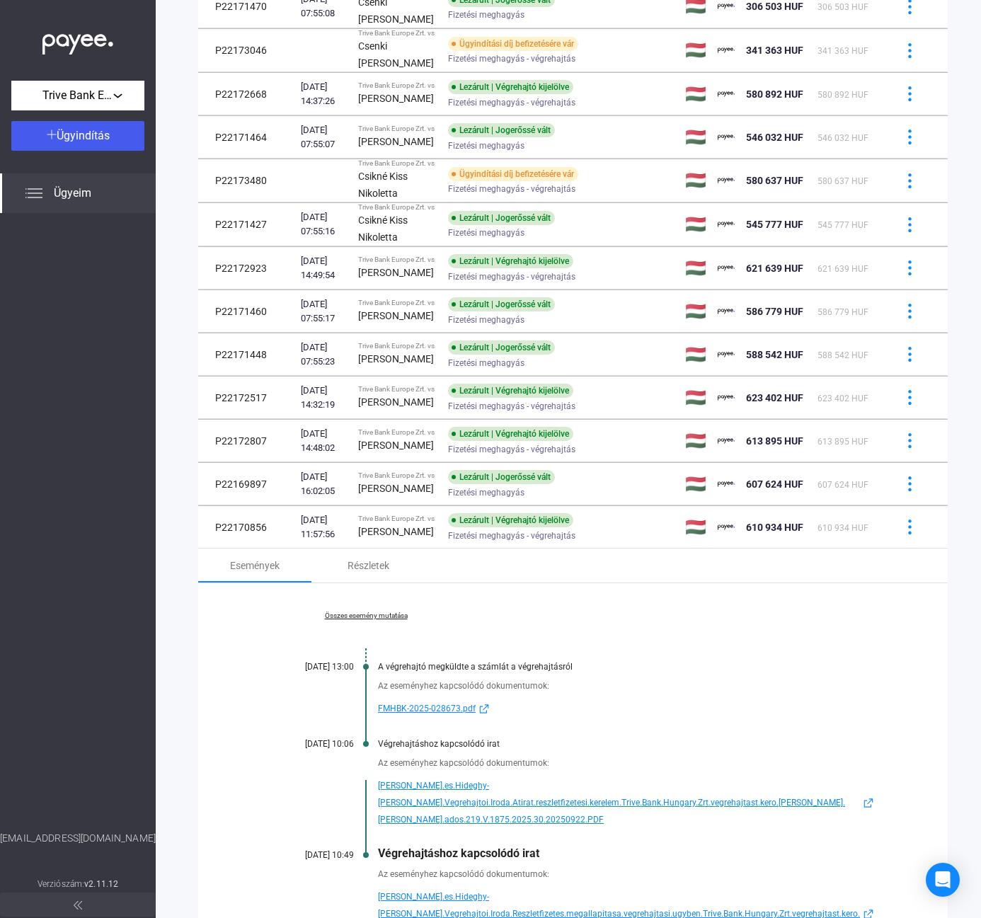
click at [452, 777] on span "[PERSON_NAME].es.Hideghy-[PERSON_NAME].Vegrehajtoi.Iroda.Atirat.reszletfizetesi…" at bounding box center [619, 802] width 482 height 51
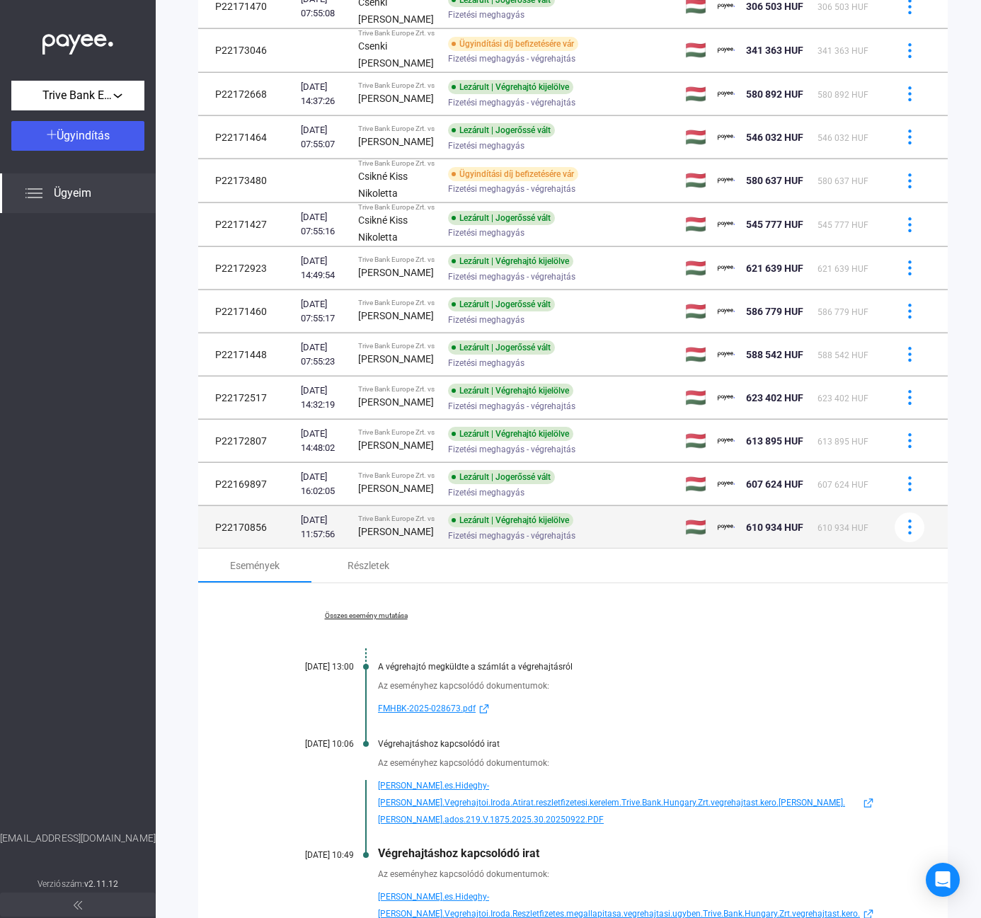
click at [437, 523] on div "[PERSON_NAME]" at bounding box center [397, 531] width 79 height 17
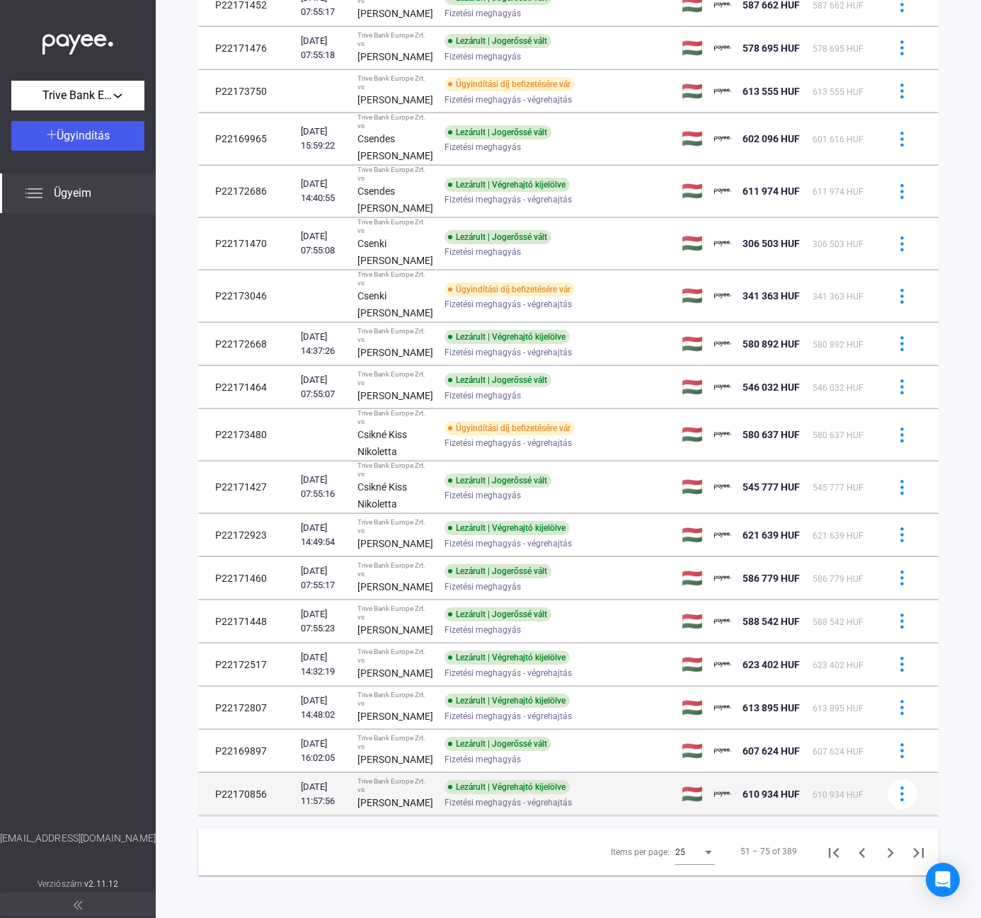
scroll to position [811, 0]
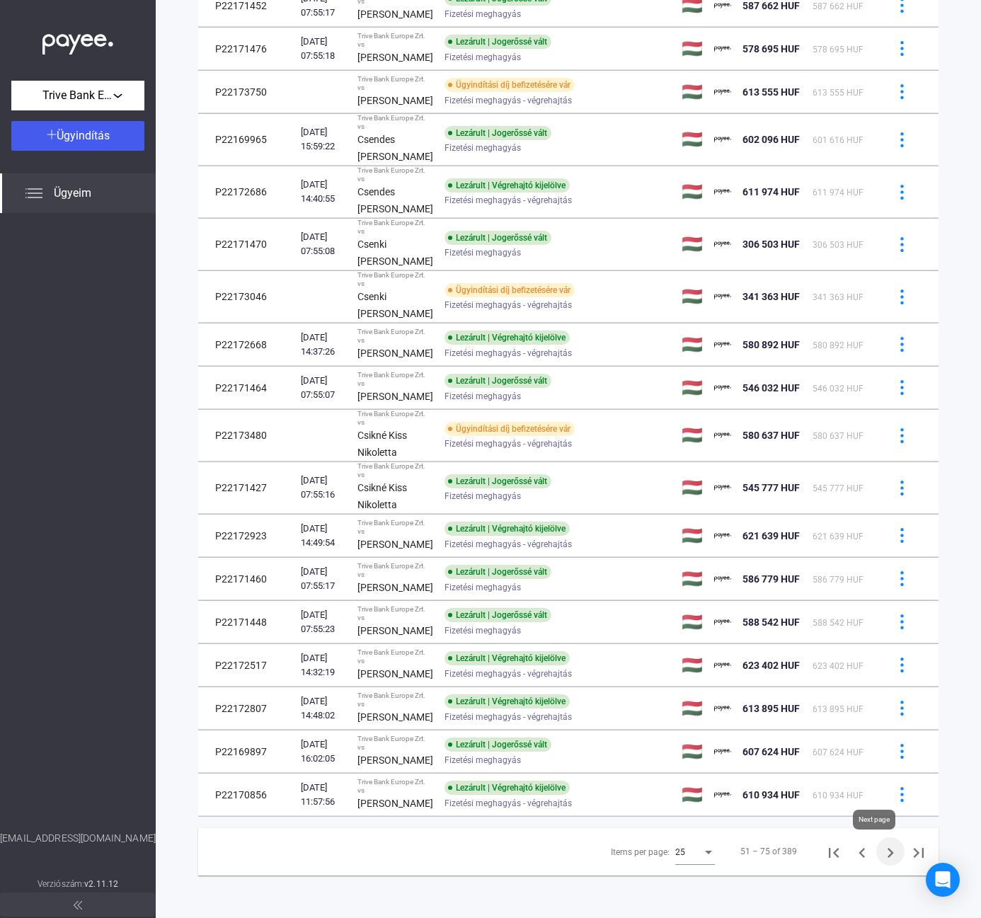
click at [881, 858] on icon "Next page" at bounding box center [891, 853] width 20 height 20
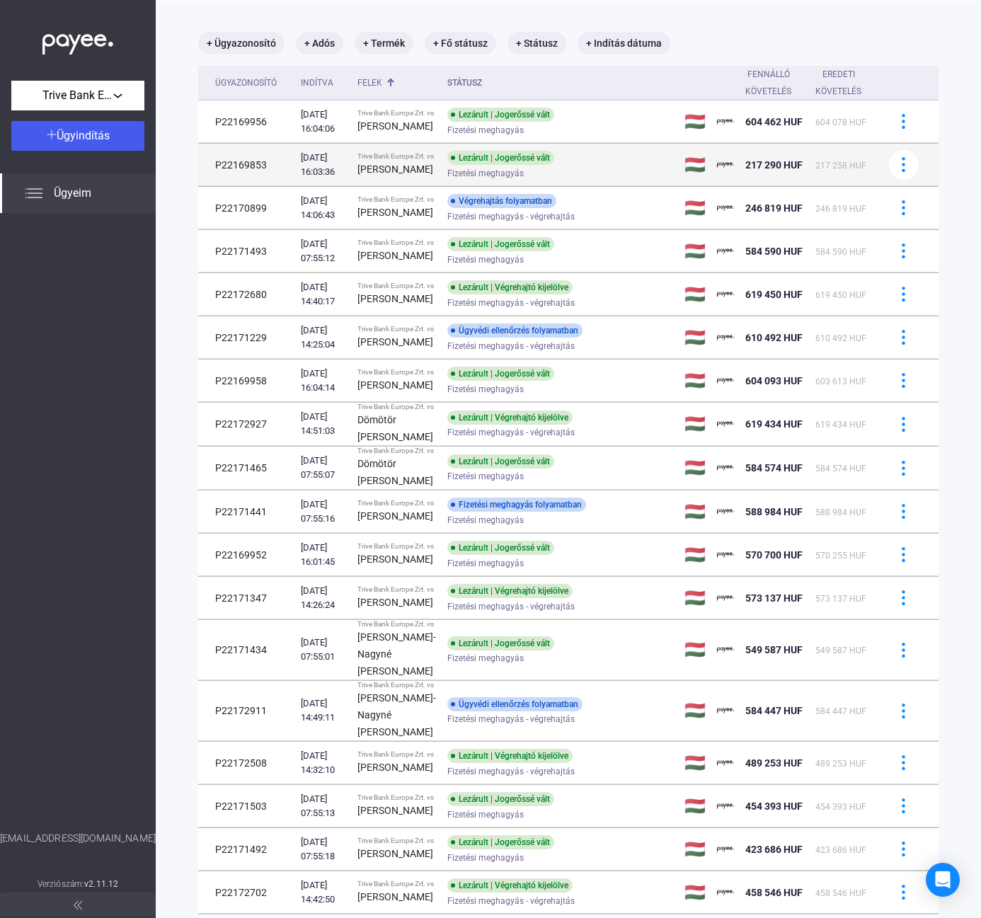
click at [372, 175] on strong "[PERSON_NAME]" at bounding box center [395, 169] width 76 height 11
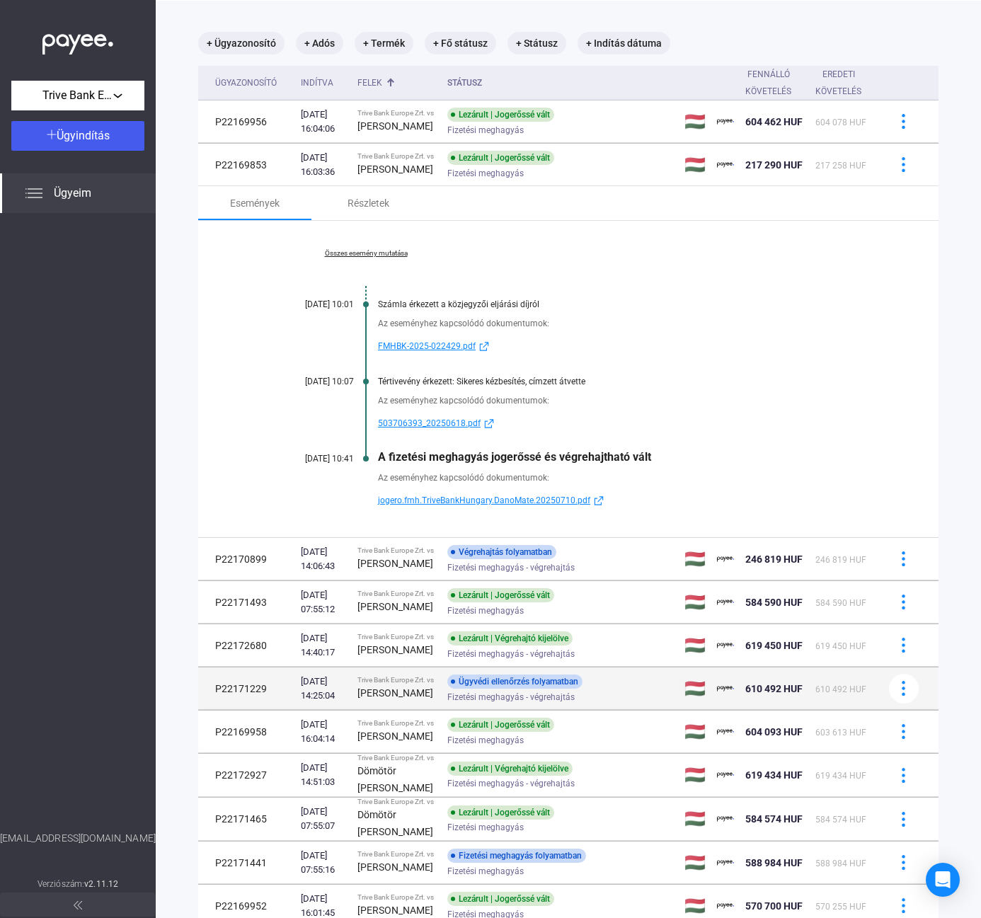
drag, startPoint x: 381, startPoint y: 571, endPoint x: 463, endPoint y: 525, distance: 94.5
click at [381, 569] on strong "[PERSON_NAME]" at bounding box center [395, 563] width 76 height 11
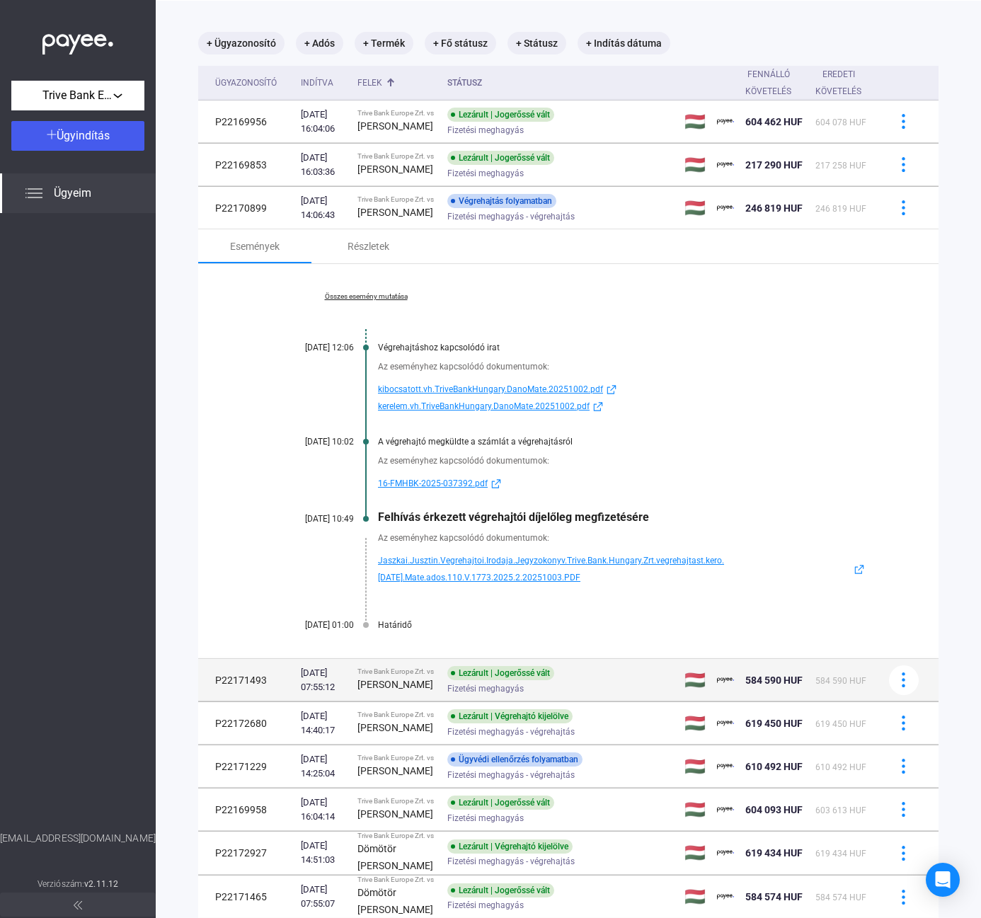
click at [433, 679] on strong "[PERSON_NAME]" at bounding box center [395, 684] width 76 height 11
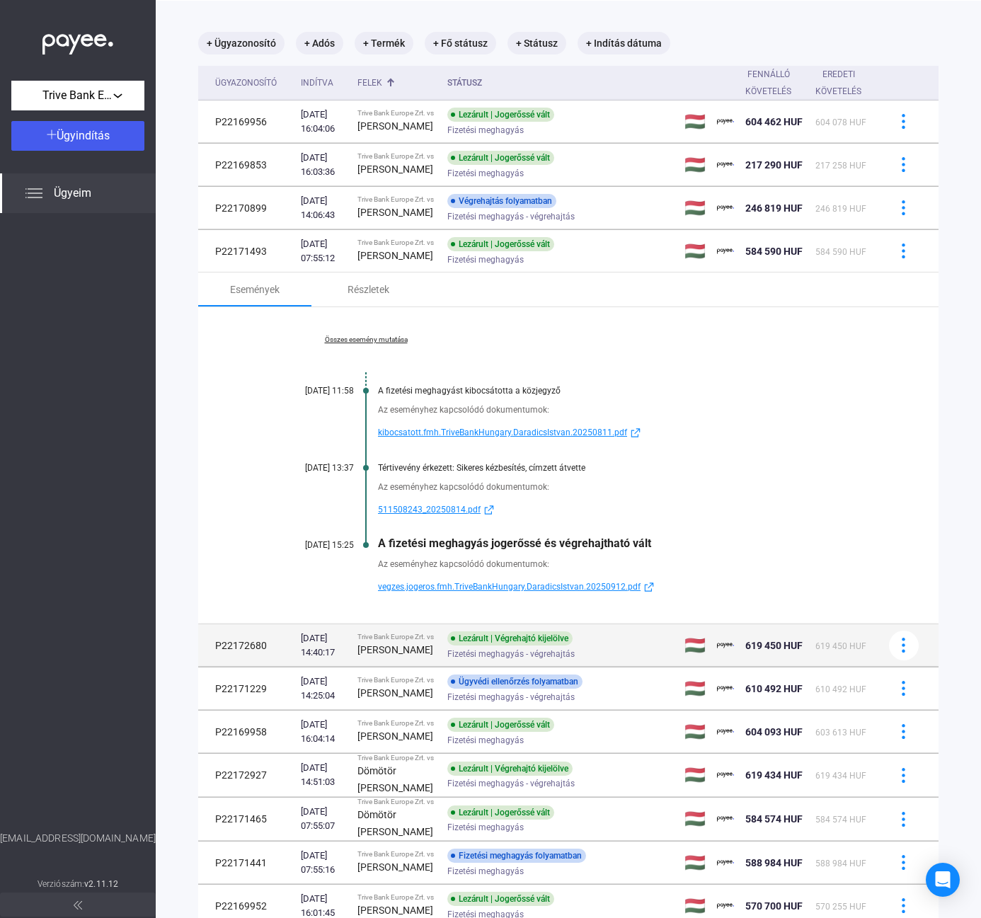
click at [396, 655] on strong "[PERSON_NAME]" at bounding box center [395, 649] width 76 height 11
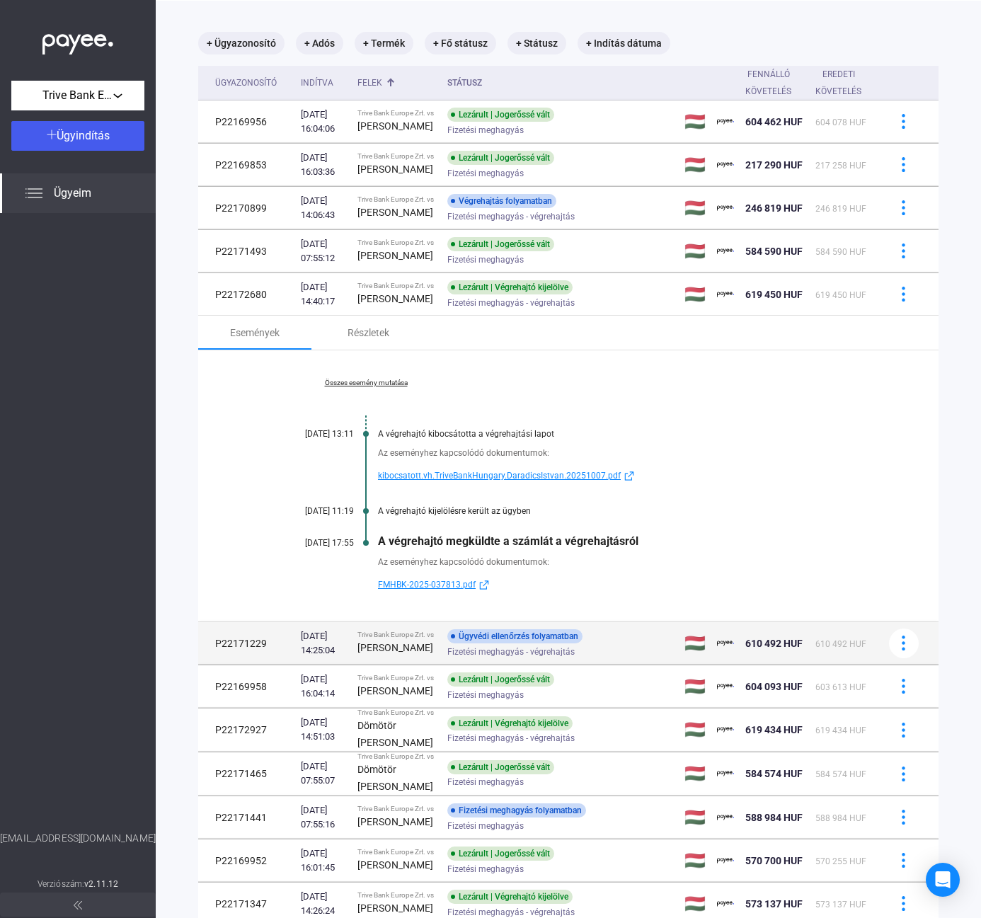
click at [447, 660] on span "Fizetési meghagyás - végrehajtás" at bounding box center [510, 651] width 127 height 17
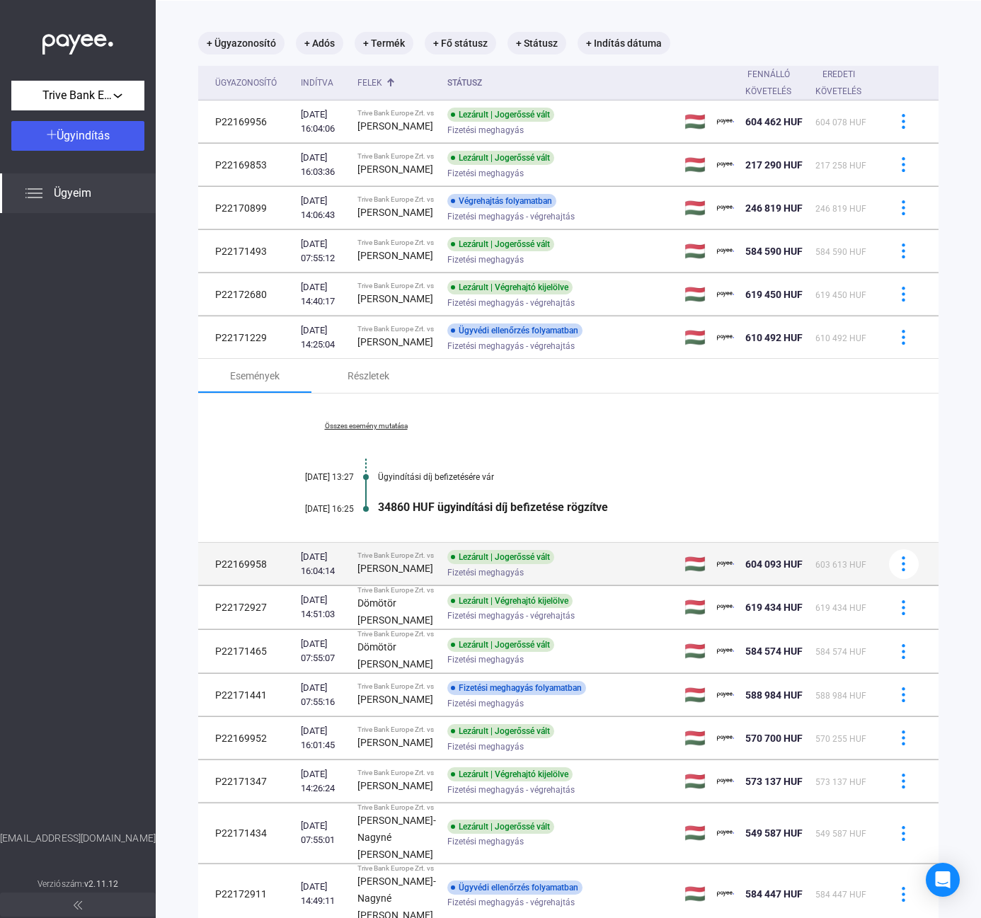
click at [403, 577] on div "[PERSON_NAME]" at bounding box center [396, 568] width 79 height 17
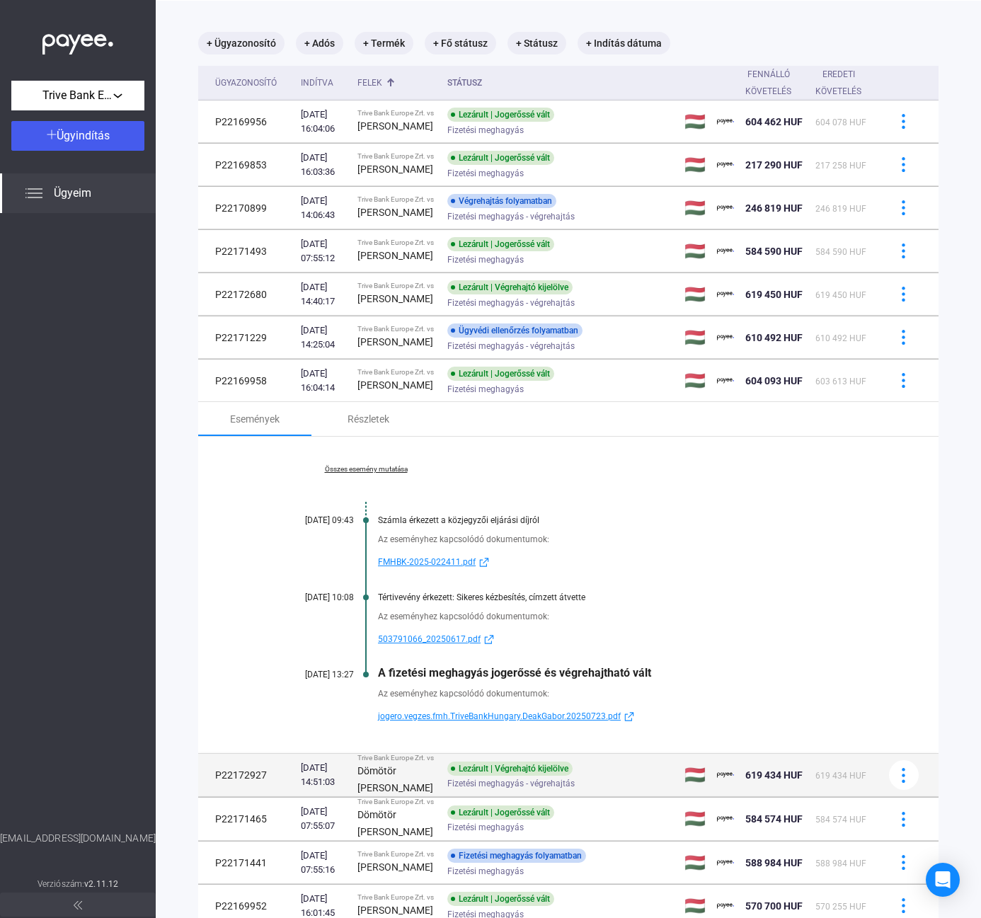
click at [394, 796] on div "Dömötör [PERSON_NAME]" at bounding box center [396, 779] width 79 height 34
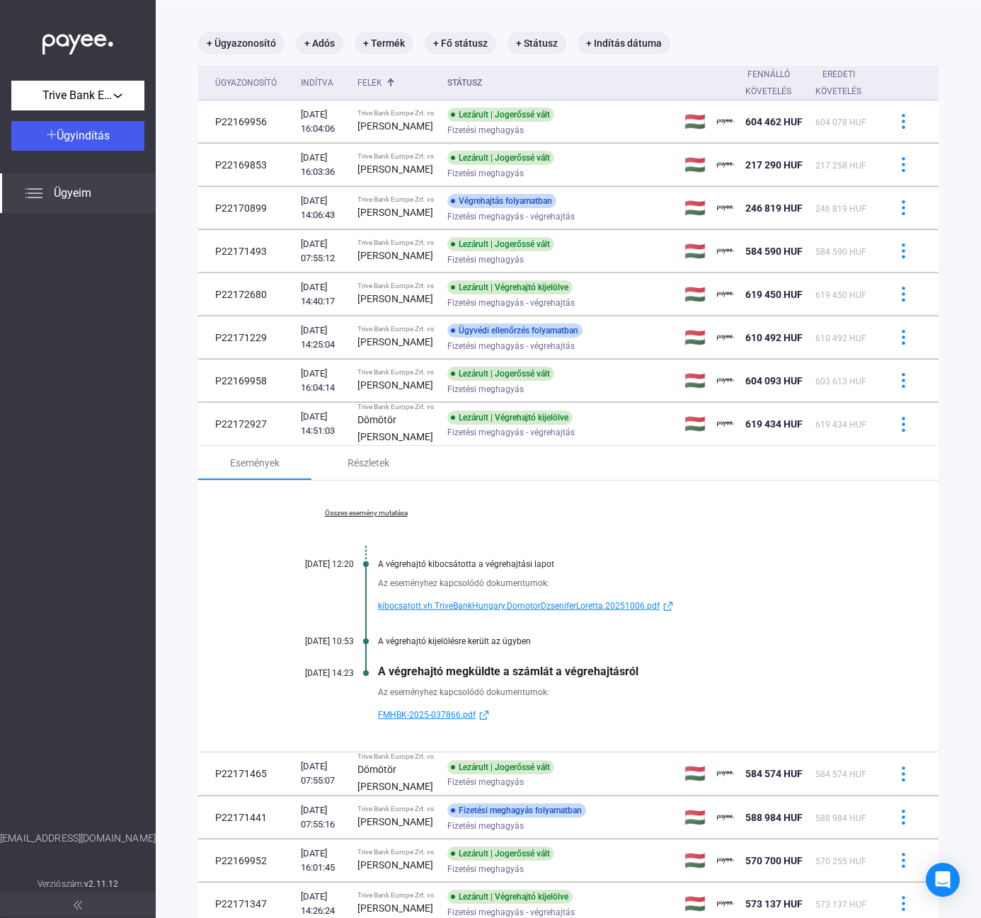
click at [385, 517] on link "Összes esemény mutatása" at bounding box center [366, 513] width 194 height 8
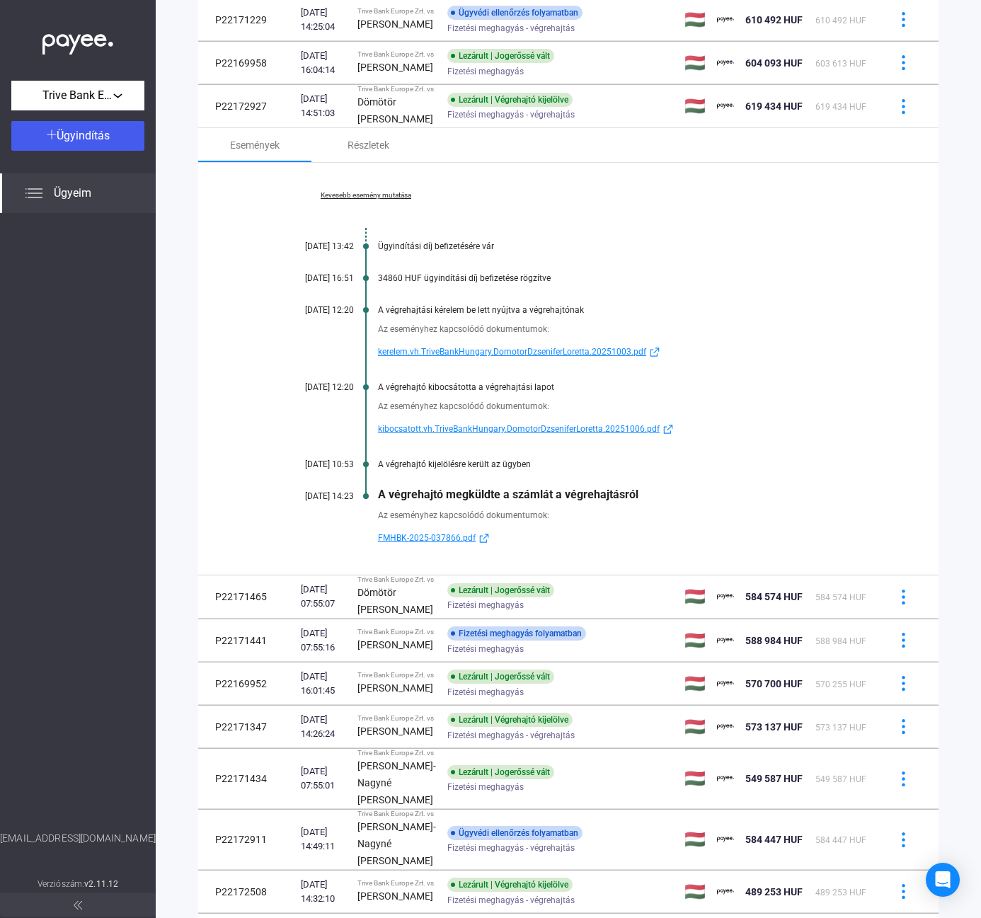
scroll to position [385, 0]
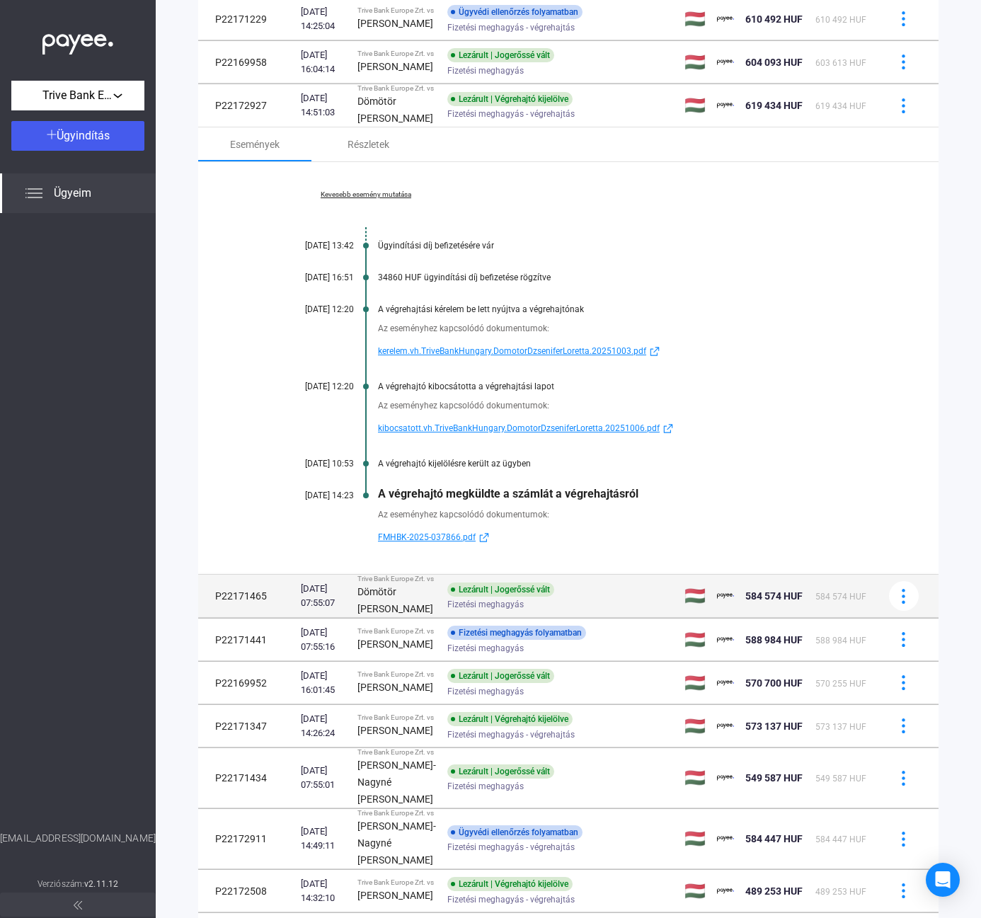
click at [352, 618] on td "[DATE] 07:55:07" at bounding box center [323, 596] width 57 height 43
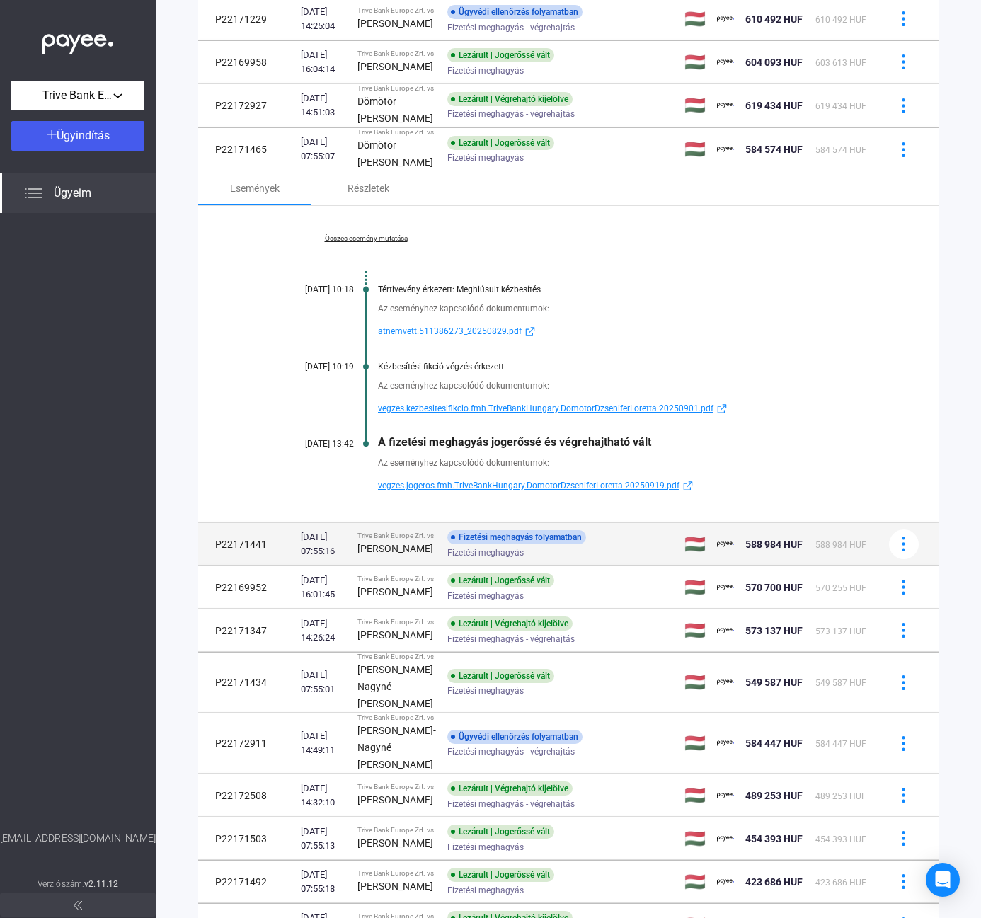
click at [377, 554] on strong "[PERSON_NAME]" at bounding box center [395, 548] width 76 height 11
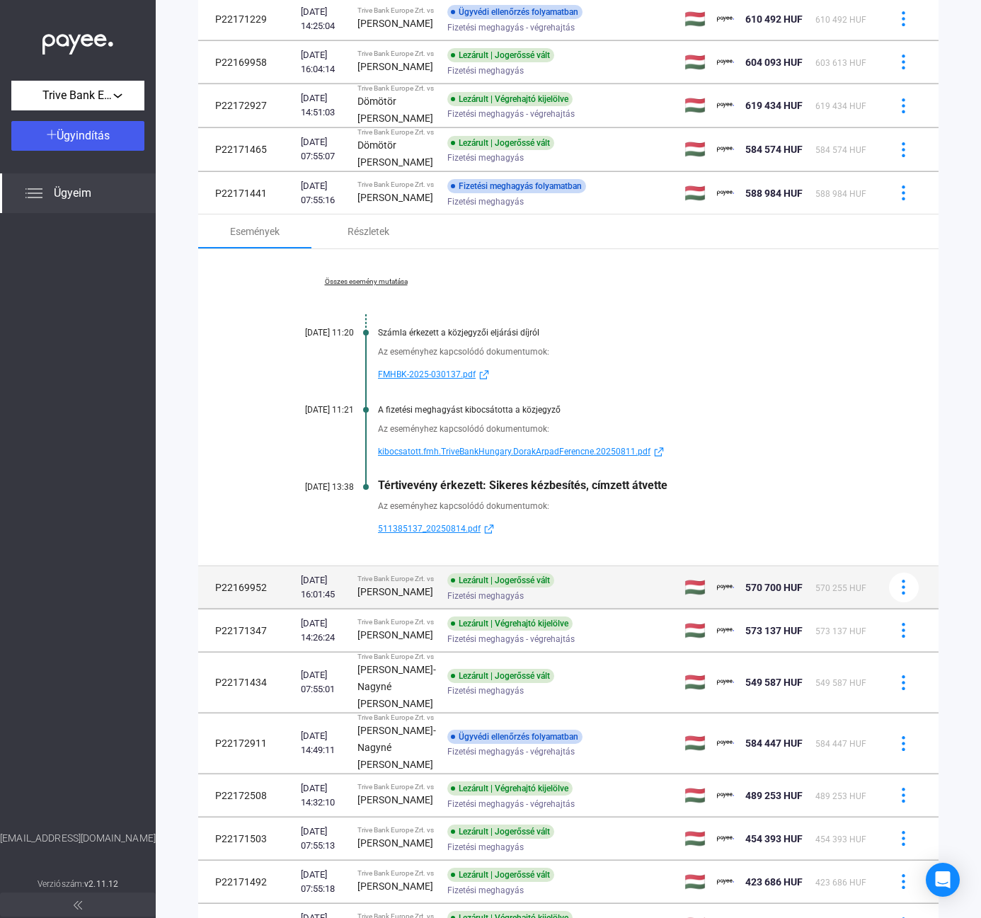
click at [442, 609] on td "Lezárult | Jogerőssé vált Fizetési meghagyás" at bounding box center [560, 587] width 237 height 42
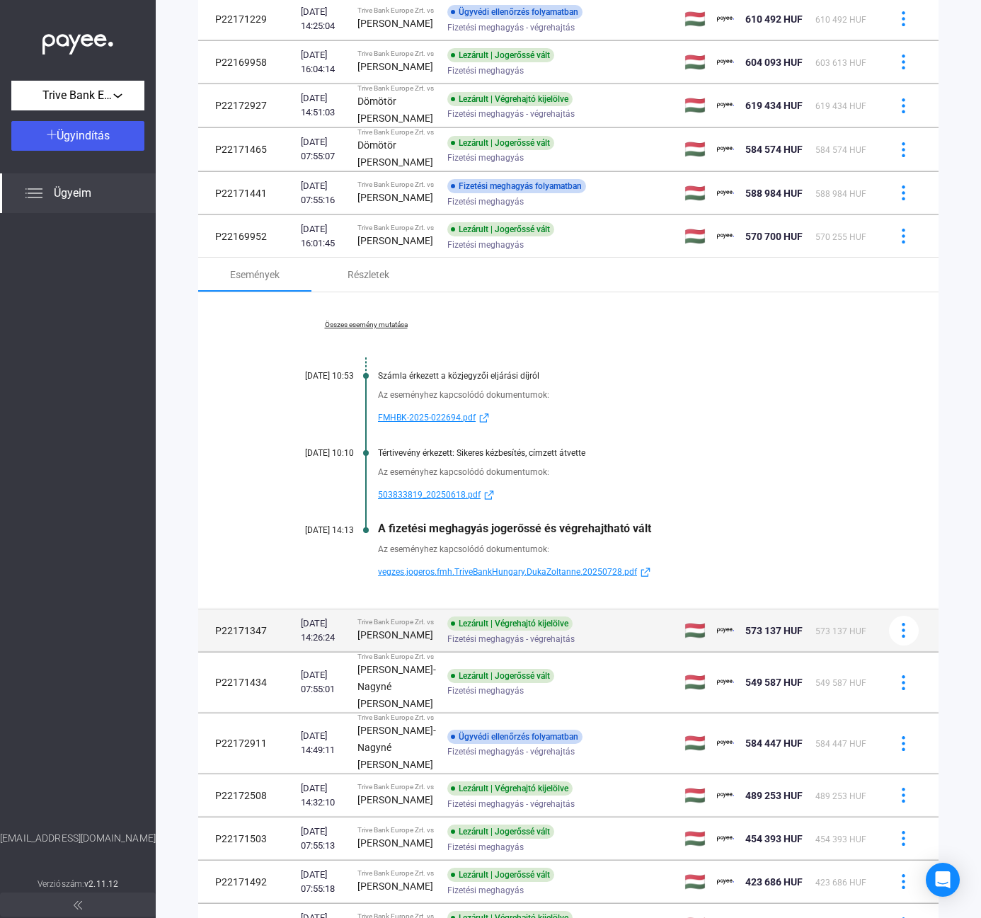
click at [442, 652] on td "Lezárult | Végrehajtó kijelölve Fizetési meghagyás - végrehajtás" at bounding box center [560, 630] width 237 height 42
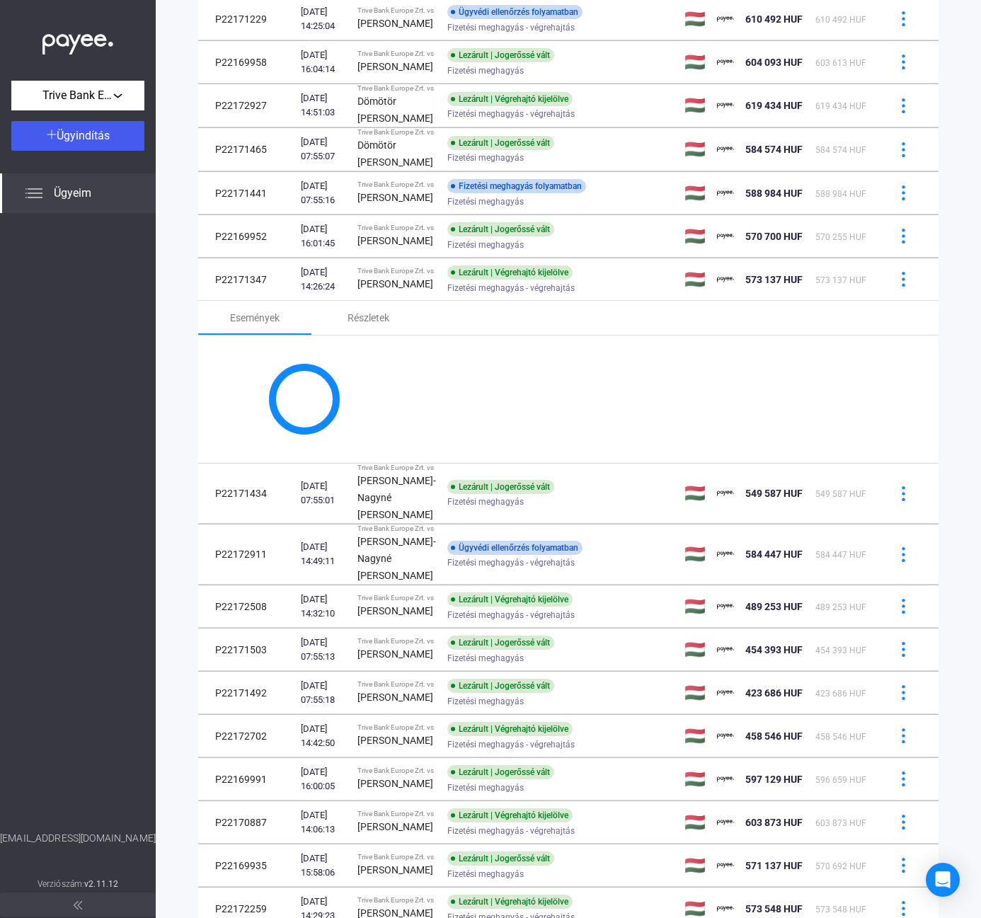
scroll to position [361, 0]
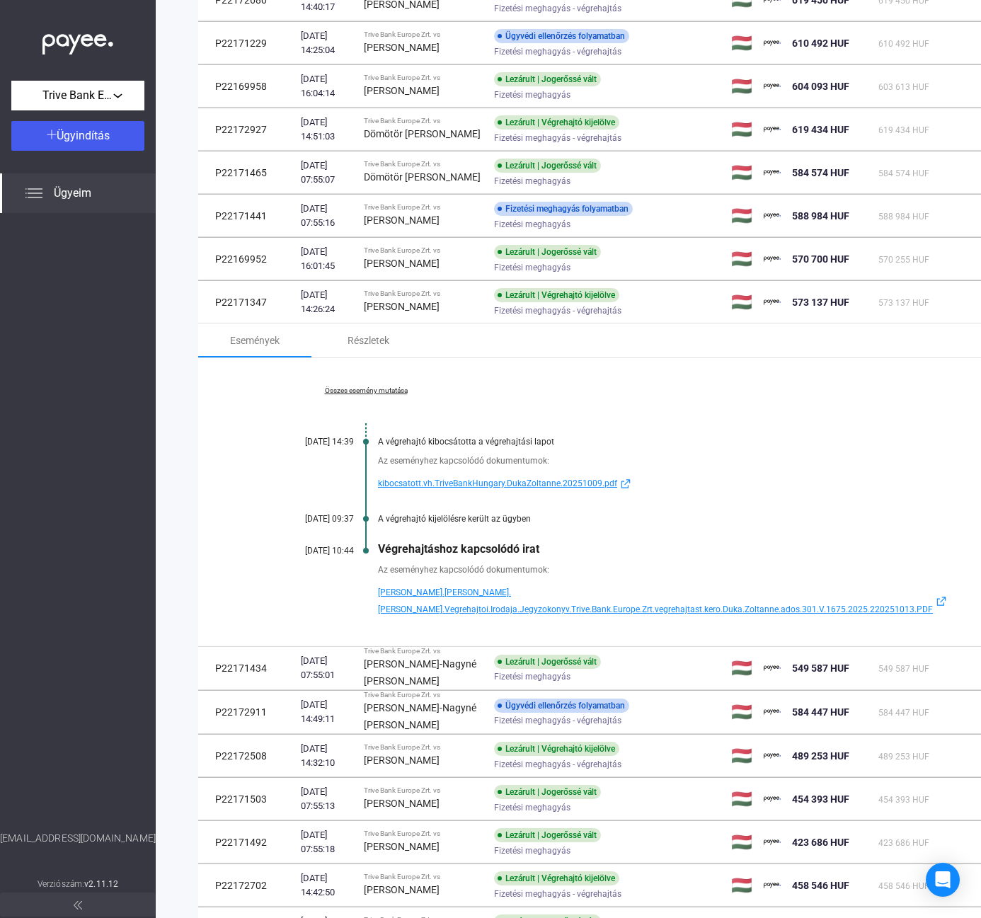
click at [369, 389] on div "Összes esemény mutatása [DATE] 14:39 A végrehajtó kibocsátotta a végrehajtási l…" at bounding box center [609, 502] width 823 height 288
click at [369, 395] on link "Összes esemény mutatása" at bounding box center [366, 390] width 194 height 8
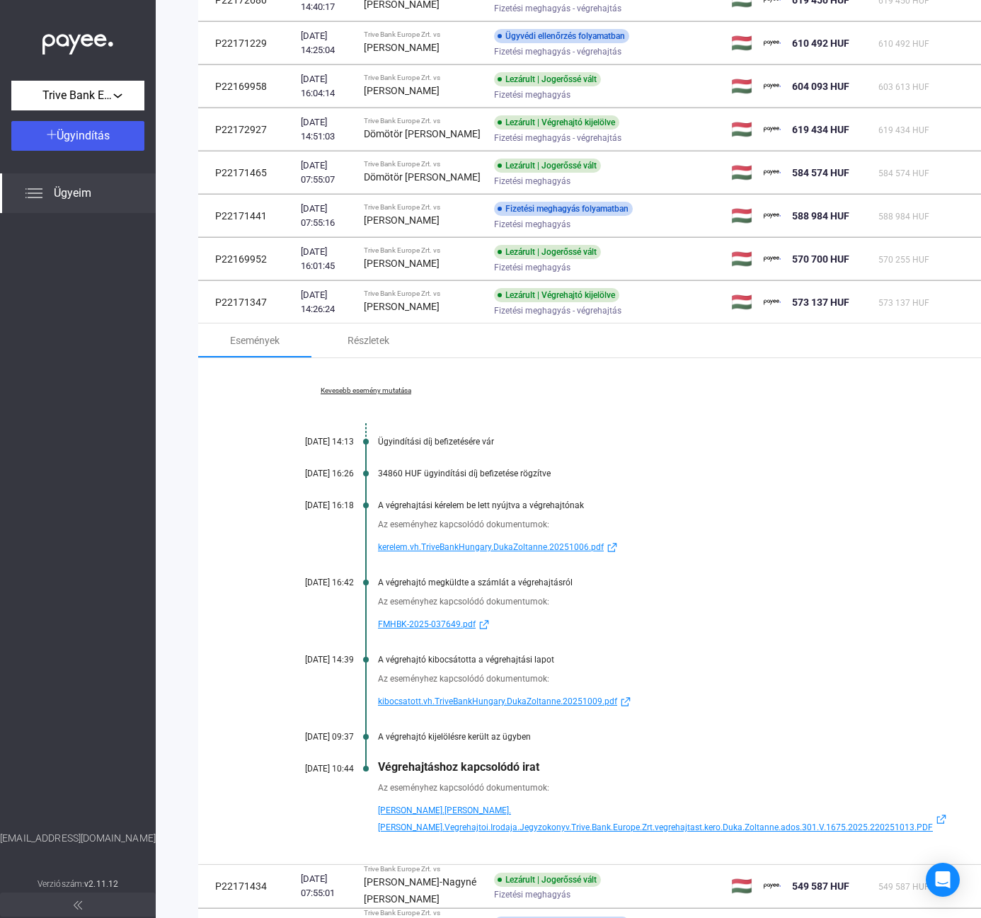
click at [444, 820] on span "[PERSON_NAME].[PERSON_NAME].[PERSON_NAME].Vegrehajtoi.Irodaja.Jegyzokonyv.Trive…" at bounding box center [655, 819] width 555 height 34
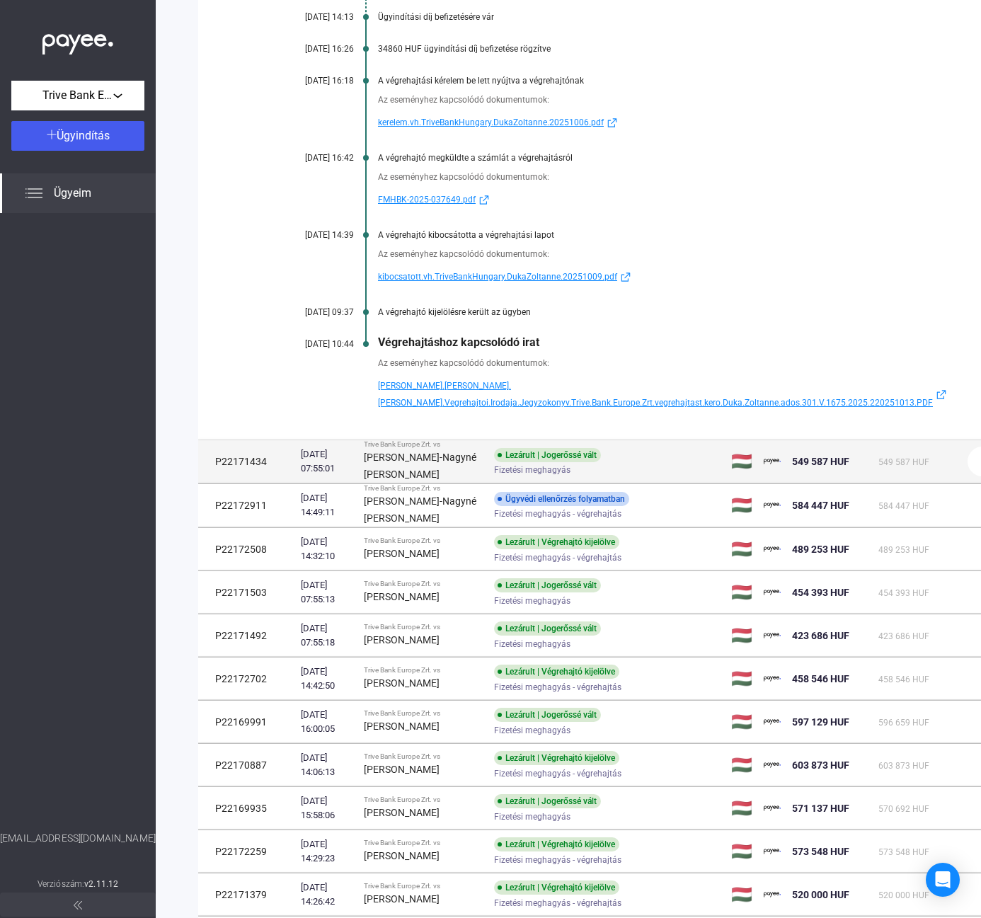
click at [420, 455] on div "[PERSON_NAME]-Nagyné [PERSON_NAME]" at bounding box center [424, 466] width 120 height 34
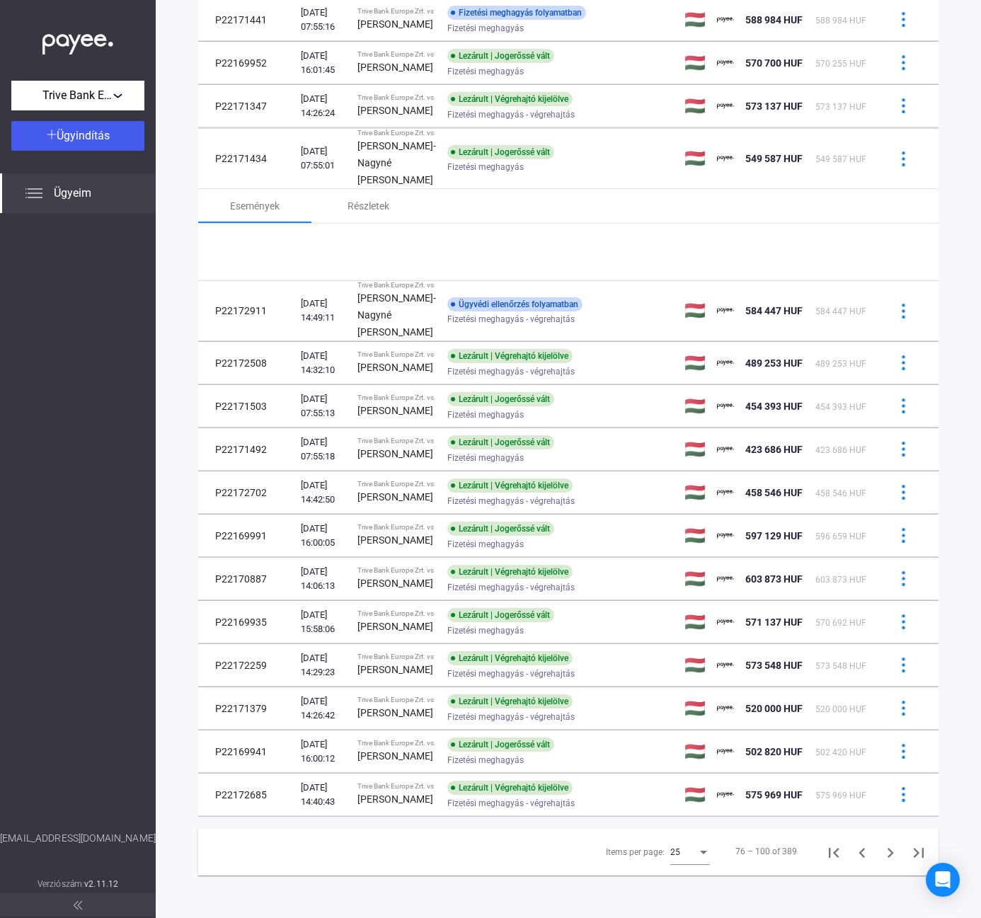
scroll to position [863, 0]
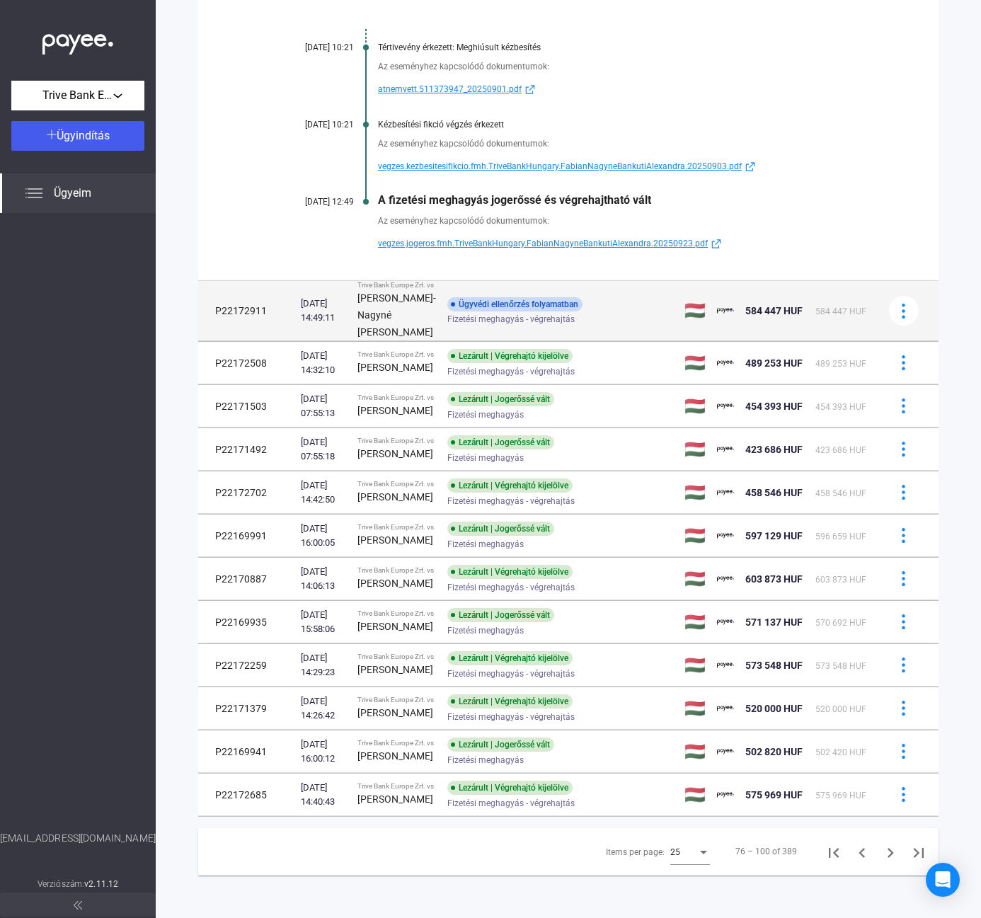
click at [336, 341] on td "[DATE] 14:49:11" at bounding box center [323, 311] width 57 height 60
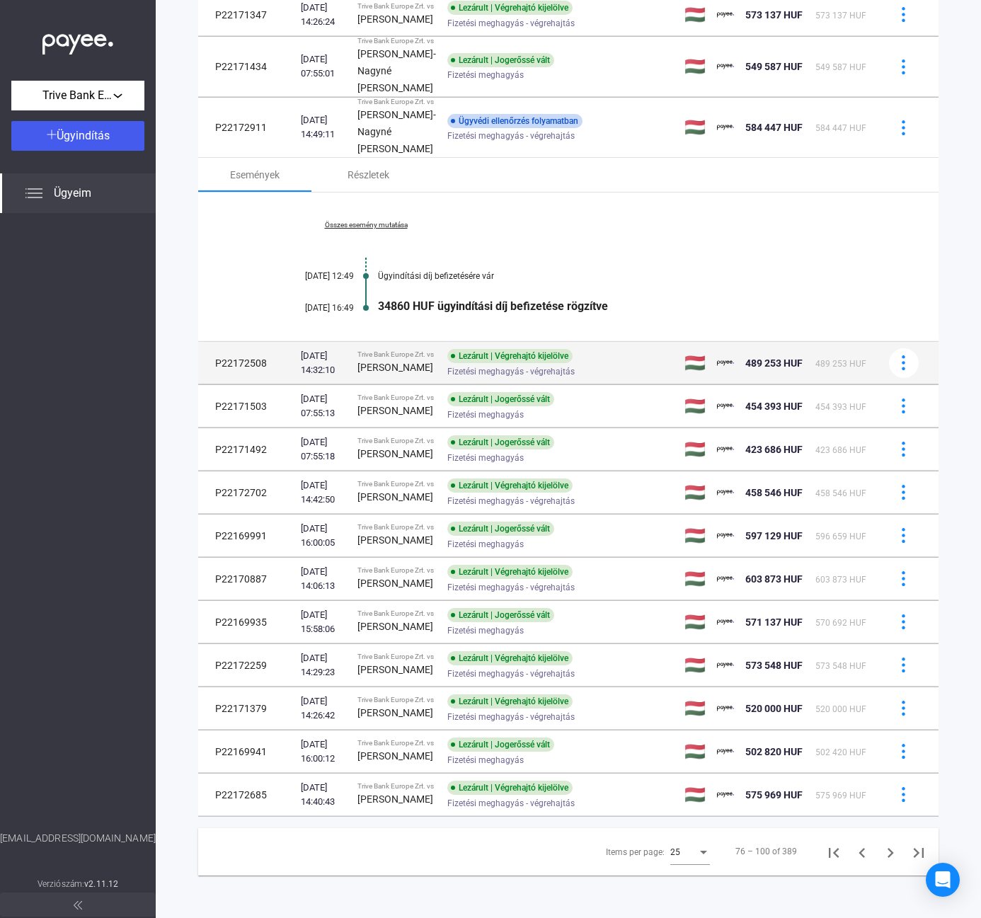
click at [384, 362] on strong "[PERSON_NAME]" at bounding box center [395, 367] width 76 height 11
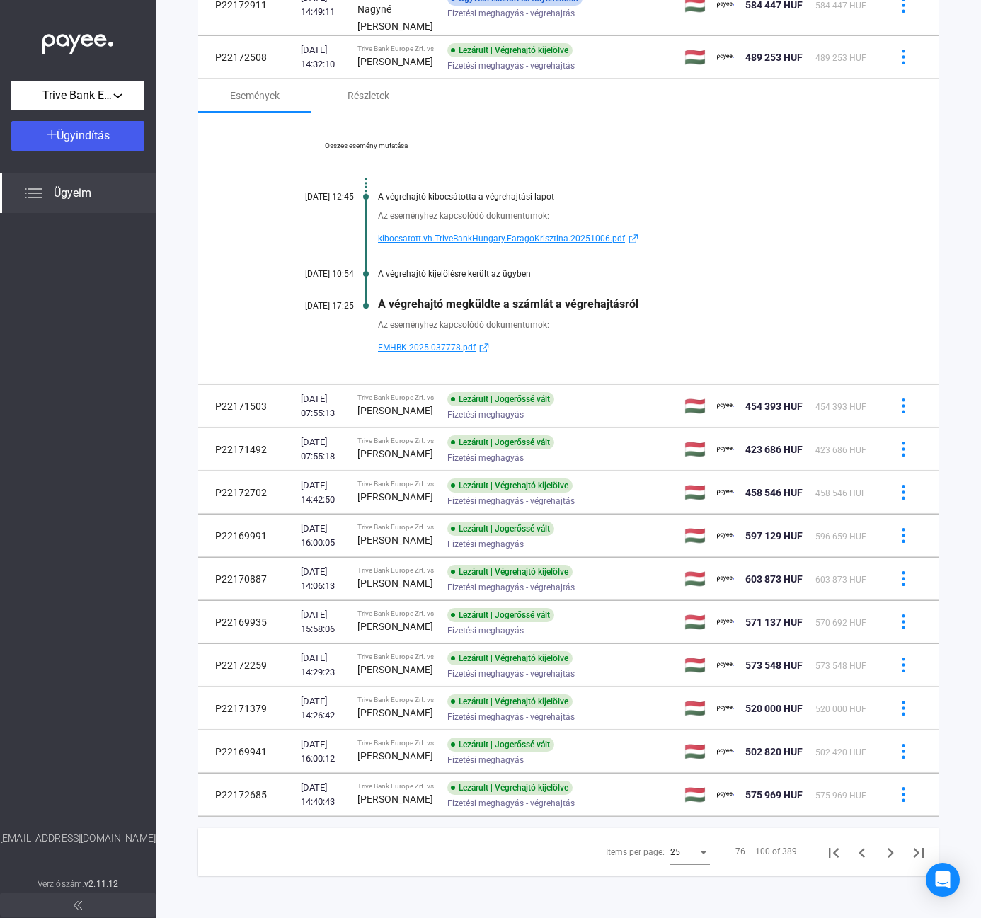
click at [377, 150] on link "Összes esemény mutatása" at bounding box center [366, 146] width 194 height 8
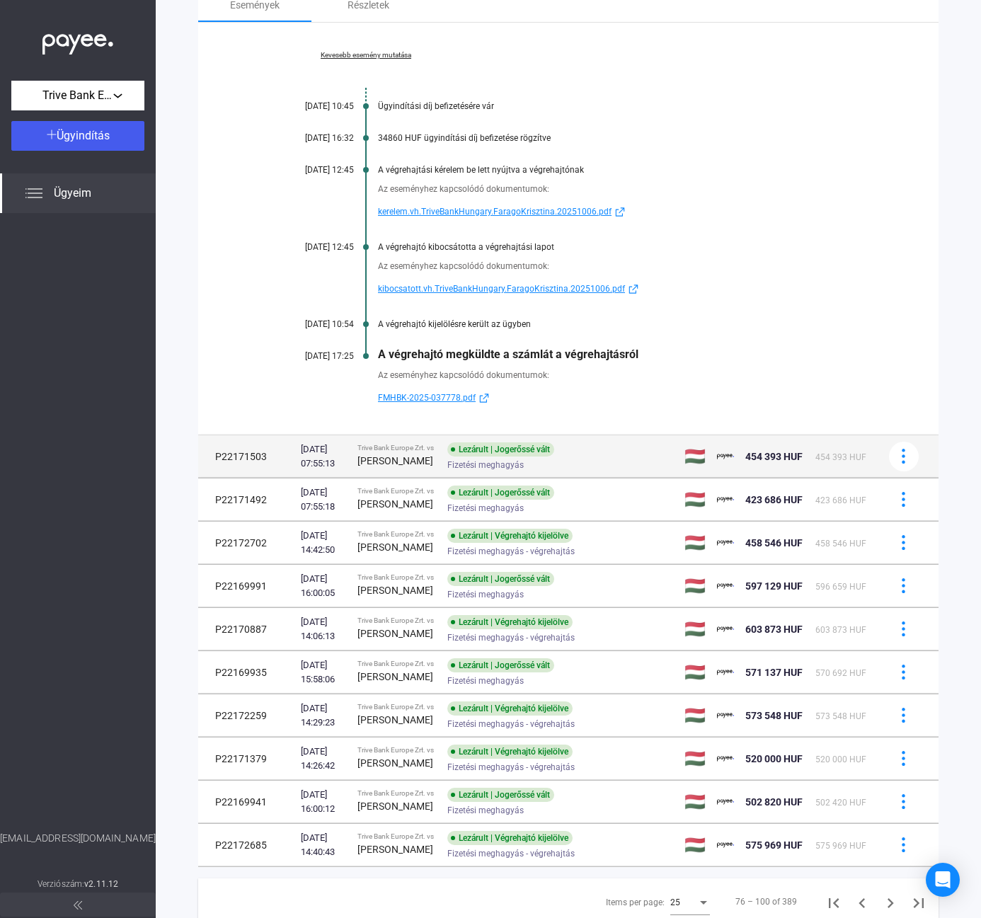
click at [450, 474] on span "Fizetési meghagyás" at bounding box center [485, 465] width 76 height 17
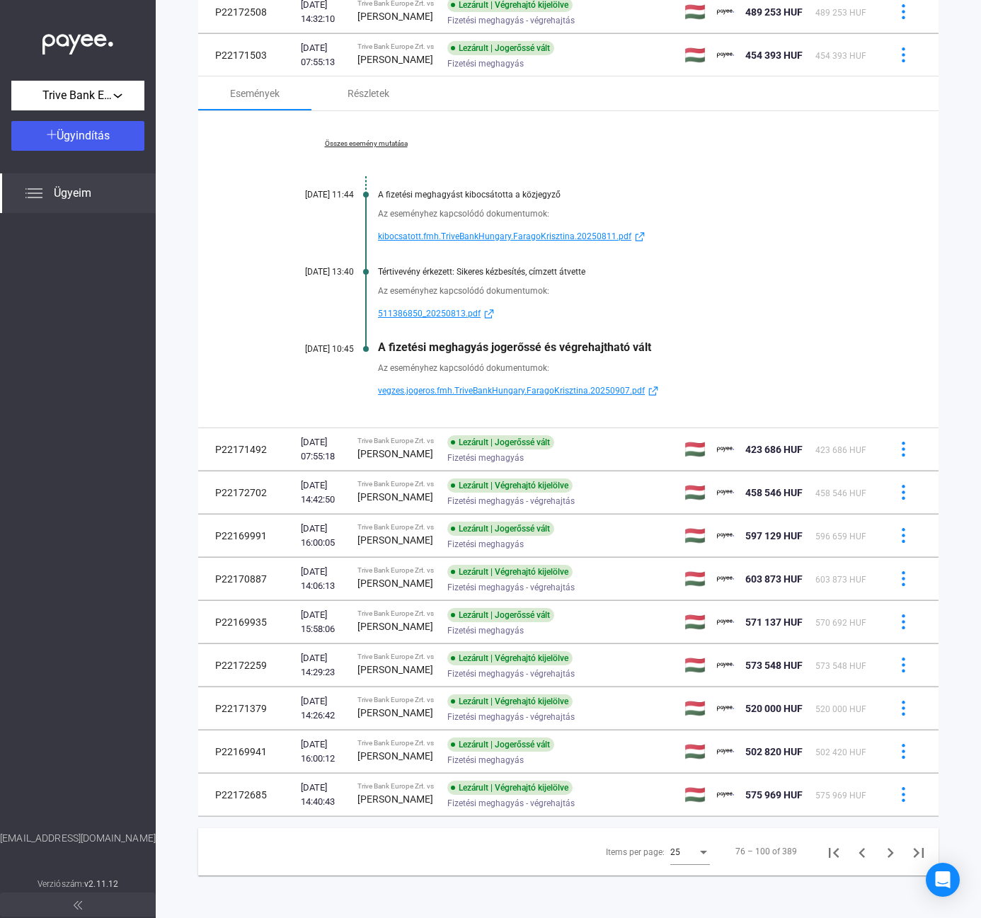
drag, startPoint x: 442, startPoint y: 633, endPoint x: 710, endPoint y: 378, distance: 370.0
click at [447, 466] on span "Fizetési meghagyás" at bounding box center [485, 457] width 76 height 17
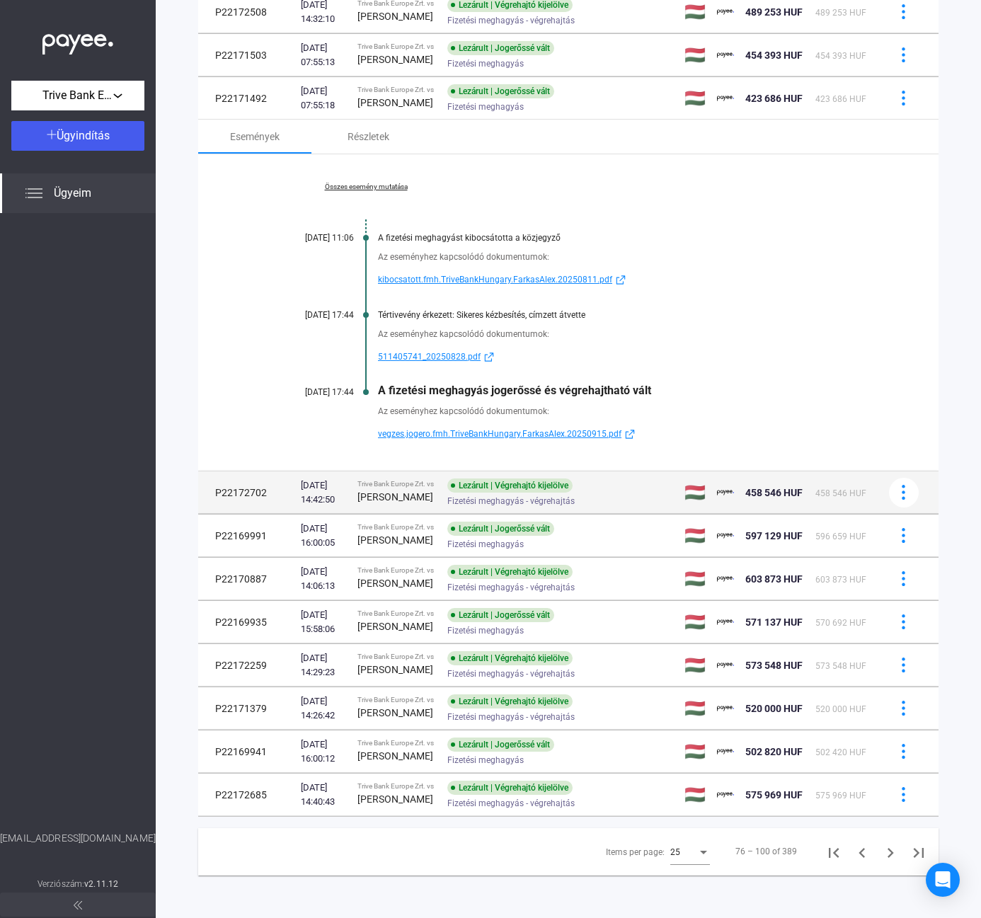
click at [466, 510] on span "Fizetési meghagyás - végrehajtás" at bounding box center [510, 501] width 127 height 17
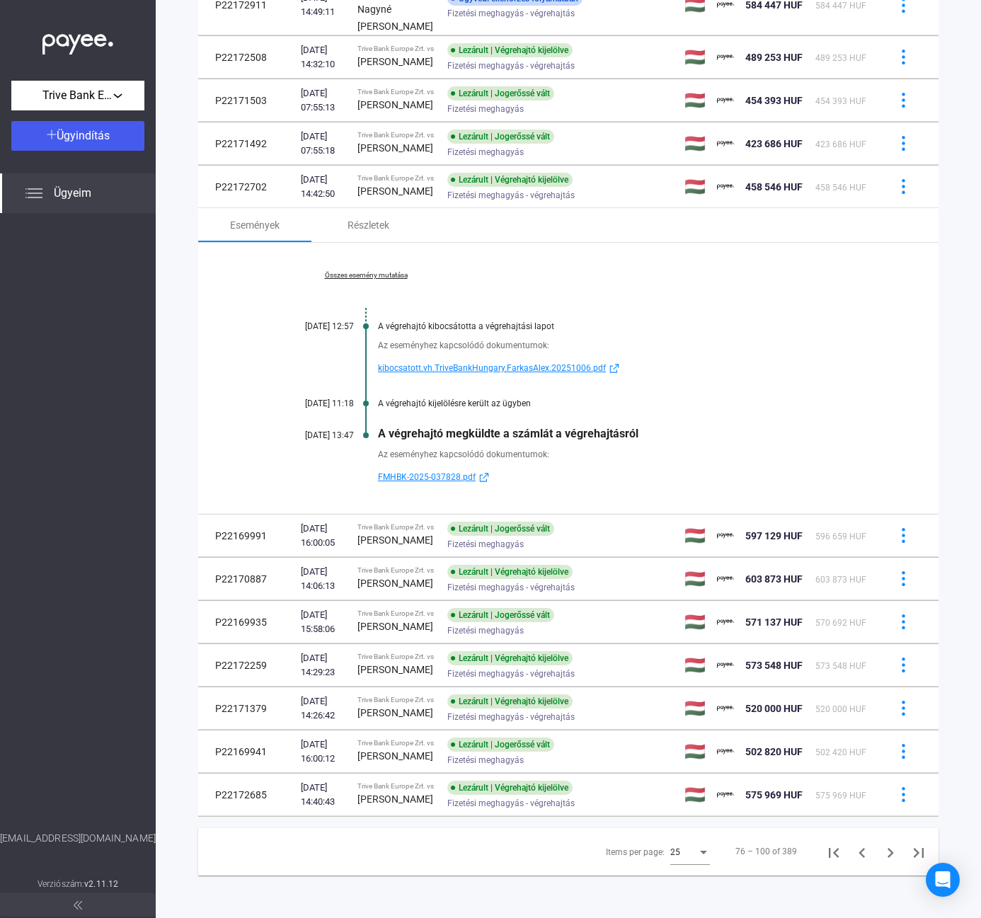
click at [372, 280] on link "Összes esemény mutatása" at bounding box center [366, 275] width 194 height 8
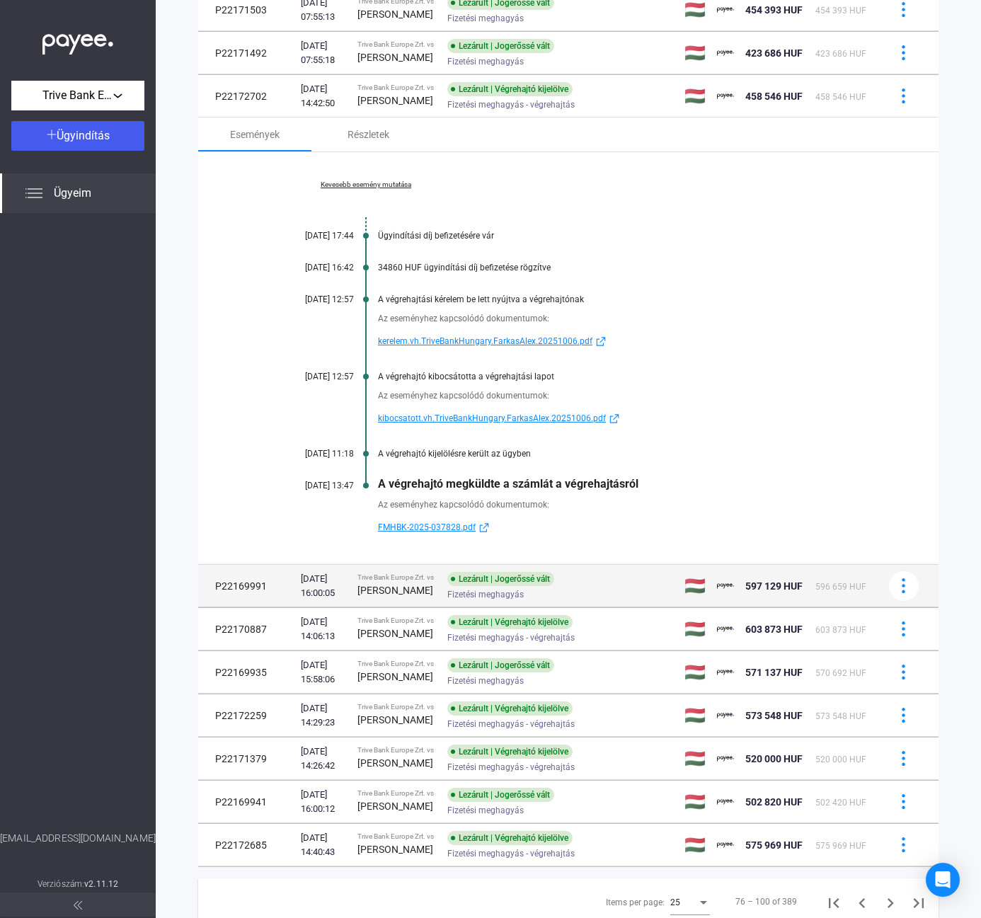
click at [338, 600] on div "[DATE] 16:00:05" at bounding box center [323, 586] width 45 height 28
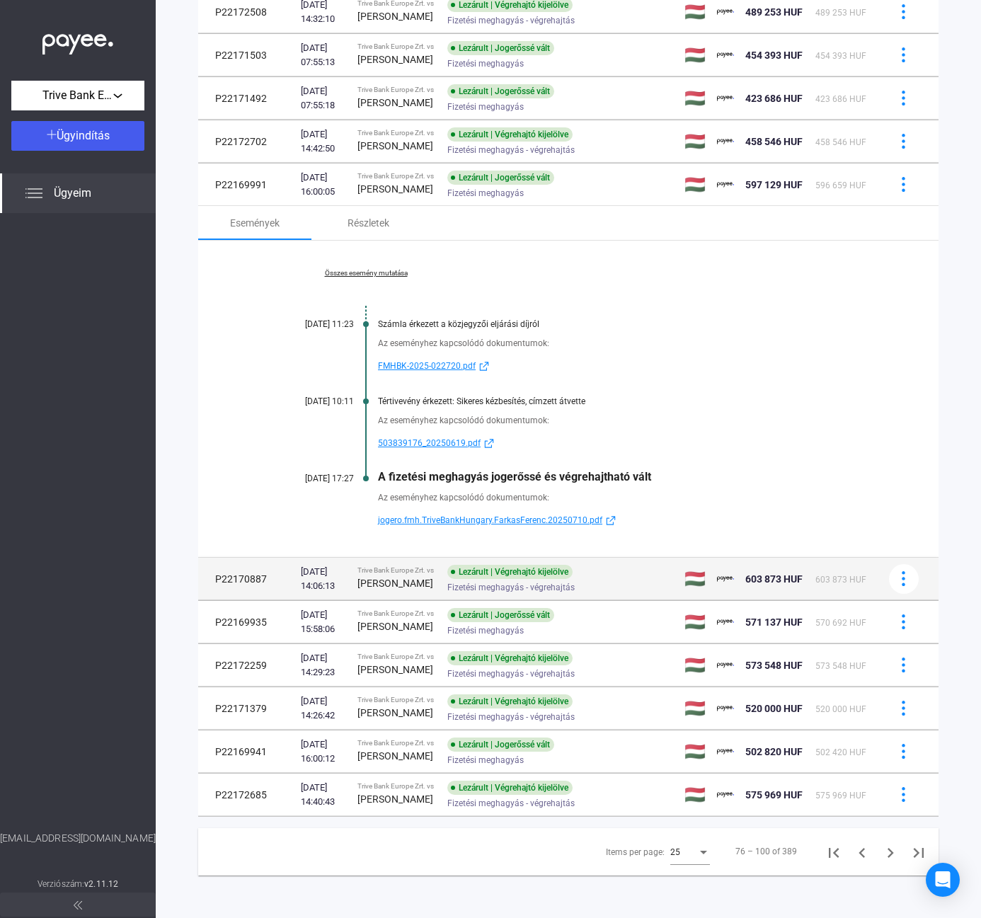
click at [380, 589] on strong "[PERSON_NAME]" at bounding box center [395, 583] width 76 height 11
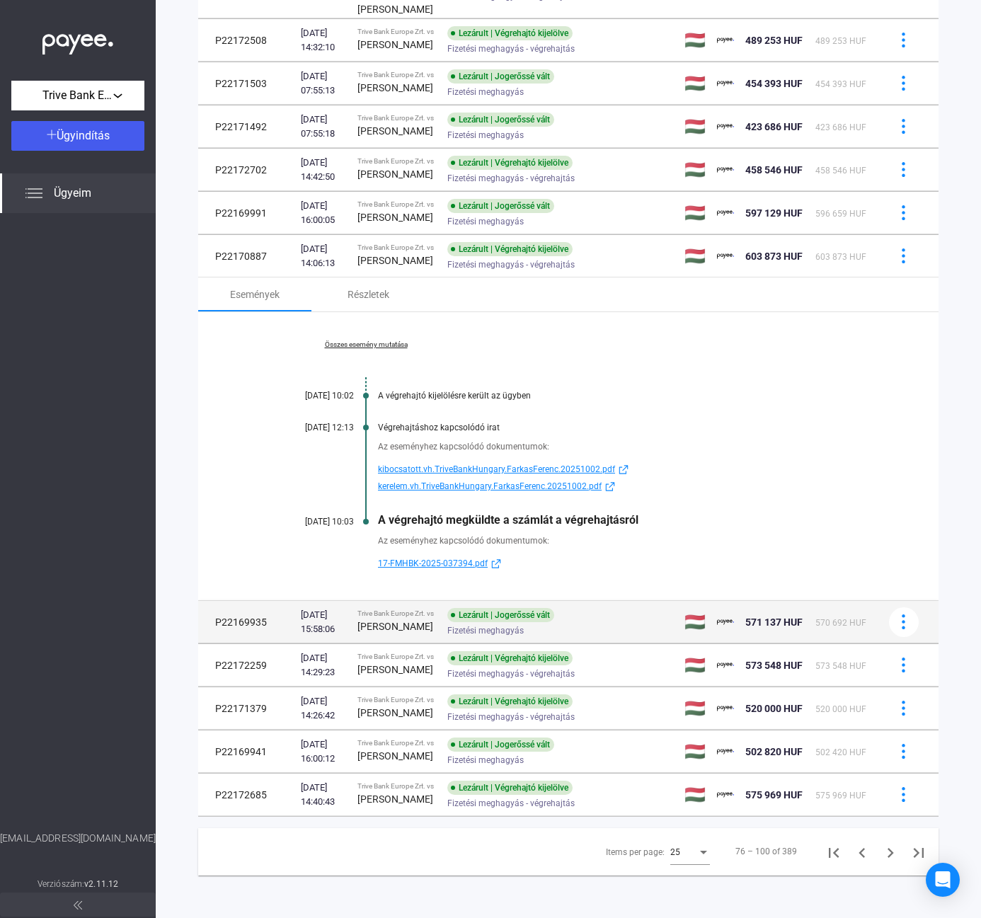
click at [482, 639] on span "Fizetési meghagyás" at bounding box center [485, 630] width 76 height 17
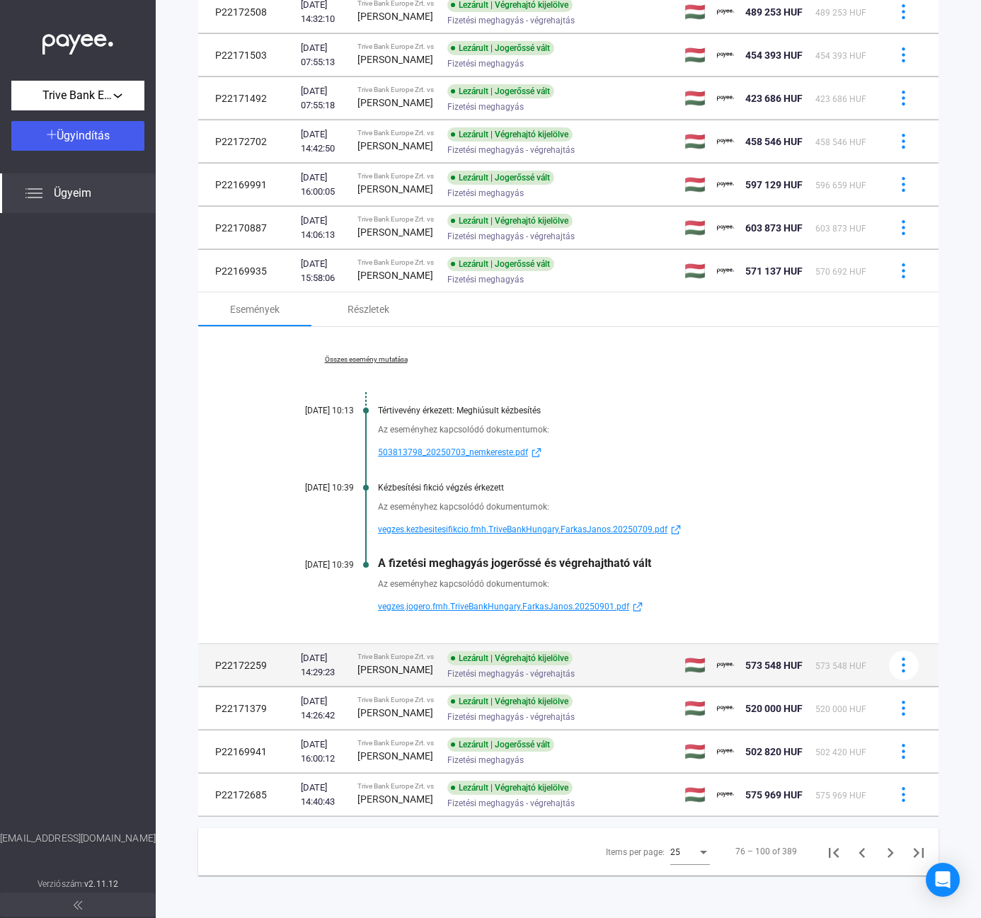
click at [442, 644] on td "Lezárult | Végrehajtó kijelölve Fizetési meghagyás - végrehajtás" at bounding box center [560, 665] width 237 height 42
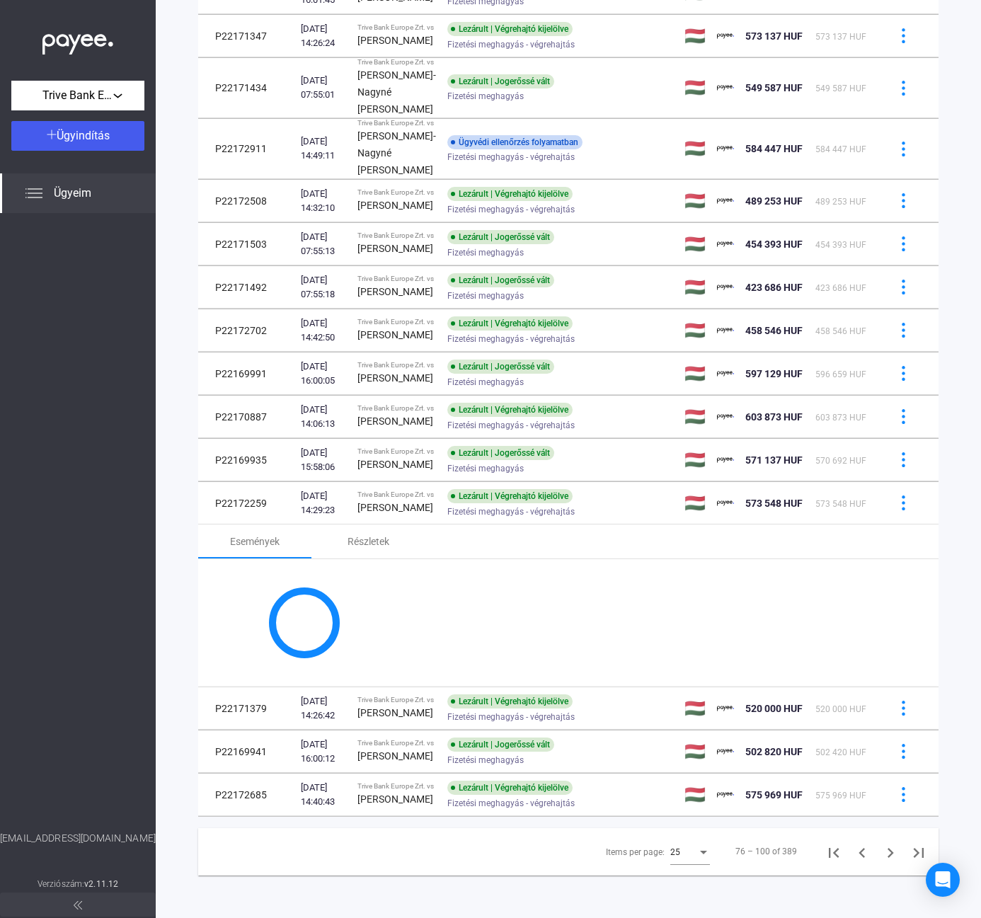
scroll to position [1082, 0]
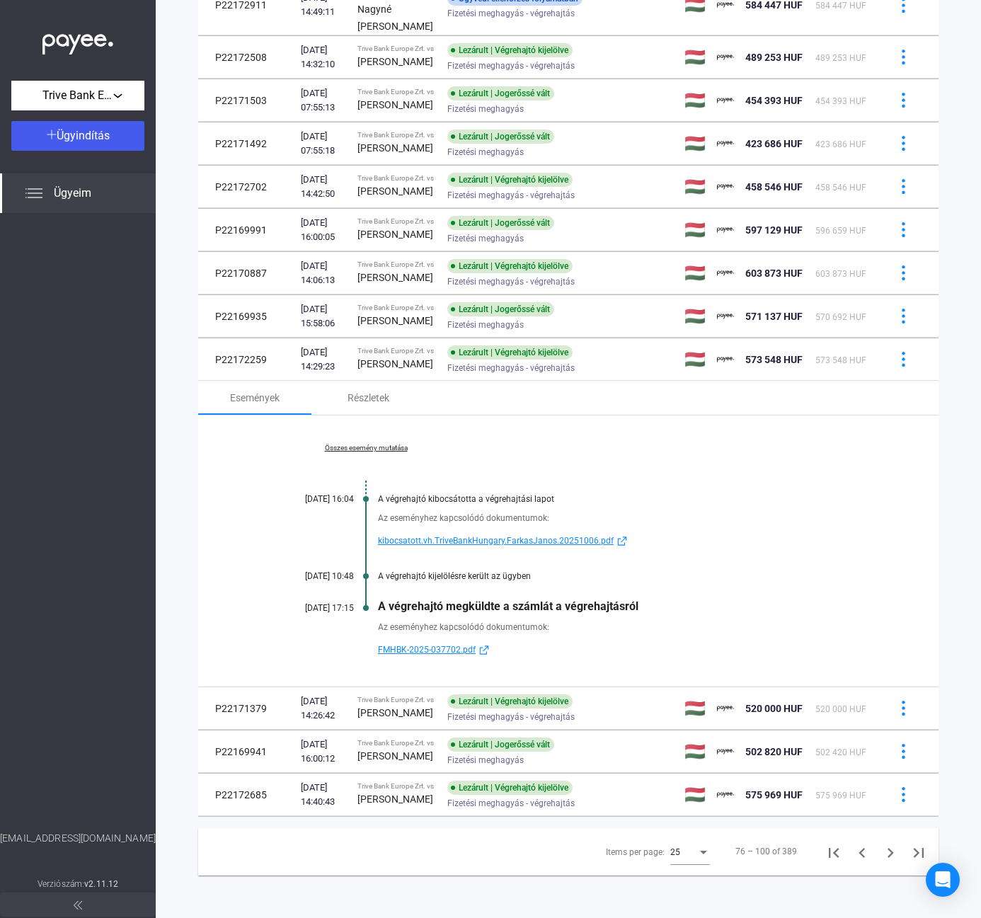
click at [374, 444] on link "Összes esemény mutatása" at bounding box center [366, 448] width 194 height 8
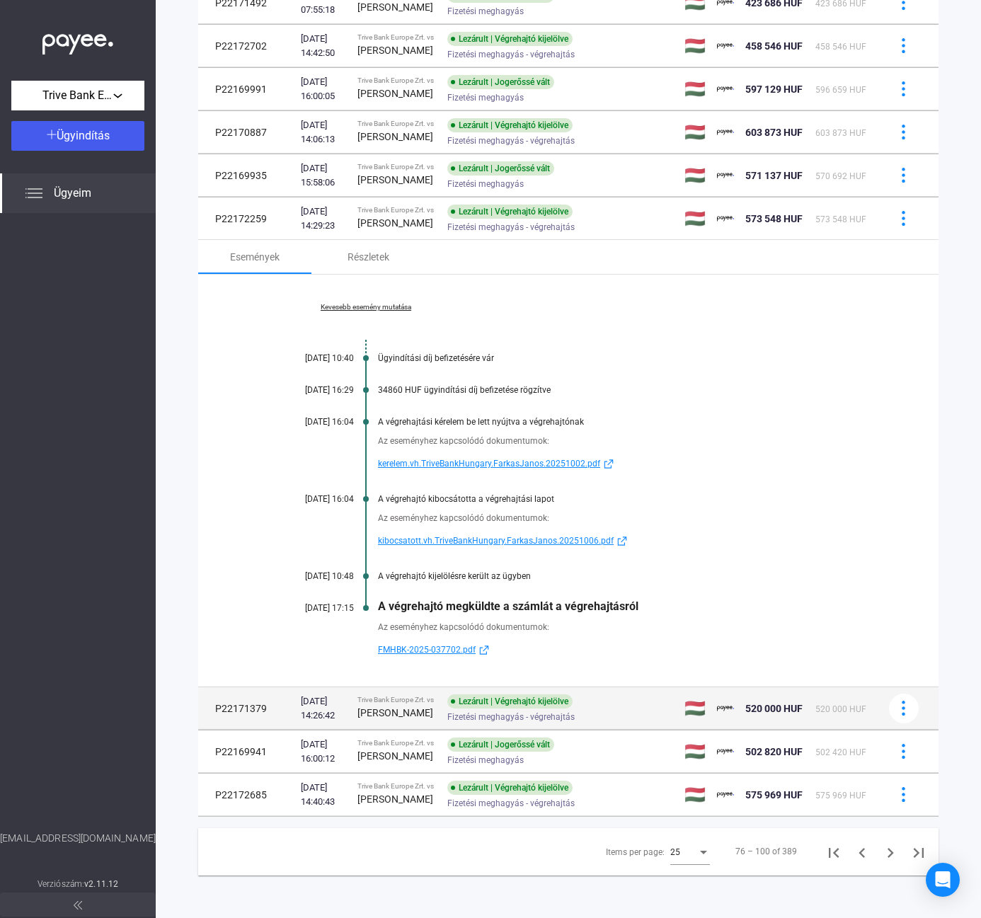
click at [376, 718] on strong "[PERSON_NAME]" at bounding box center [395, 712] width 76 height 11
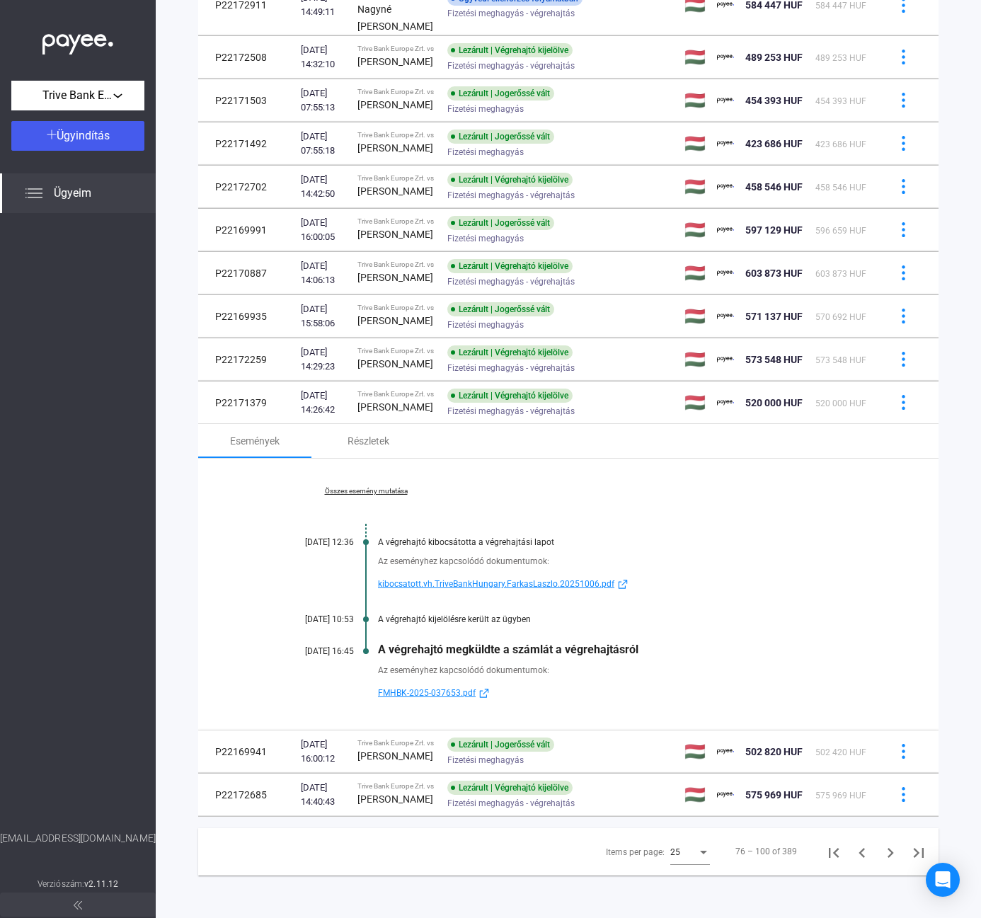
scroll to position [1082, 0]
click at [350, 487] on link "Összes esemény mutatása" at bounding box center [366, 491] width 194 height 8
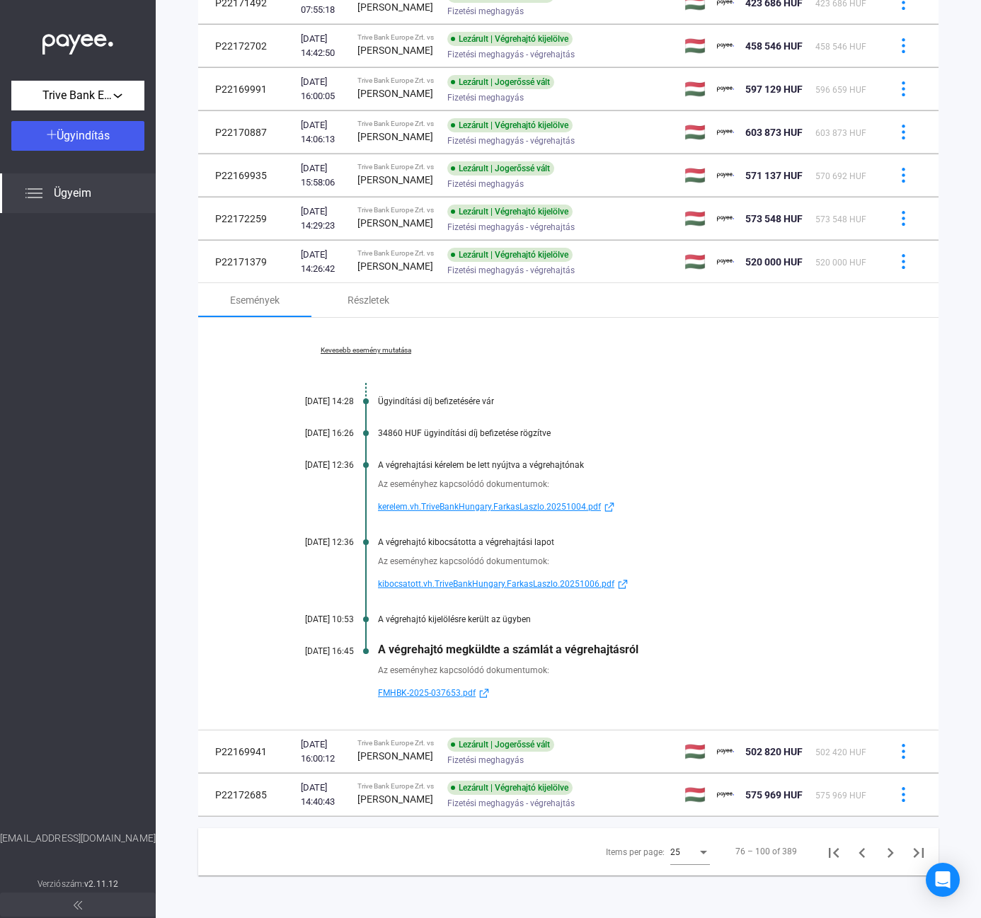
scroll to position [1222, 0]
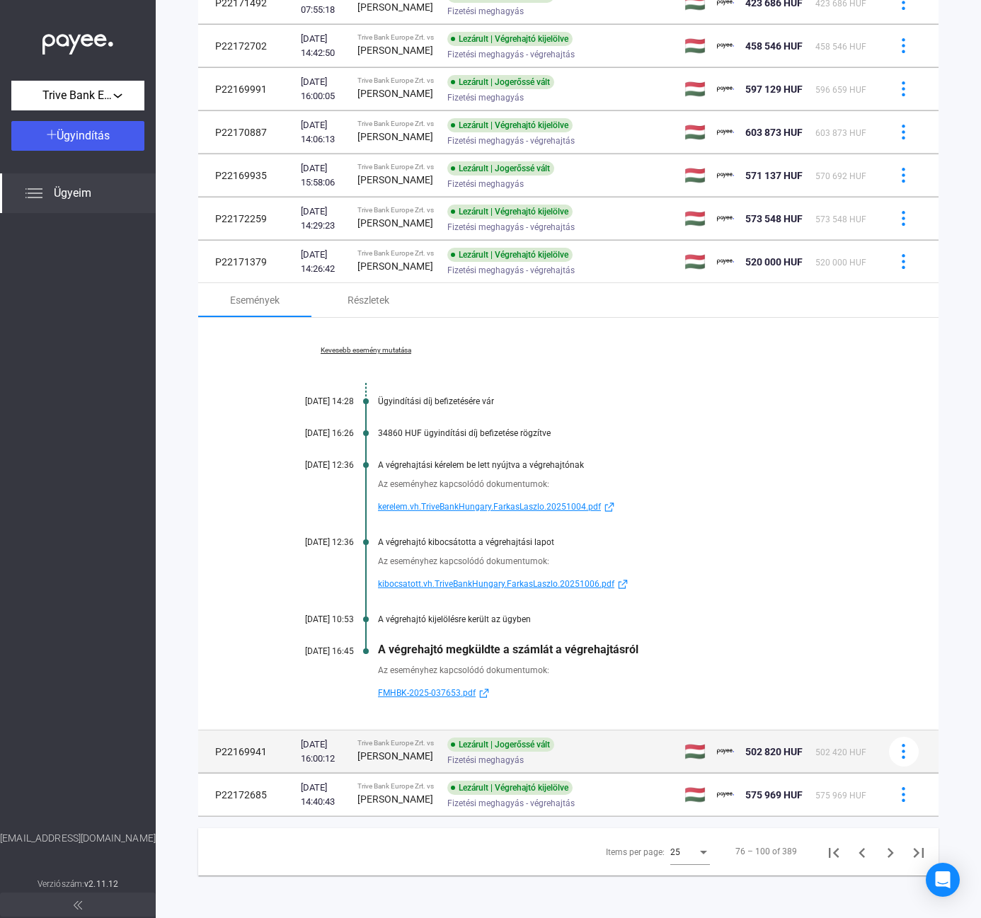
click at [482, 752] on span "Fizetési meghagyás" at bounding box center [485, 760] width 76 height 17
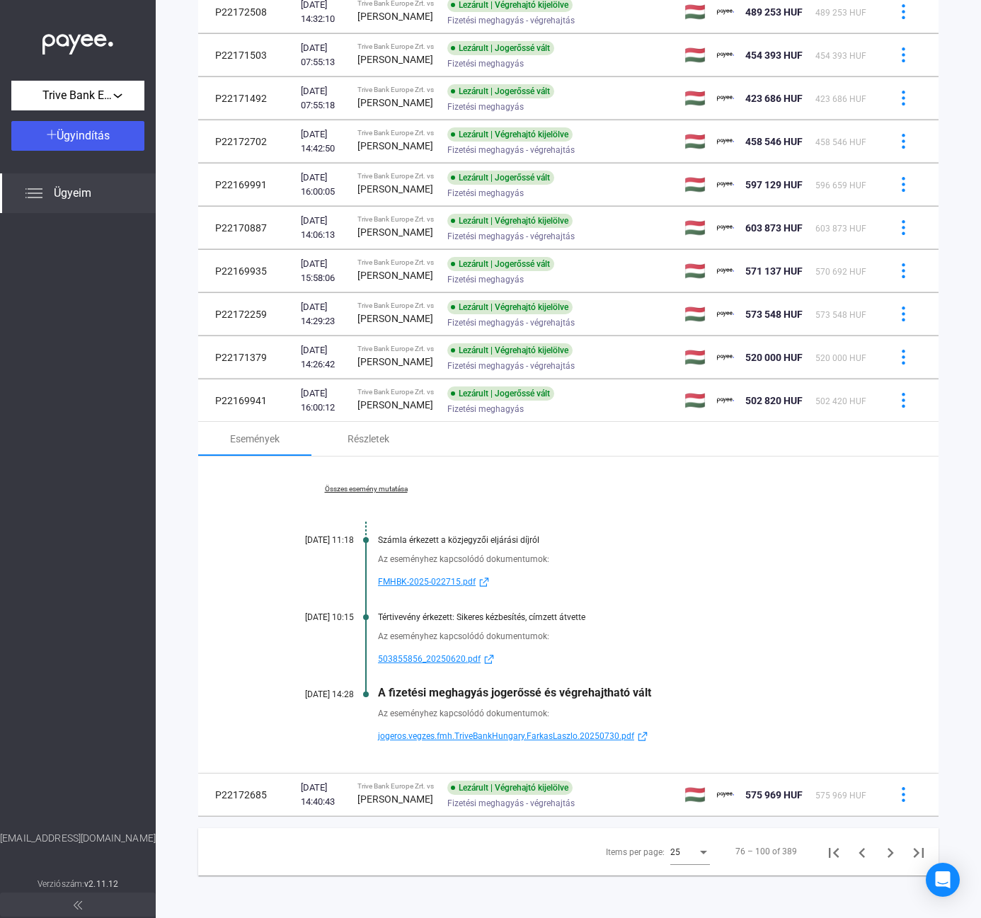
scroll to position [1126, 0]
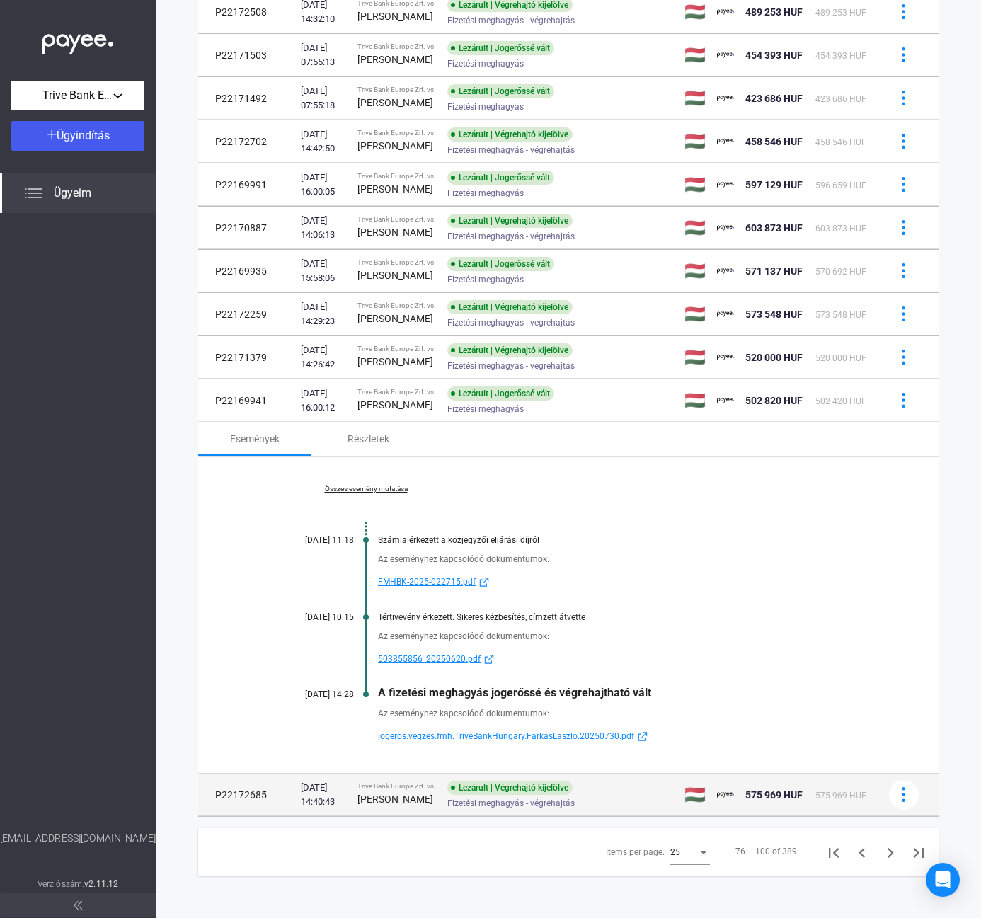
drag, startPoint x: 385, startPoint y: 798, endPoint x: 423, endPoint y: 748, distance: 62.7
click at [389, 796] on div "[PERSON_NAME]" at bounding box center [396, 799] width 79 height 17
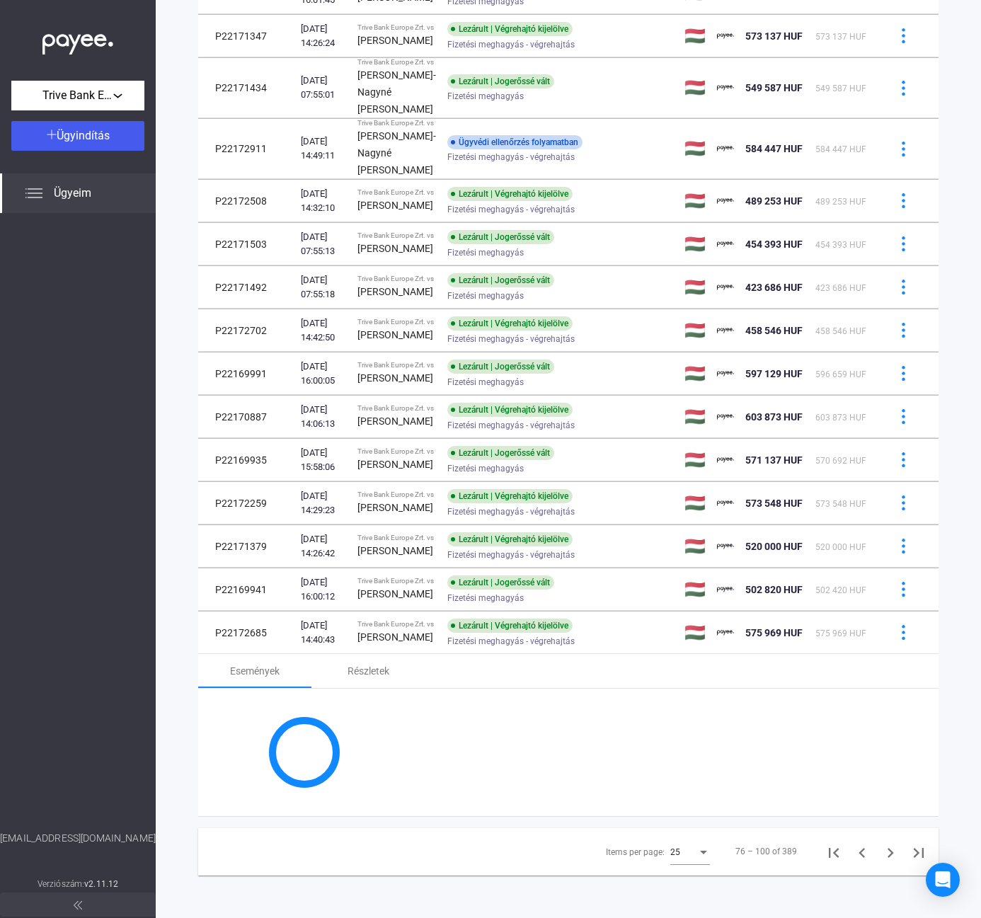
scroll to position [1082, 0]
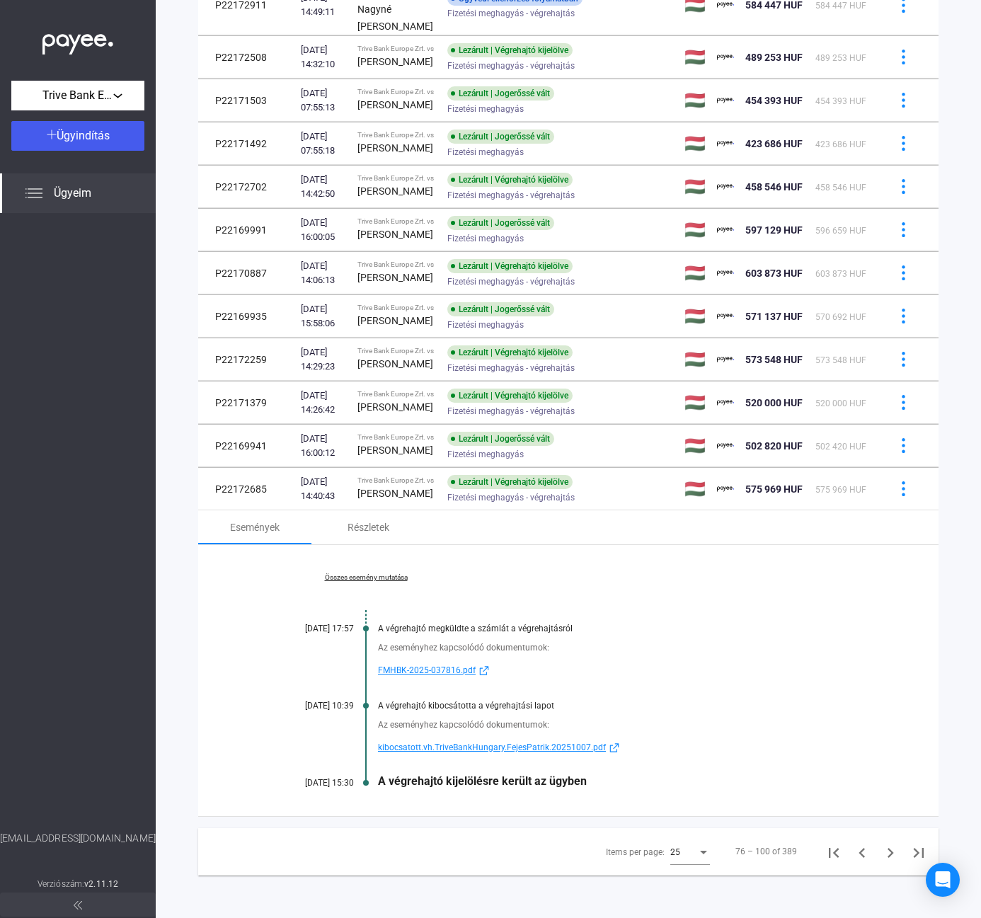
click at [379, 576] on link "Összes esemény mutatása" at bounding box center [366, 577] width 194 height 8
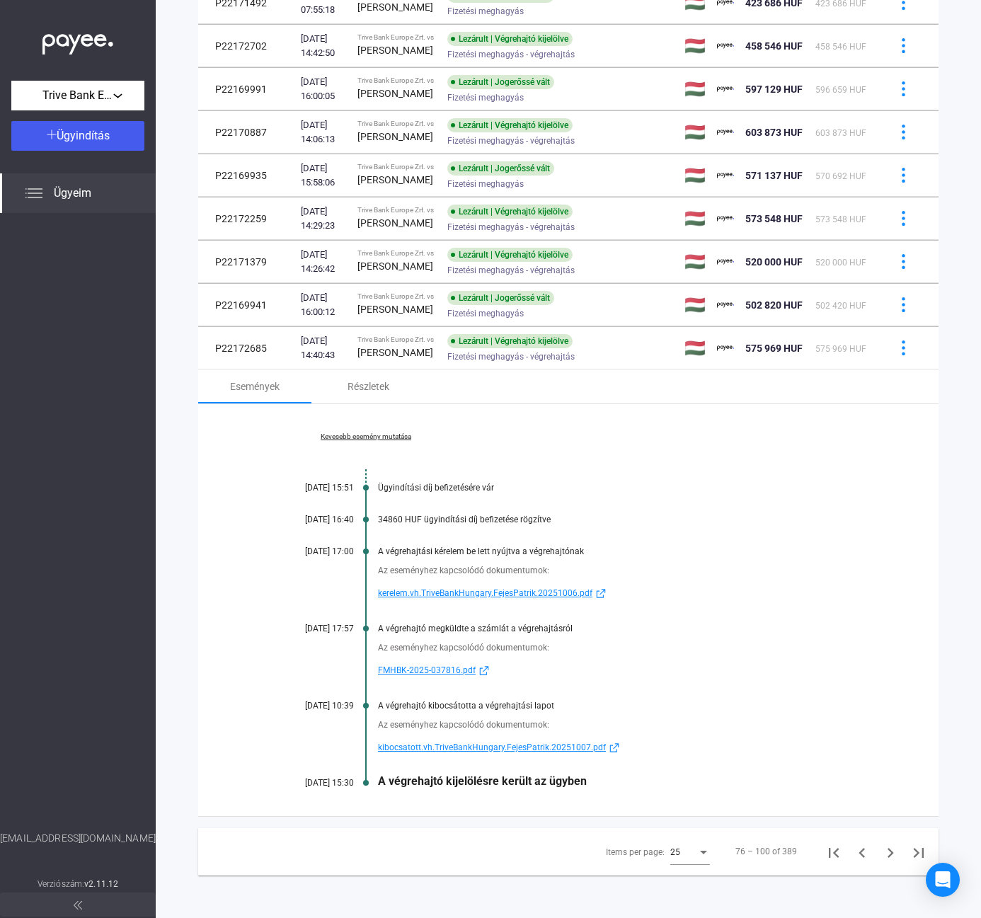
scroll to position [1222, 0]
click at [735, 703] on div "A végrehajtó kibocsátotta a végrehajtási lapot" at bounding box center [623, 706] width 490 height 10
click at [881, 854] on icon "Next page" at bounding box center [891, 853] width 20 height 20
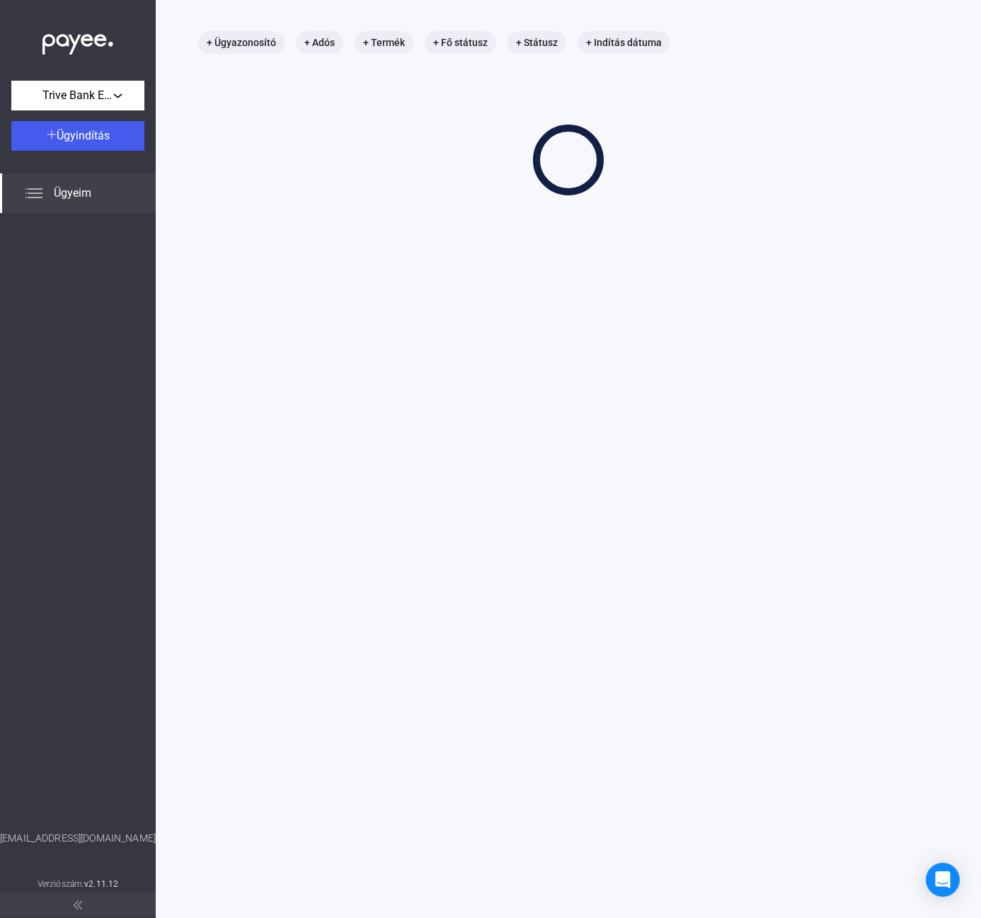
scroll to position [67, 0]
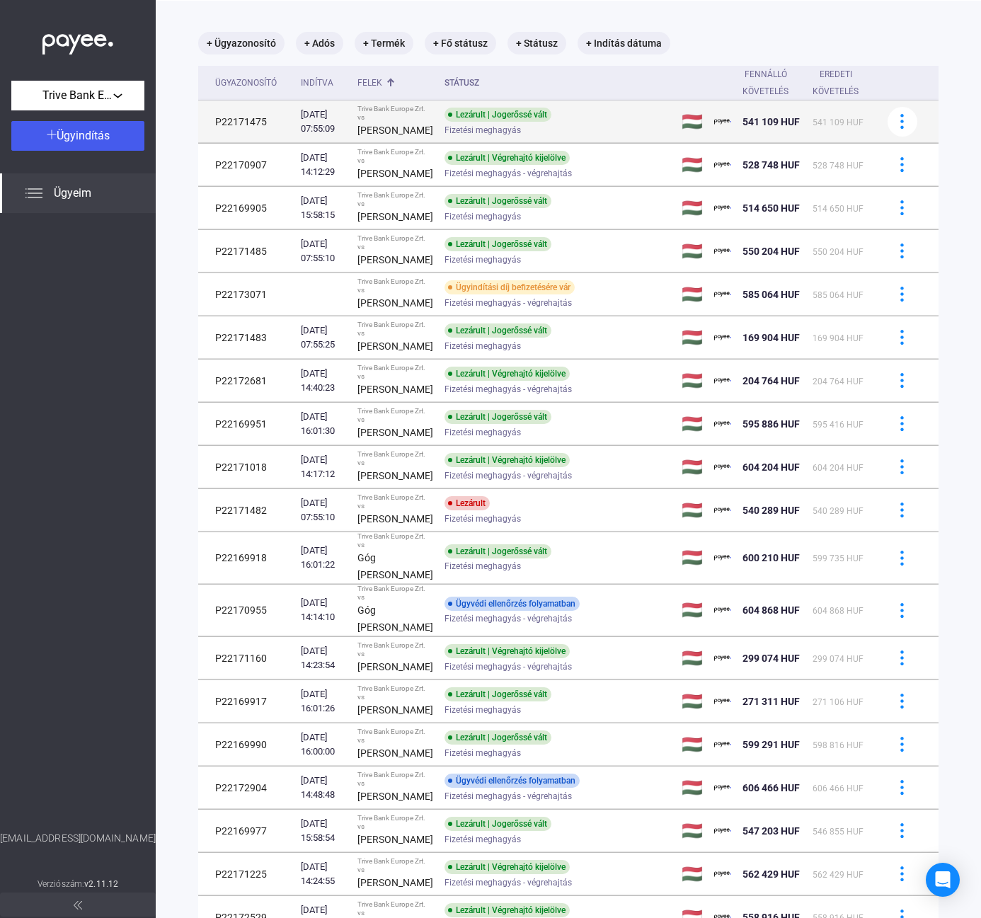
click at [500, 125] on span "Fizetési meghagyás" at bounding box center [483, 130] width 76 height 17
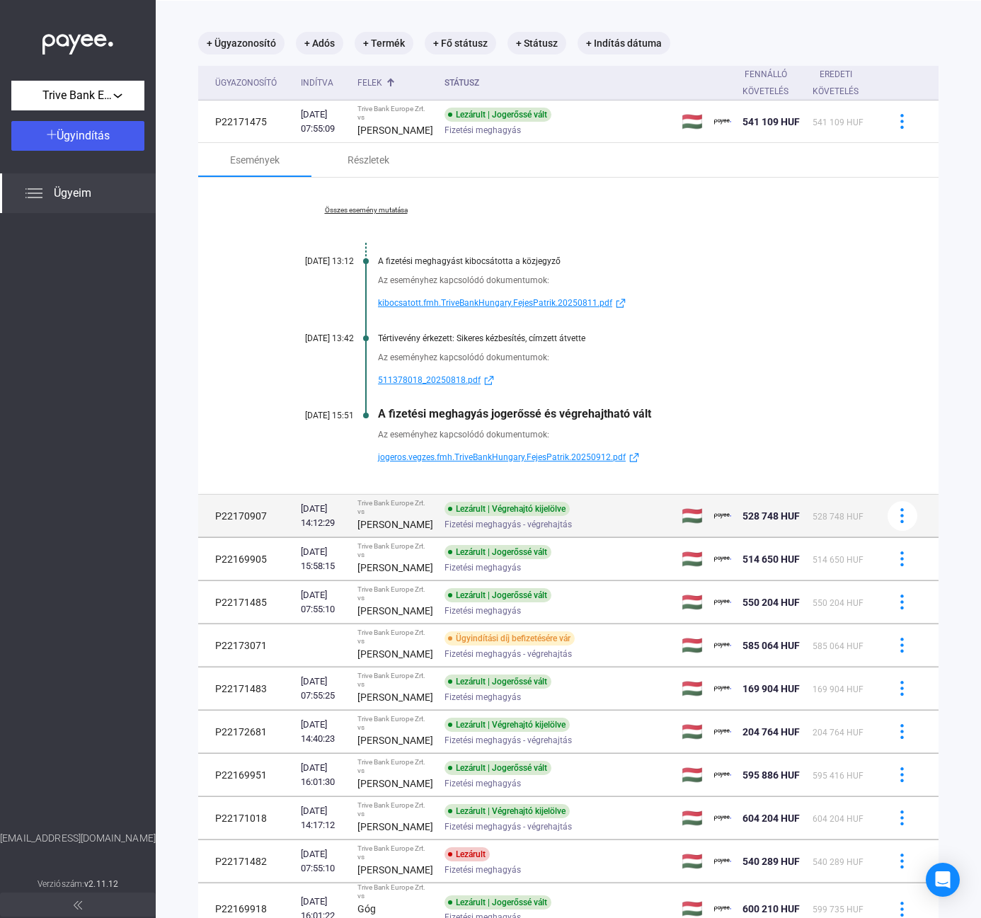
click at [445, 512] on div "Lezárult | Végrehajtó kijelölve" at bounding box center [507, 509] width 125 height 14
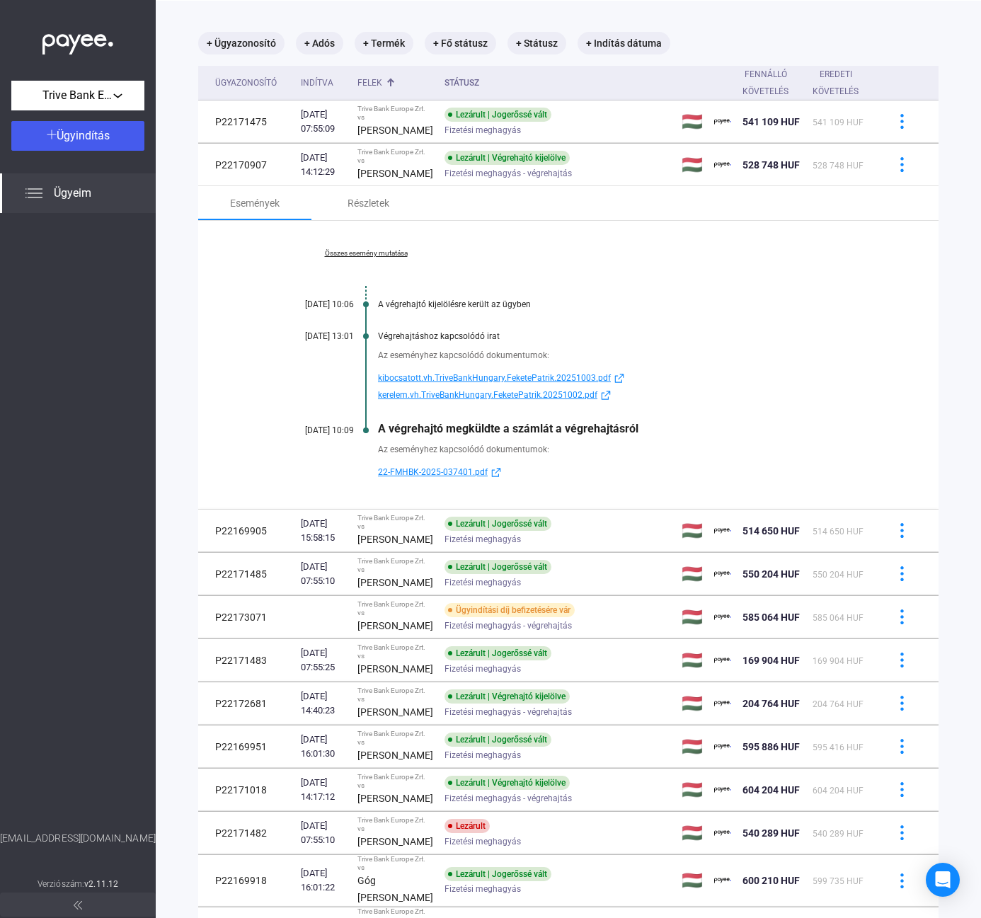
click at [364, 256] on link "Összes esemény mutatása" at bounding box center [366, 253] width 194 height 8
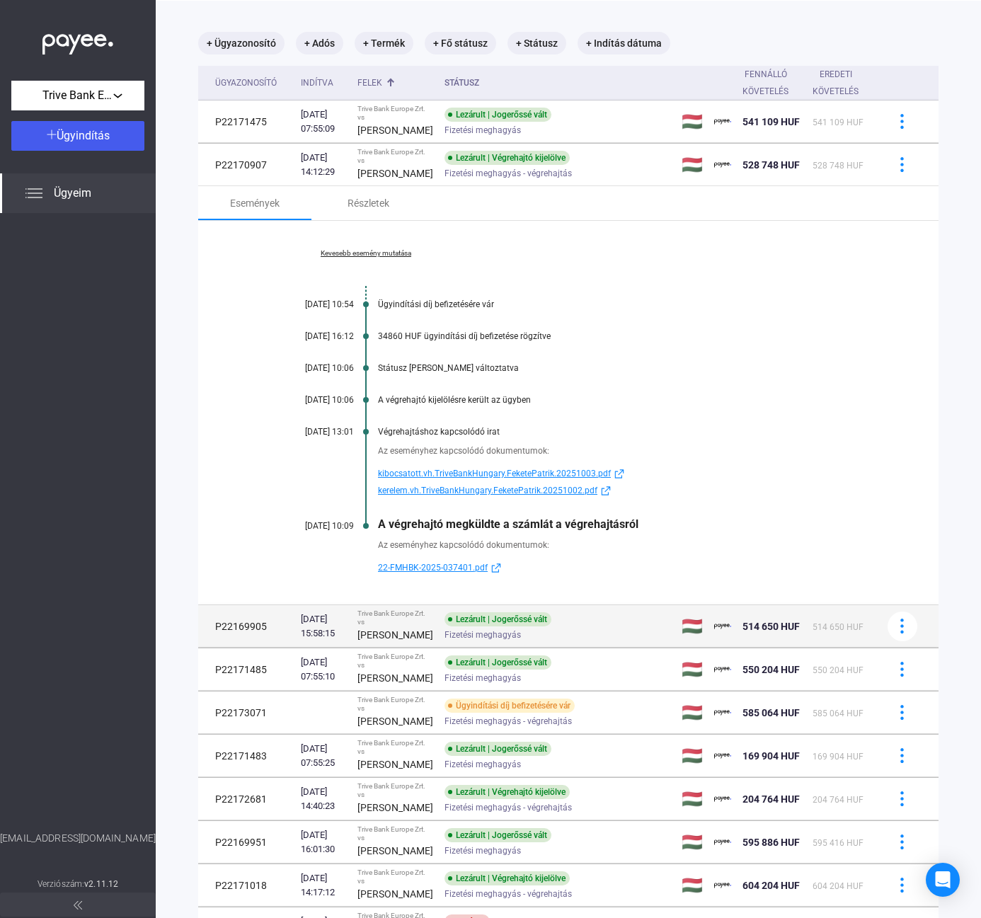
click at [445, 640] on span "Fizetési meghagyás" at bounding box center [483, 634] width 76 height 17
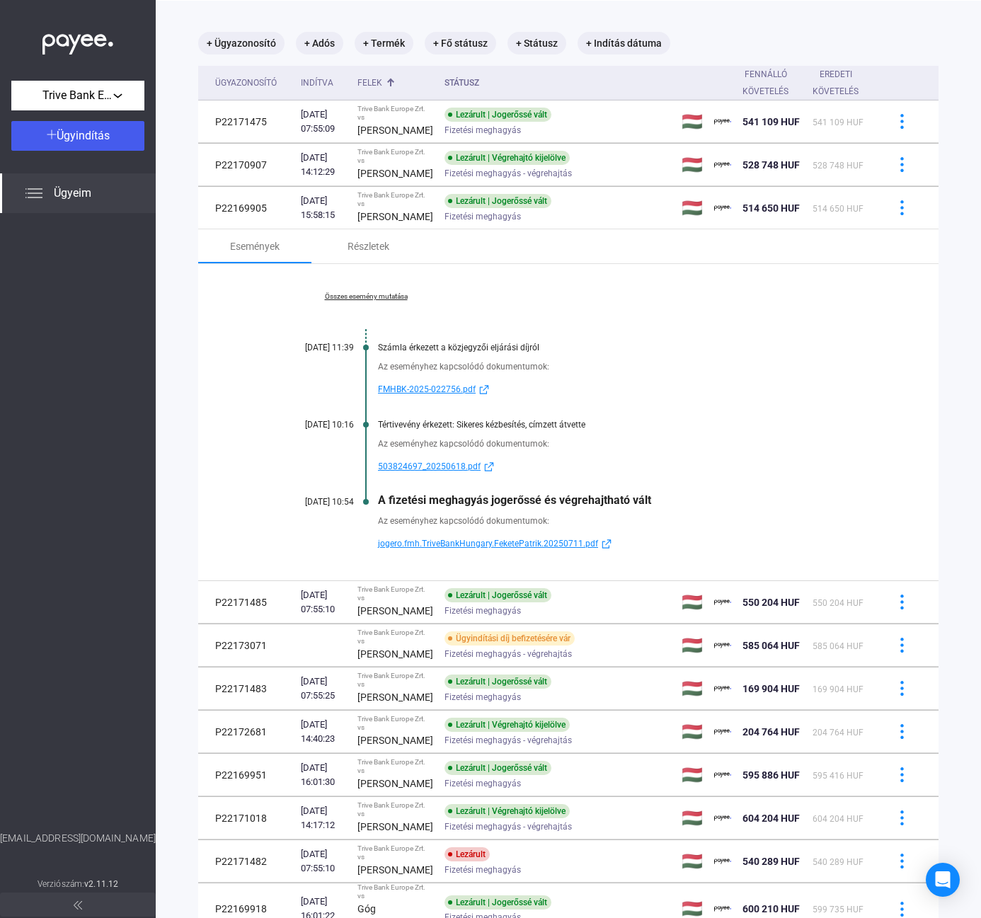
drag, startPoint x: 384, startPoint y: 627, endPoint x: 394, endPoint y: 617, distance: 14.1
click at [384, 617] on strong "[PERSON_NAME]" at bounding box center [395, 610] width 76 height 11
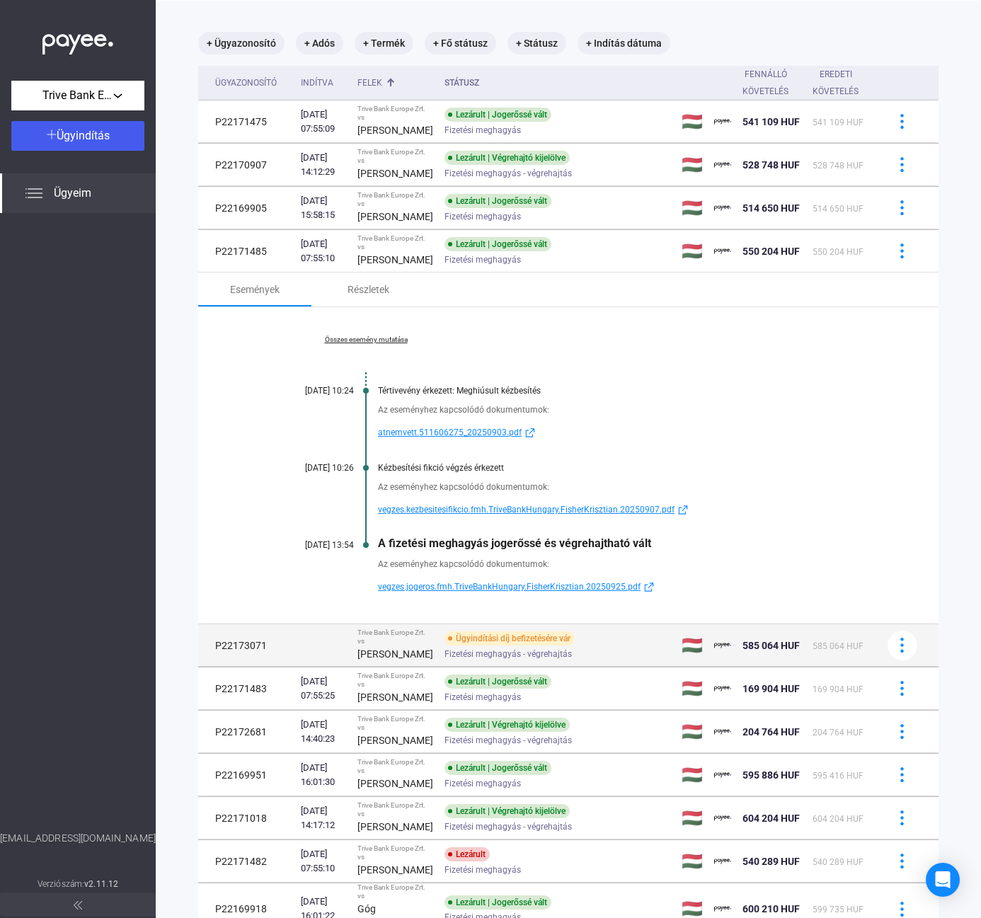
click at [527, 663] on span "Fizetési meghagyás - végrehajtás" at bounding box center [508, 654] width 127 height 17
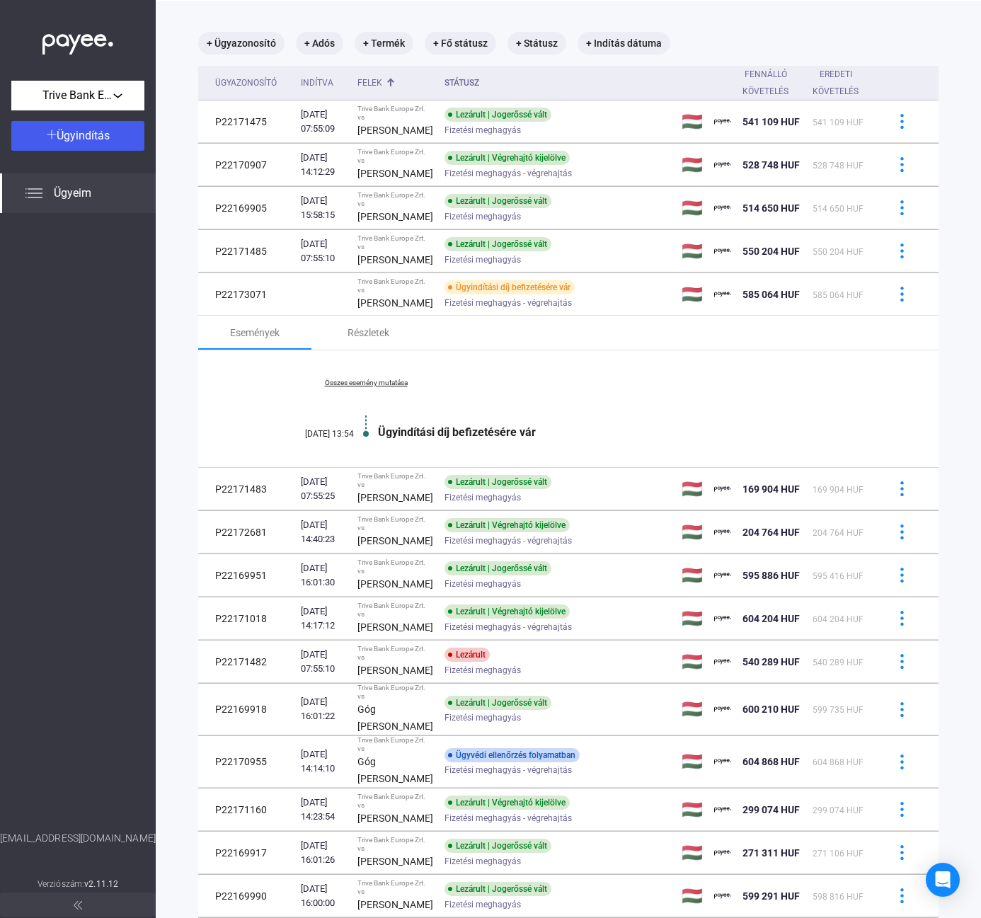
click at [380, 387] on link "Összes esemény mutatása" at bounding box center [366, 383] width 194 height 8
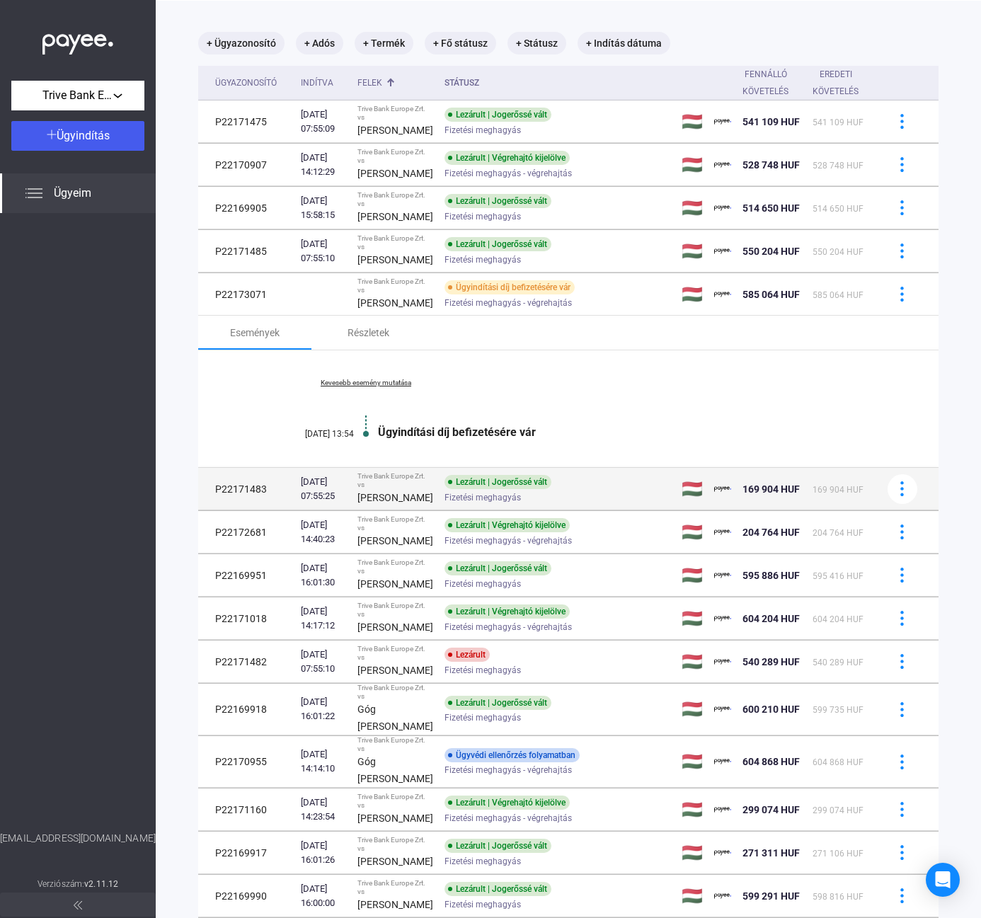
click at [400, 503] on strong "[PERSON_NAME]" at bounding box center [395, 497] width 76 height 11
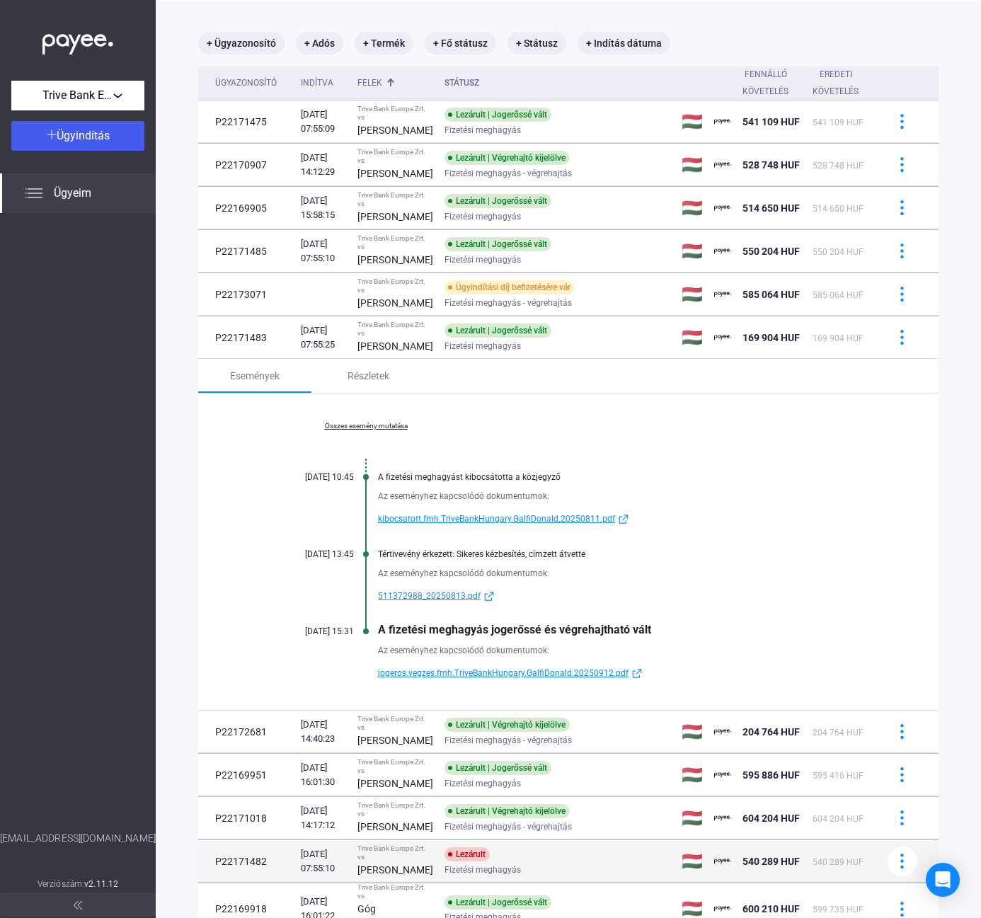
click at [346, 746] on div "[DATE] 14:40:23" at bounding box center [323, 732] width 45 height 28
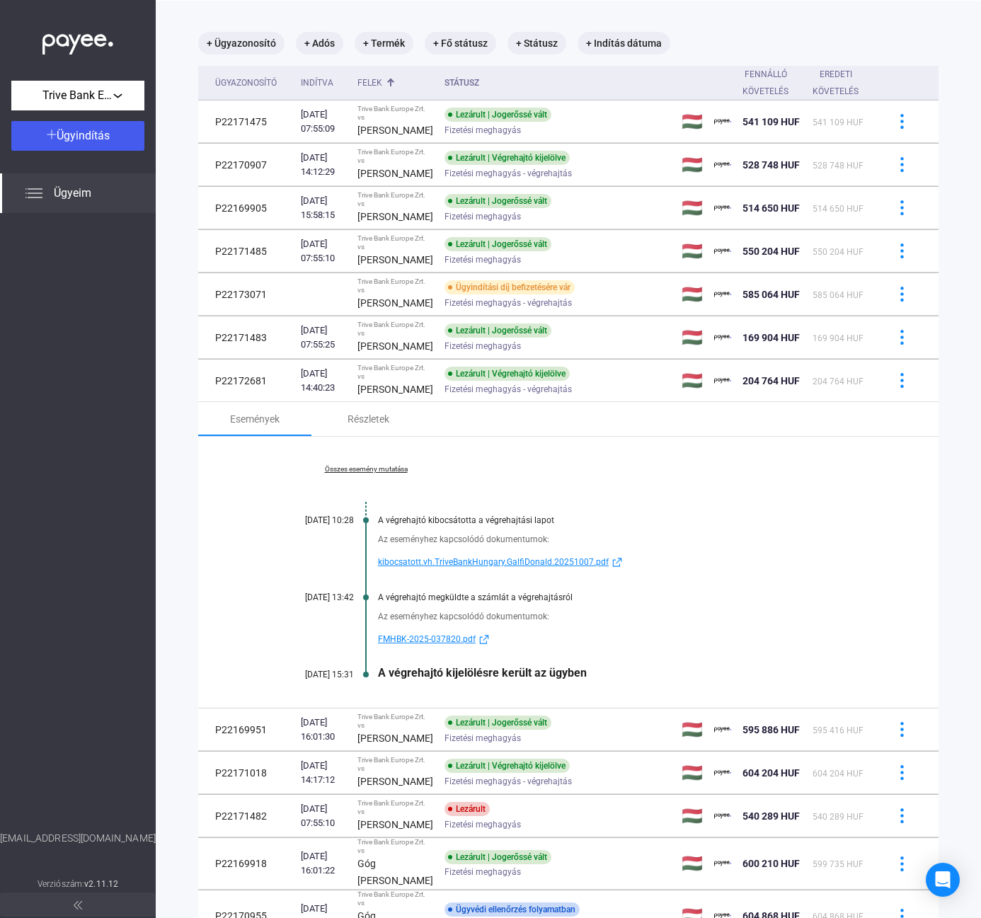
click at [381, 484] on div "Összes esemény mutatása [DATE] 10:28 A végrehajtó kibocsátotta a végrehajtási l…" at bounding box center [568, 572] width 740 height 271
click at [381, 474] on link "Összes esemény mutatása" at bounding box center [366, 469] width 194 height 8
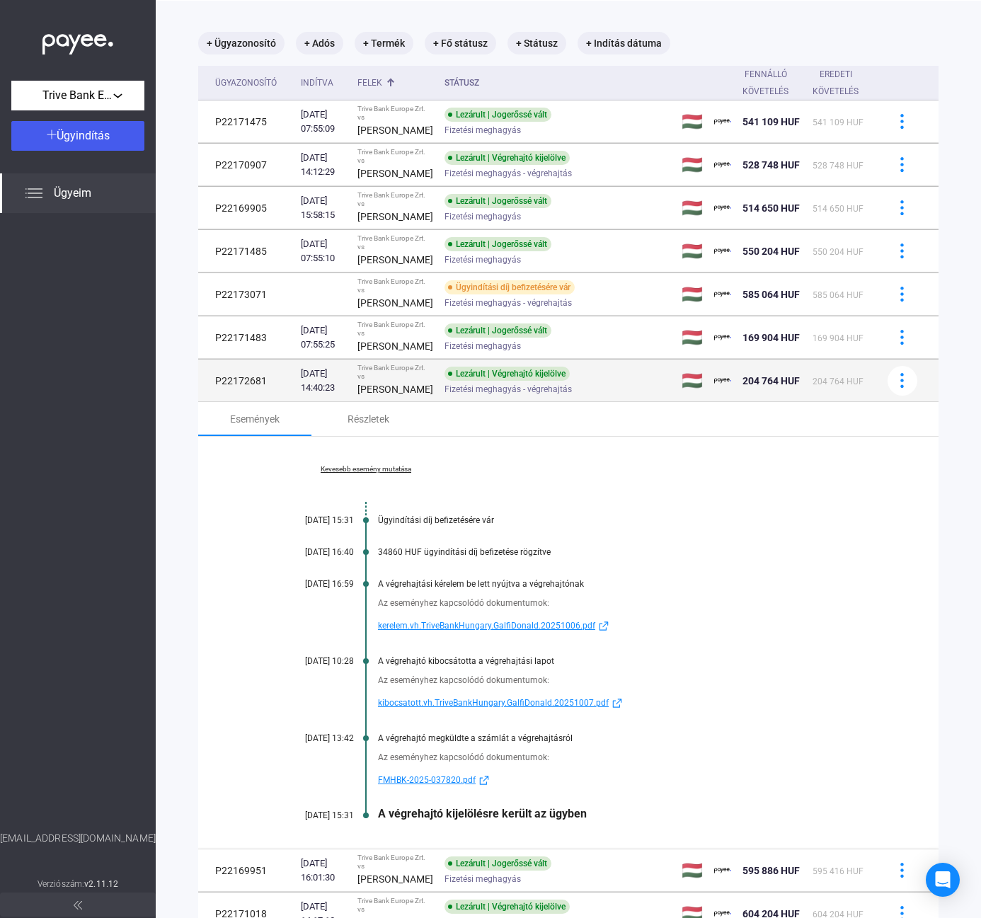
click at [408, 398] on div "[PERSON_NAME]" at bounding box center [395, 389] width 76 height 17
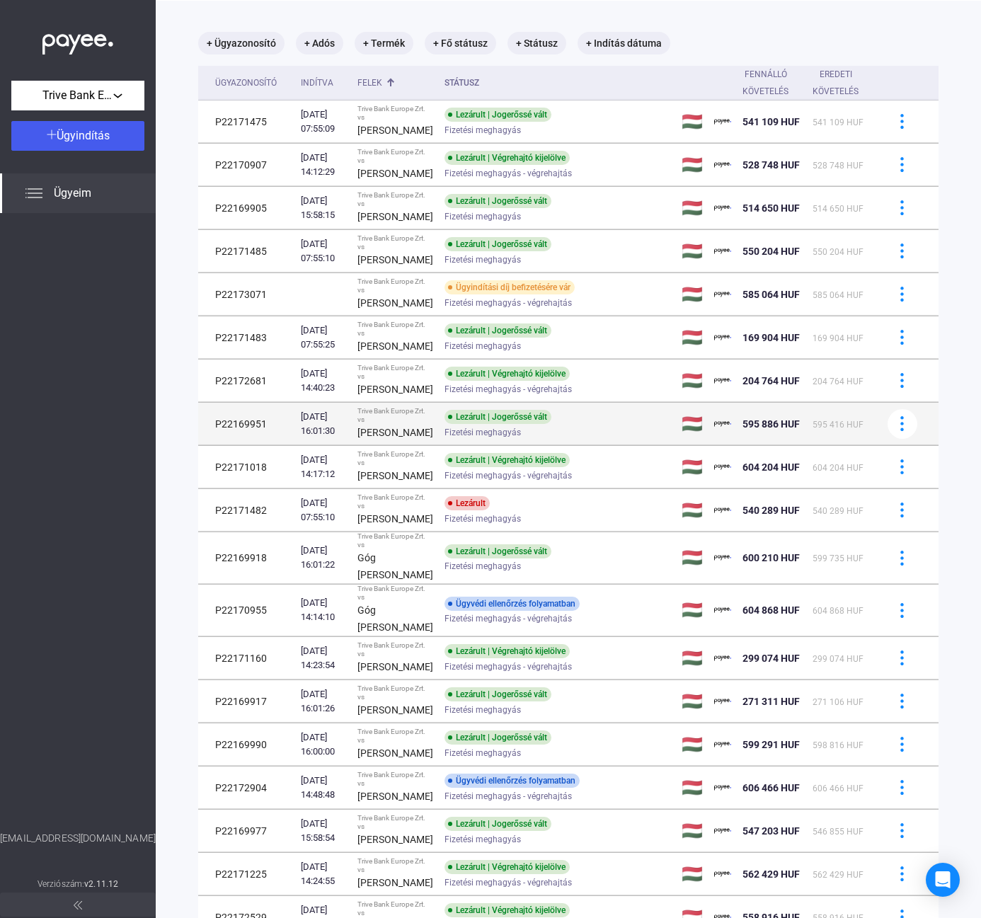
click at [406, 441] on div "[PERSON_NAME]" at bounding box center [395, 432] width 76 height 17
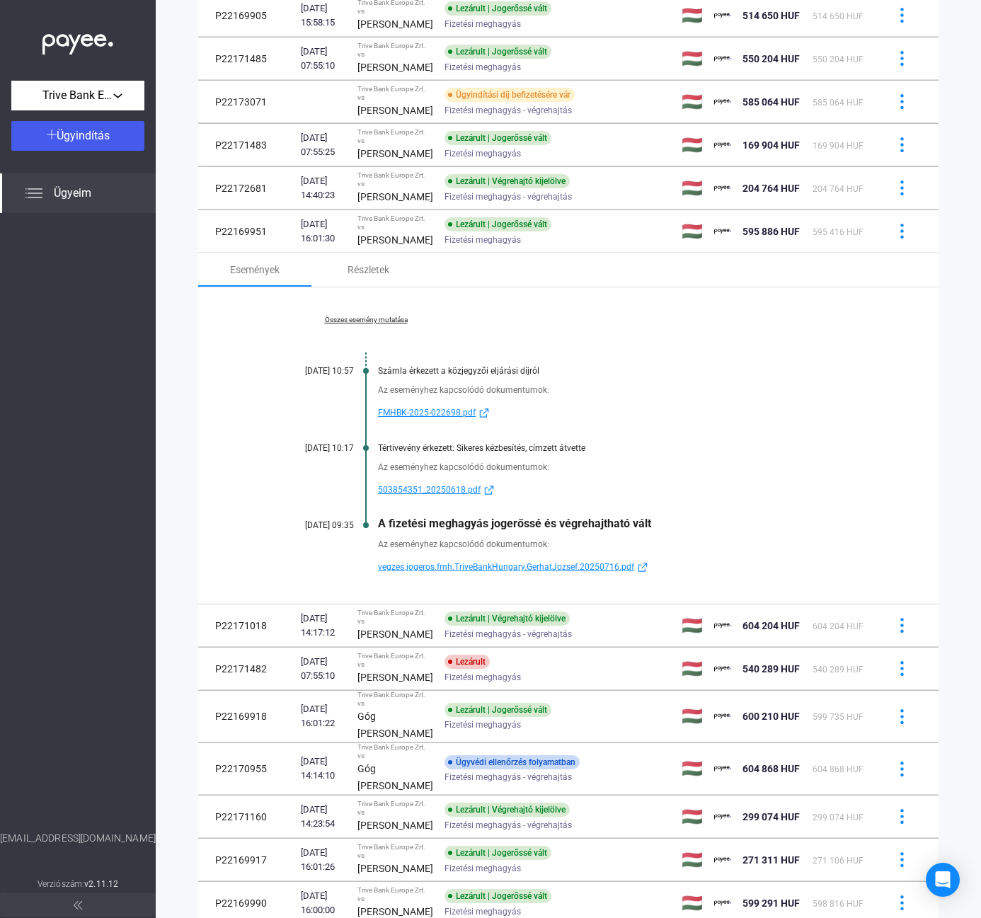
scroll to position [279, 0]
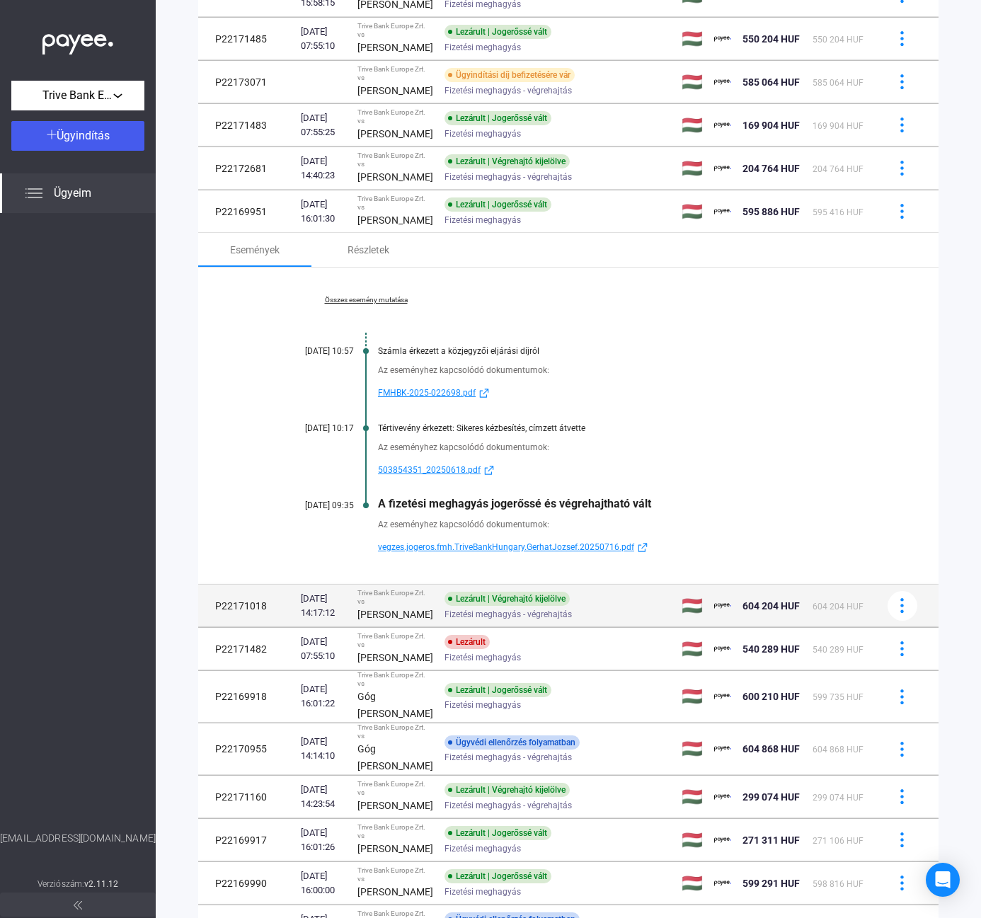
click at [445, 623] on span "Fizetési meghagyás - végrehajtás" at bounding box center [508, 614] width 127 height 17
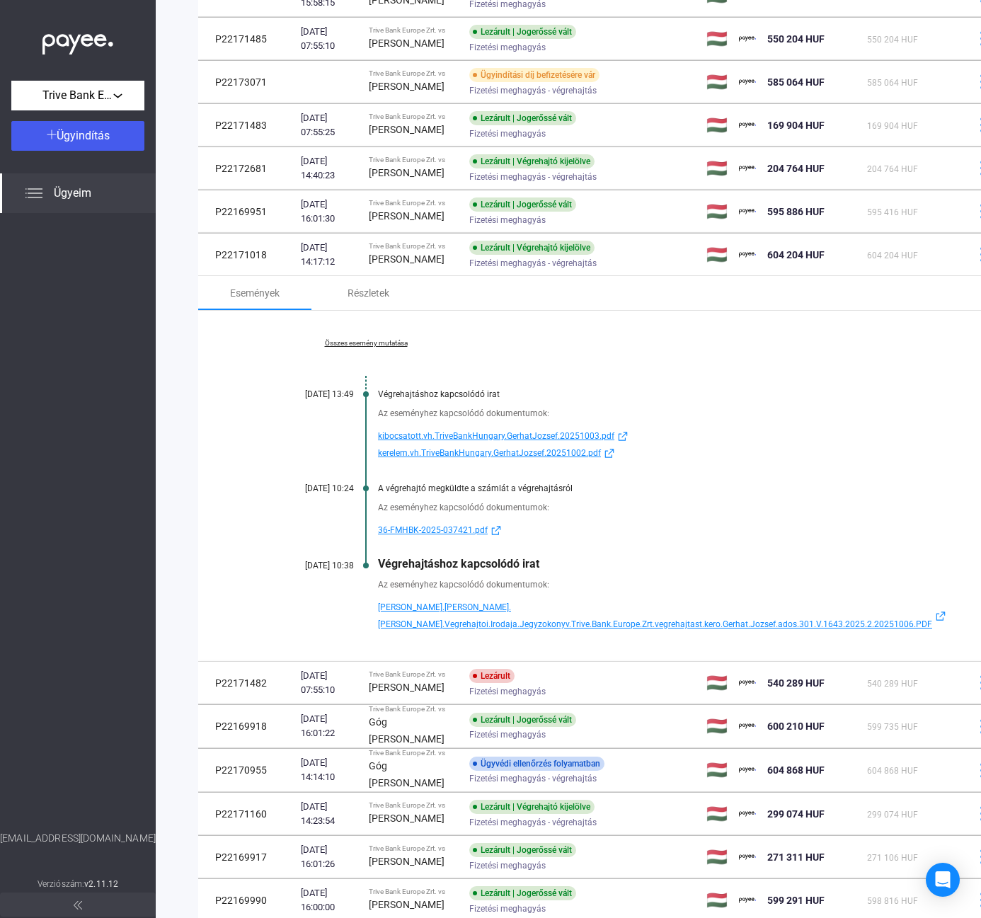
click at [614, 610] on span "[PERSON_NAME].[PERSON_NAME].[PERSON_NAME].Vegrehajtoi.Irodaja.Jegyzokonyv.Trive…" at bounding box center [655, 616] width 554 height 34
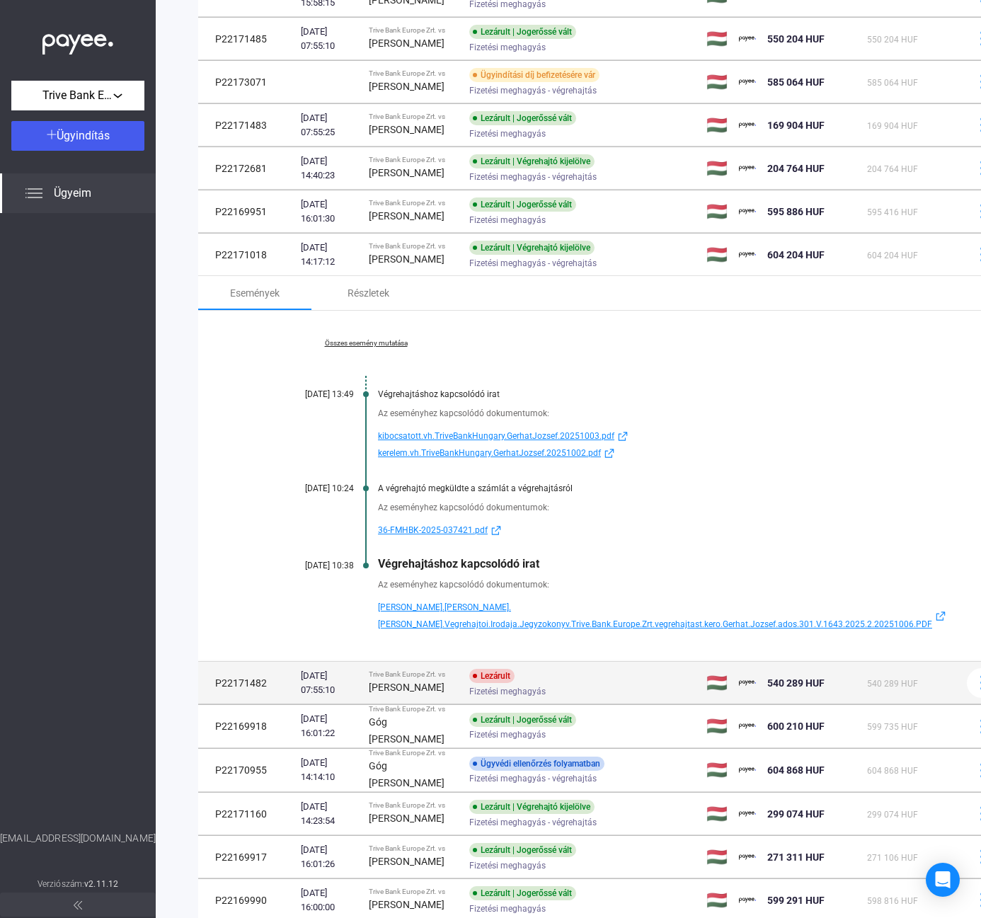
click at [401, 682] on strong "[PERSON_NAME]" at bounding box center [407, 687] width 76 height 11
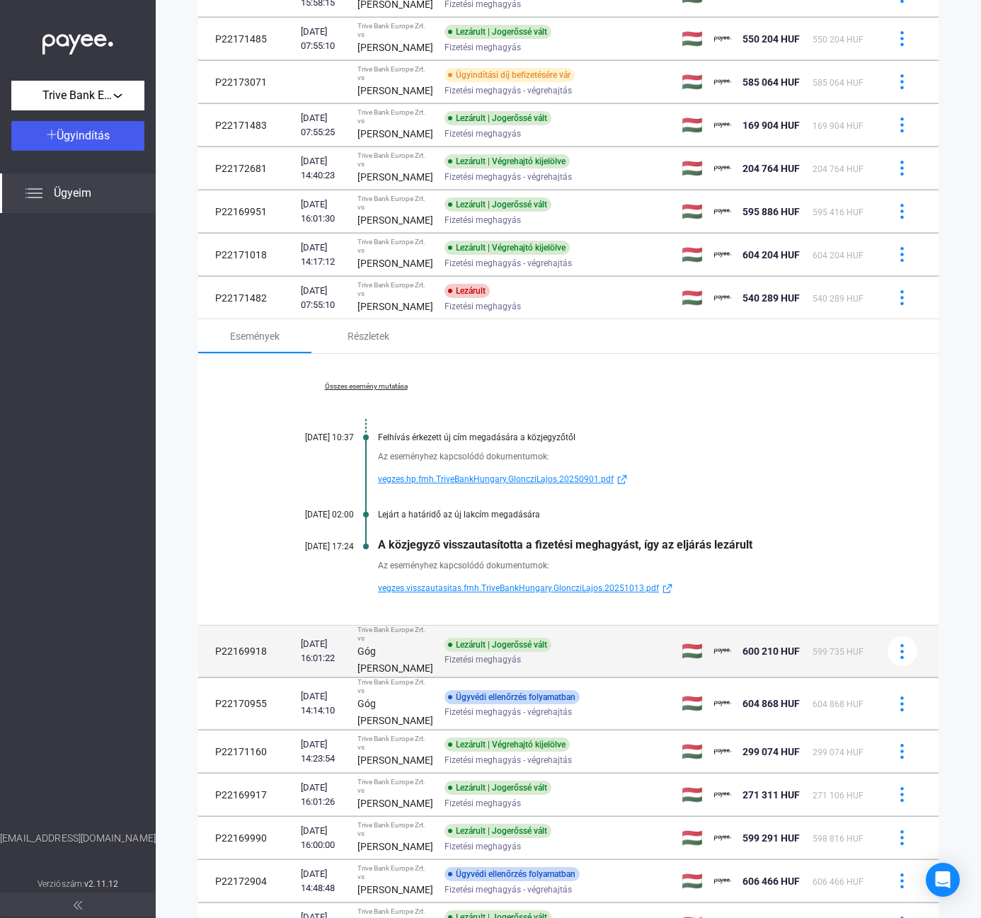
click at [406, 677] on div "Góg [PERSON_NAME]" at bounding box center [395, 660] width 76 height 34
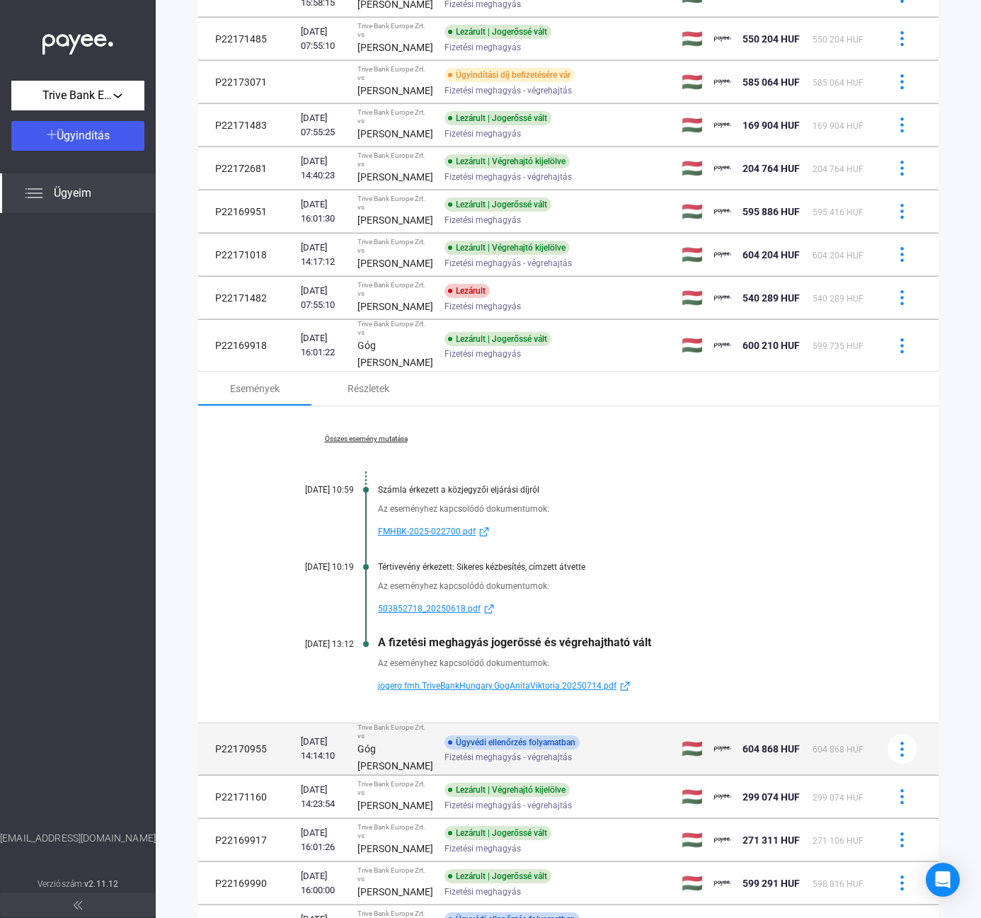
click at [425, 775] on td "Trive Bank Europe Zrt. vs Góg [PERSON_NAME]" at bounding box center [395, 749] width 87 height 52
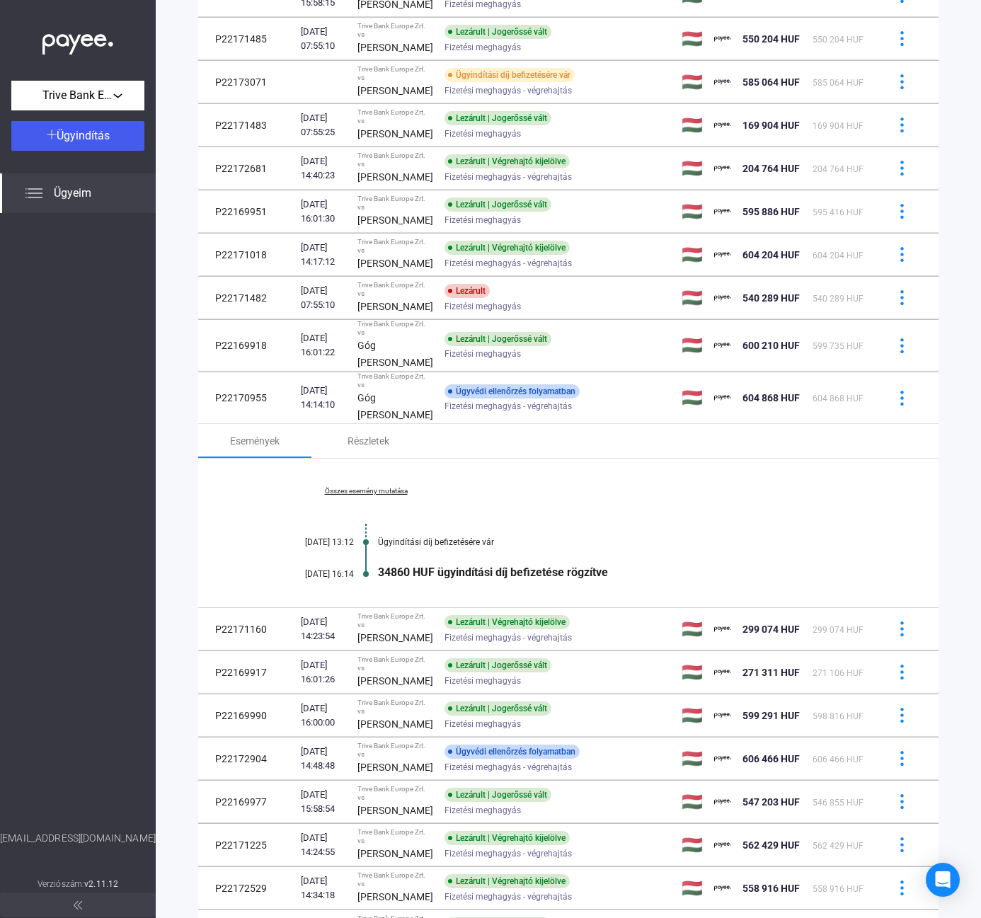
drag, startPoint x: 423, startPoint y: 678, endPoint x: 503, endPoint y: 595, distance: 115.1
click at [428, 650] on tr "P22171160 [DATE] 14:23:54 Trive Bank Europe Zrt. vs [PERSON_NAME] | Végrehajtó …" at bounding box center [568, 629] width 740 height 42
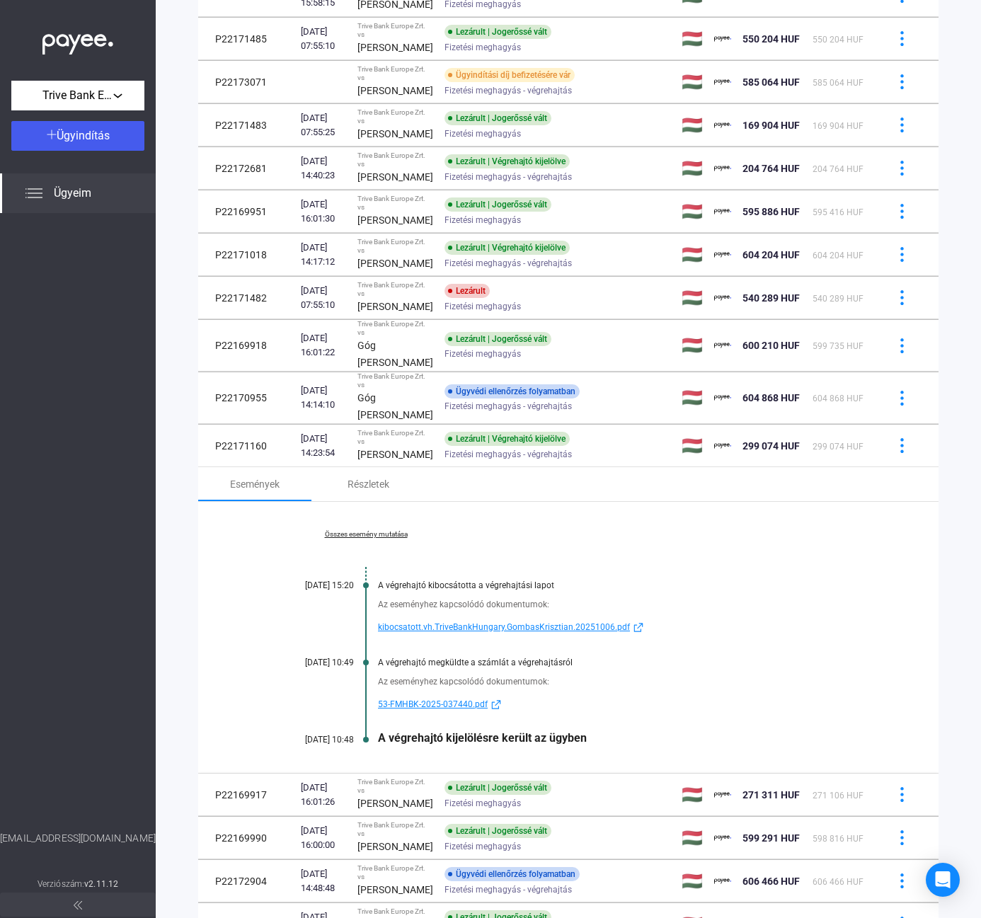
click at [374, 539] on link "Összes esemény mutatása" at bounding box center [366, 534] width 194 height 8
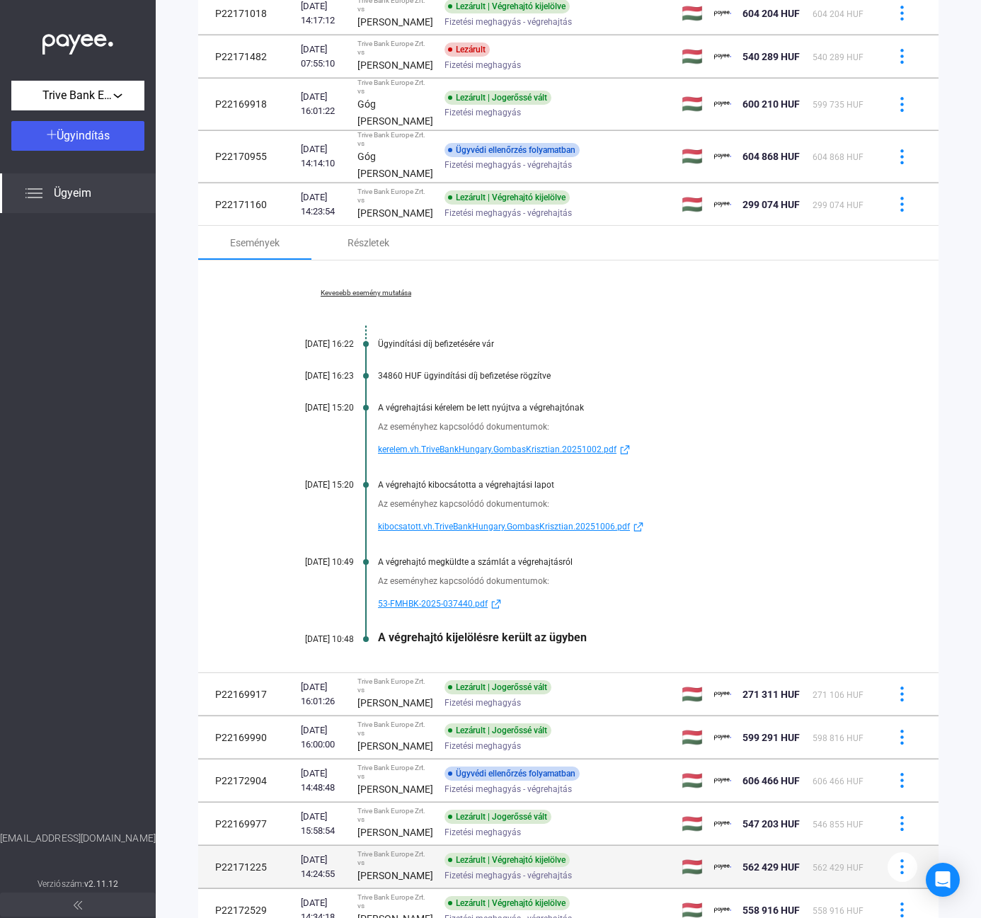
scroll to position [704, 0]
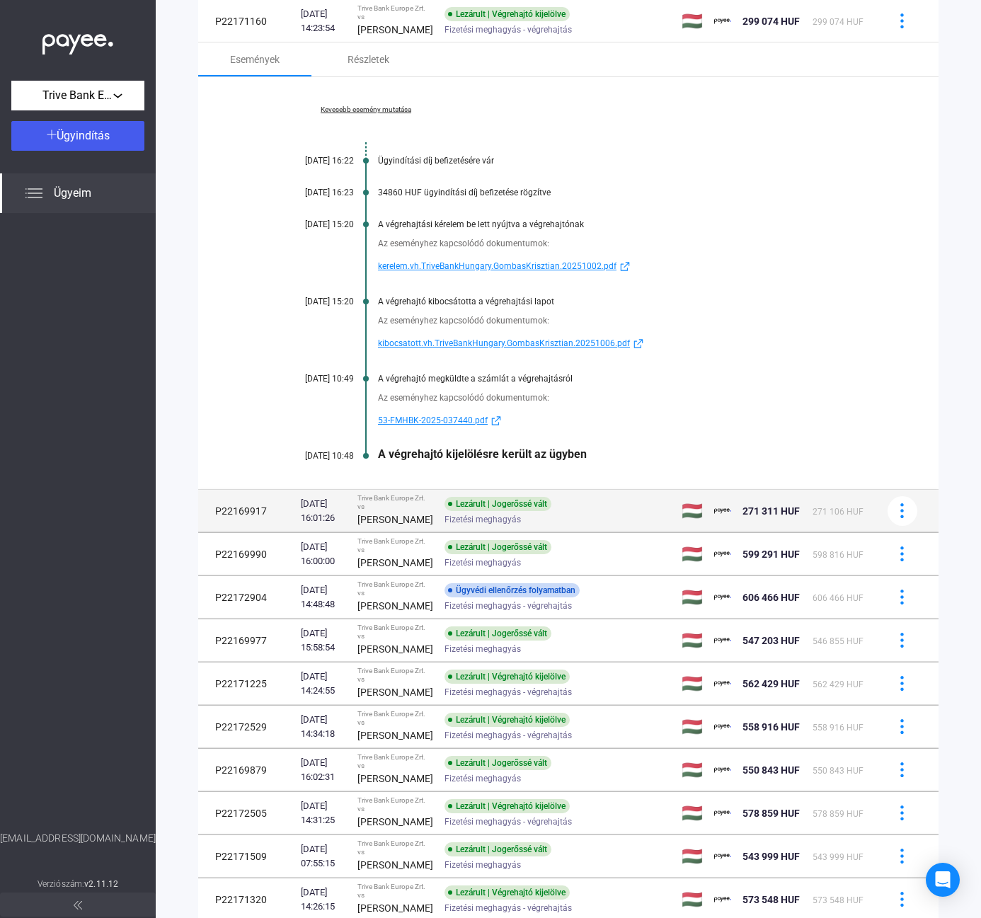
click at [410, 528] on div "[PERSON_NAME]" at bounding box center [395, 519] width 76 height 17
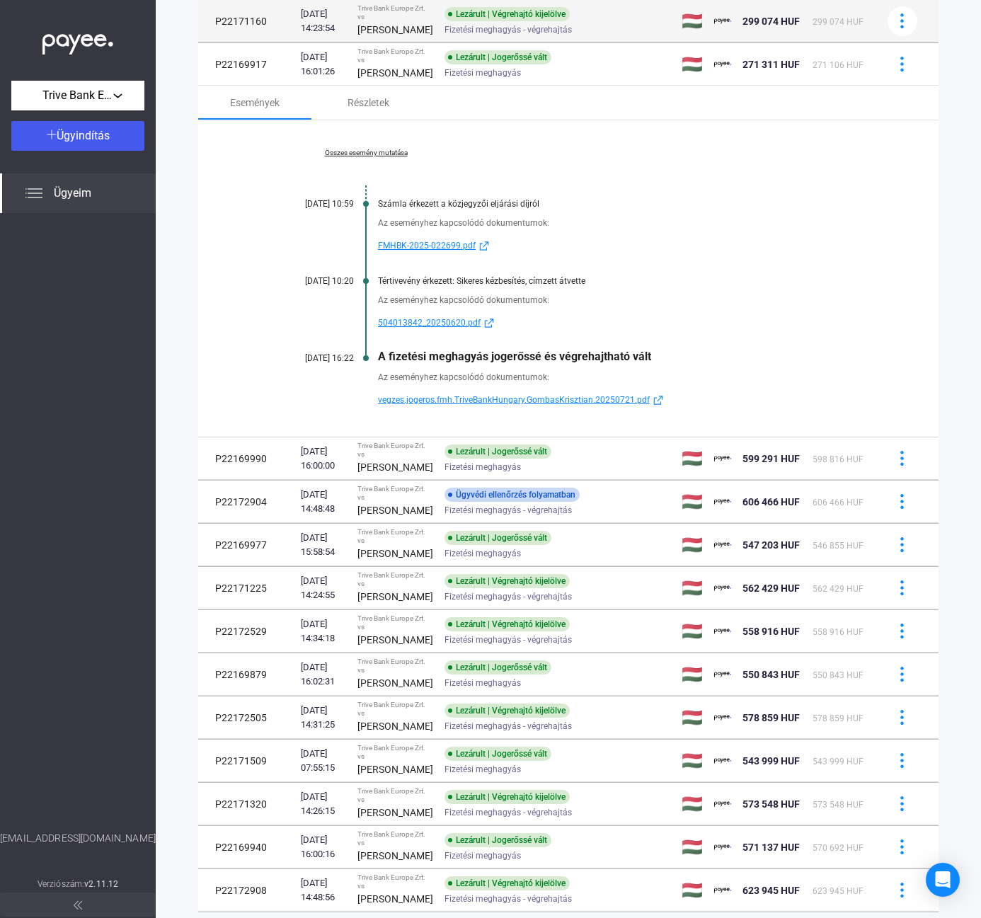
click at [445, 38] on span "Fizetési meghagyás - végrehajtás" at bounding box center [508, 29] width 127 height 17
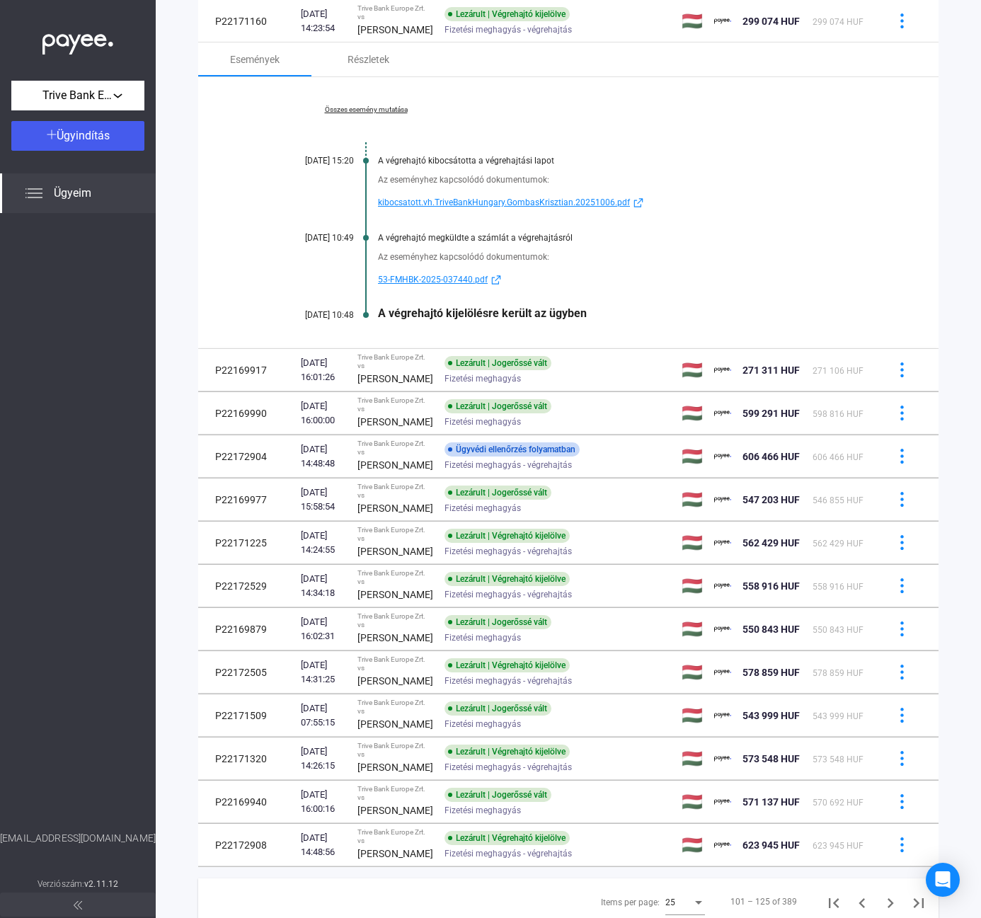
drag, startPoint x: 442, startPoint y: 489, endPoint x: 447, endPoint y: 480, distance: 10.5
click at [445, 413] on div "Lezárult | Jogerőssé vált" at bounding box center [498, 406] width 107 height 14
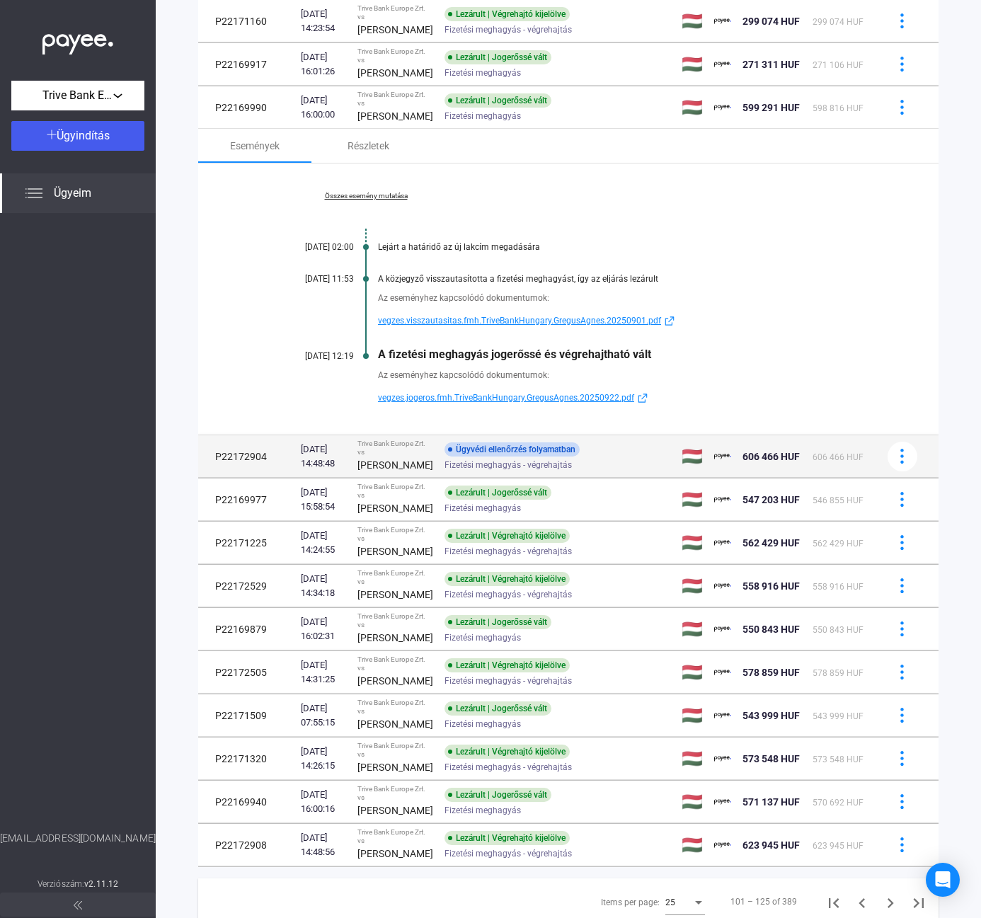
click at [398, 474] on div "[PERSON_NAME]" at bounding box center [395, 465] width 76 height 17
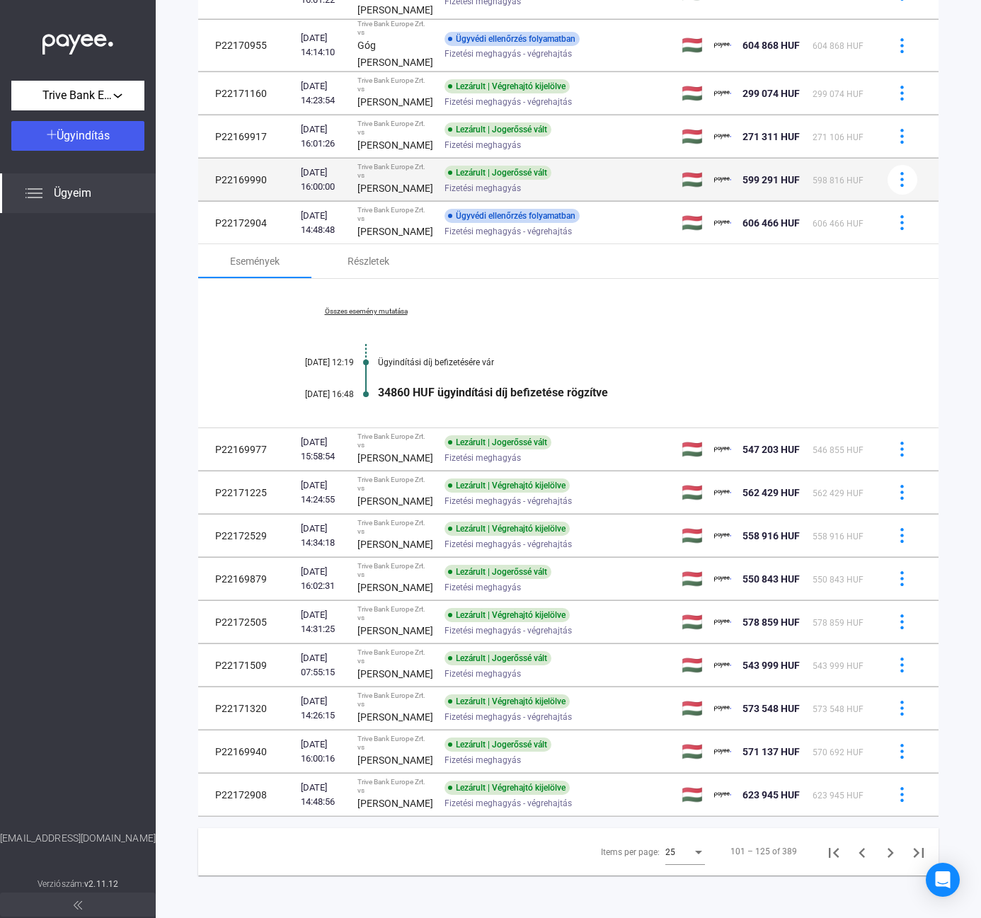
click at [402, 183] on div "[PERSON_NAME]" at bounding box center [395, 188] width 76 height 17
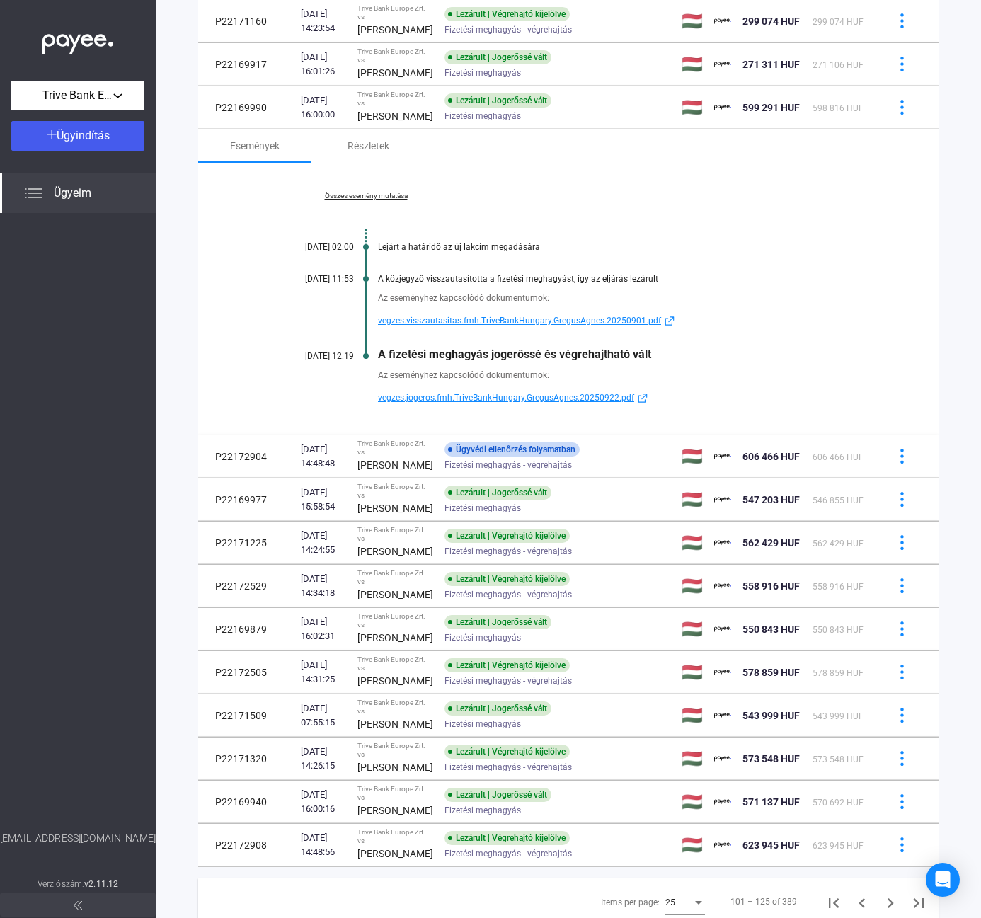
click at [484, 406] on span "vegzes.jogeros.fmh.TriveBankHungary.GregusAgnes.20250922.pdf" at bounding box center [506, 397] width 256 height 17
click at [444, 329] on span "vegzes.visszautasitas.fmh.TriveBankHungary.GregusAgnes.20250901.pdf" at bounding box center [519, 320] width 283 height 17
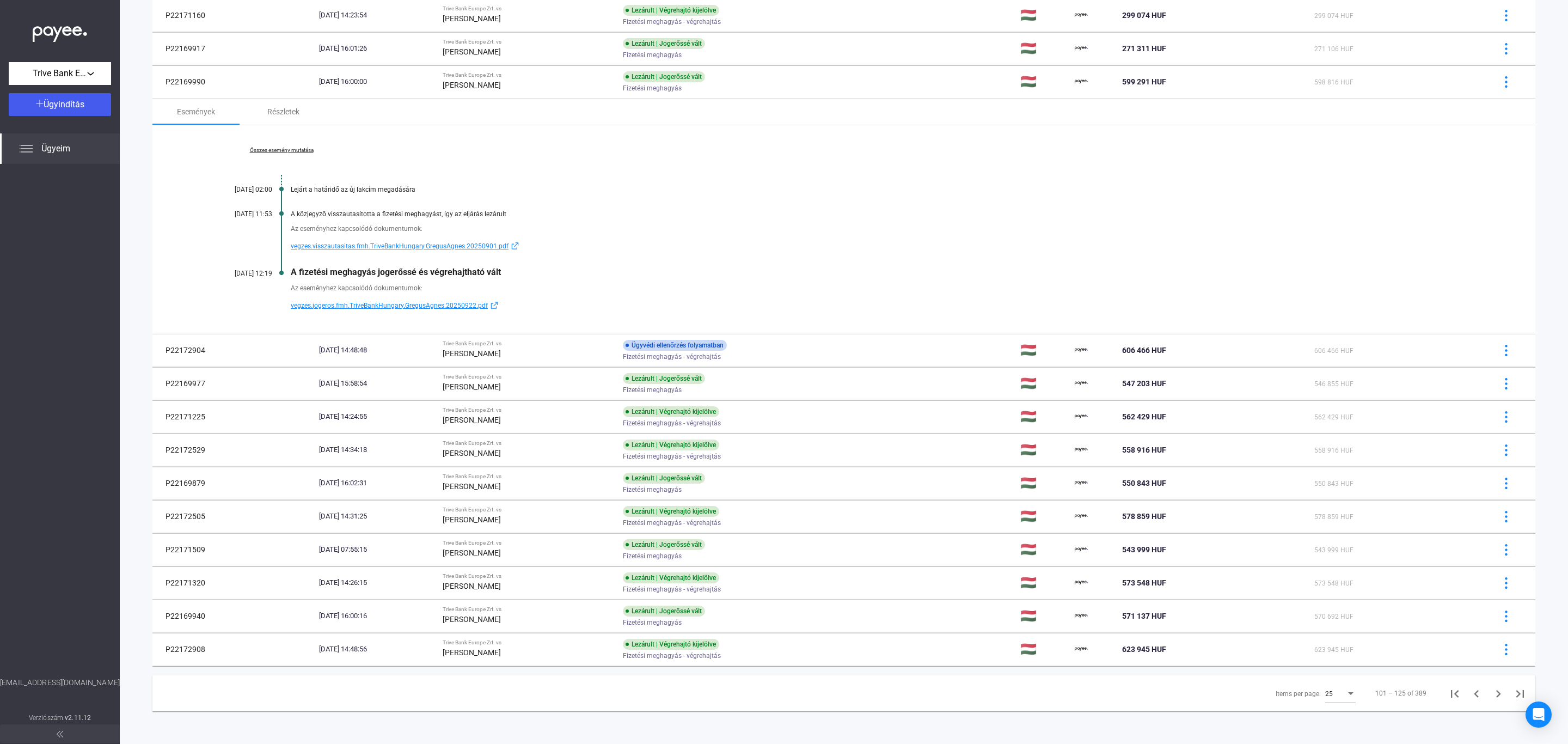
scroll to position [532, 0]
click at [1393, 661] on button "Next page" at bounding box center [1498, 693] width 22 height 22
